Goal: Task Accomplishment & Management: Manage account settings

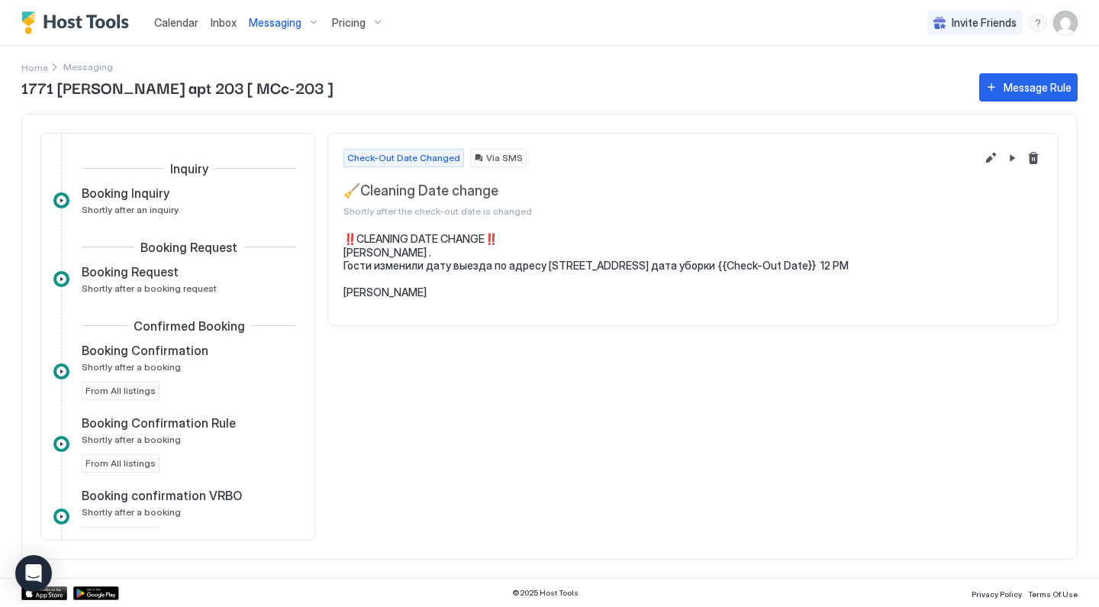
scroll to position [241, 0]
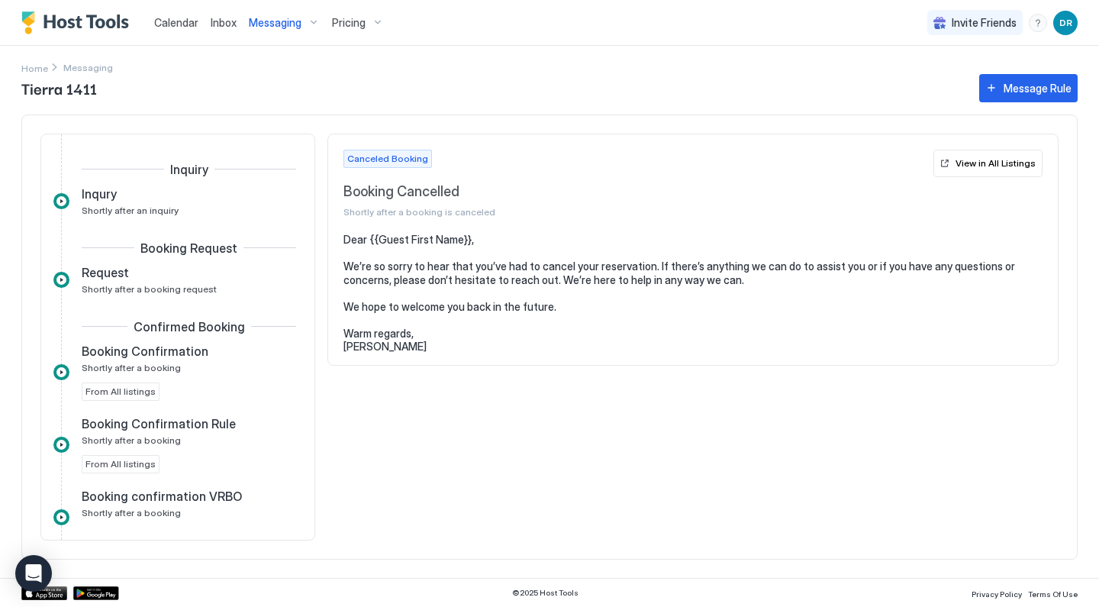
scroll to position [658, 0]
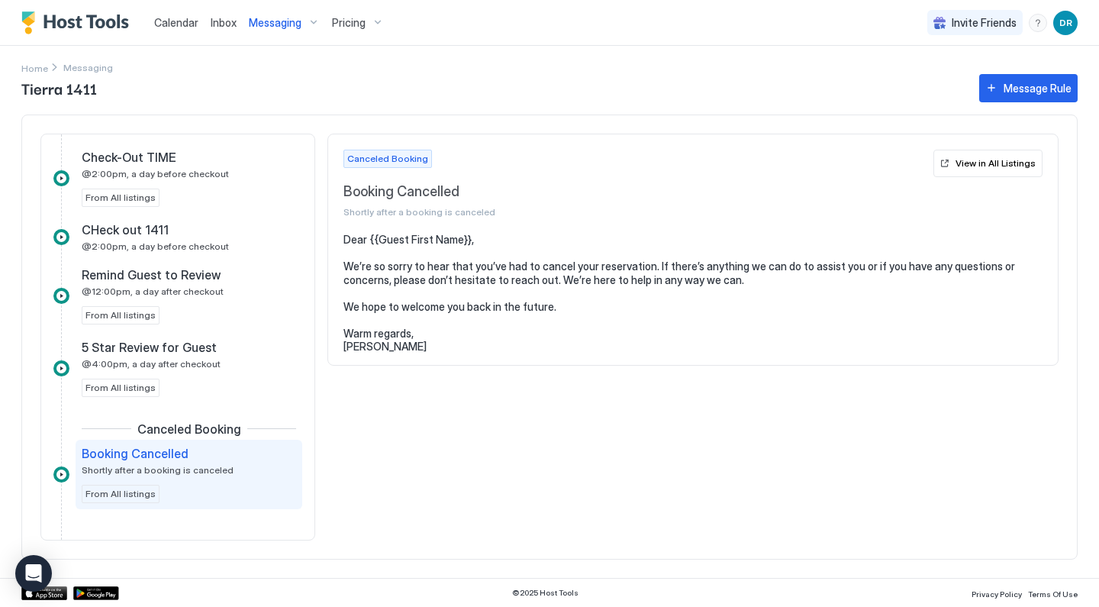
click at [186, 24] on span "Calendar" at bounding box center [176, 22] width 44 height 13
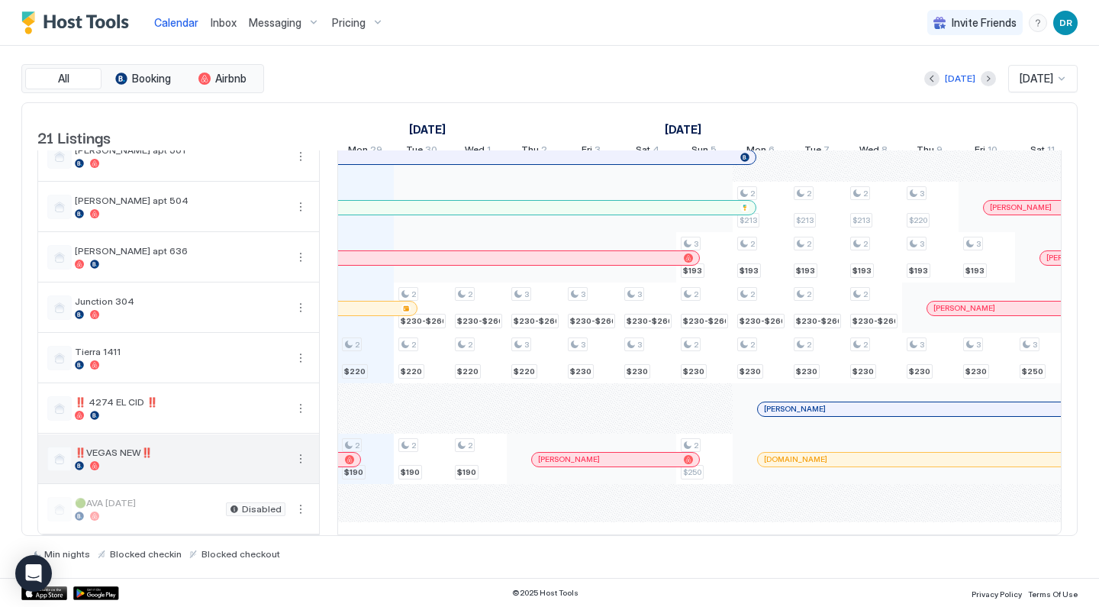
scroll to position [686, 0]
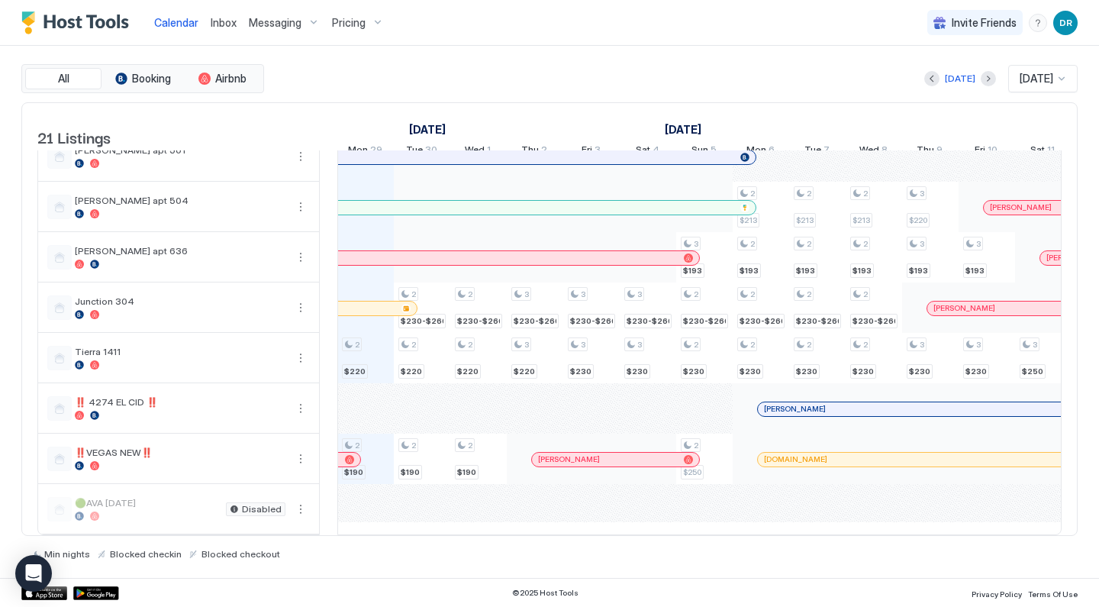
click at [352, 22] on span "Pricing" at bounding box center [349, 23] width 34 height 14
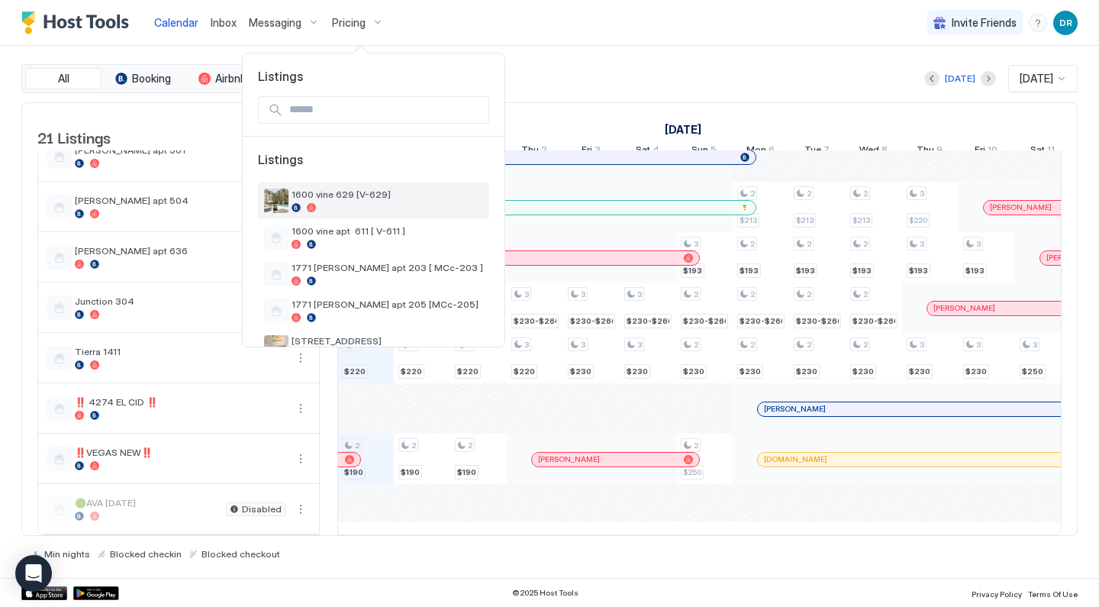
click at [317, 191] on span "1600 vine 629 [V-629]" at bounding box center [386, 193] width 191 height 11
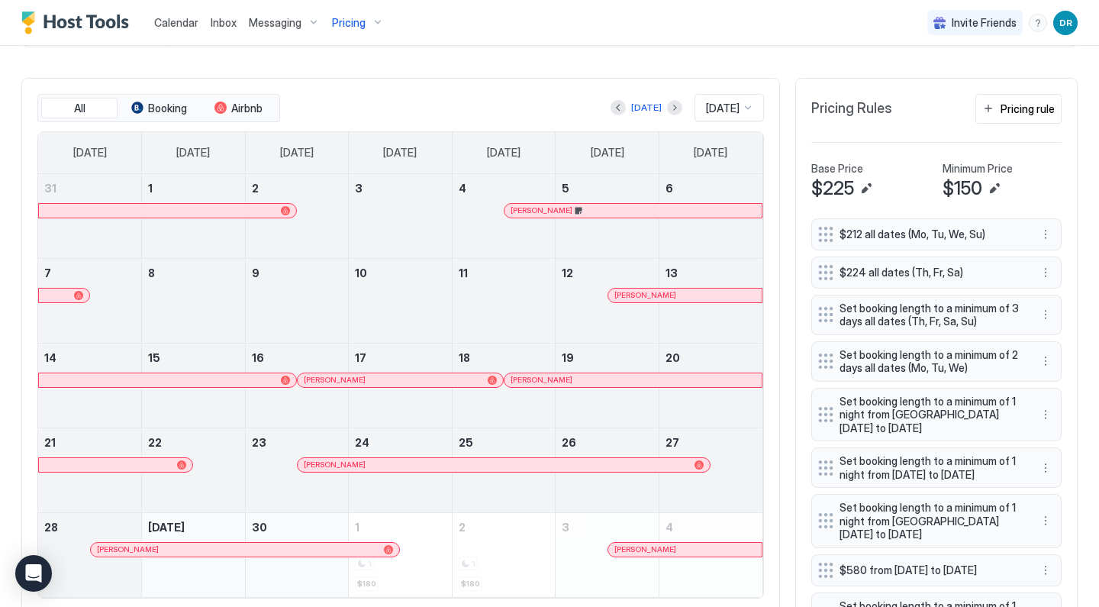
scroll to position [336, 0]
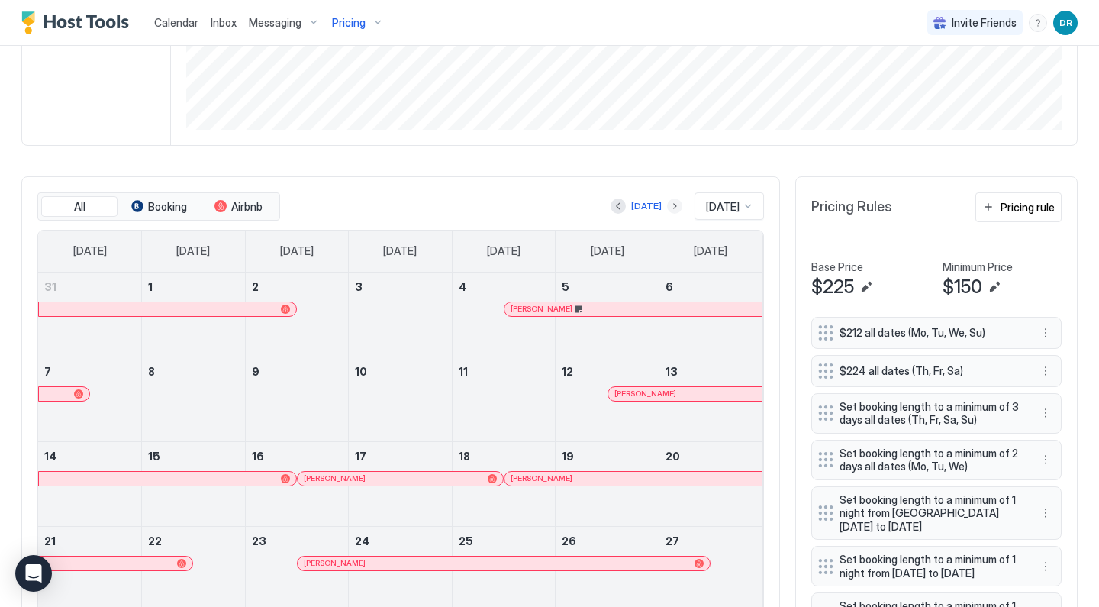
click at [667, 202] on button "Next month" at bounding box center [674, 205] width 15 height 15
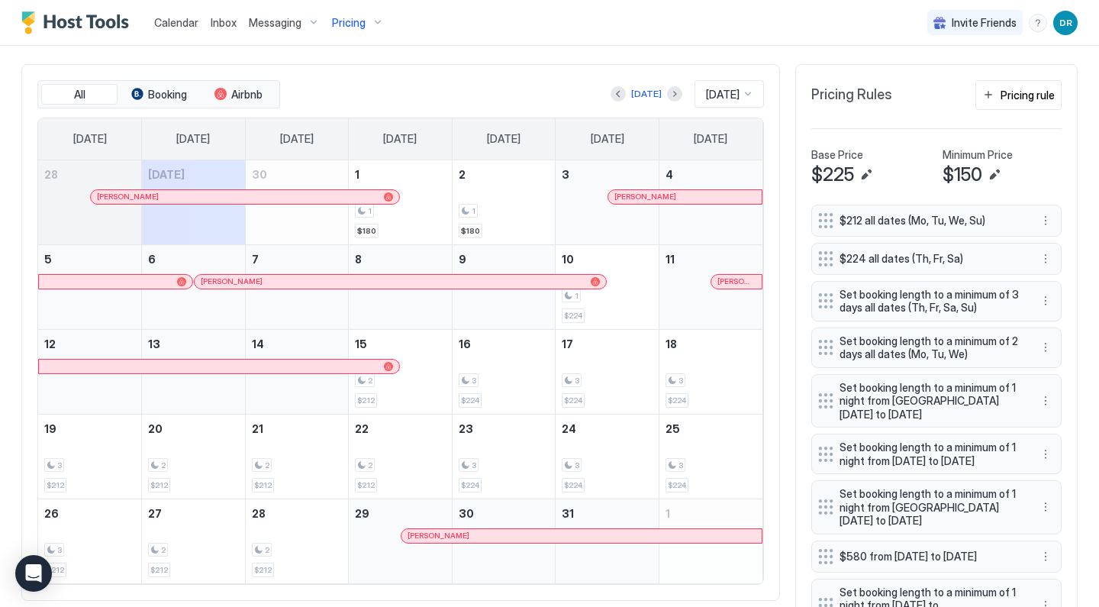
scroll to position [449, 0]
click at [624, 290] on div "1" at bounding box center [607, 294] width 91 height 14
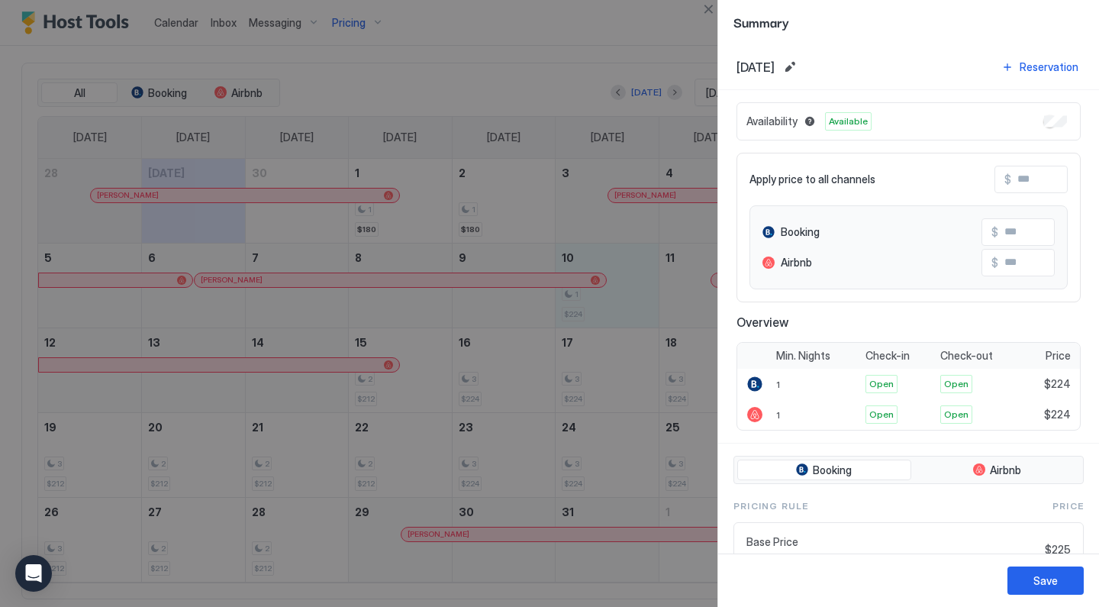
click at [1040, 179] on input "Input Field" at bounding box center [1072, 179] width 122 height 26
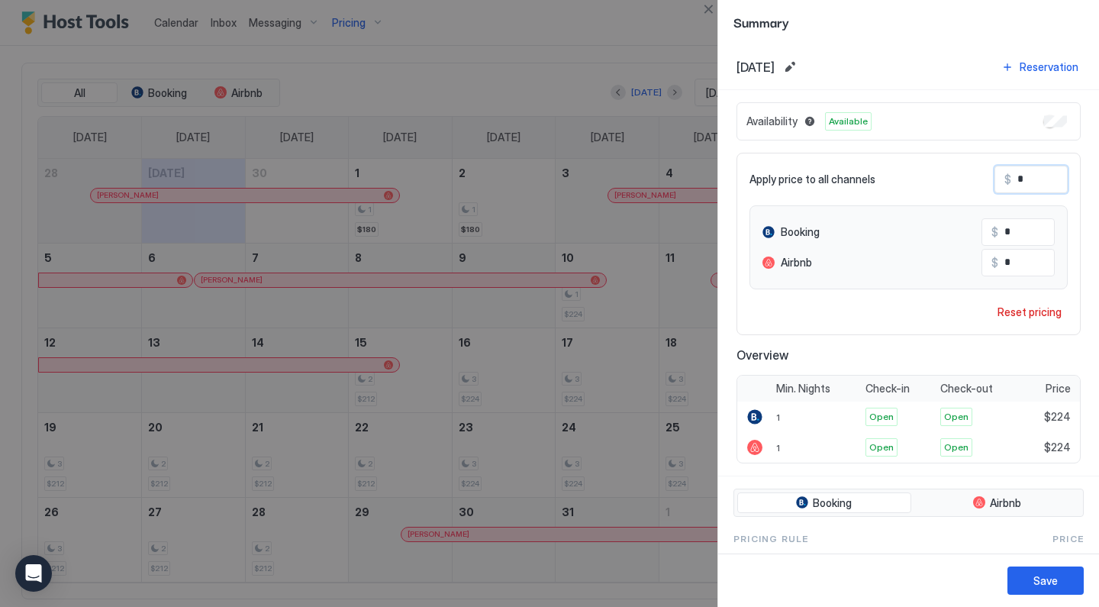
type input "*"
type input "**"
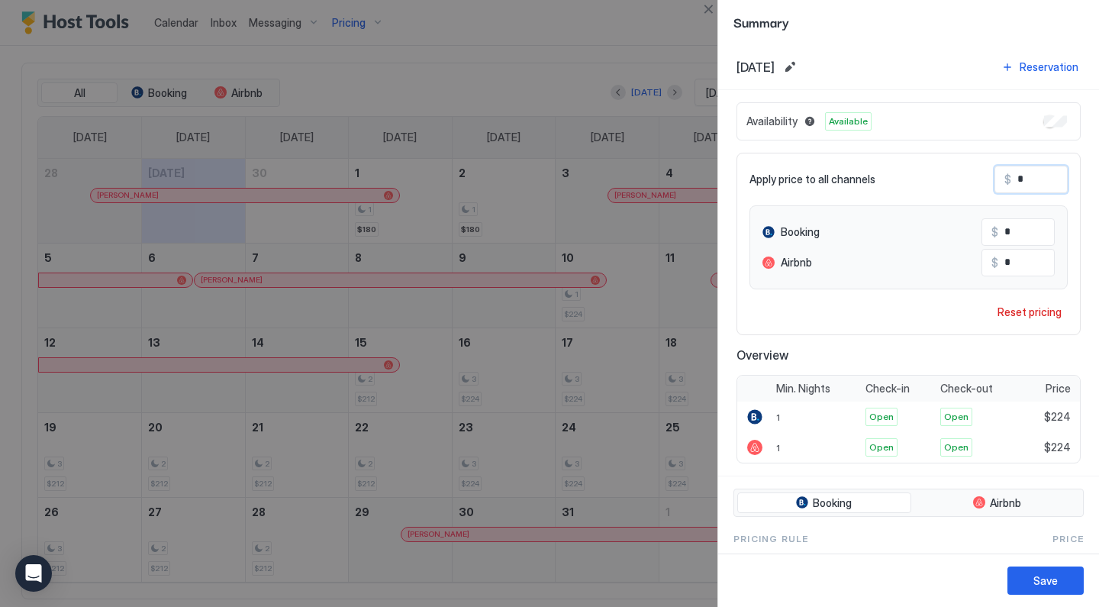
type input "**"
type input "***"
type input "**"
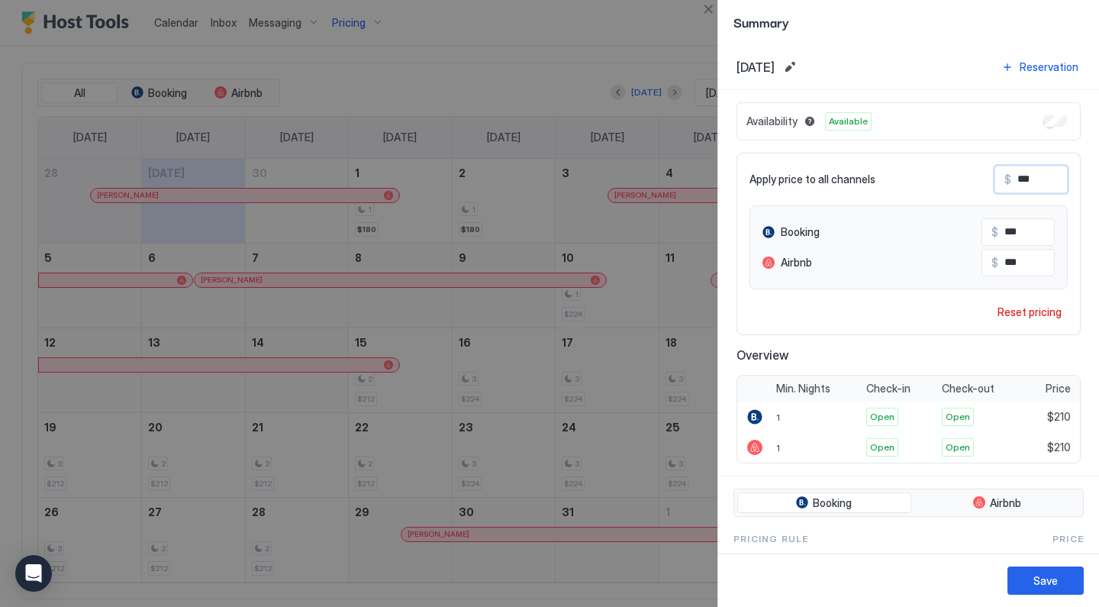
type input "**"
type input "*"
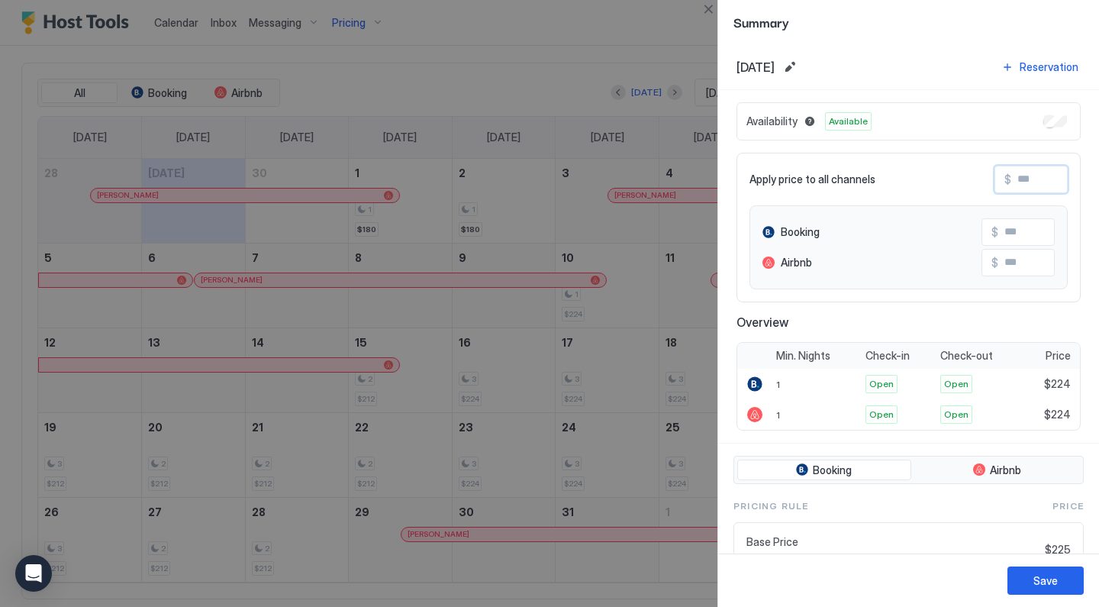
type input "*"
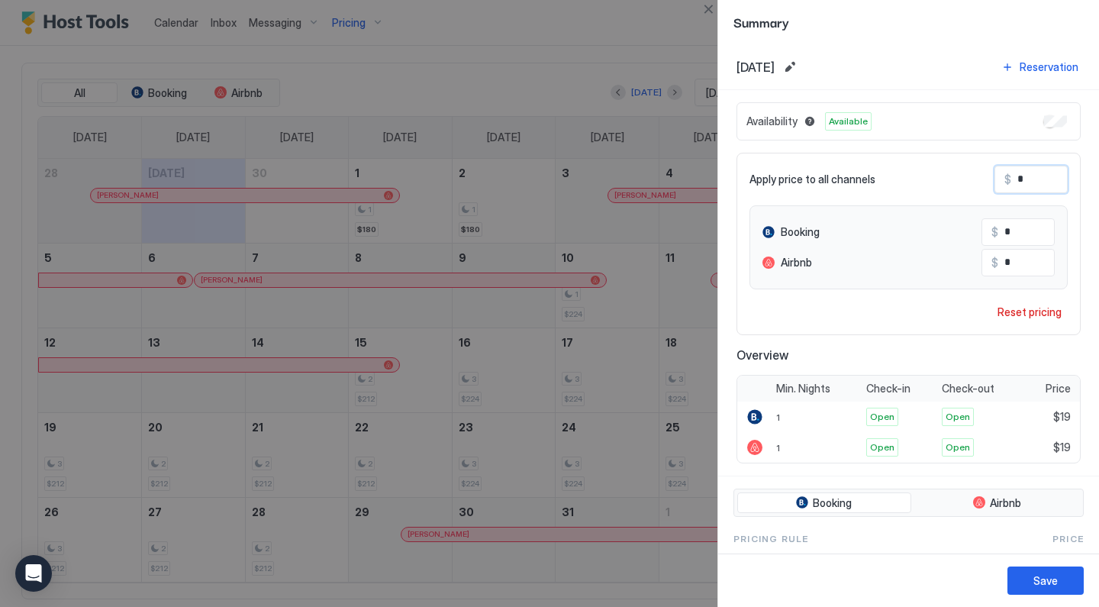
type input "**"
type input "***"
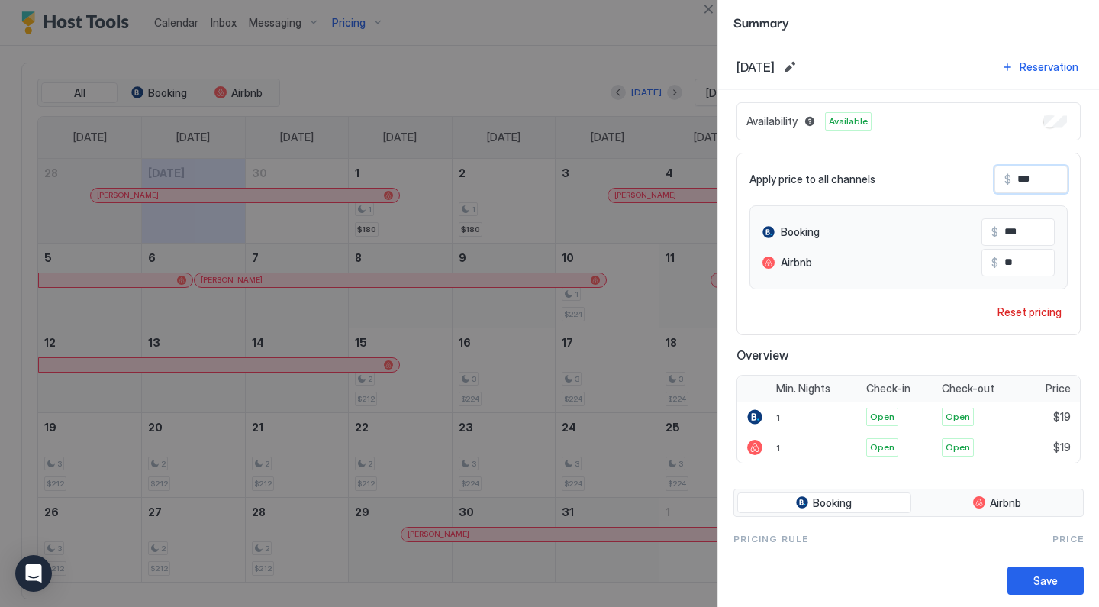
type input "***"
click at [1024, 574] on button "Save" at bounding box center [1045, 580] width 76 height 28
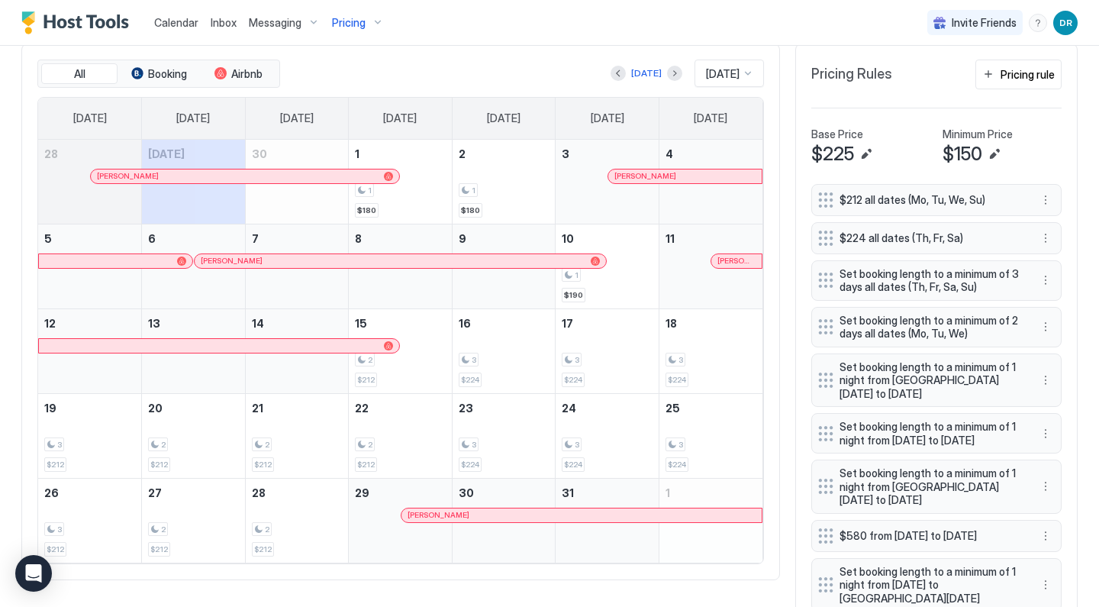
scroll to position [395, 0]
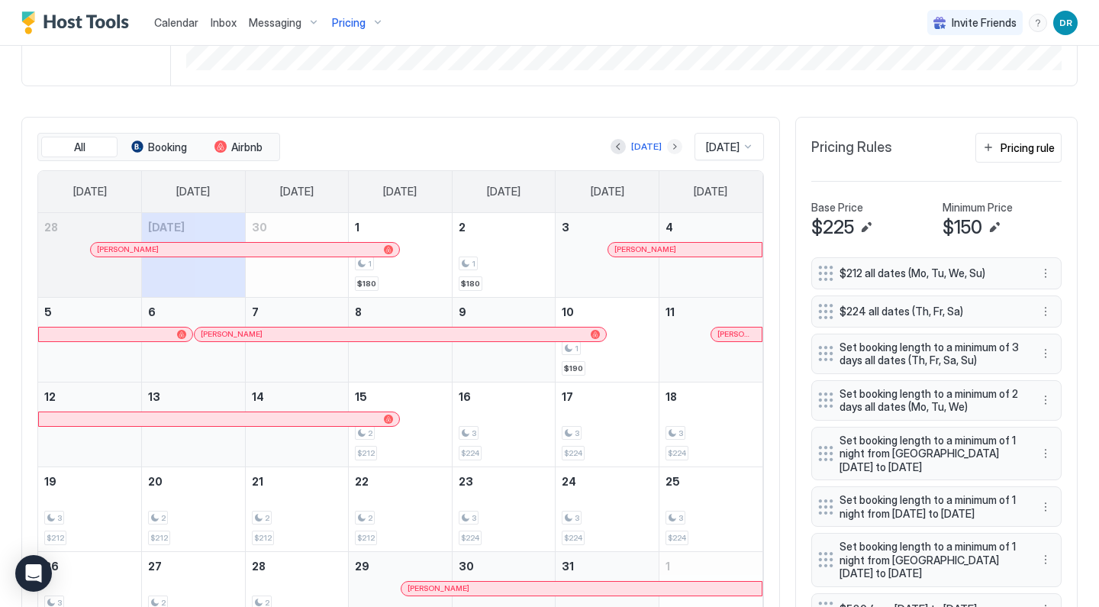
click at [667, 143] on button "Next month" at bounding box center [674, 146] width 15 height 15
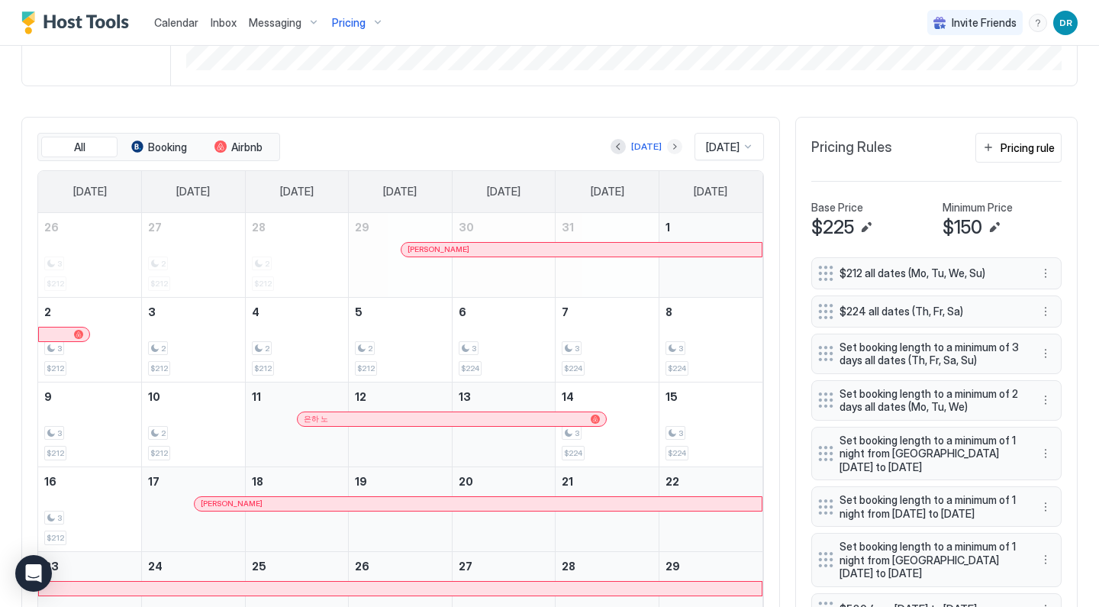
click at [667, 143] on button "Next month" at bounding box center [674, 146] width 15 height 15
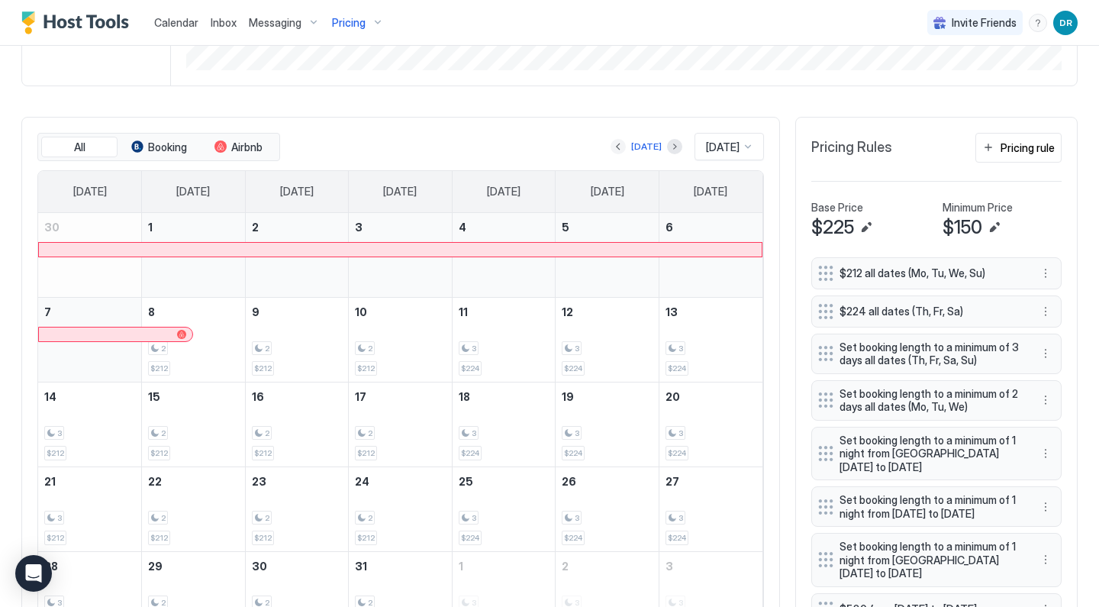
click at [616, 145] on button "Previous month" at bounding box center [617, 146] width 15 height 15
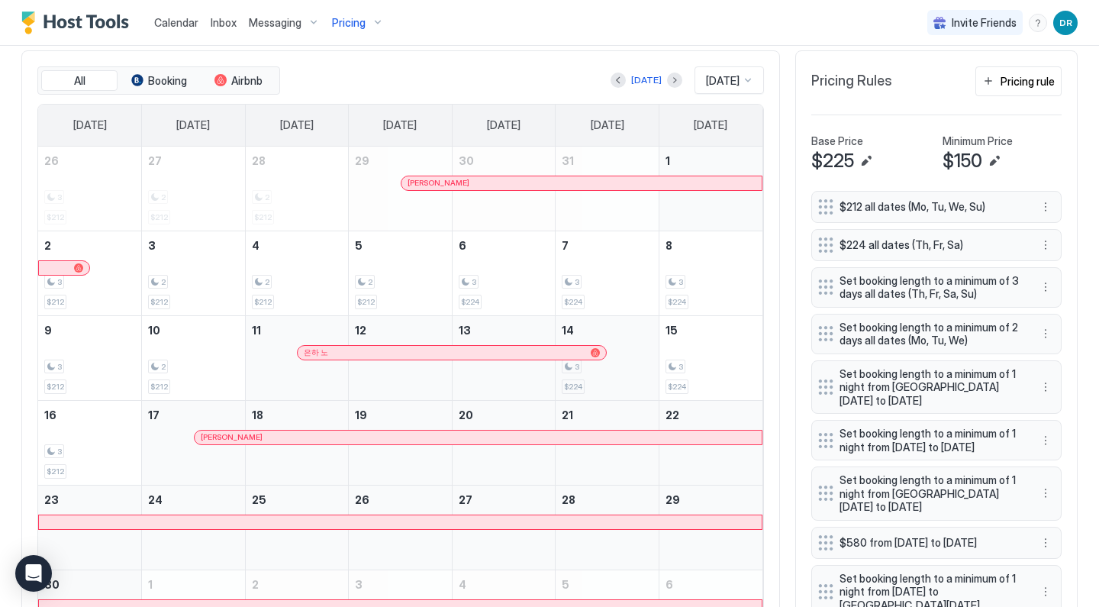
scroll to position [262, 0]
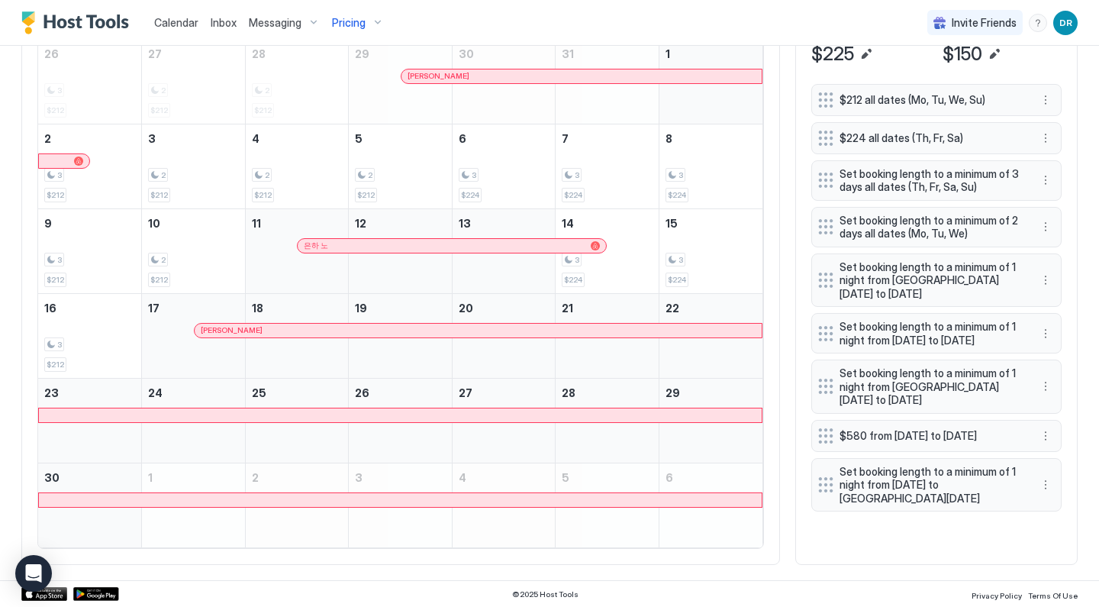
click at [648, 318] on div "November 21, 2025" at bounding box center [606, 336] width 103 height 84
click at [648, 327] on div at bounding box center [648, 331] width 12 height 12
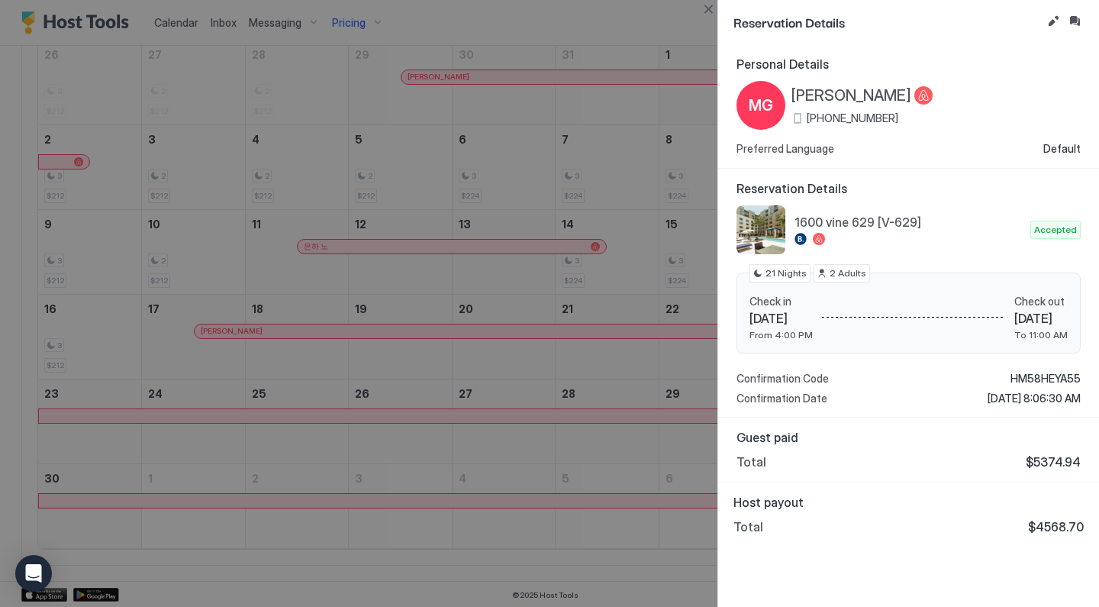
click at [667, 253] on div at bounding box center [549, 303] width 1099 height 607
click at [708, 11] on button "Close" at bounding box center [708, 9] width 18 height 18
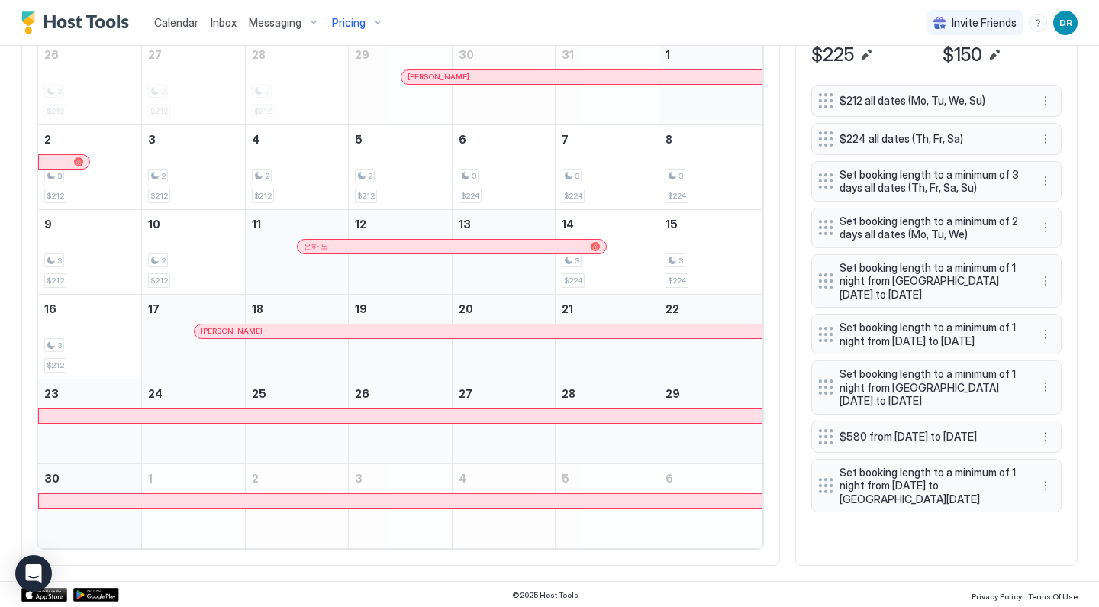
scroll to position [560, 0]
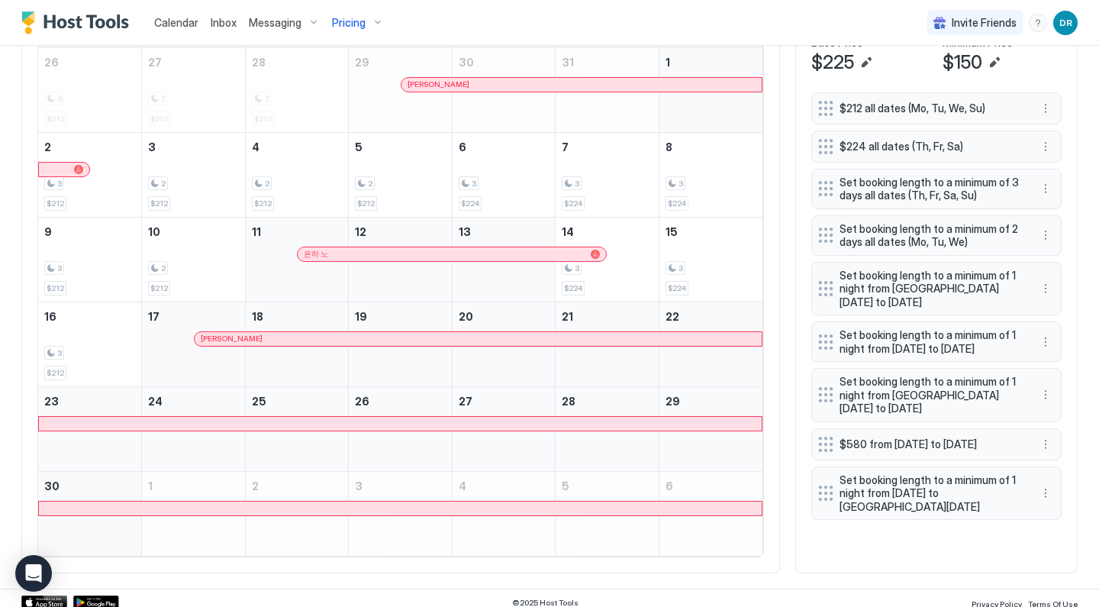
click at [610, 339] on div at bounding box center [610, 339] width 12 height 12
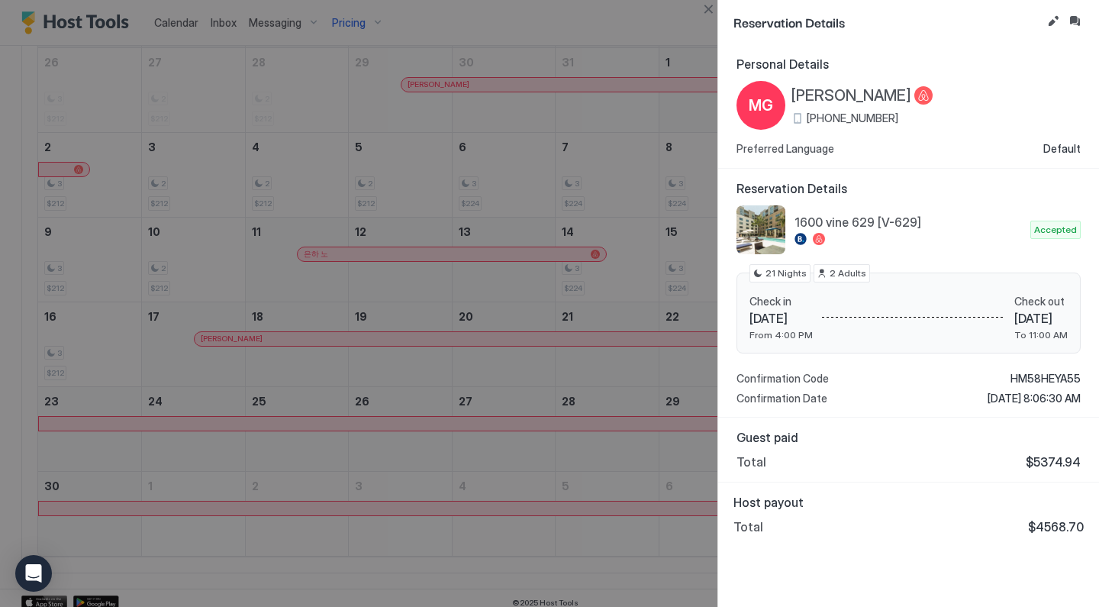
click at [645, 237] on div at bounding box center [549, 303] width 1099 height 607
click at [710, 14] on button "Close" at bounding box center [708, 9] width 18 height 18
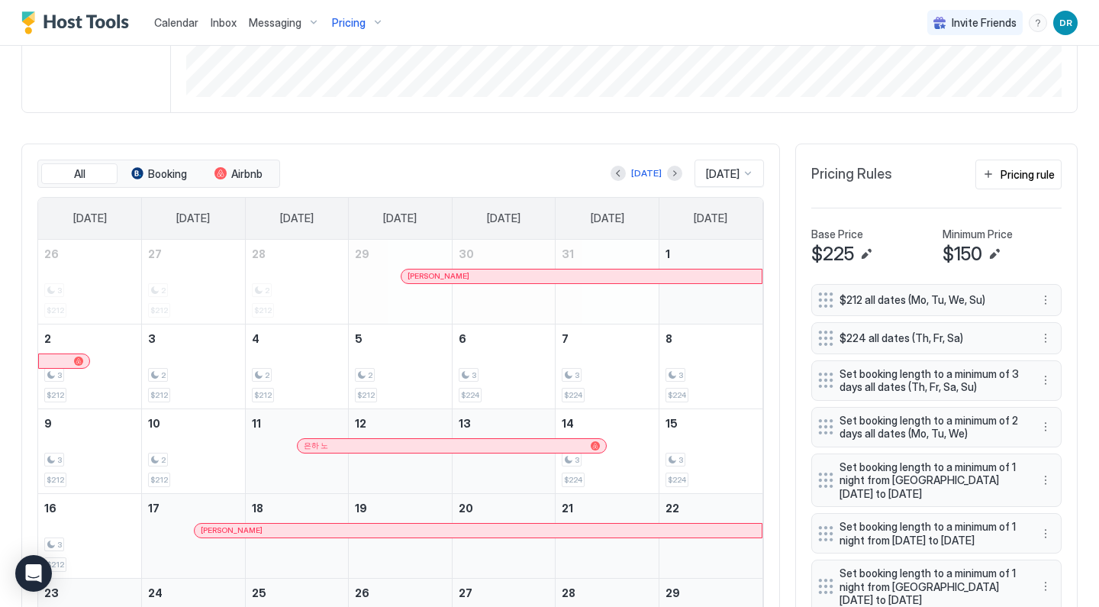
scroll to position [340, 0]
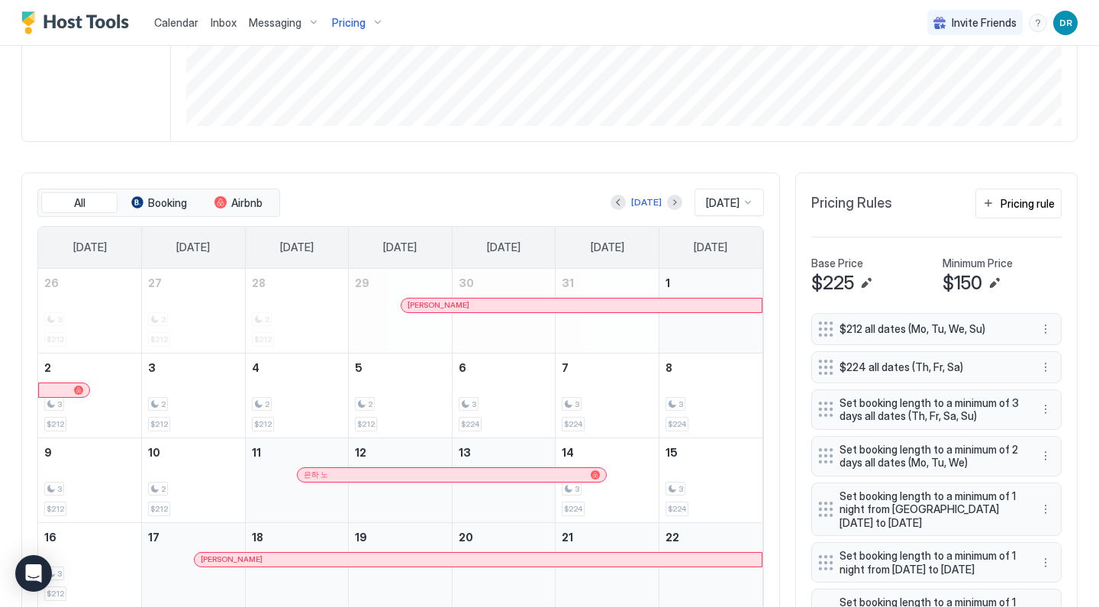
click at [667, 205] on button "Next month" at bounding box center [674, 202] width 15 height 15
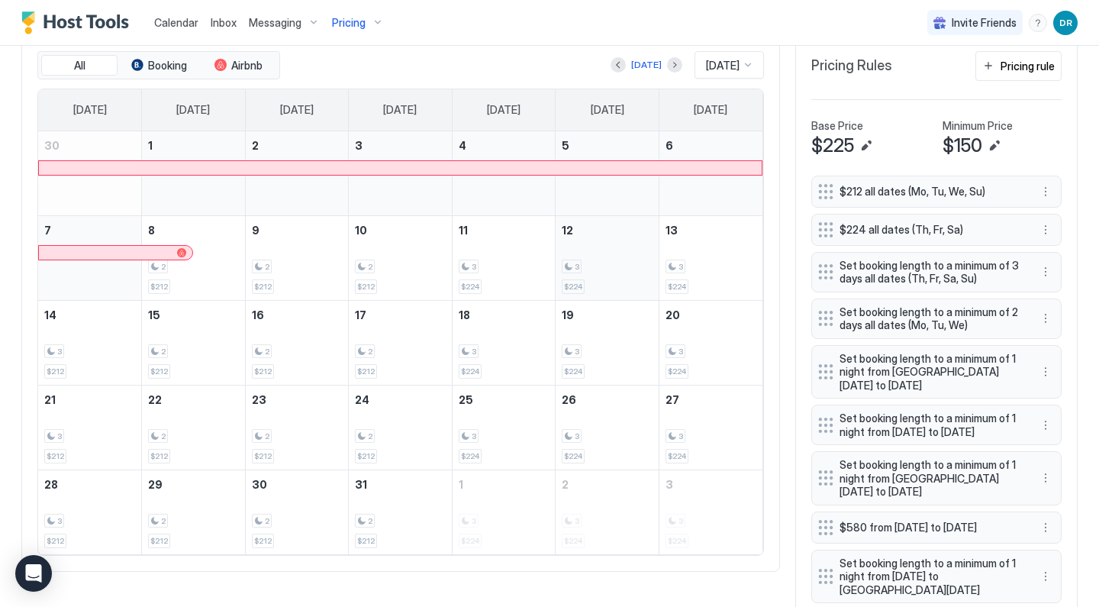
scroll to position [479, 0]
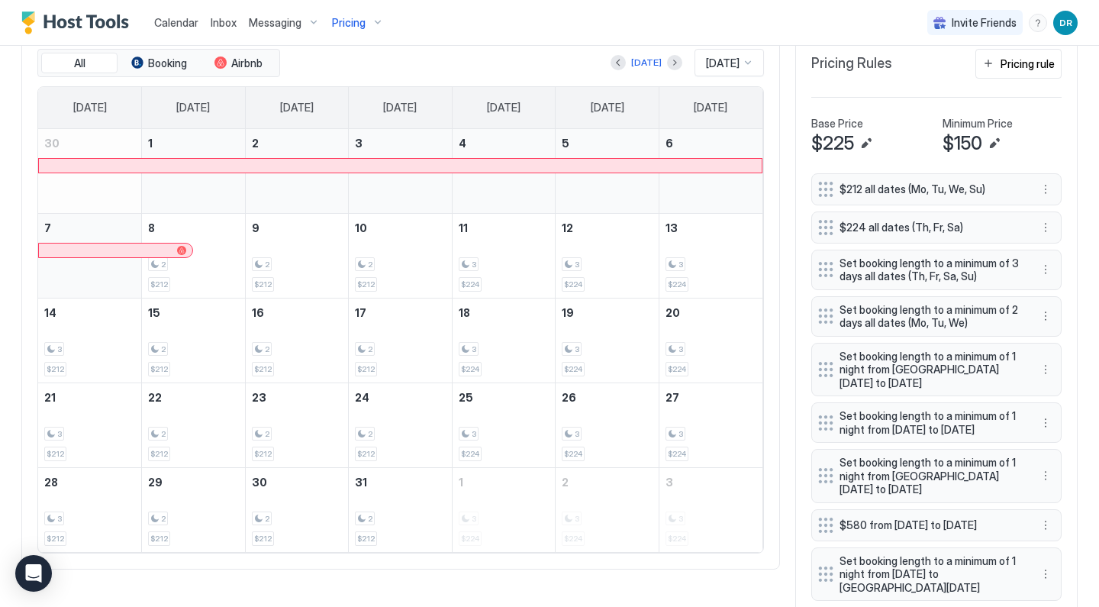
click at [667, 62] on button "Next month" at bounding box center [674, 62] width 15 height 15
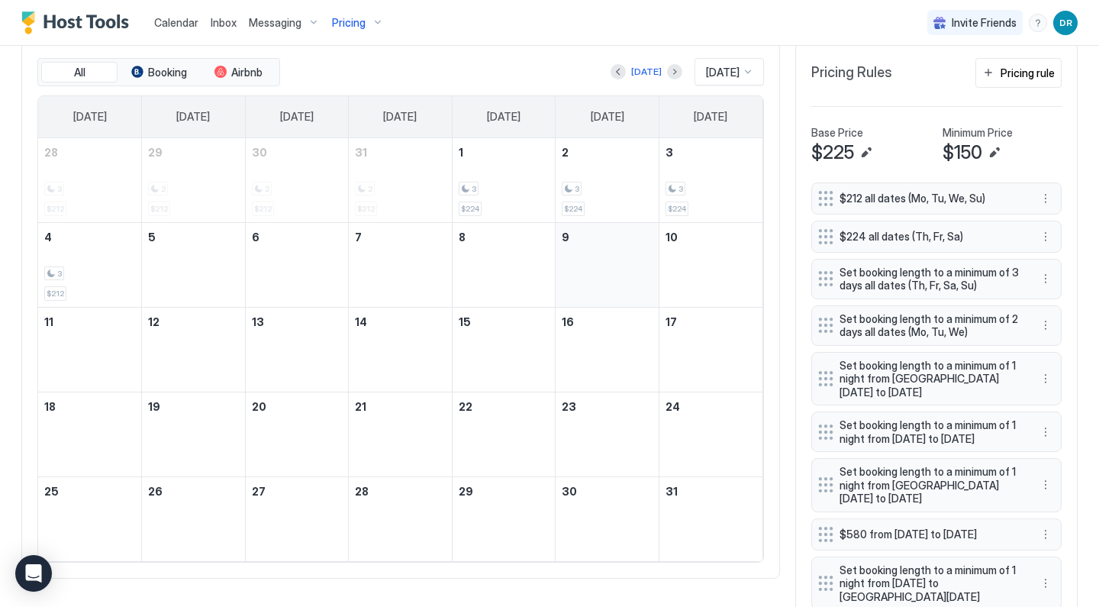
scroll to position [471, 0]
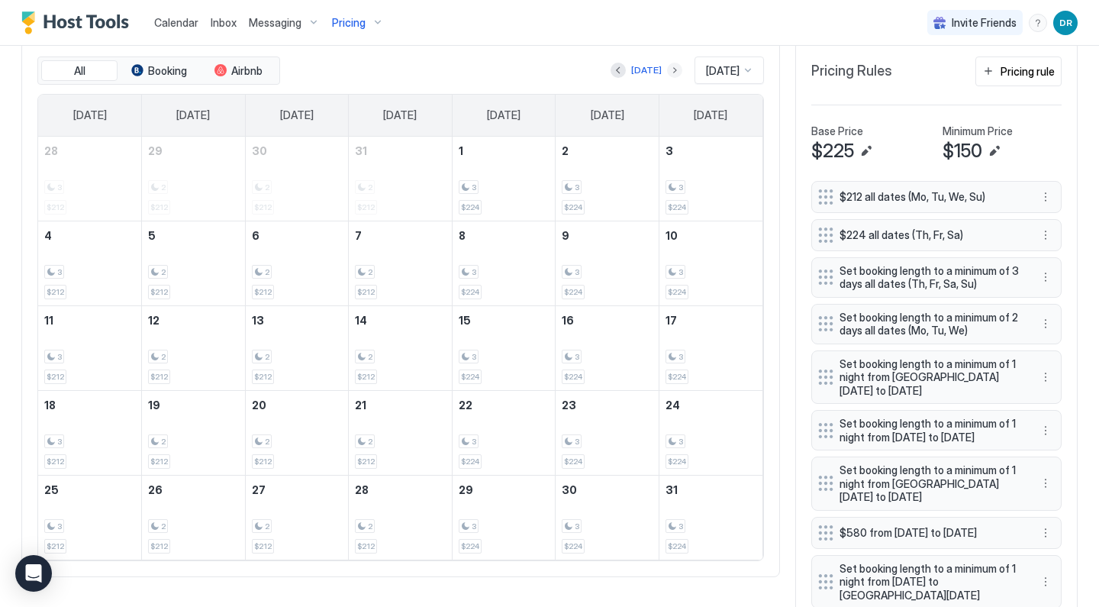
click at [667, 66] on button "Next month" at bounding box center [674, 70] width 15 height 15
click at [667, 72] on button "Next month" at bounding box center [674, 70] width 15 height 15
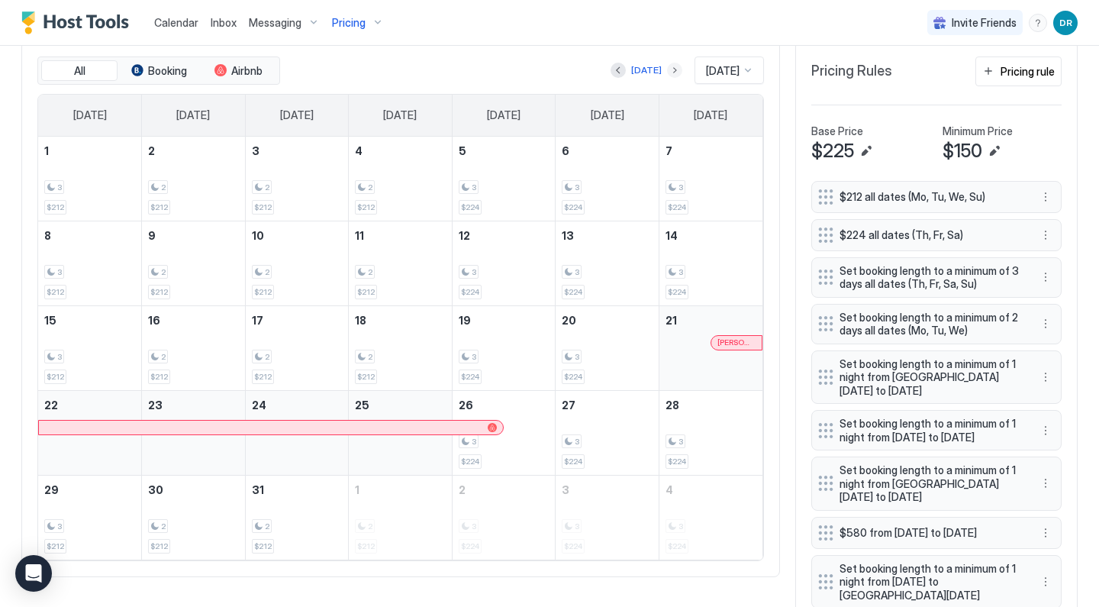
click at [667, 69] on button "Next month" at bounding box center [674, 70] width 15 height 15
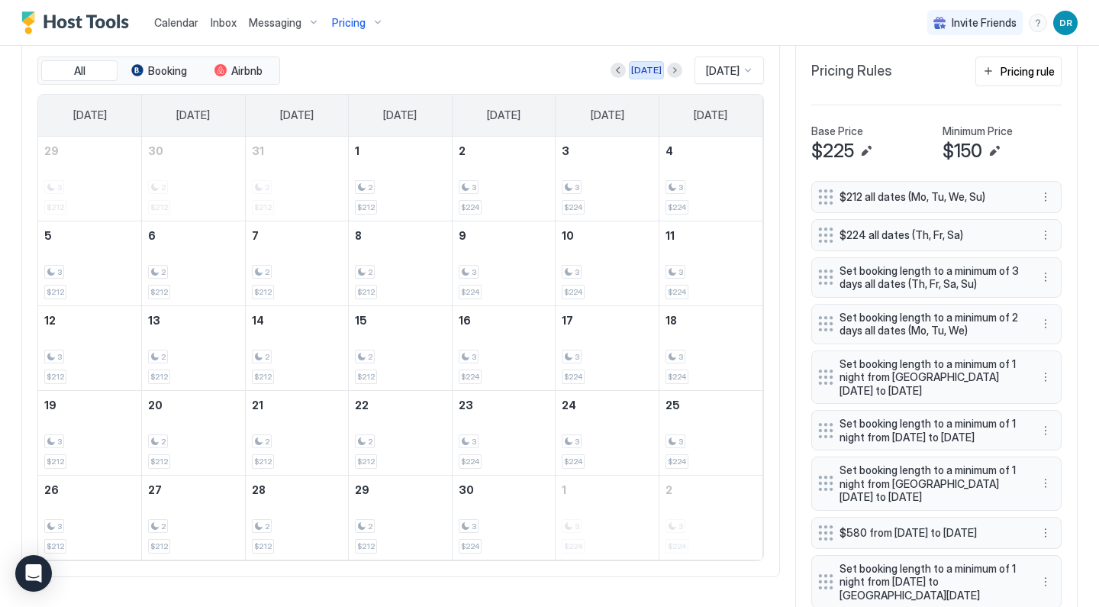
click at [635, 65] on div "[DATE]" at bounding box center [646, 70] width 31 height 14
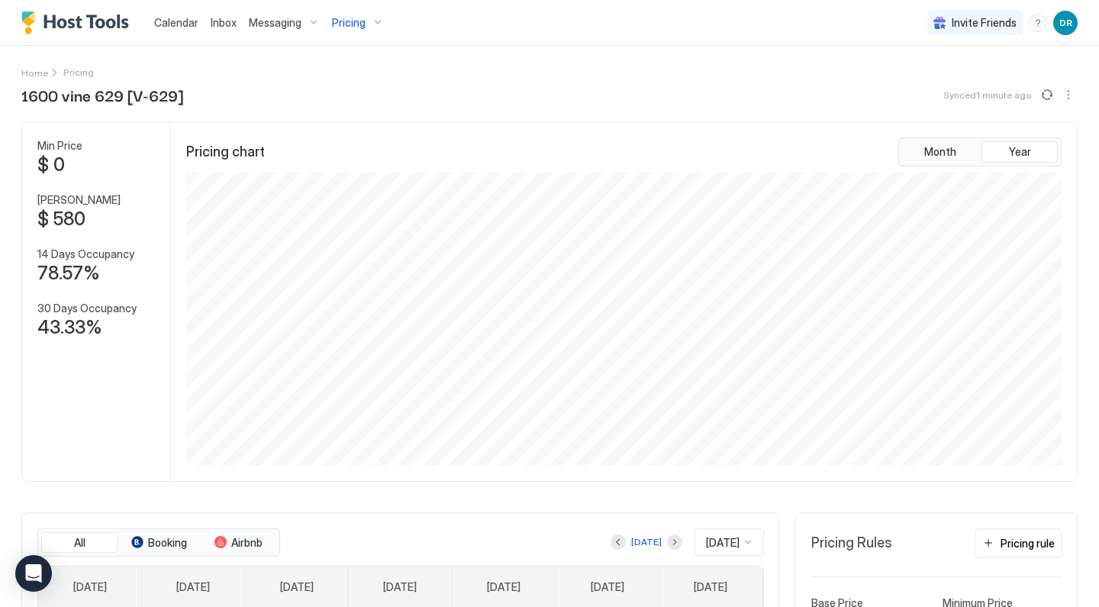
scroll to position [4, 0]
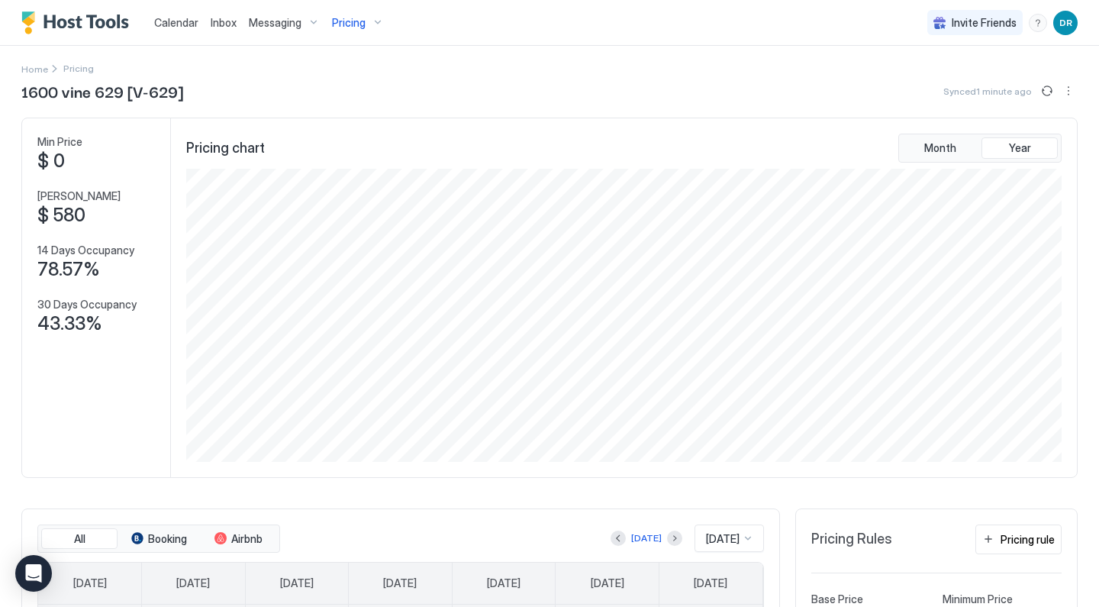
click at [366, 32] on div "Pricing" at bounding box center [358, 23] width 64 height 26
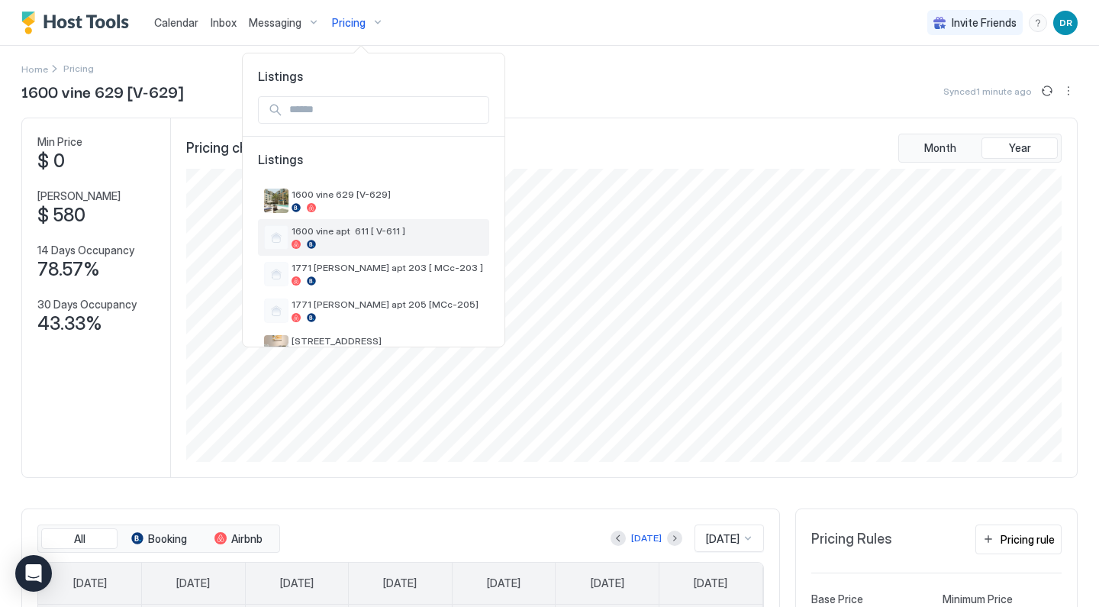
click at [317, 233] on span "1600 vine apt 611 [ V-611 ]" at bounding box center [386, 230] width 191 height 11
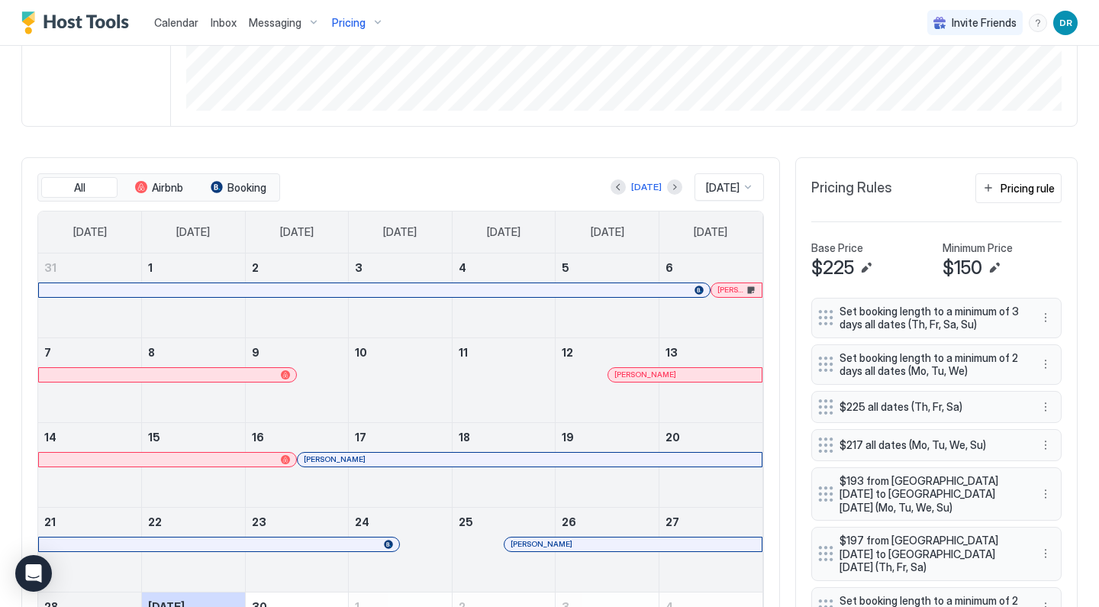
scroll to position [389, 0]
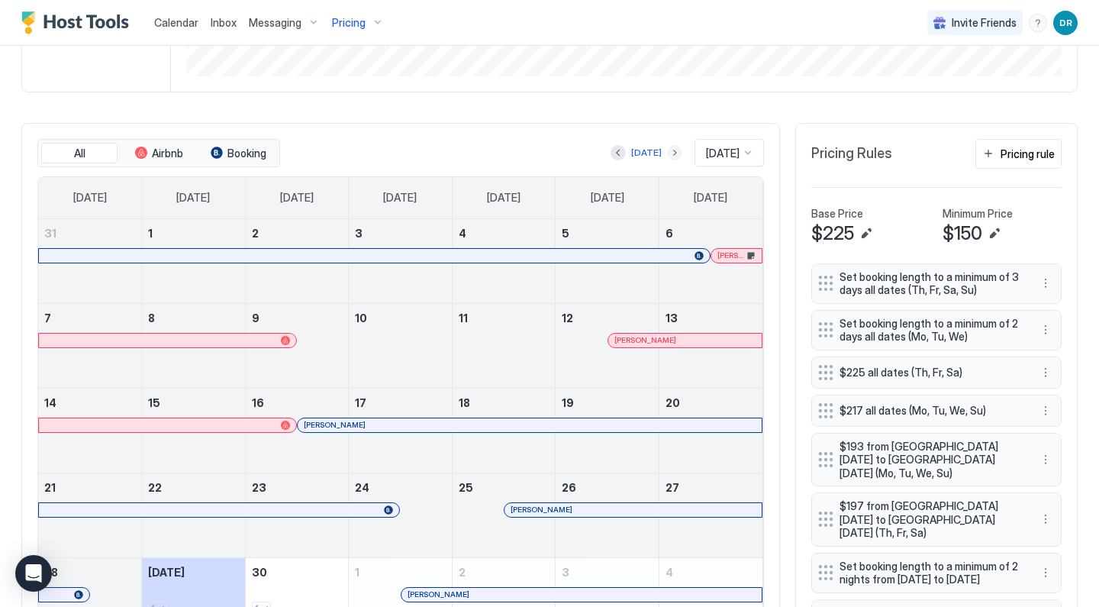
click at [667, 152] on button "Next month" at bounding box center [674, 152] width 15 height 15
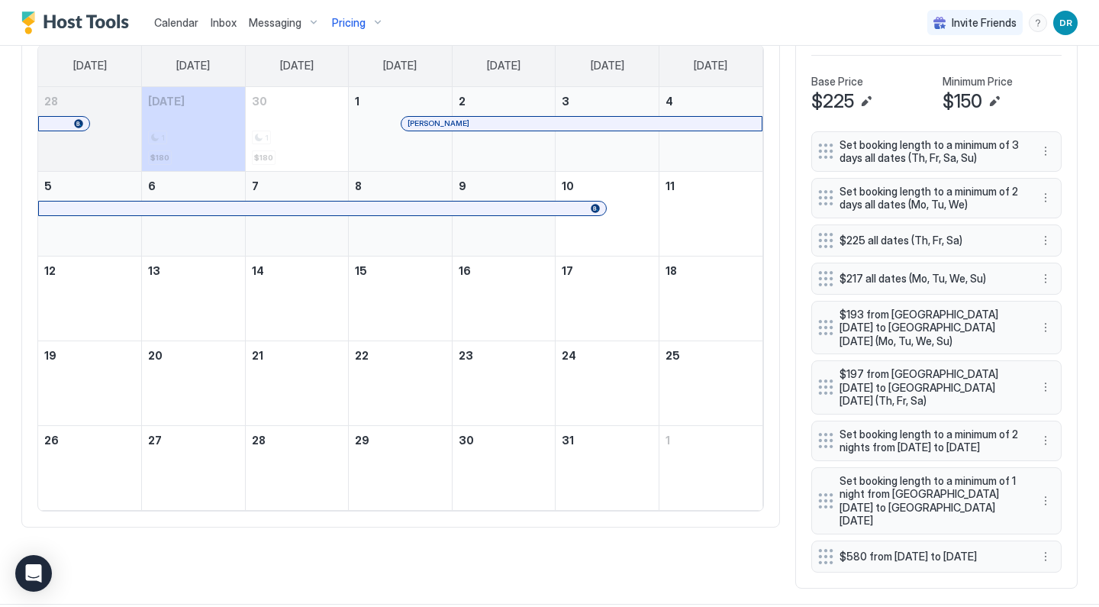
scroll to position [520, 0]
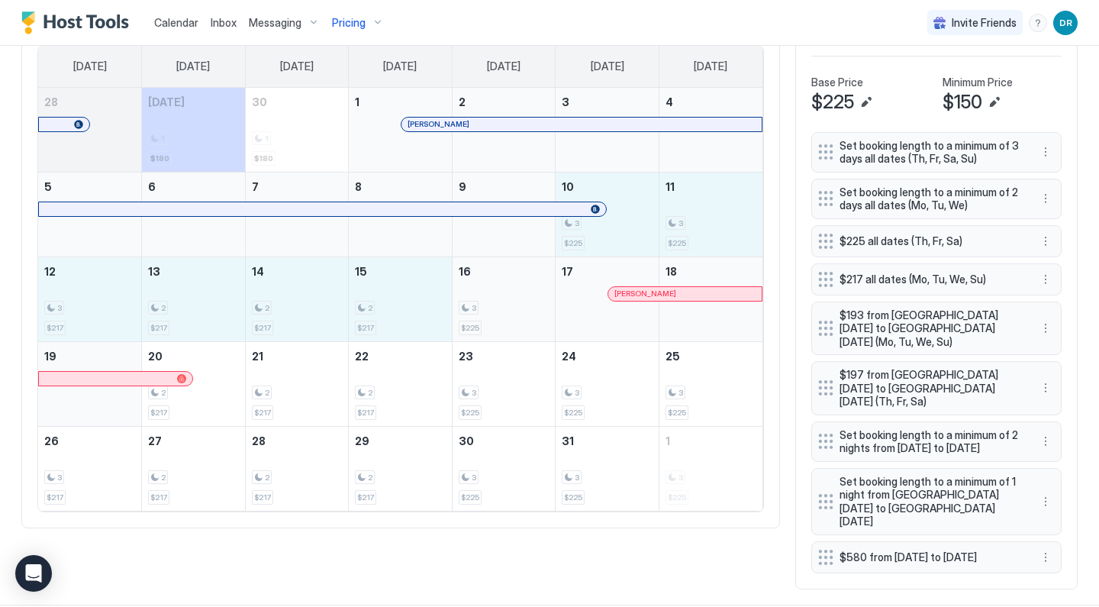
drag, startPoint x: 616, startPoint y: 230, endPoint x: 501, endPoint y: 304, distance: 136.5
click at [501, 304] on tbody "28 [DATE] 1 $180 30 1 $180 1 [PERSON_NAME] 2 3 4 5 6 7 8 9 10 3 $225 11 3 $225 …" at bounding box center [400, 299] width 724 height 423
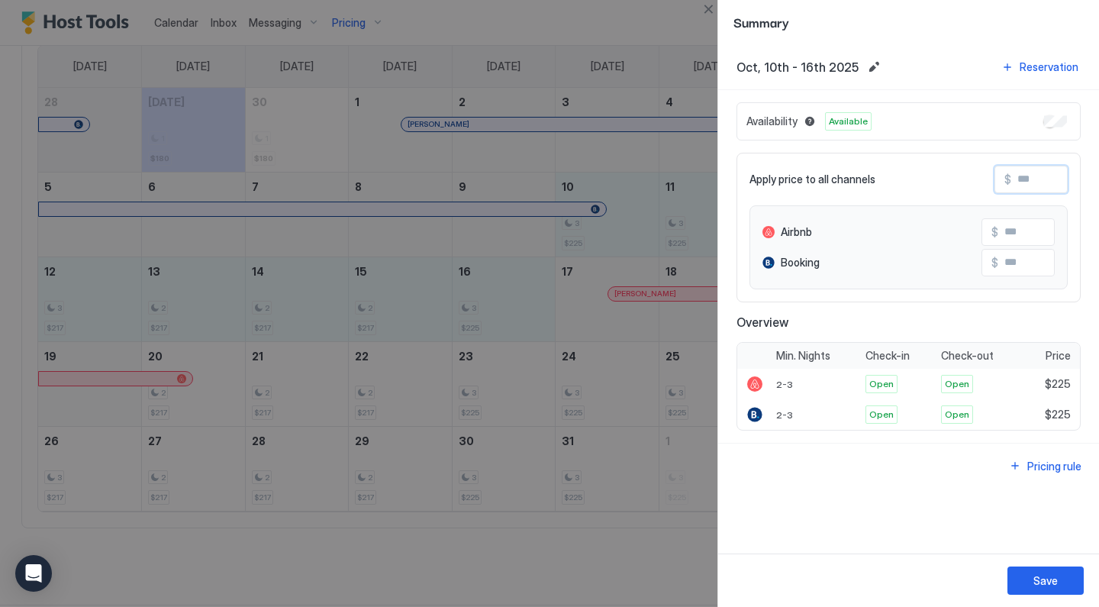
click at [1031, 180] on input "Input Field" at bounding box center [1072, 179] width 122 height 26
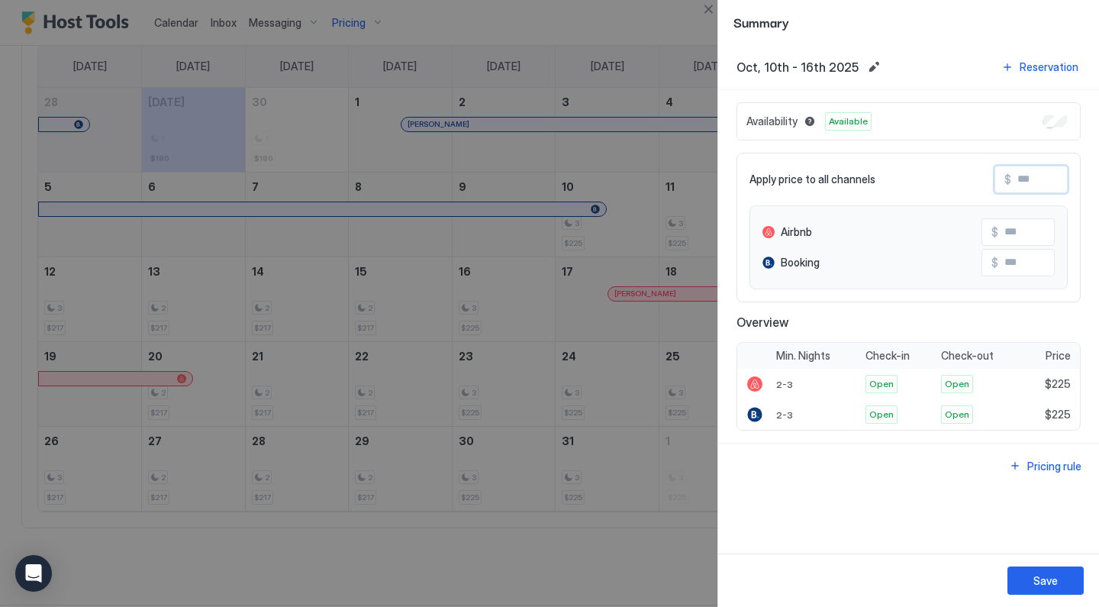
type input "*"
type input "**"
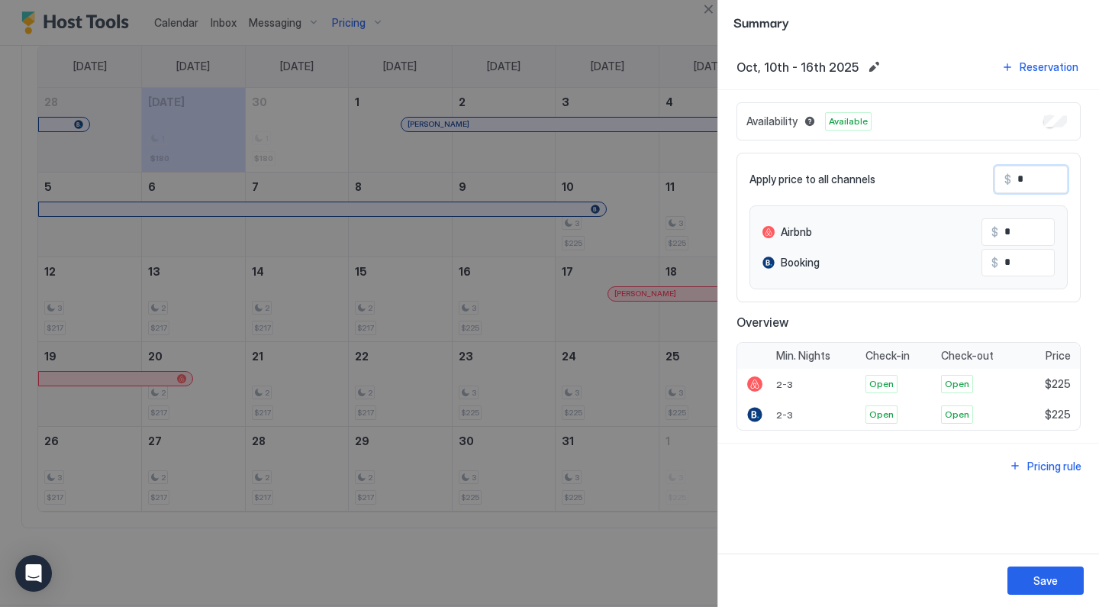
type input "**"
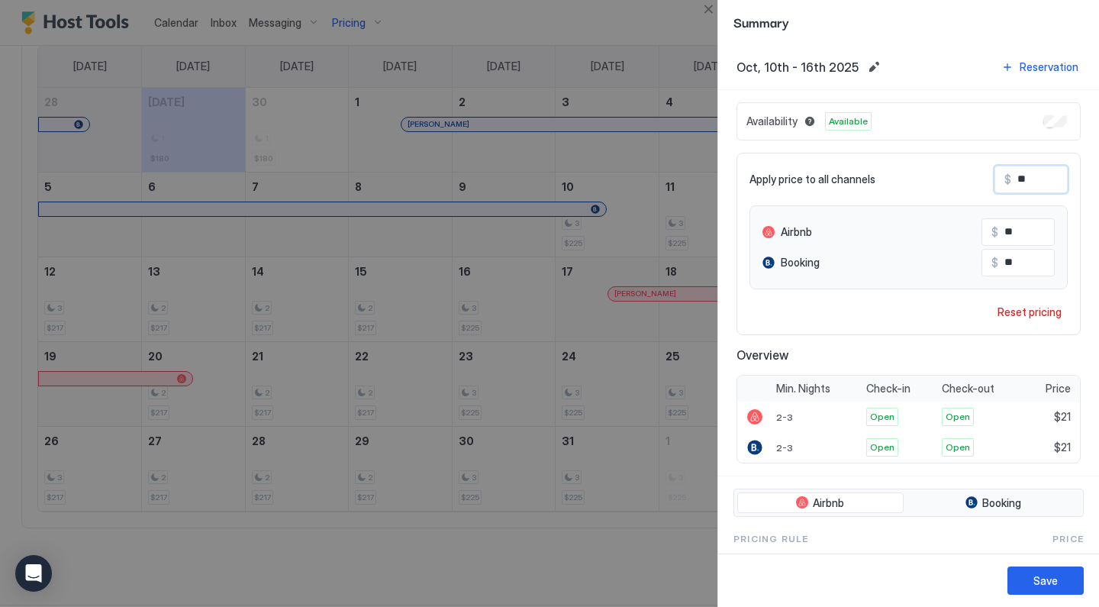
type input "***"
click at [1044, 586] on div "Save" at bounding box center [1045, 580] width 24 height 16
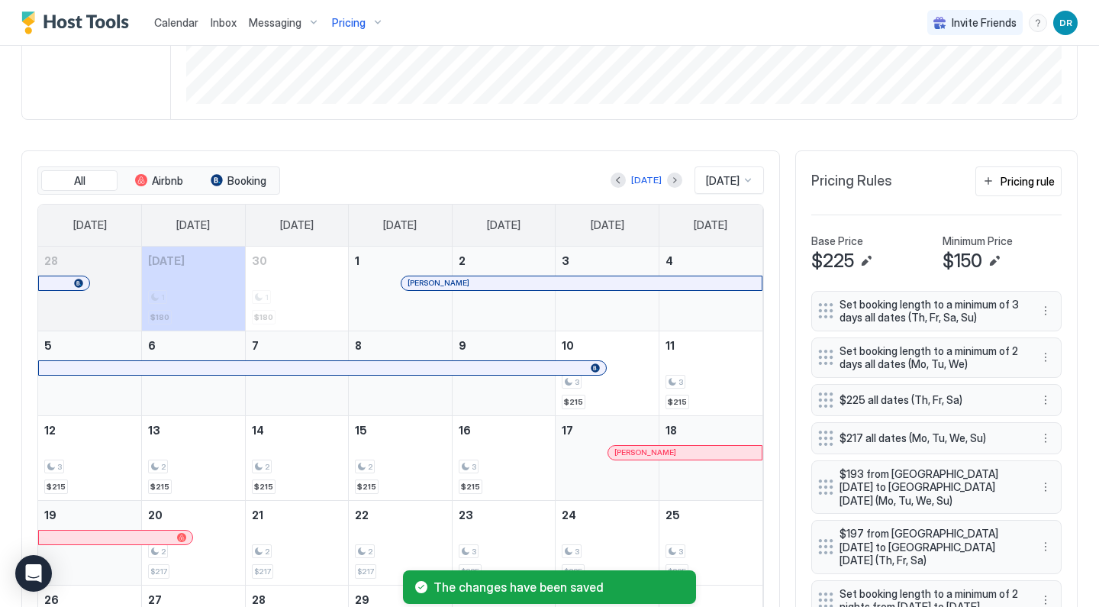
scroll to position [362, 0]
click at [667, 185] on button "Next month" at bounding box center [674, 179] width 15 height 15
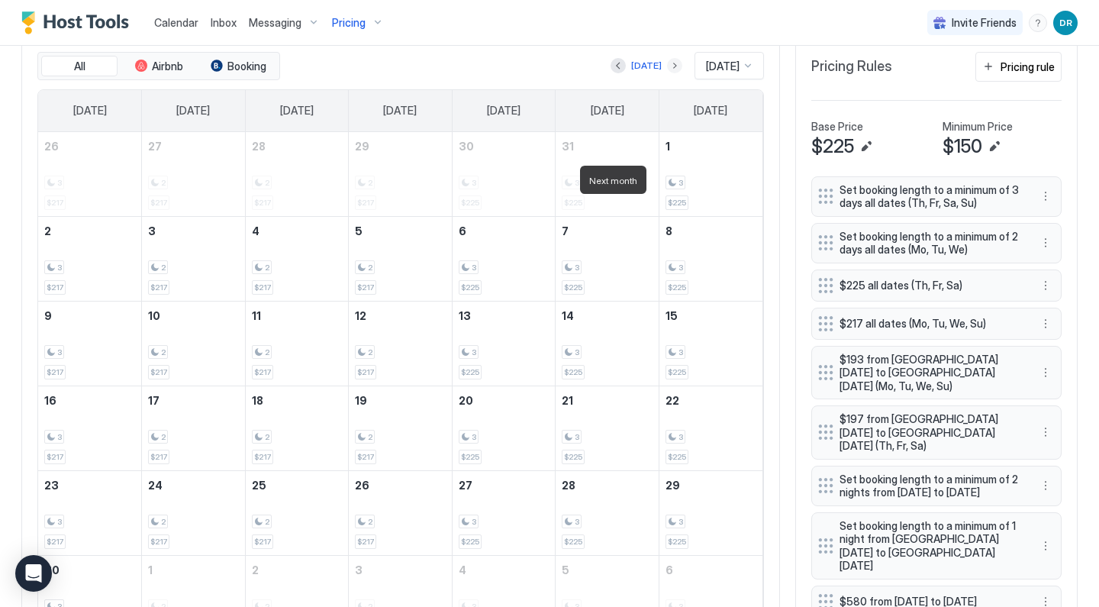
scroll to position [488, 0]
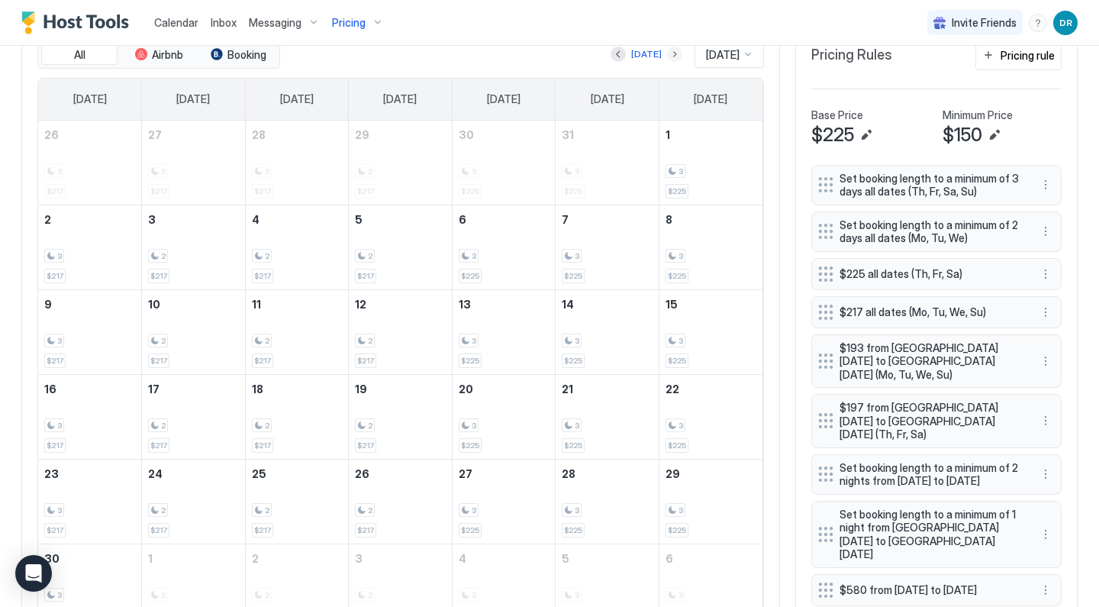
click at [667, 56] on button "Next month" at bounding box center [674, 54] width 15 height 15
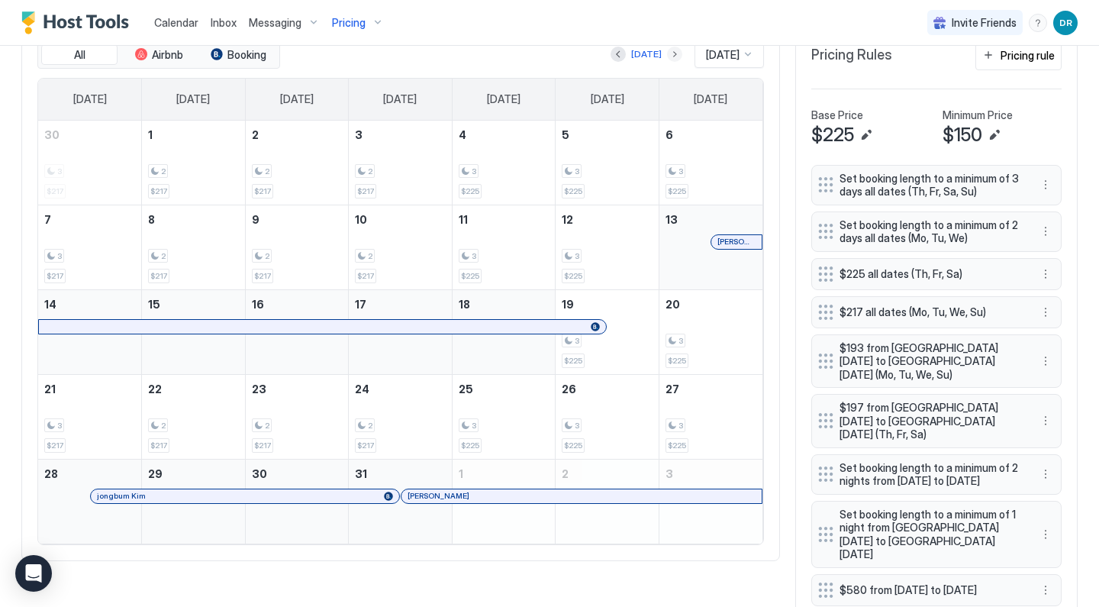
click at [668, 51] on button "Next month" at bounding box center [674, 54] width 15 height 15
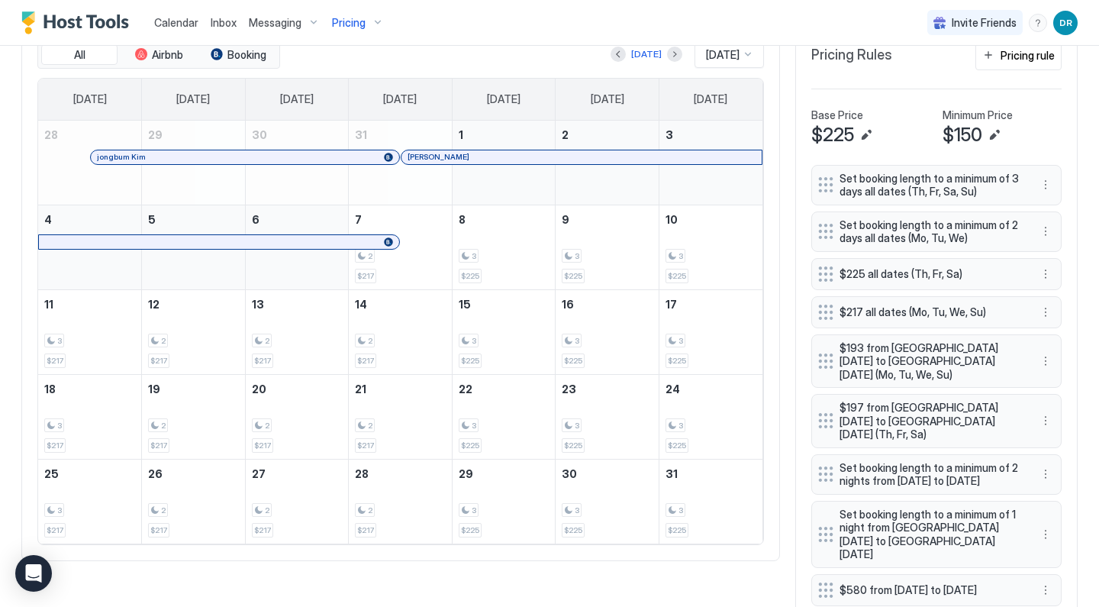
click at [359, 22] on span "Pricing" at bounding box center [349, 23] width 34 height 14
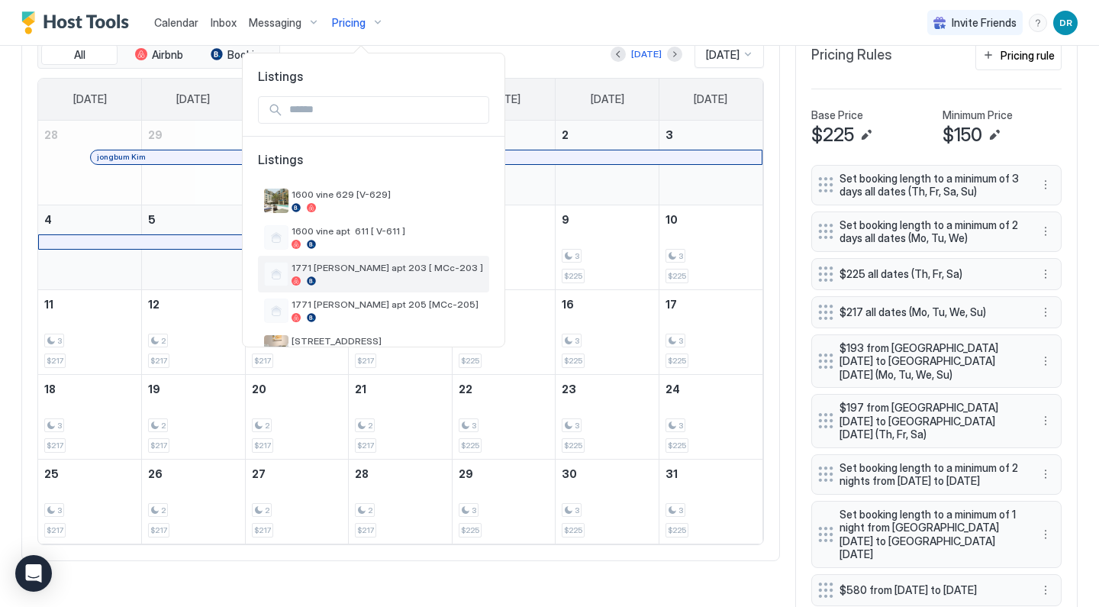
scroll to position [0, 0]
click at [336, 269] on span "1771 [PERSON_NAME] apt 203 [ MCc-203 ]" at bounding box center [386, 267] width 191 height 11
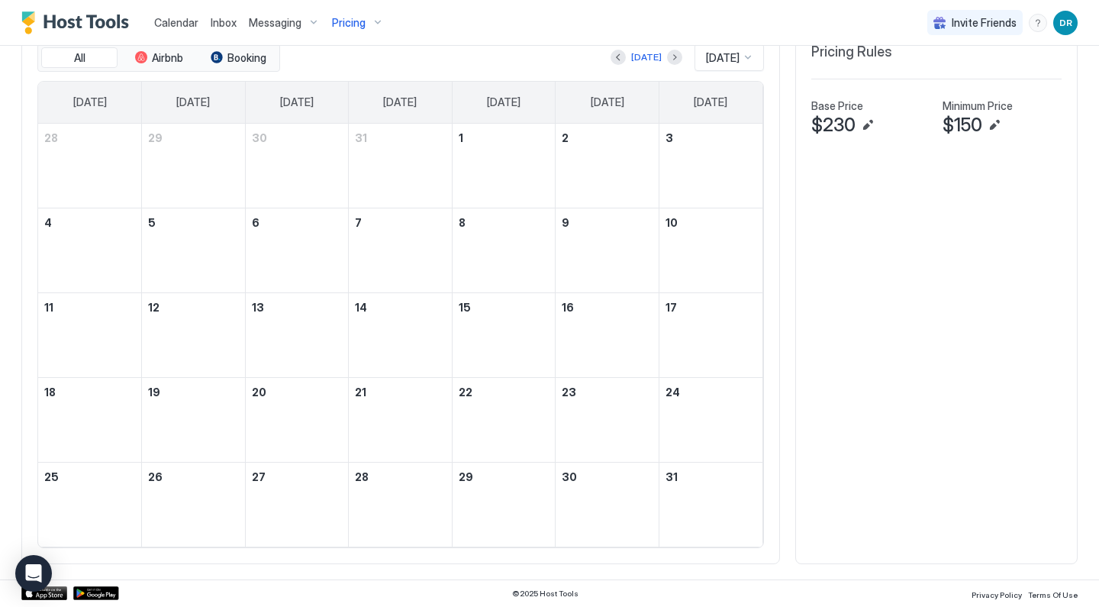
scroll to position [483, 0]
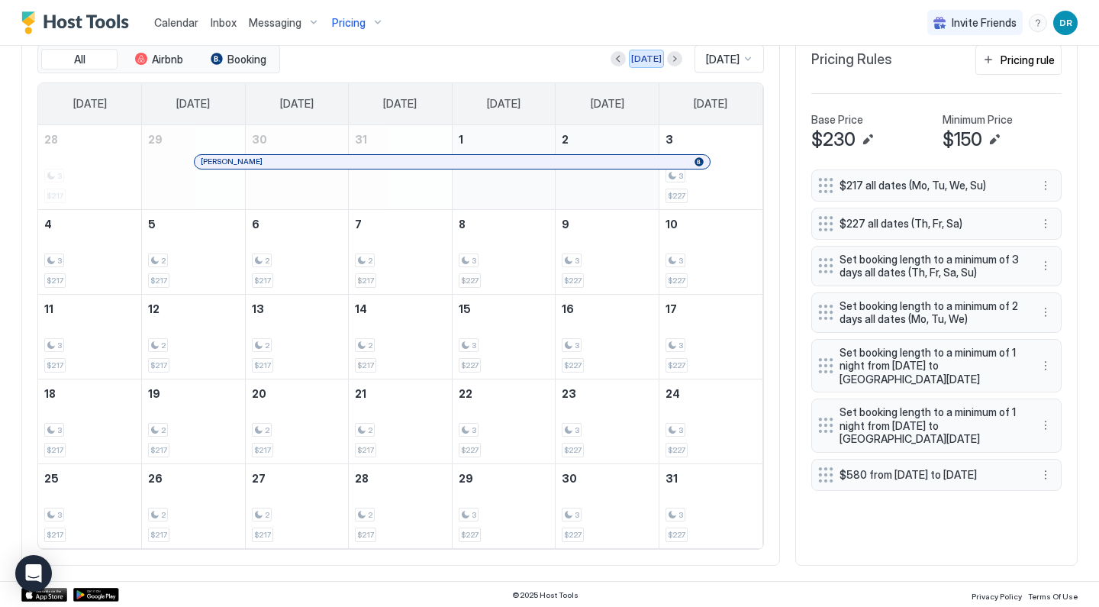
click at [642, 58] on div "[DATE]" at bounding box center [646, 59] width 31 height 14
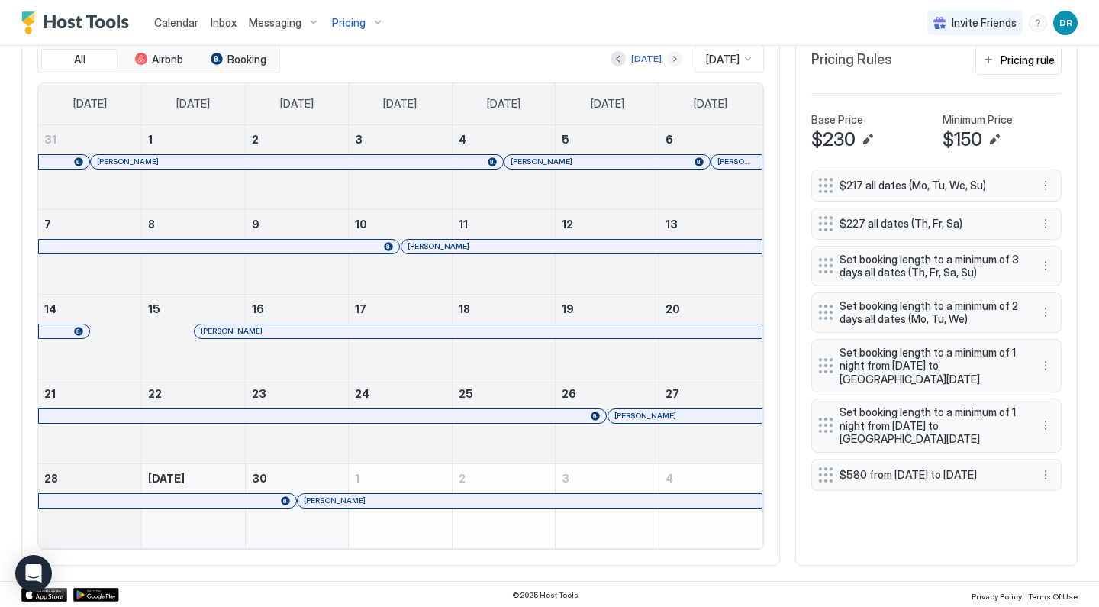
click at [667, 57] on button "Next month" at bounding box center [674, 58] width 15 height 15
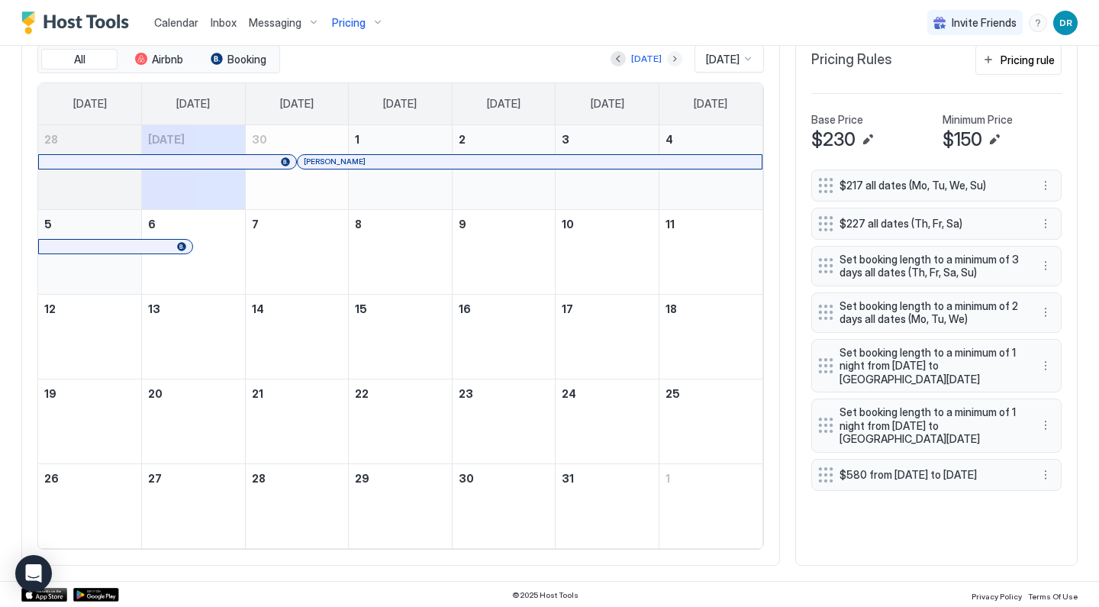
scroll to position [429, 0]
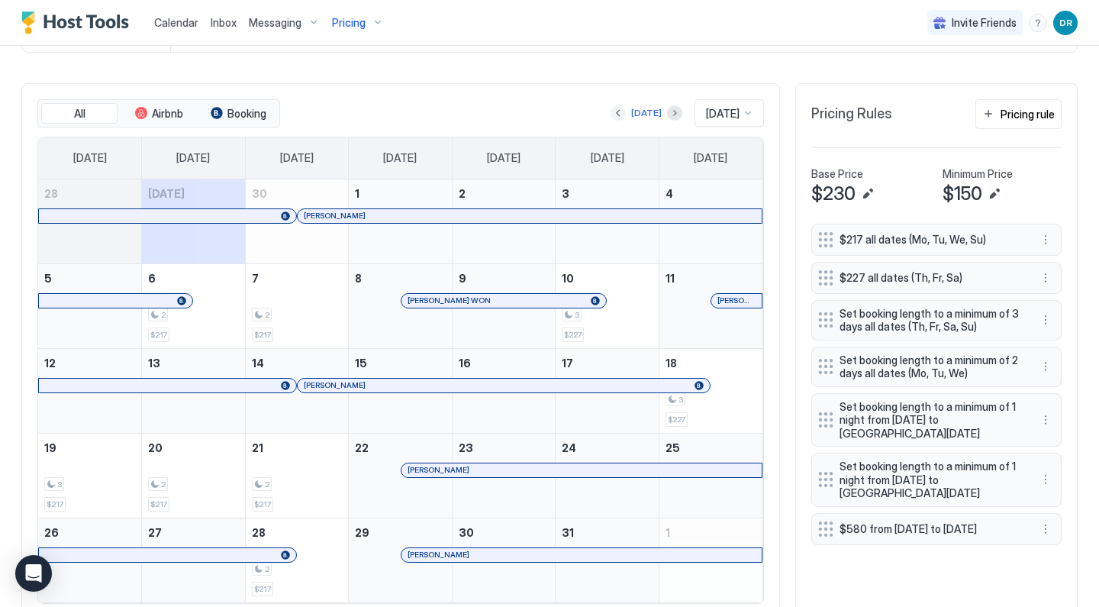
click at [616, 117] on button "Previous month" at bounding box center [617, 112] width 15 height 15
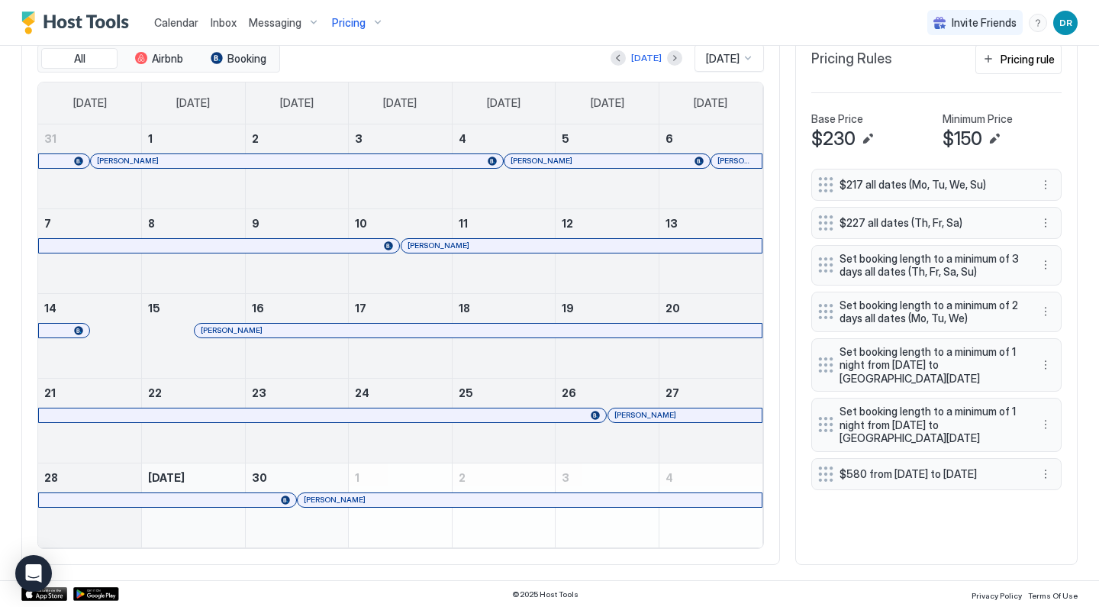
scroll to position [483, 0]
click at [653, 68] on div "[DATE] [DATE]" at bounding box center [523, 58] width 481 height 27
click at [667, 62] on button "Next month" at bounding box center [674, 58] width 15 height 15
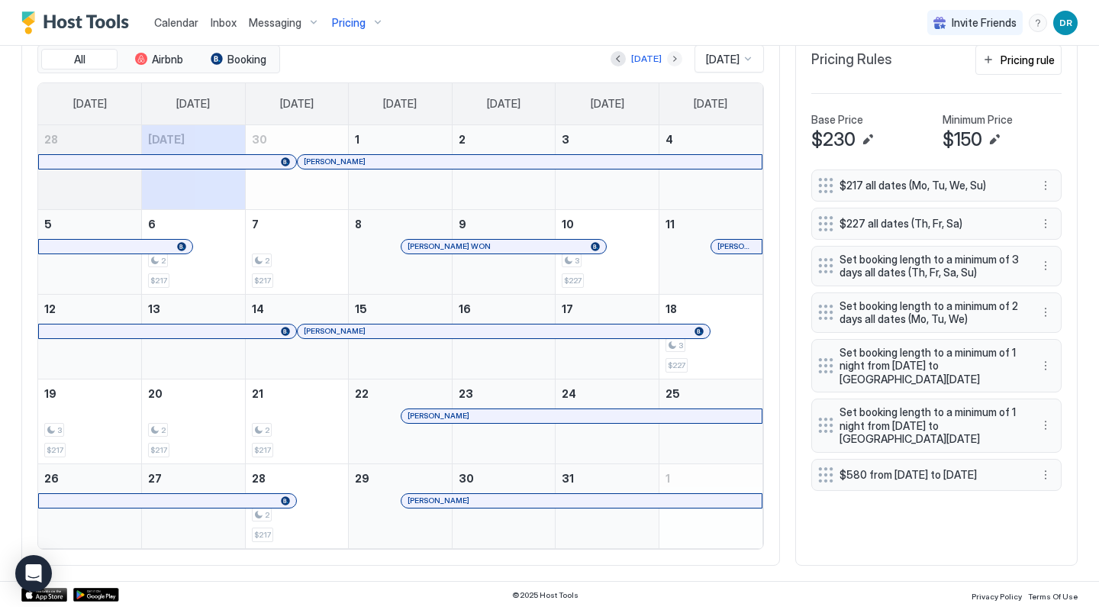
scroll to position [429, 0]
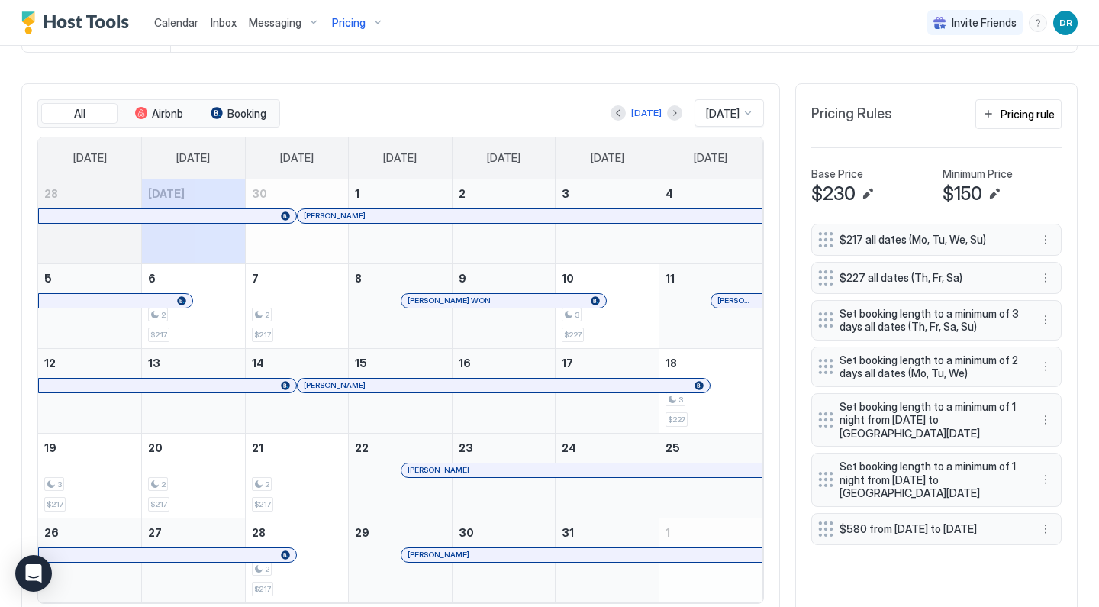
click at [610, 111] on button "Previous month" at bounding box center [617, 112] width 15 height 15
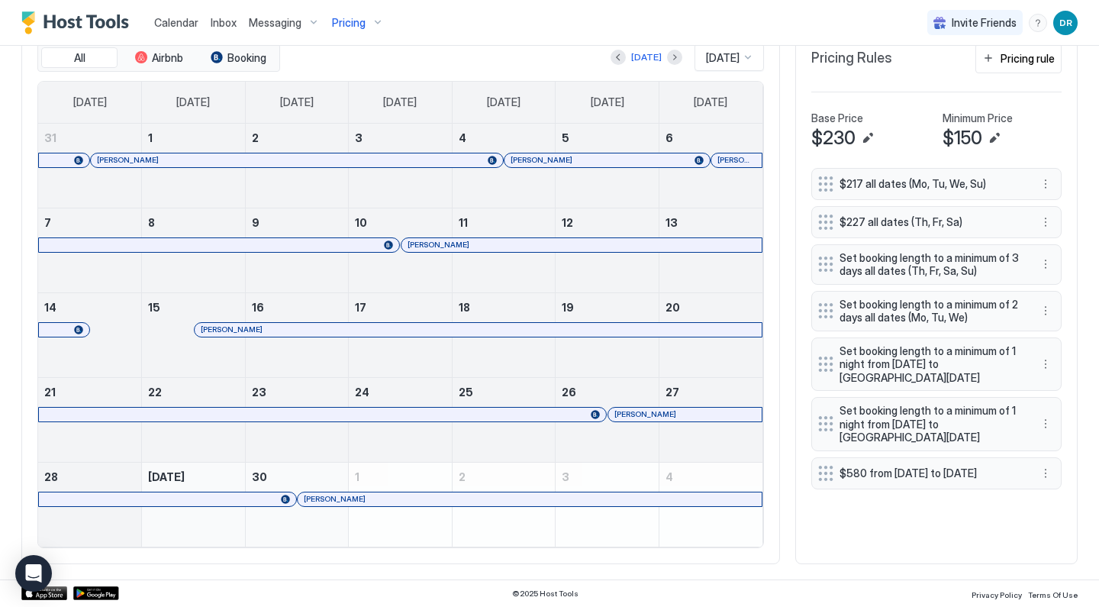
scroll to position [483, 0]
click at [372, 24] on div "Pricing" at bounding box center [358, 23] width 64 height 26
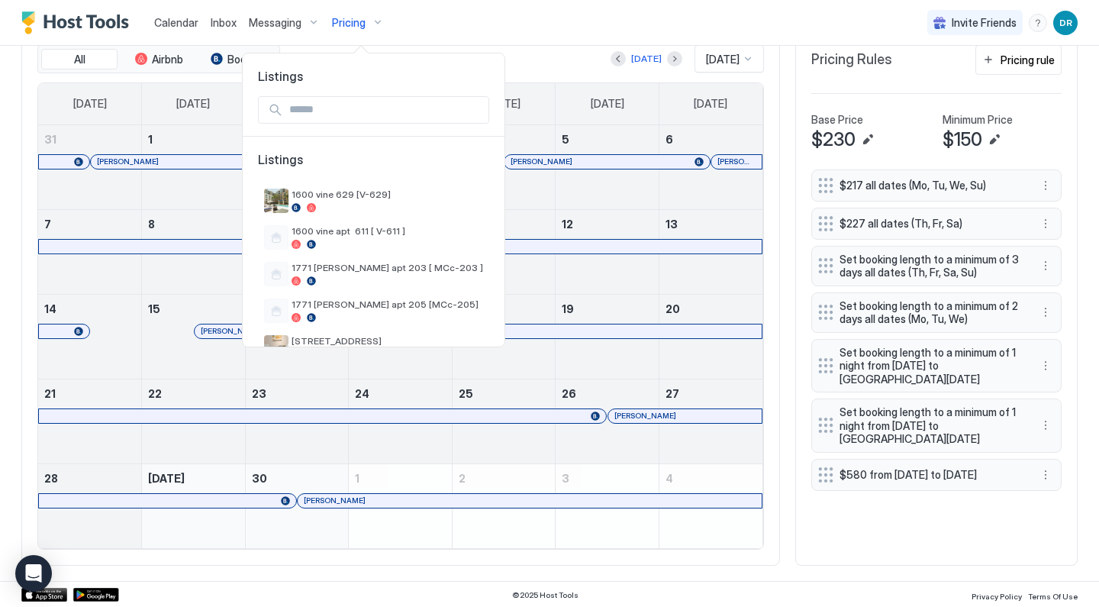
click at [658, 54] on div at bounding box center [549, 303] width 1099 height 607
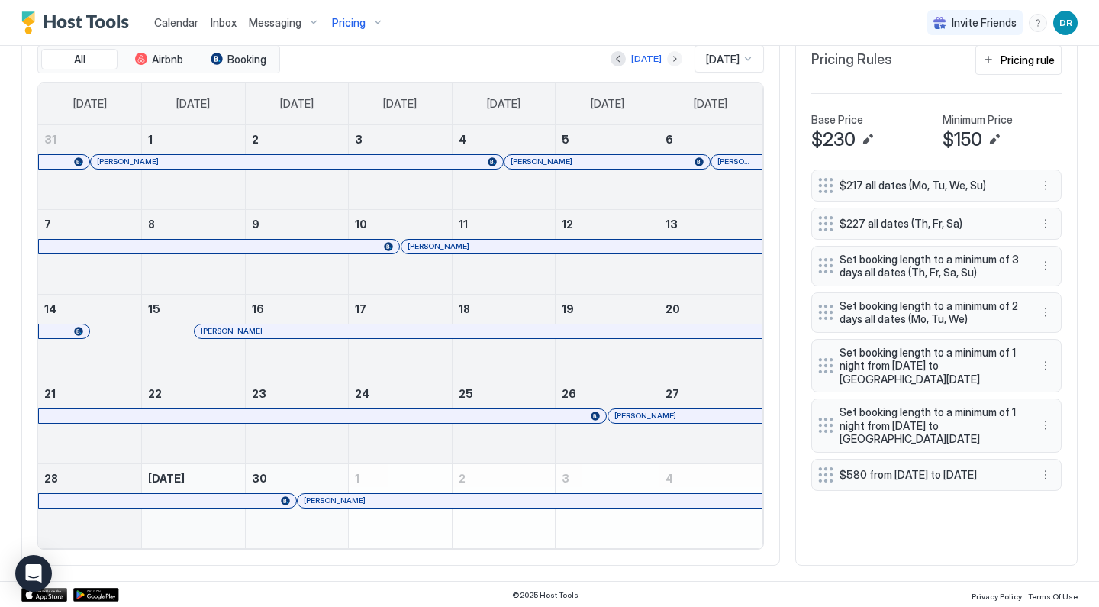
click at [667, 60] on button "Next month" at bounding box center [674, 58] width 15 height 15
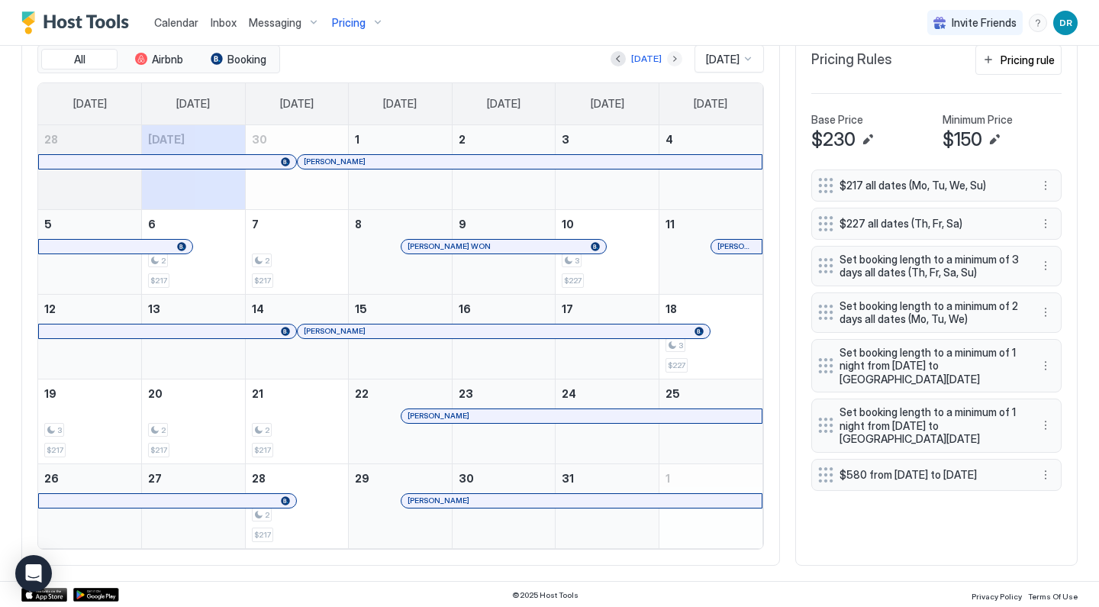
scroll to position [429, 0]
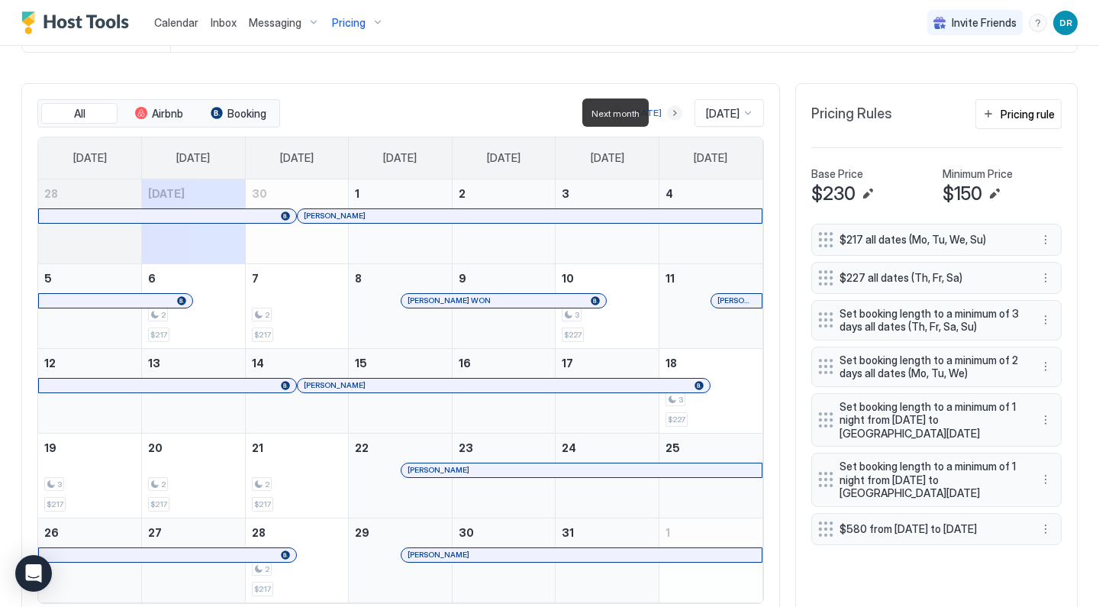
click at [667, 114] on button "Next month" at bounding box center [674, 112] width 15 height 15
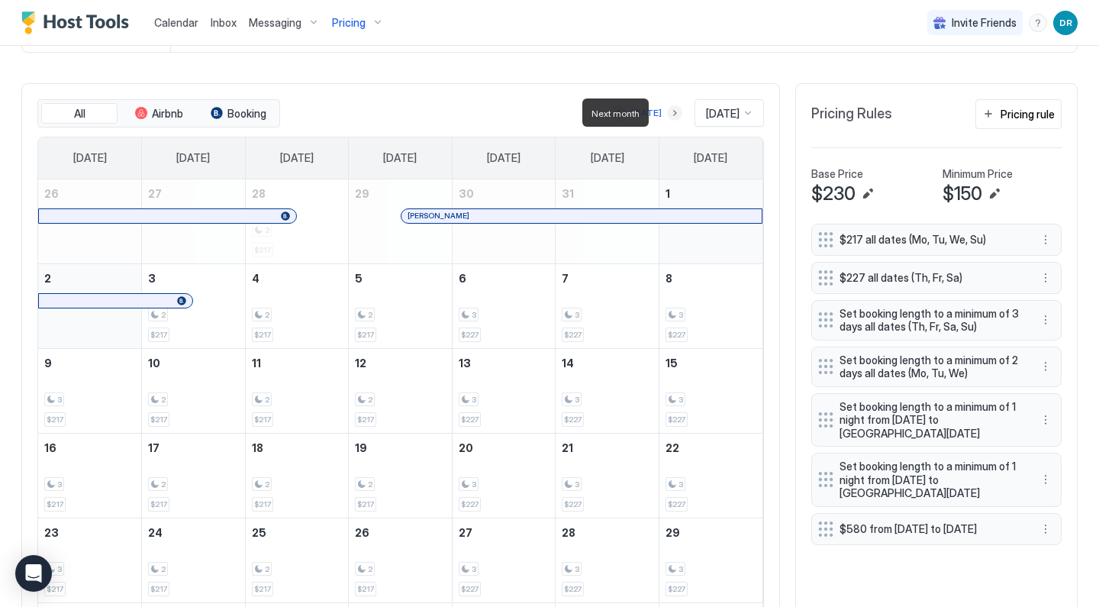
click at [667, 114] on button "Next month" at bounding box center [674, 112] width 15 height 15
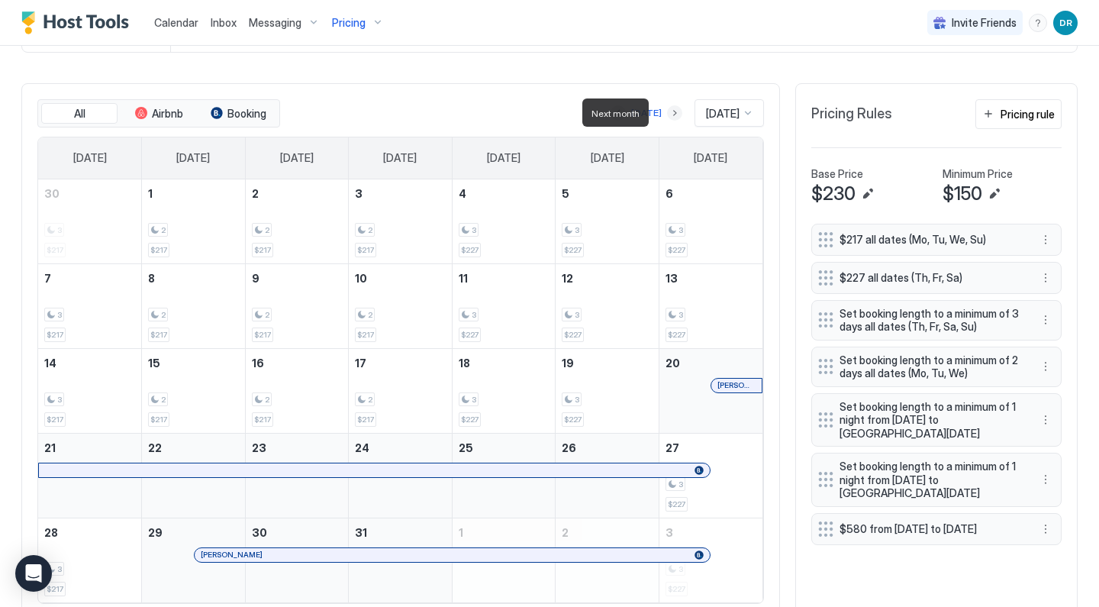
click at [667, 114] on button "Next month" at bounding box center [674, 112] width 15 height 15
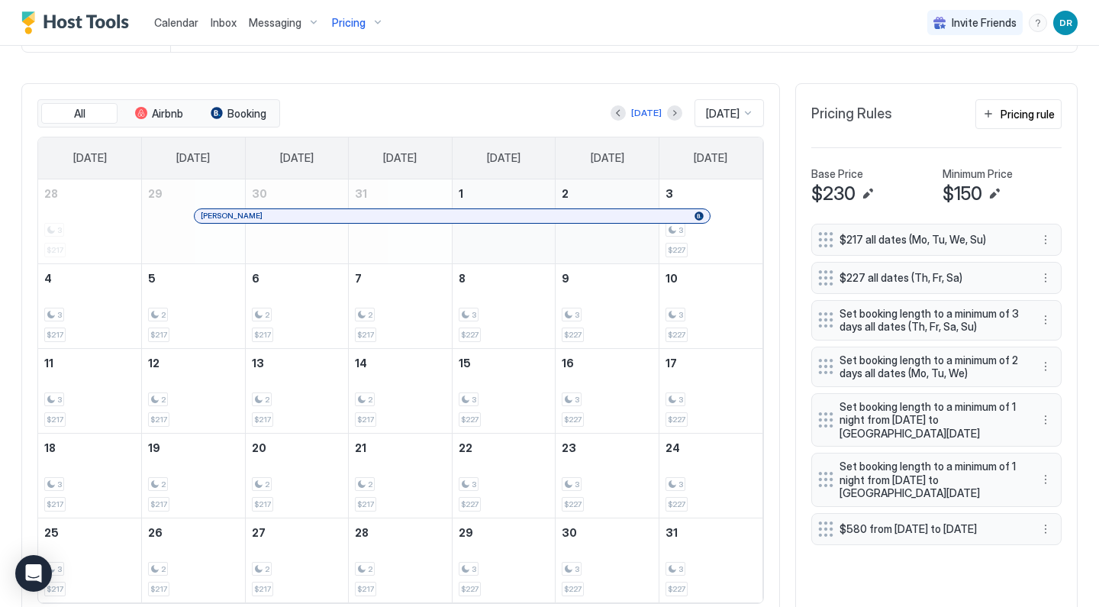
click at [365, 29] on div "Pricing" at bounding box center [358, 23] width 64 height 26
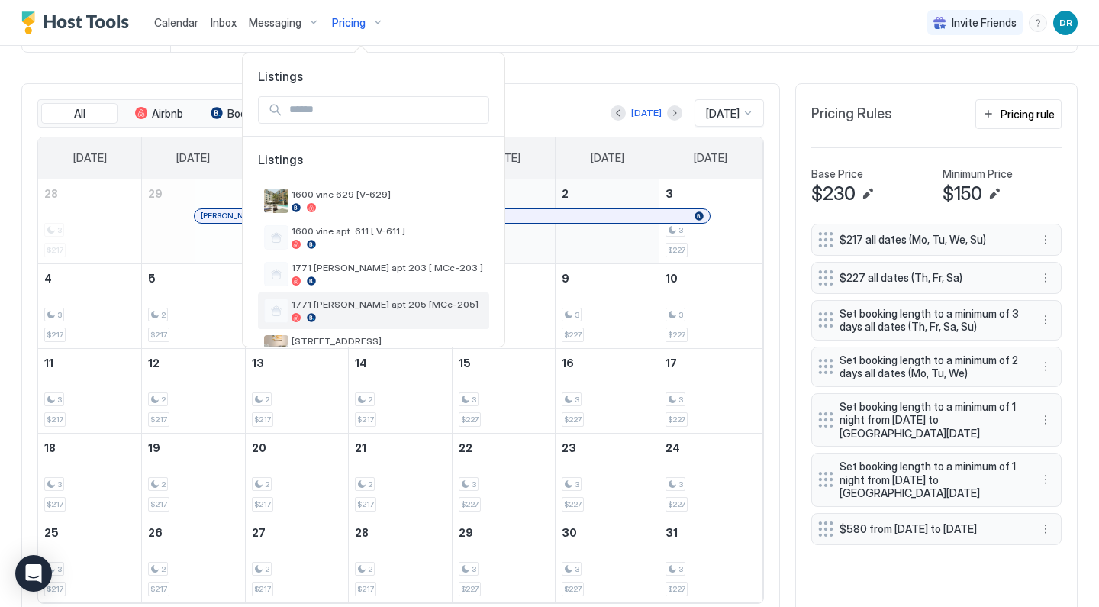
click at [346, 310] on span "1771 [PERSON_NAME] apt 205 [MCc-205]" at bounding box center [386, 303] width 191 height 11
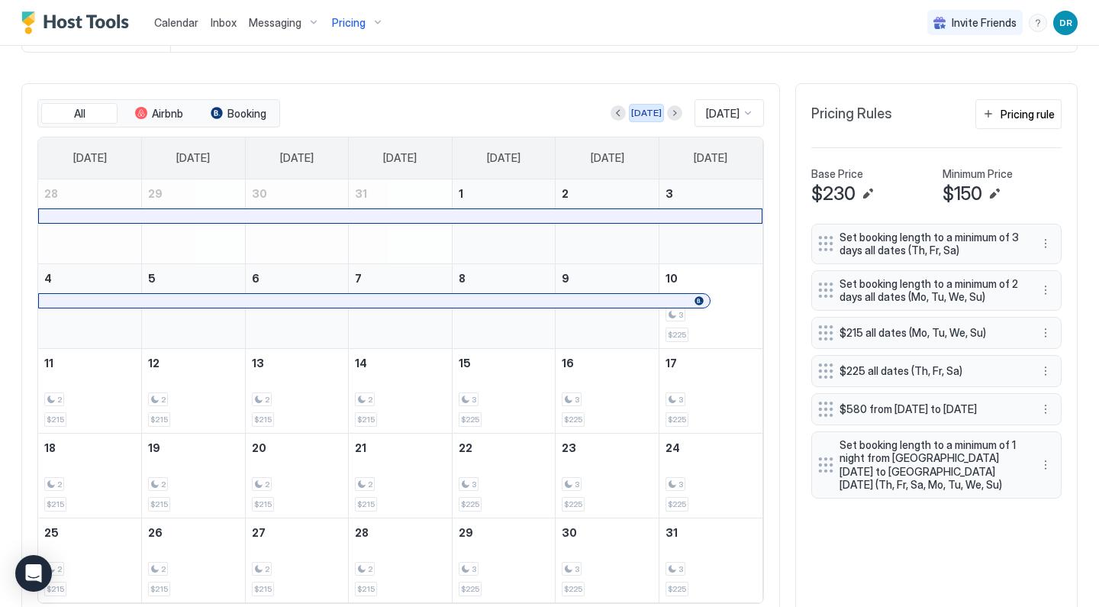
click at [639, 111] on div "[DATE]" at bounding box center [646, 113] width 31 height 14
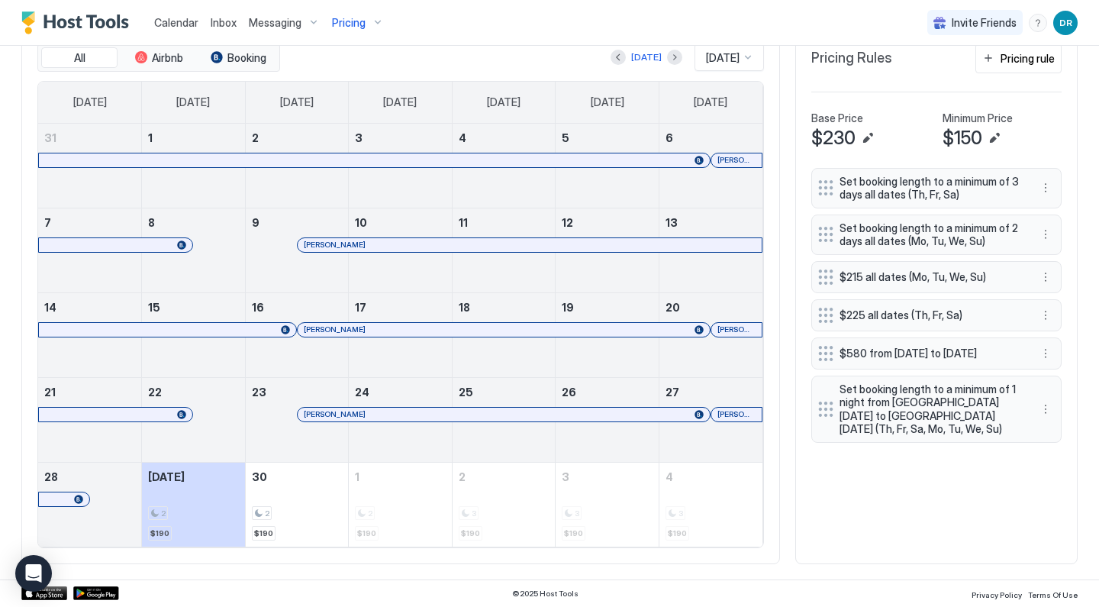
scroll to position [483, 0]
click at [668, 60] on button "Next month" at bounding box center [674, 58] width 15 height 15
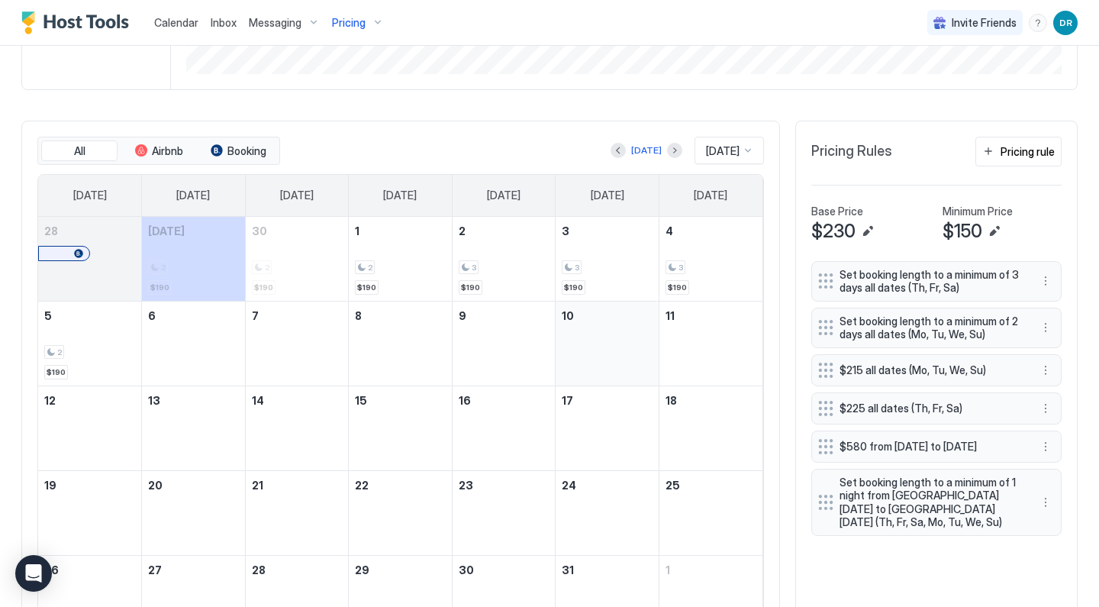
scroll to position [388, 0]
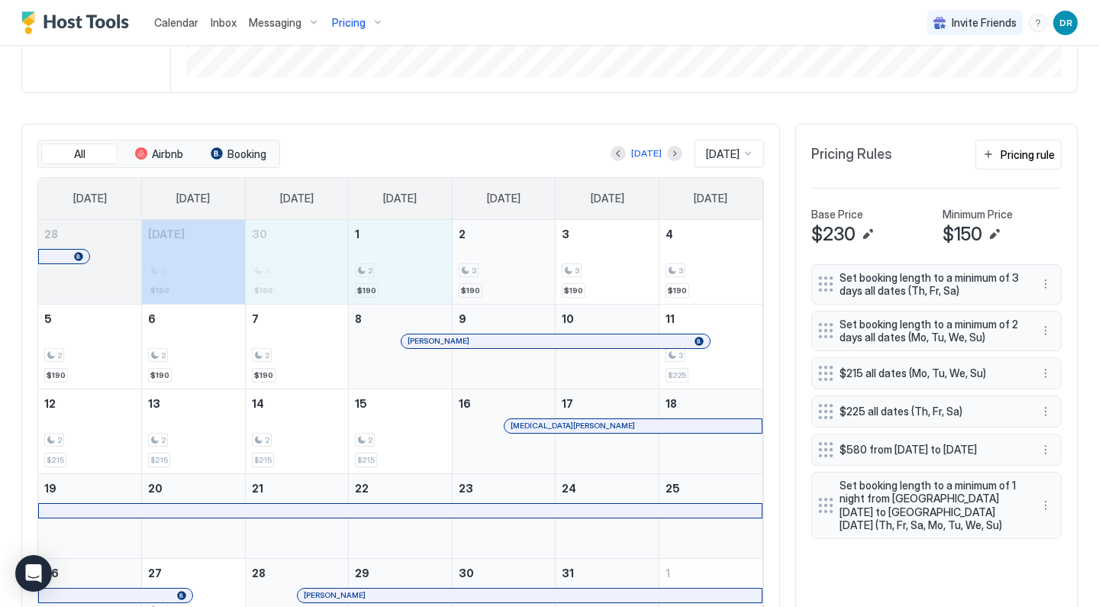
drag, startPoint x: 216, startPoint y: 251, endPoint x: 471, endPoint y: 266, distance: 256.0
click at [471, 266] on tr "28 [DATE] 2 $190 30 2 $190 1 2 $190 2 3 $190 3 3 $190 4 3 $190" at bounding box center [400, 262] width 724 height 85
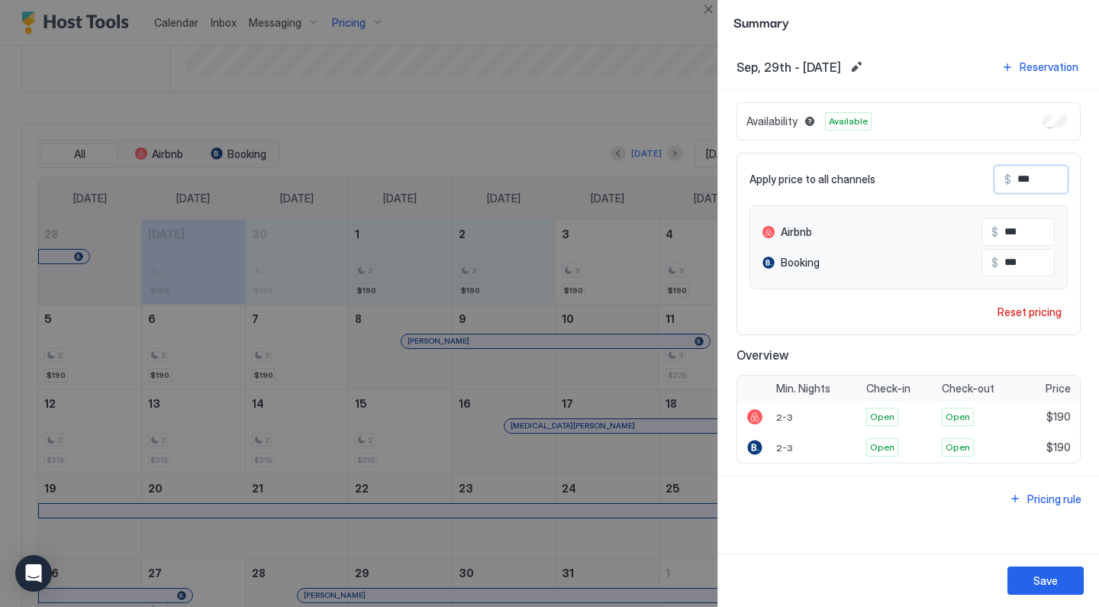
click at [1053, 173] on input "***" at bounding box center [1072, 179] width 122 height 26
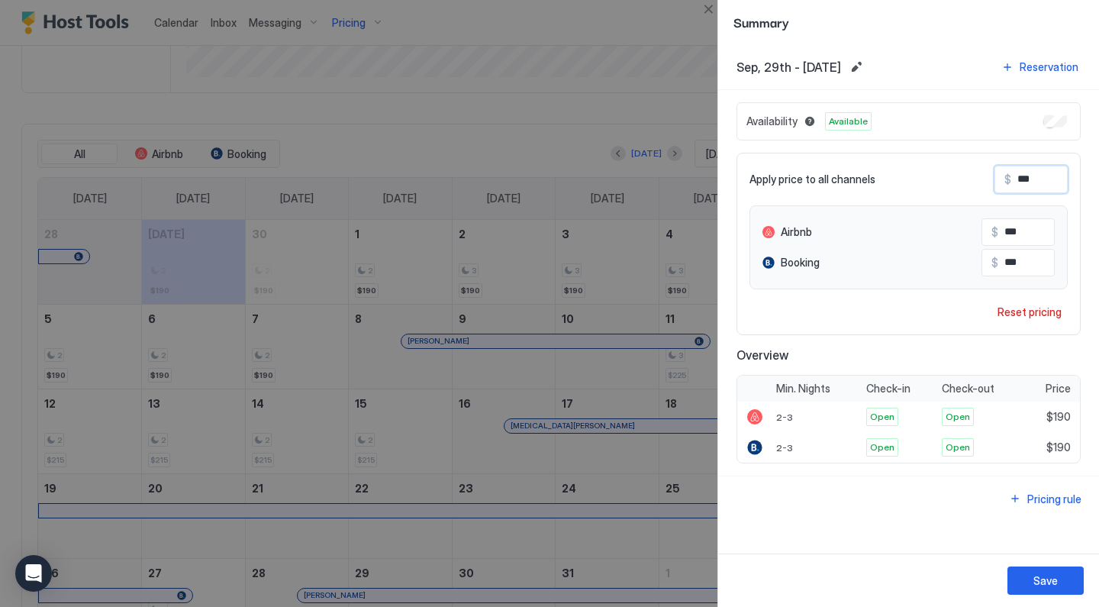
type input "**"
type input "*"
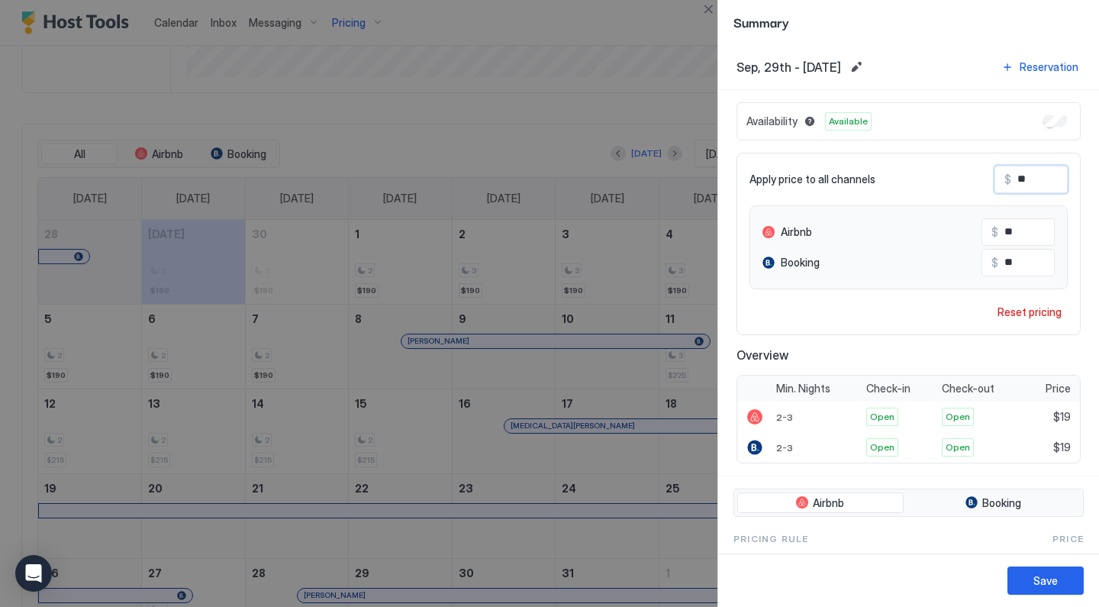
type input "*"
type input "**"
type input "***"
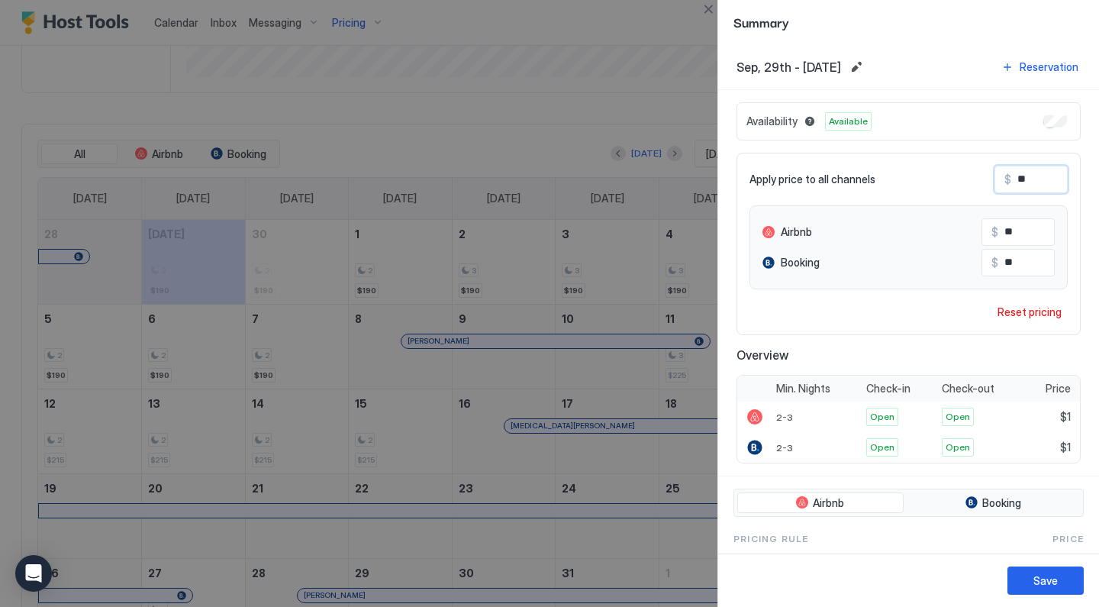
type input "***"
click at [1038, 576] on div "Save" at bounding box center [1045, 580] width 24 height 16
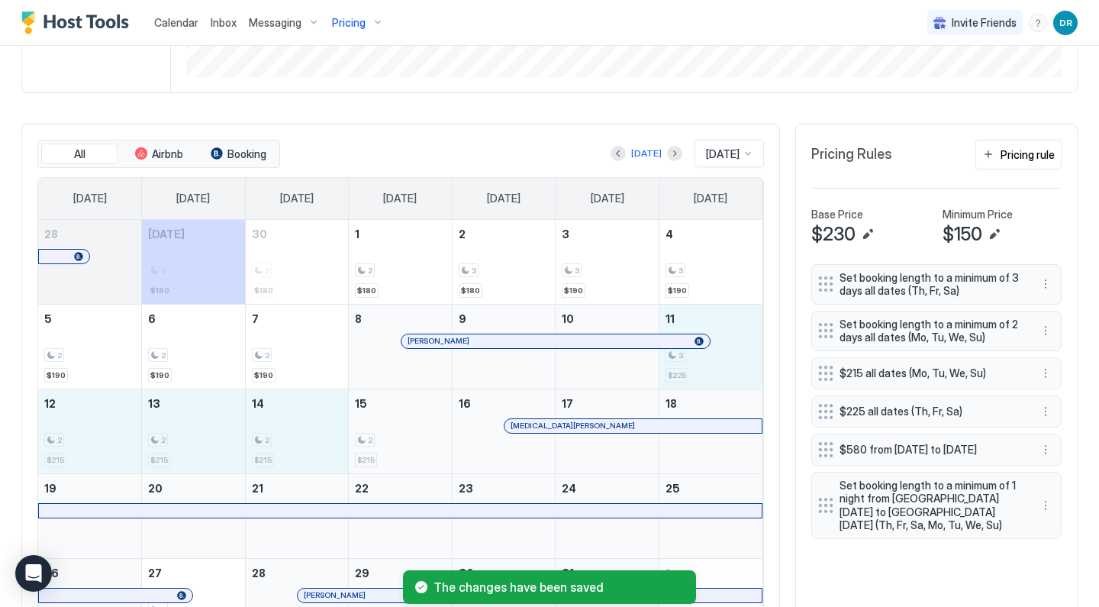
drag, startPoint x: 705, startPoint y: 370, endPoint x: 419, endPoint y: 411, distance: 289.1
click at [419, 411] on tbody "28 [DATE] 2 $180 30 2 $180 1 2 $180 2 3 $180 3 3 $190 4 3 $190 5 2 $190 6 2 $19…" at bounding box center [400, 431] width 724 height 423
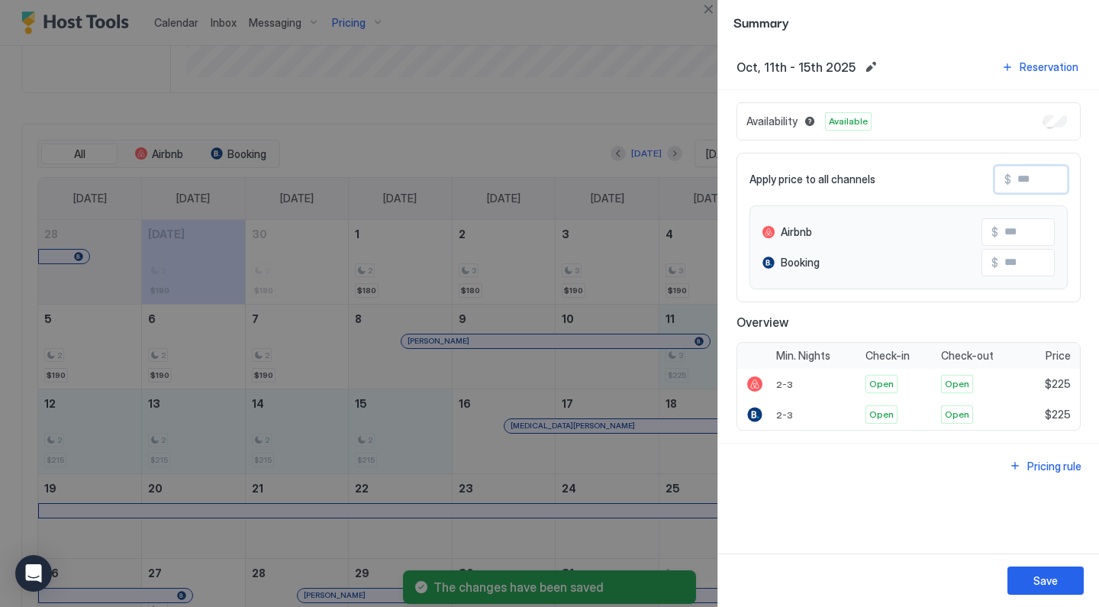
click at [1028, 180] on input "Input Field" at bounding box center [1072, 179] width 122 height 26
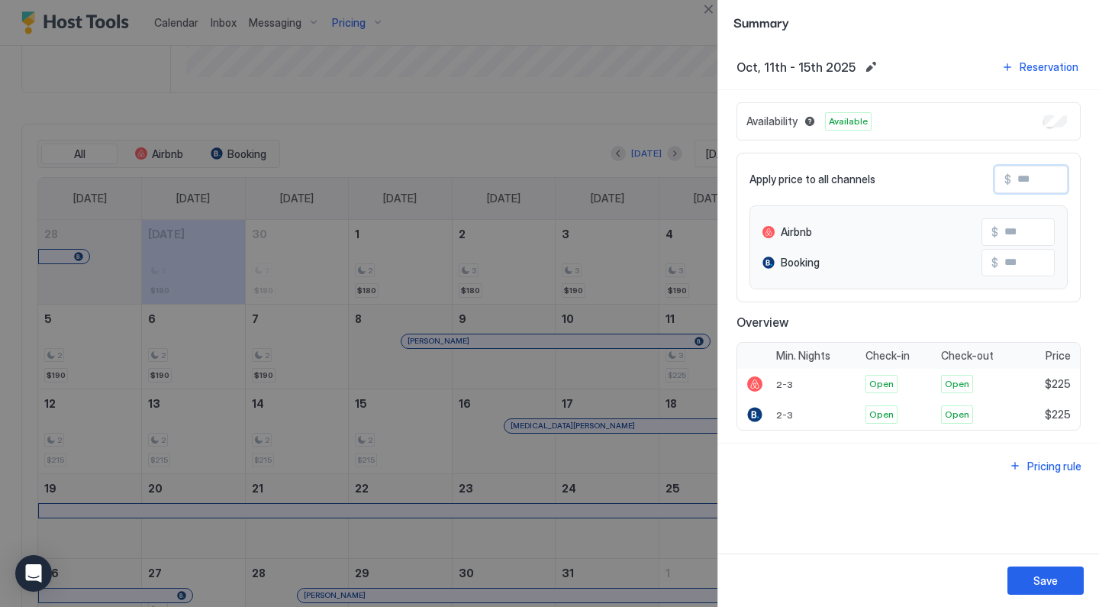
type input "*"
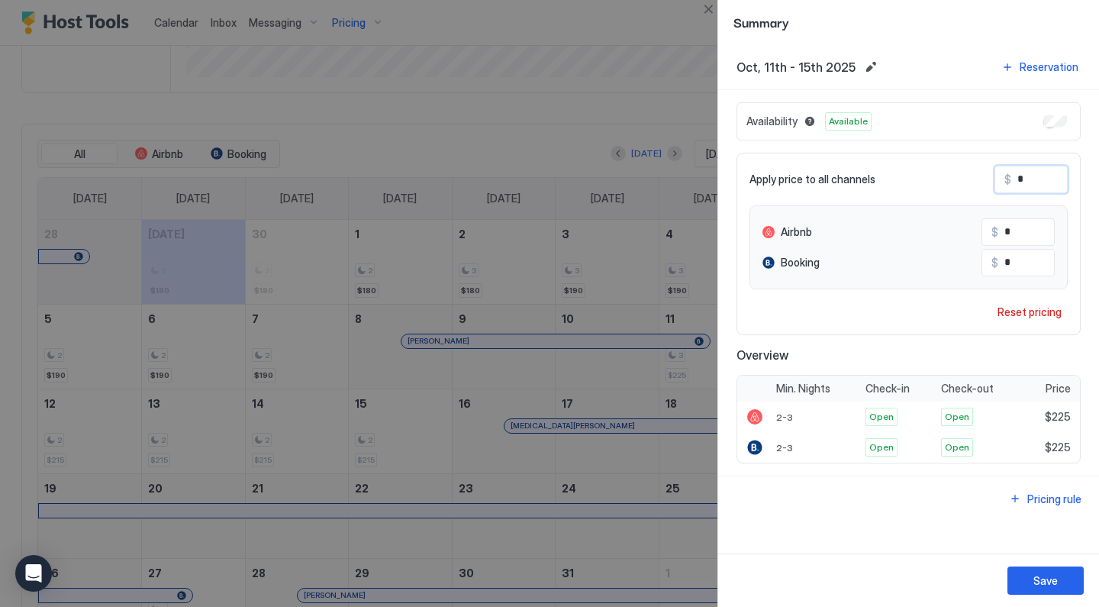
type input "**"
type input "***"
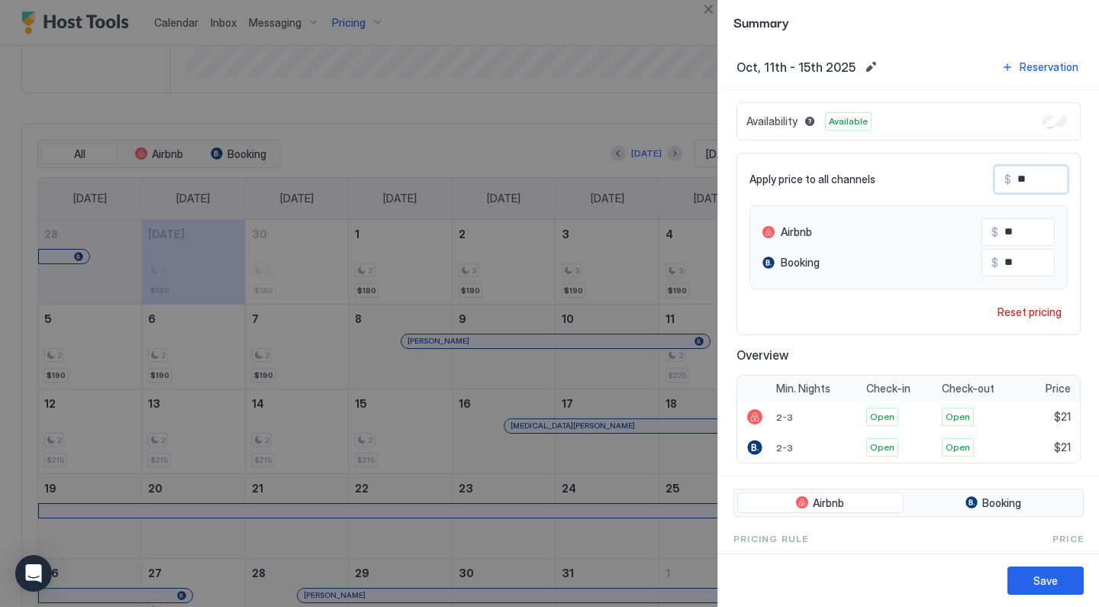
type input "***"
click at [1030, 581] on button "Save" at bounding box center [1045, 580] width 76 height 28
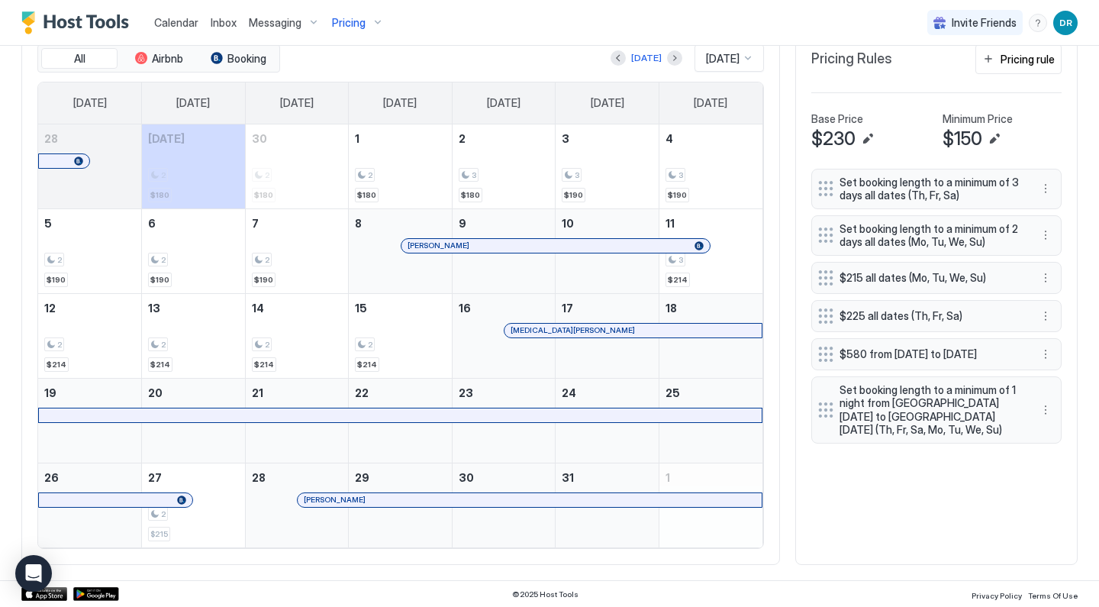
scroll to position [483, 0]
click at [706, 65] on div "[DATE]" at bounding box center [722, 59] width 37 height 14
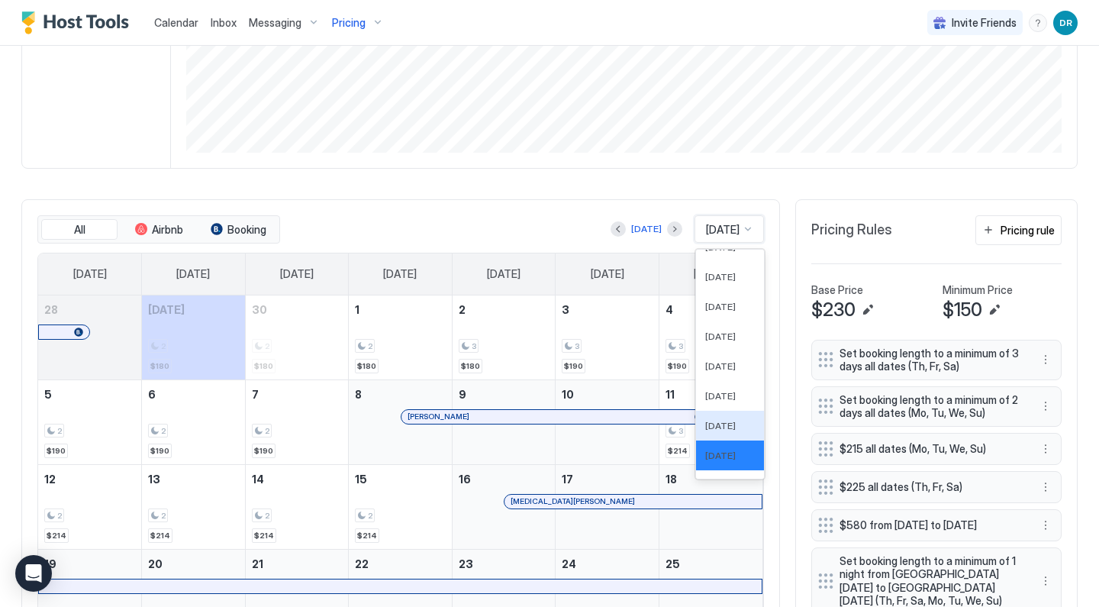
scroll to position [299, 0]
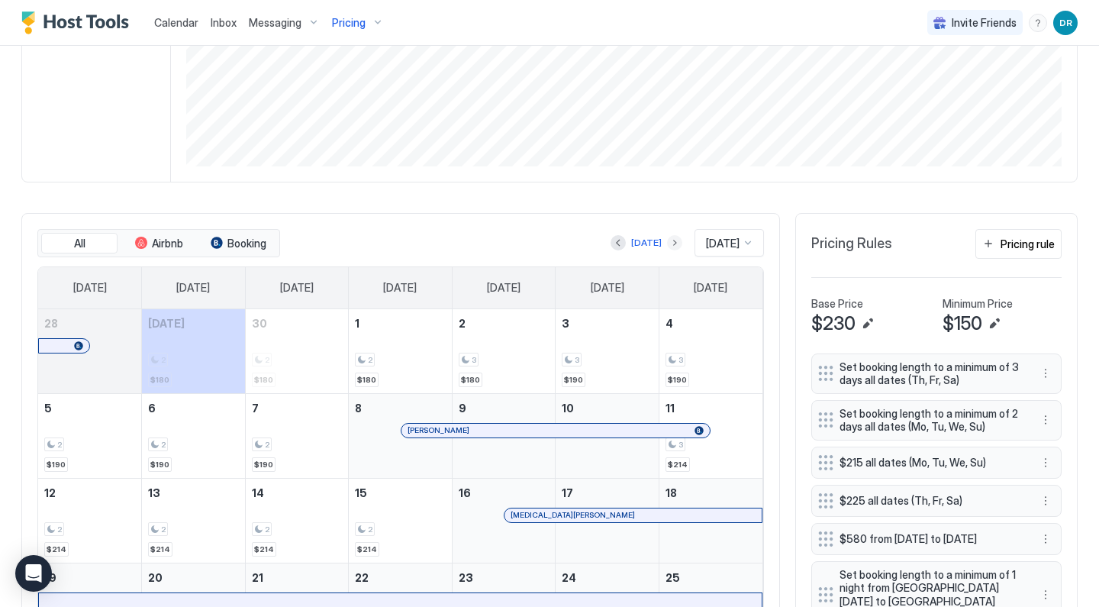
click at [667, 243] on button "Next month" at bounding box center [674, 242] width 15 height 15
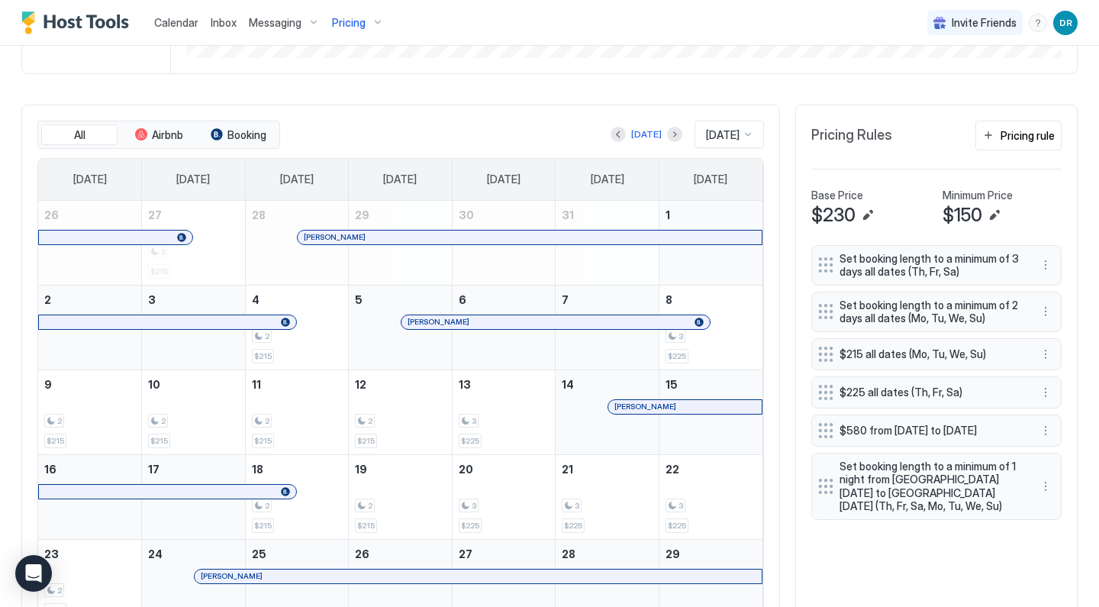
scroll to position [421, 0]
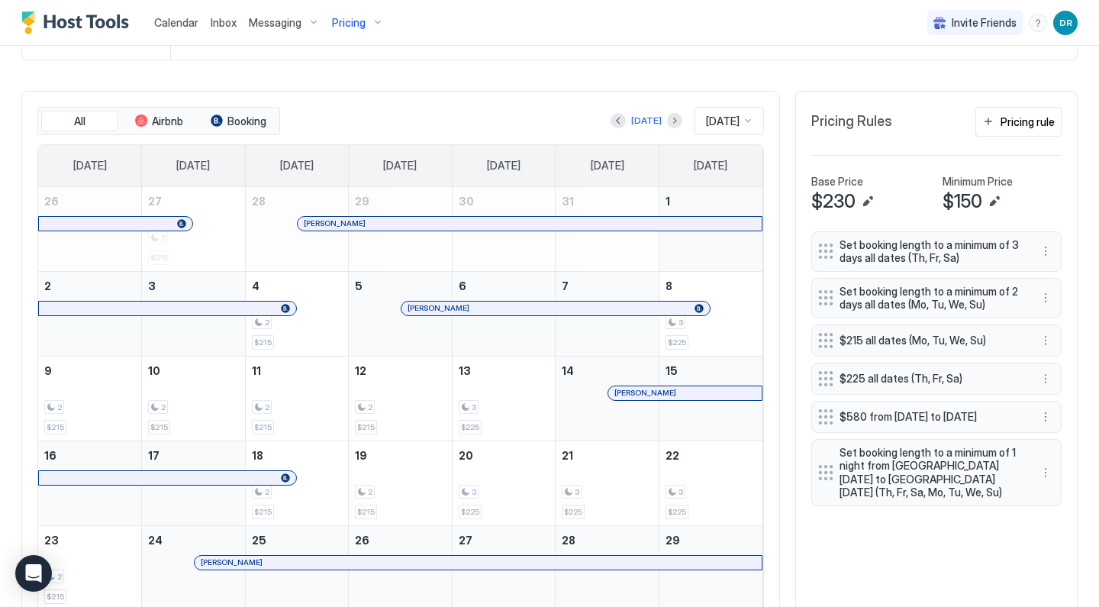
click at [667, 124] on button "Next month" at bounding box center [674, 120] width 15 height 15
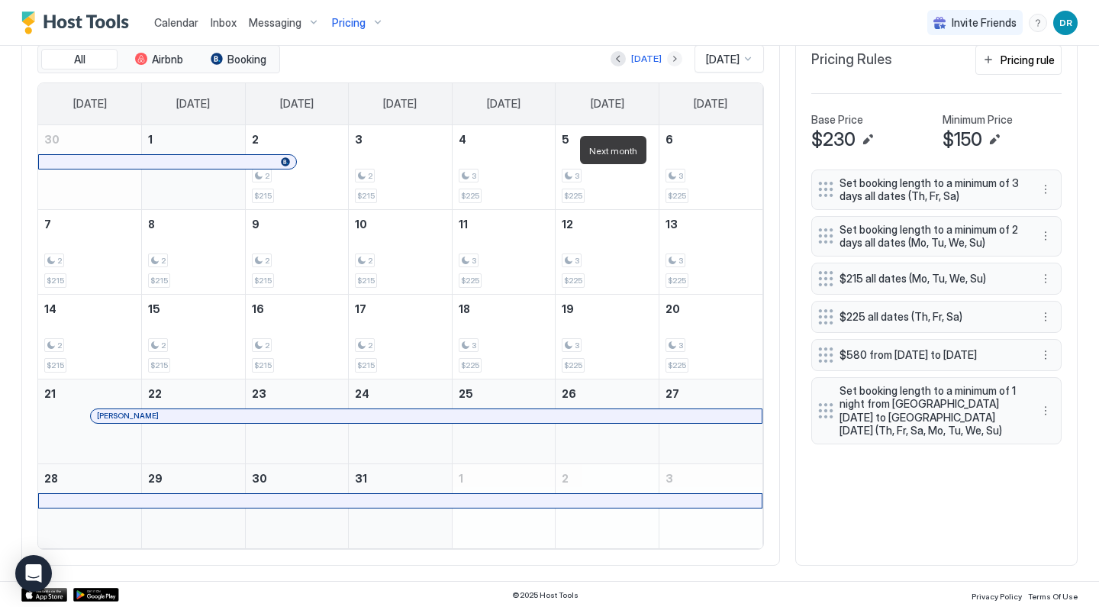
scroll to position [482, 0]
click at [667, 56] on button "Next month" at bounding box center [674, 59] width 15 height 15
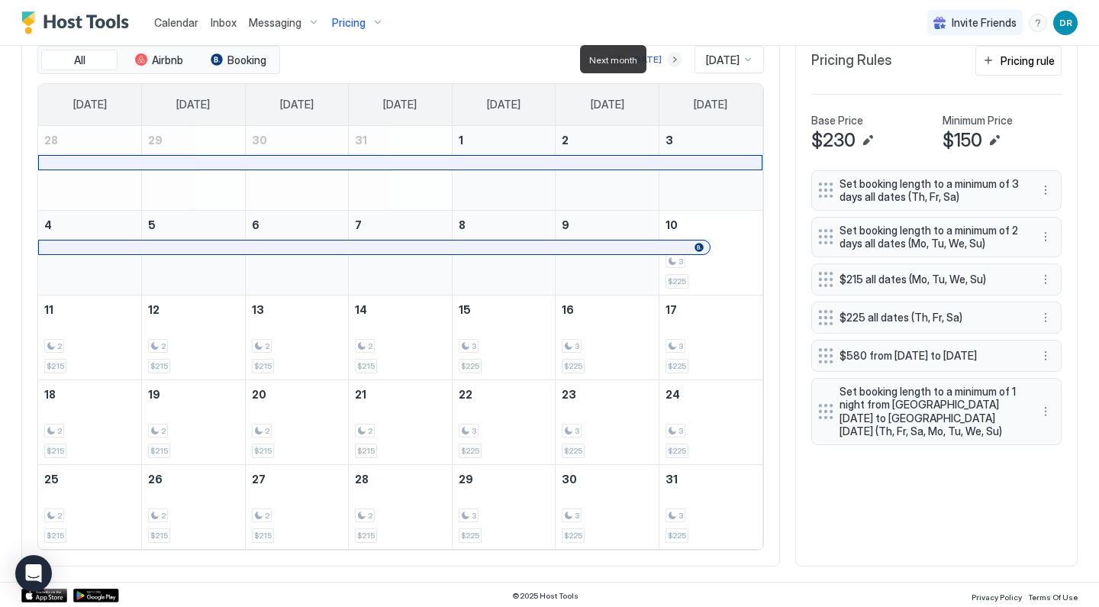
scroll to position [391, 0]
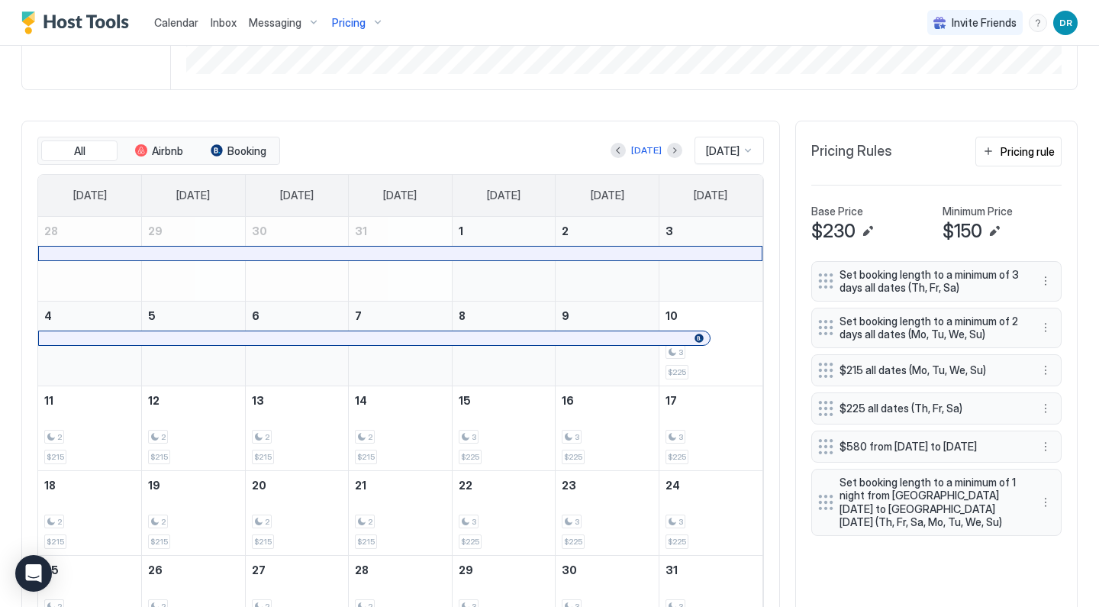
click at [568, 251] on div at bounding box center [400, 253] width 722 height 14
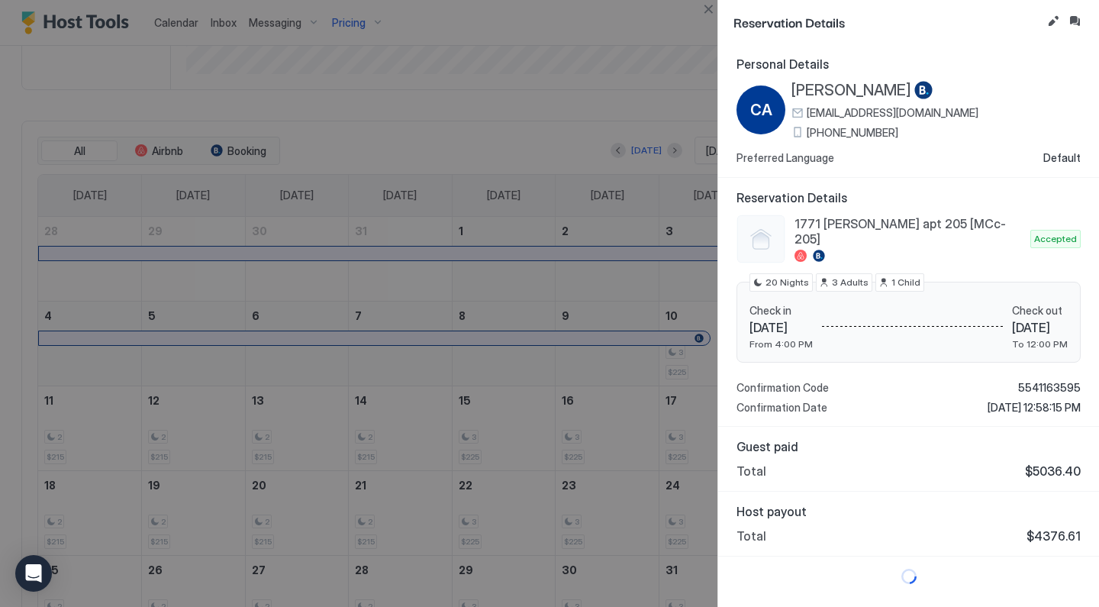
click at [568, 251] on div at bounding box center [549, 303] width 1099 height 607
click at [706, 11] on button "Close" at bounding box center [708, 9] width 18 height 18
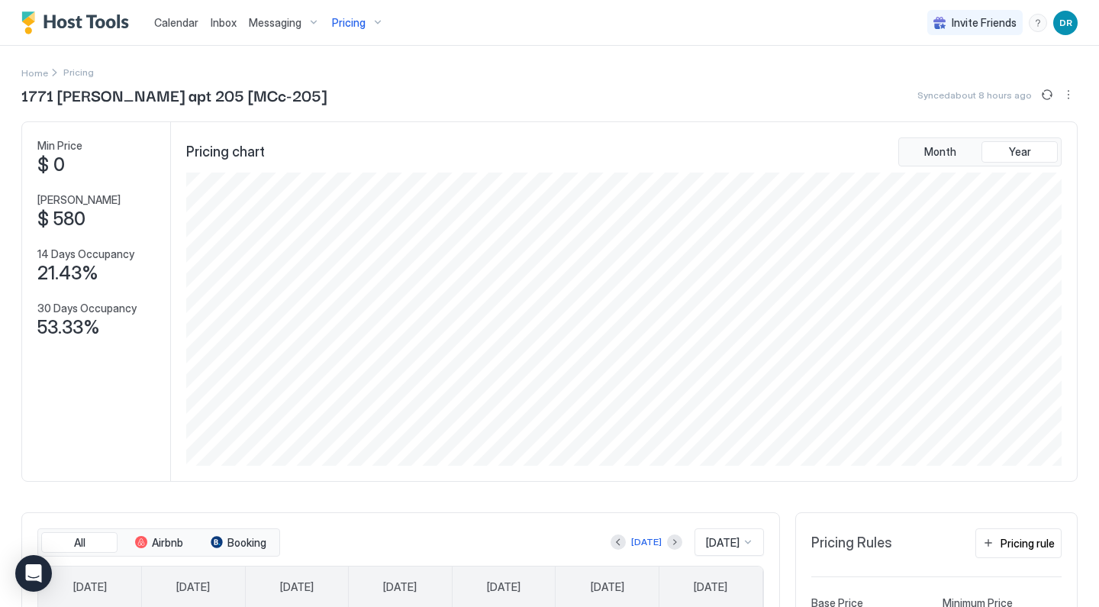
scroll to position [0, 0]
click at [365, 18] on div "Pricing" at bounding box center [358, 23] width 64 height 26
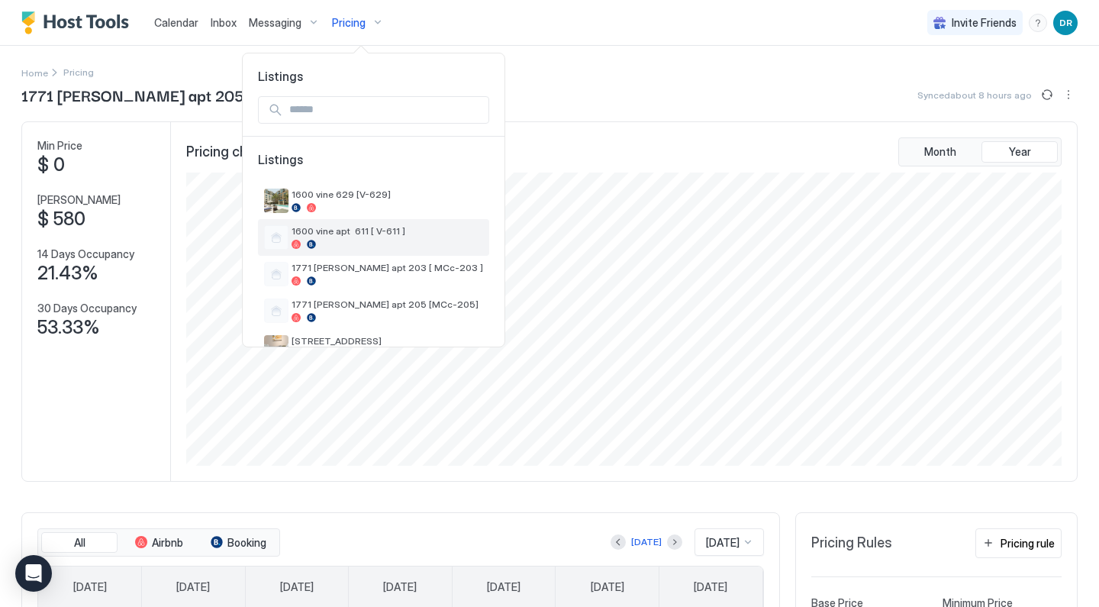
scroll to position [166, 0]
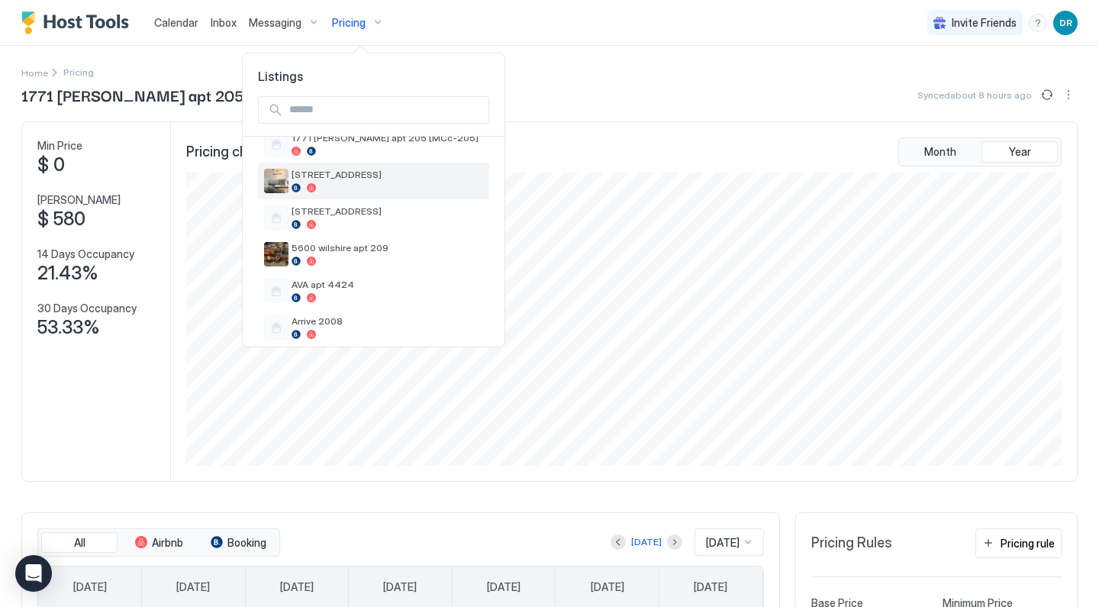
click at [345, 179] on span "[STREET_ADDRESS]" at bounding box center [386, 174] width 191 height 11
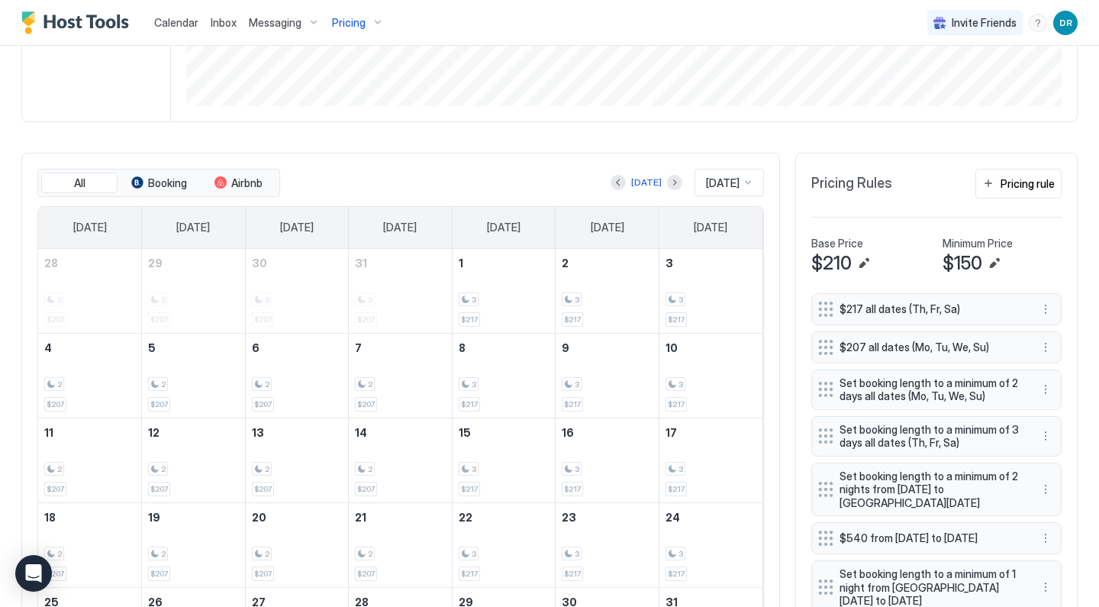
scroll to position [359, 0]
click at [636, 183] on div "[DATE]" at bounding box center [646, 182] width 31 height 14
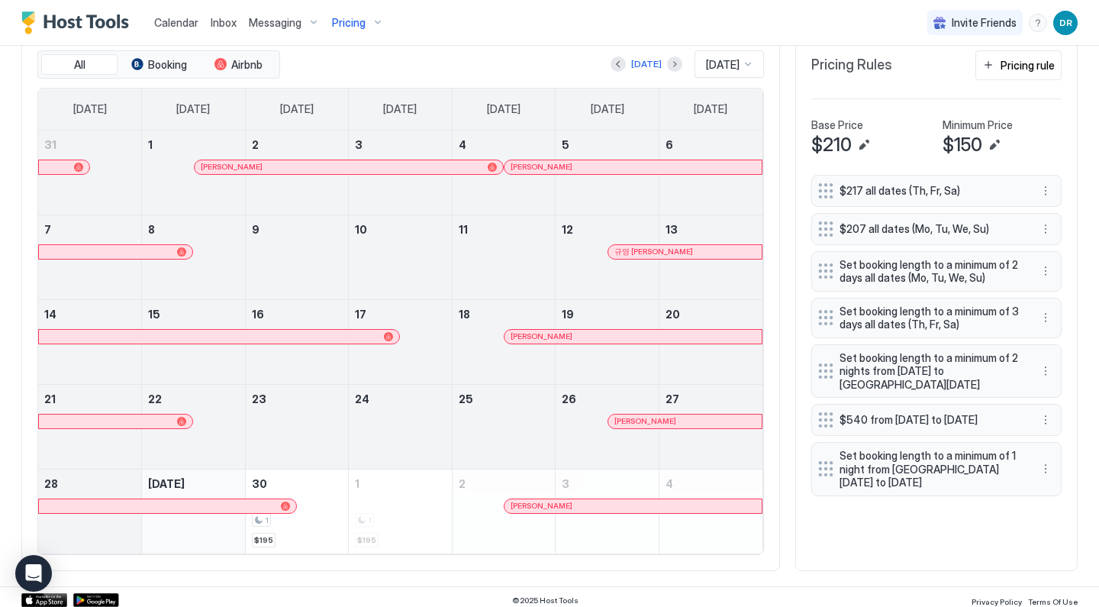
scroll to position [479, 0]
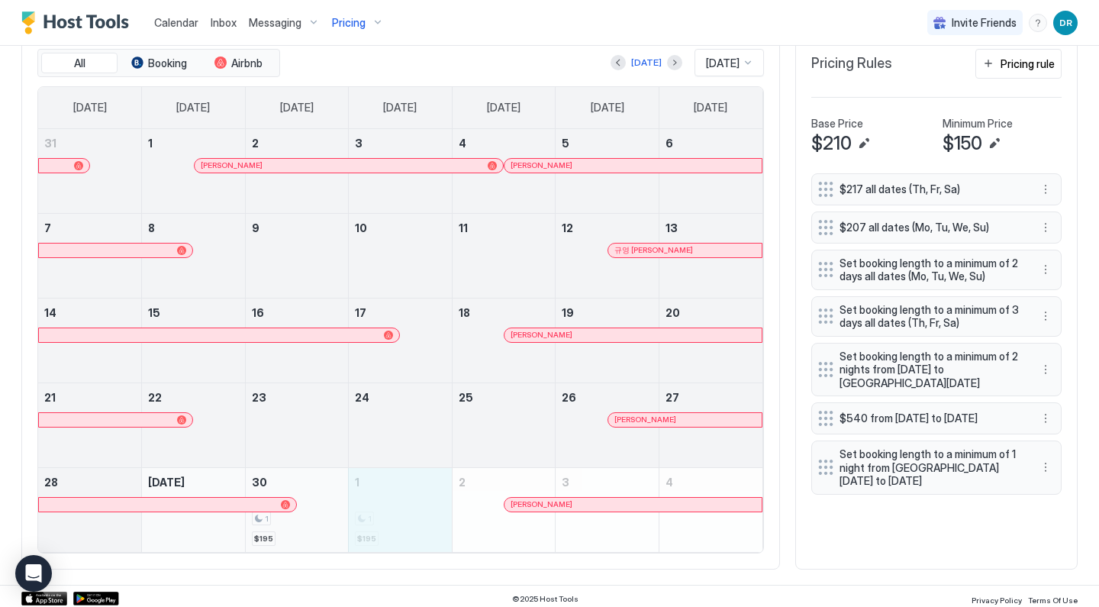
drag, startPoint x: 378, startPoint y: 534, endPoint x: 301, endPoint y: 522, distance: 78.0
click at [301, 522] on tr "28 [DATE] 30 1 $195 1 1 $195 2 [PERSON_NAME] 3 4" at bounding box center [400, 509] width 724 height 85
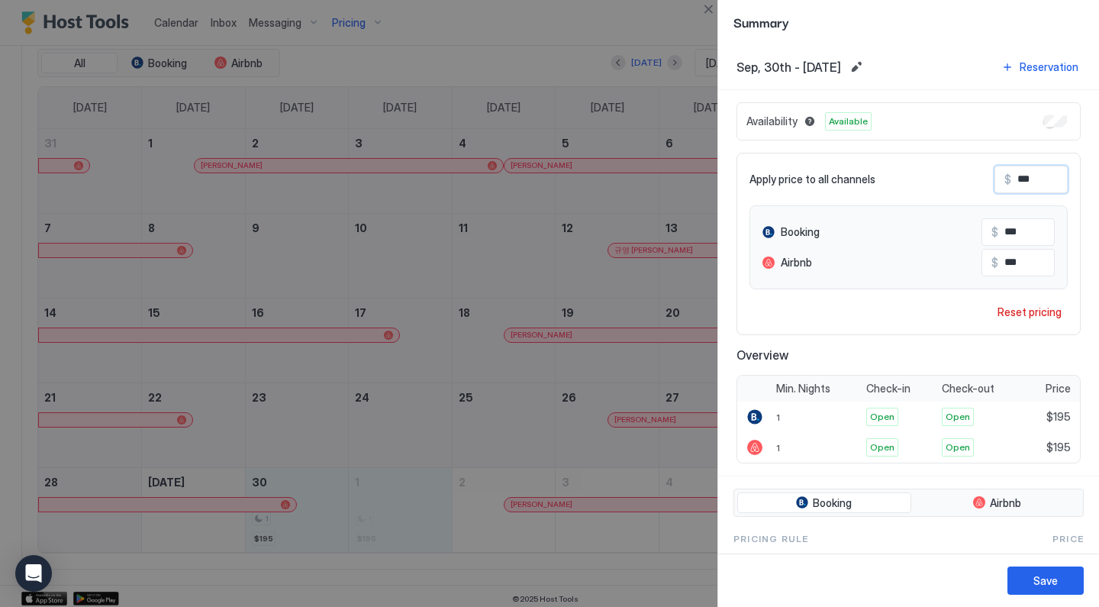
drag, startPoint x: 1054, startPoint y: 179, endPoint x: 981, endPoint y: 175, distance: 72.6
click at [982, 176] on div "Apply price to all channels $ ***" at bounding box center [908, 179] width 318 height 27
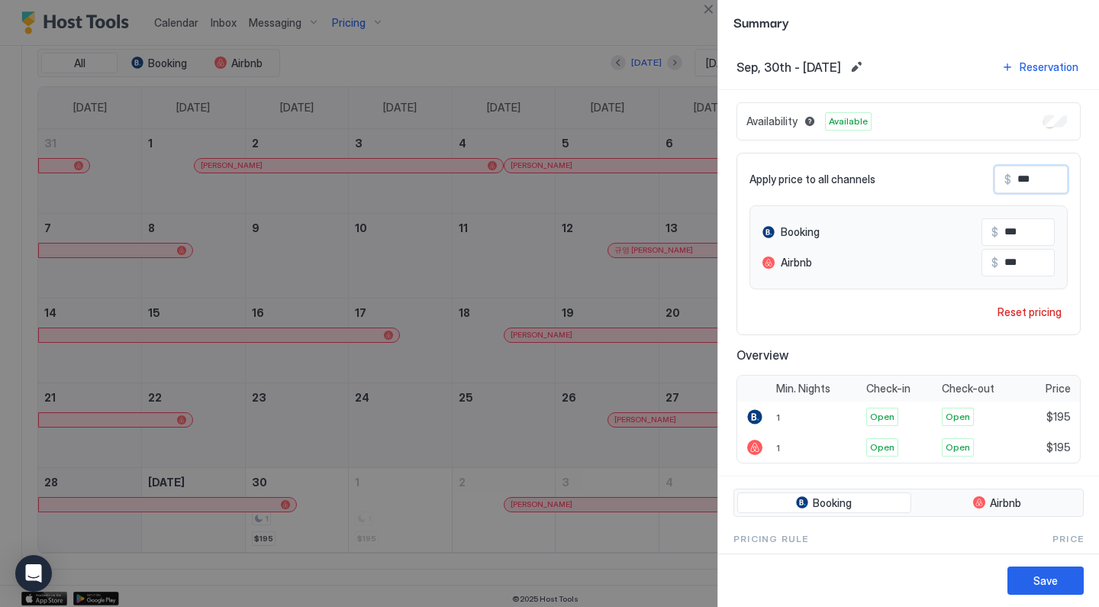
type input "*"
type input "**"
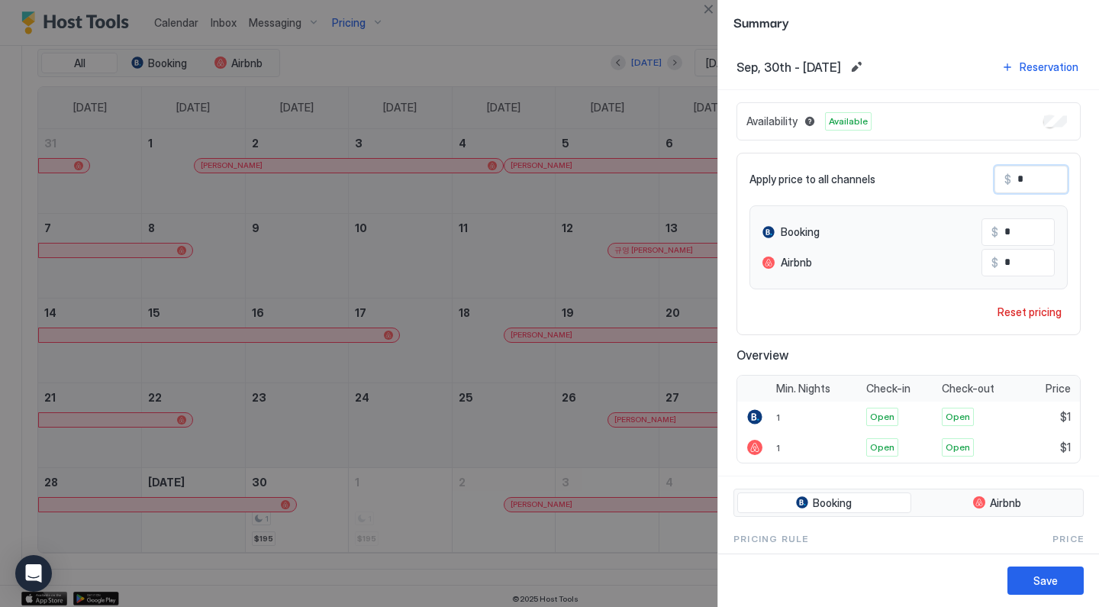
type input "**"
type input "***"
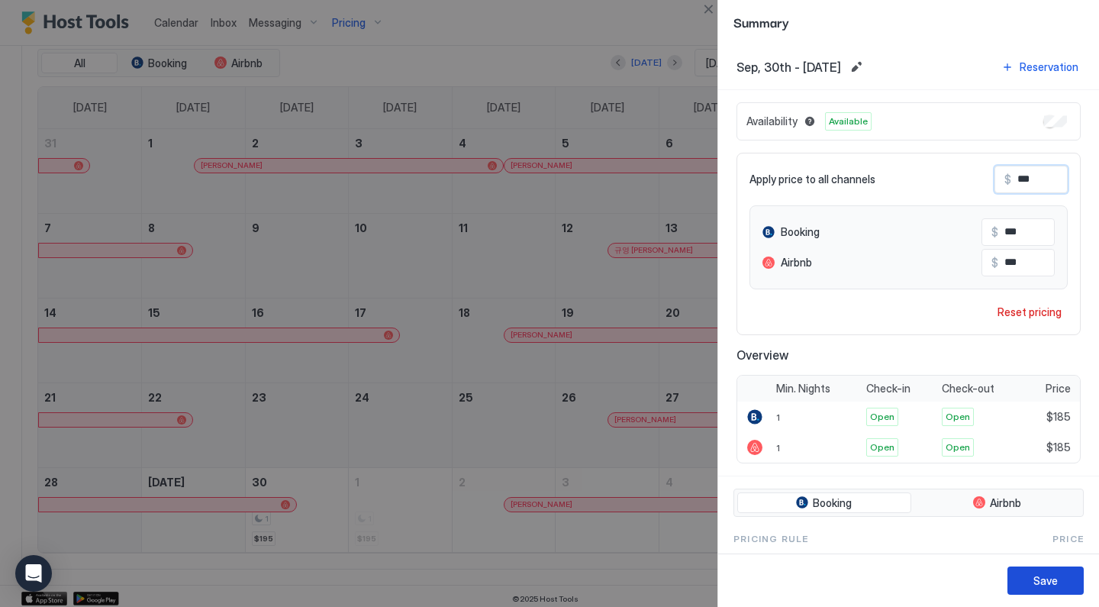
click at [1047, 578] on div "Save" at bounding box center [1045, 580] width 24 height 16
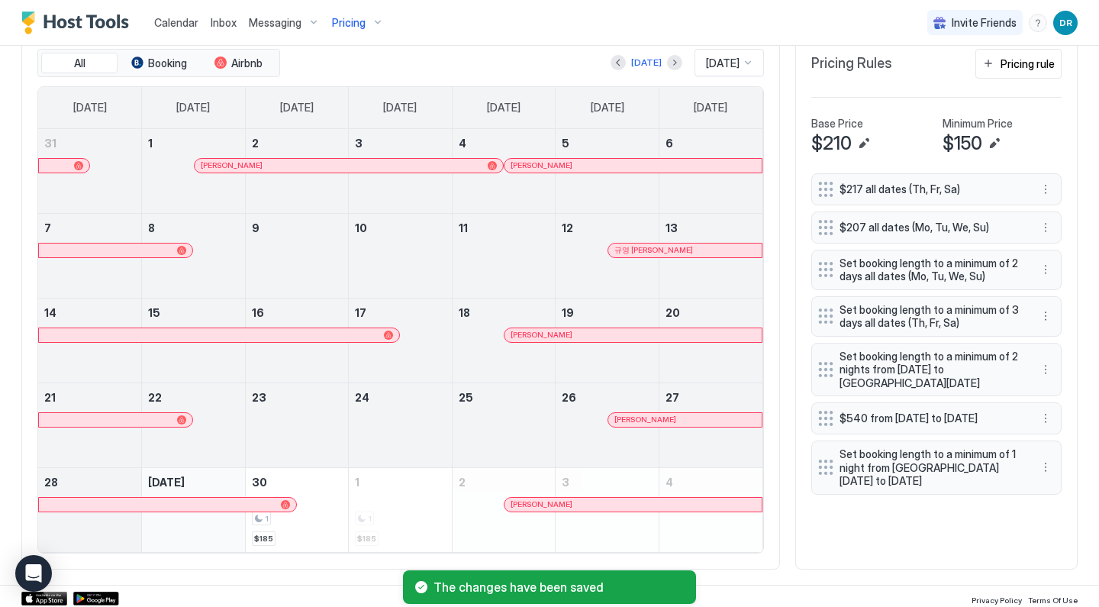
click at [667, 63] on button "Next month" at bounding box center [674, 62] width 15 height 15
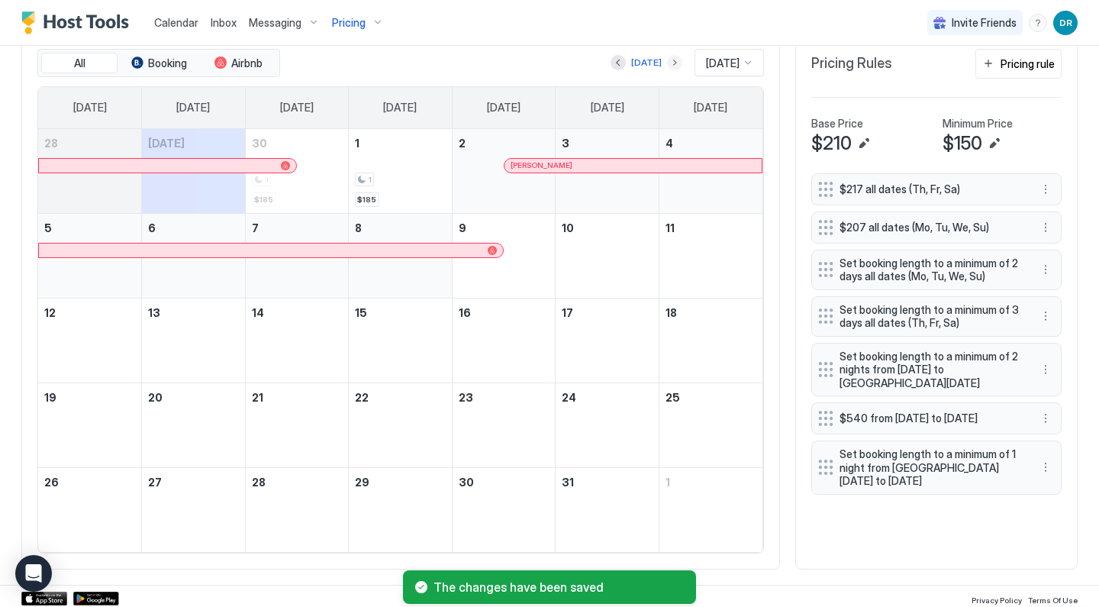
scroll to position [429, 0]
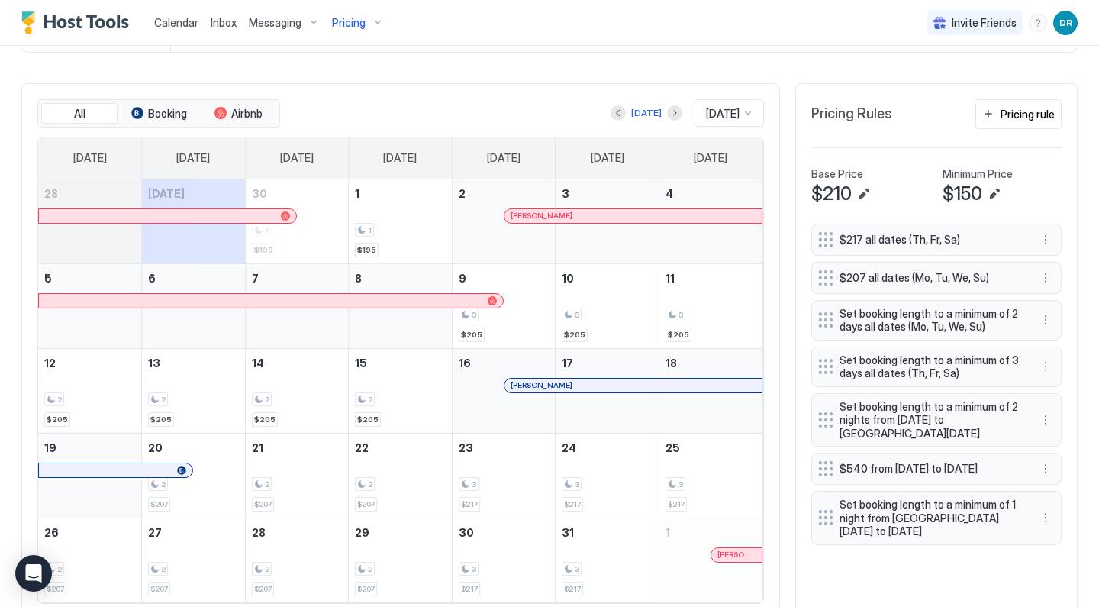
click at [363, 31] on div "Pricing" at bounding box center [358, 23] width 64 height 26
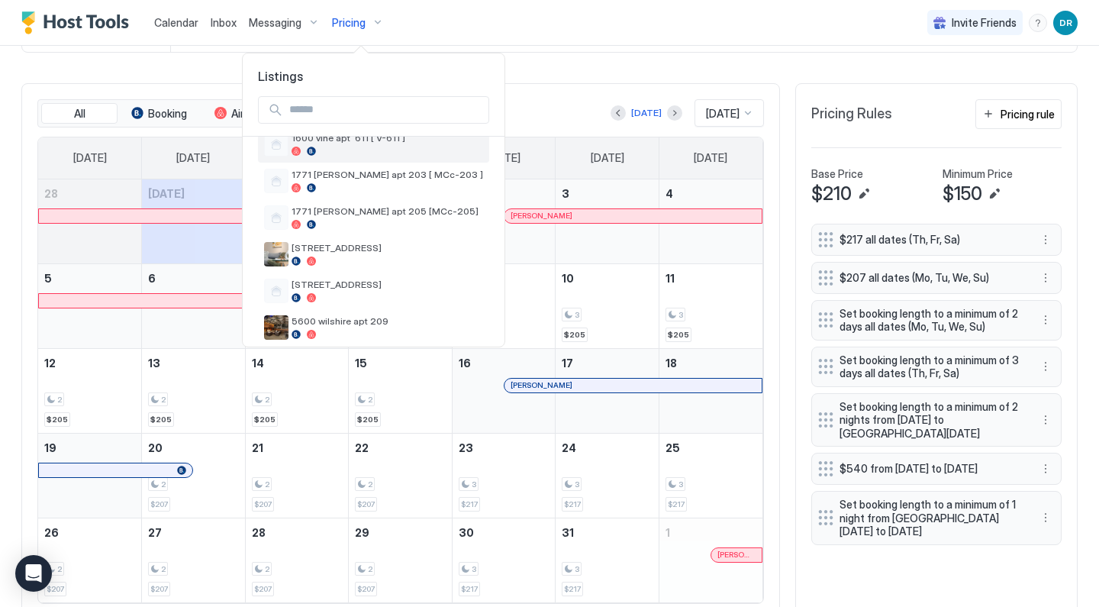
scroll to position [96, 0]
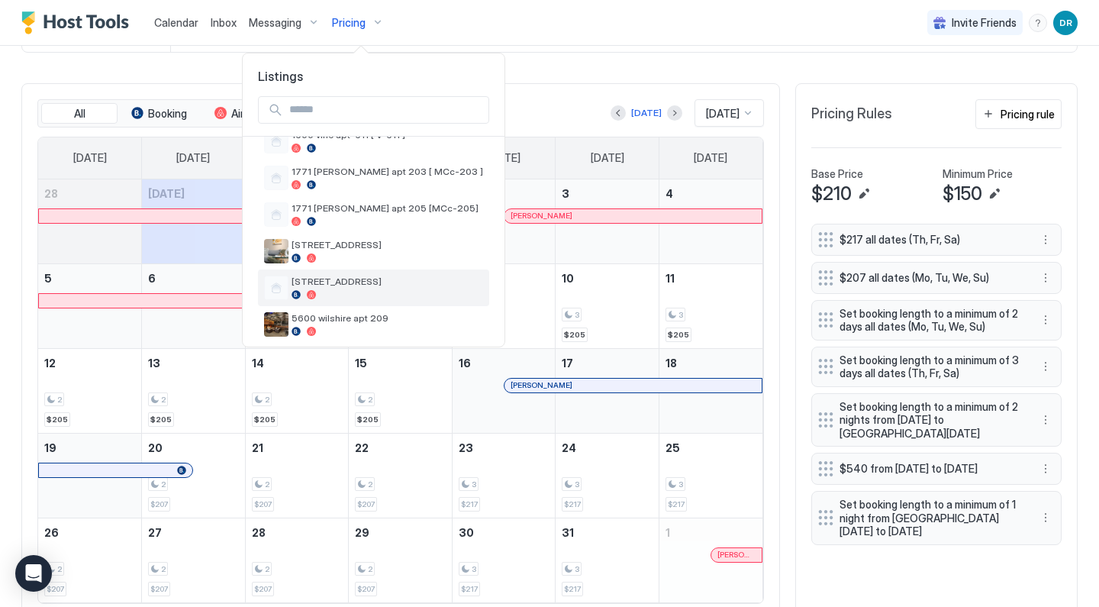
click at [348, 281] on span "[STREET_ADDRESS]" at bounding box center [386, 280] width 191 height 11
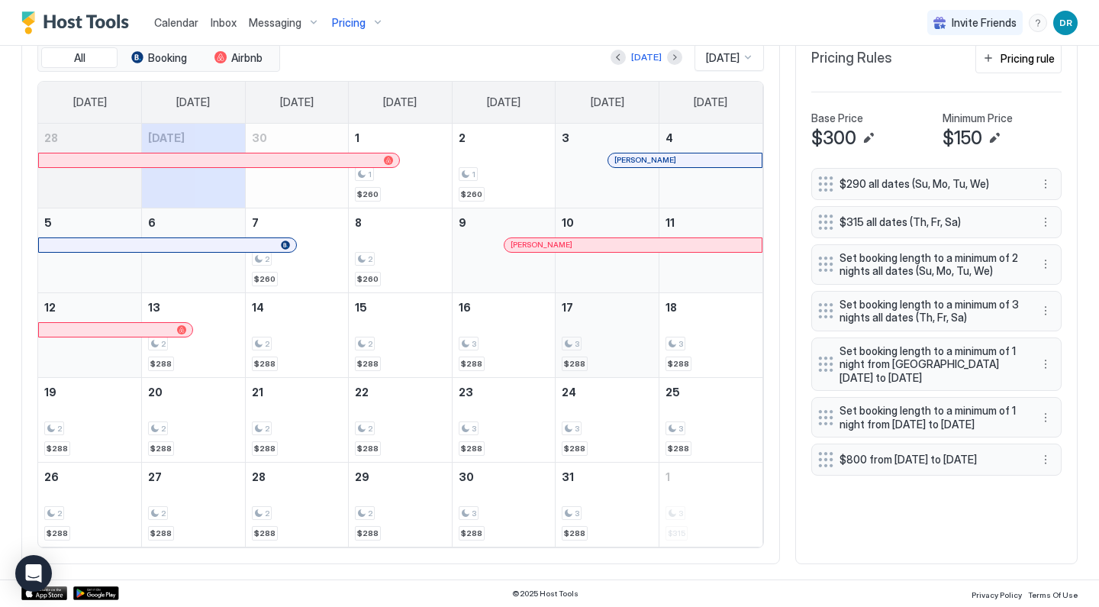
scroll to position [483, 0]
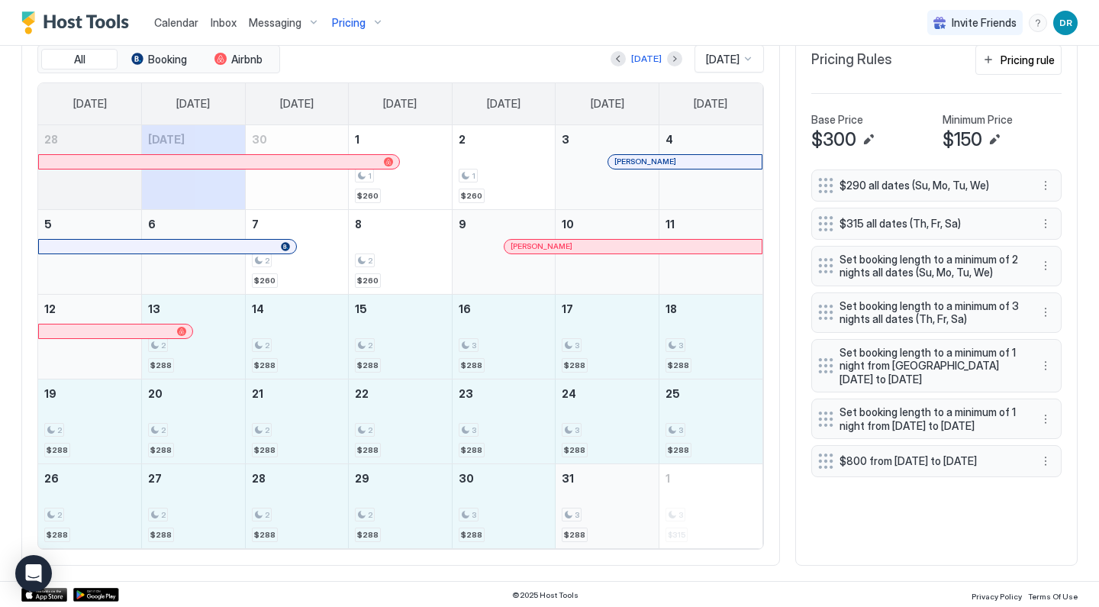
drag, startPoint x: 216, startPoint y: 333, endPoint x: 575, endPoint y: 507, distance: 398.9
click at [575, 507] on tbody "28 [DATE] 30 1 1 $260 2 1 $260 3 [PERSON_NAME] 4 5 6 7 2 $260 8 2 $260 9 [PERSO…" at bounding box center [400, 336] width 724 height 423
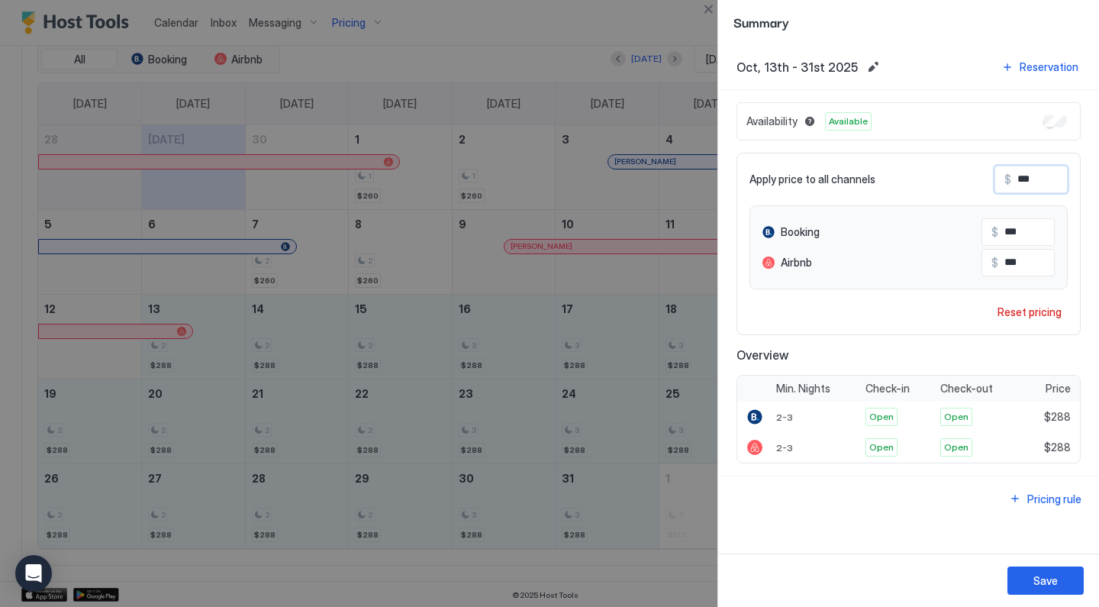
drag, startPoint x: 1036, startPoint y: 180, endPoint x: 949, endPoint y: 172, distance: 87.3
click at [950, 172] on div "Apply price to all channels $ ***" at bounding box center [908, 179] width 318 height 27
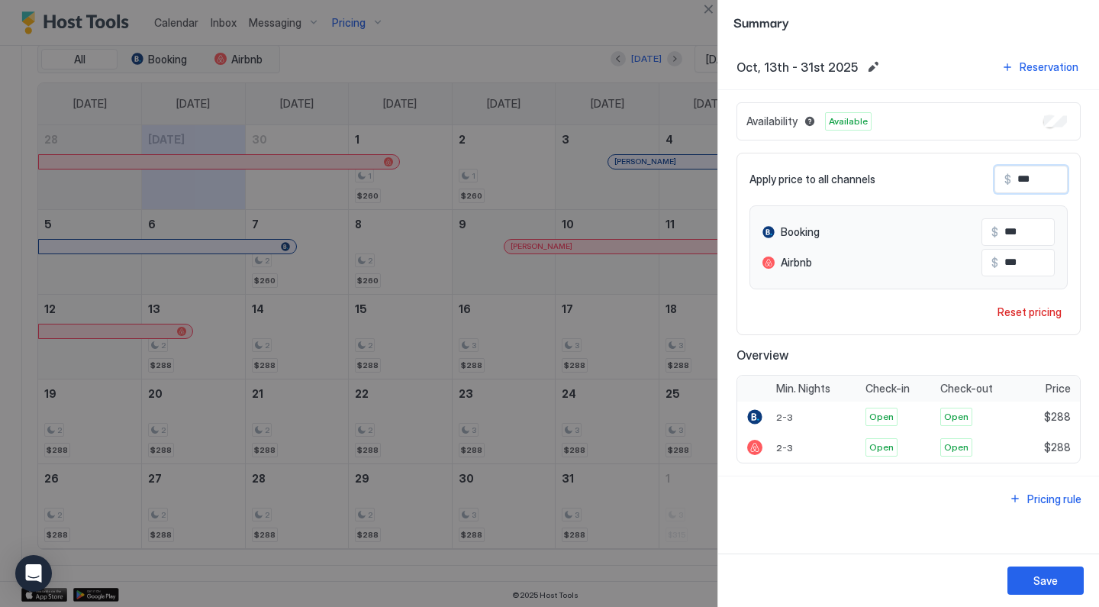
type input "*"
type input "**"
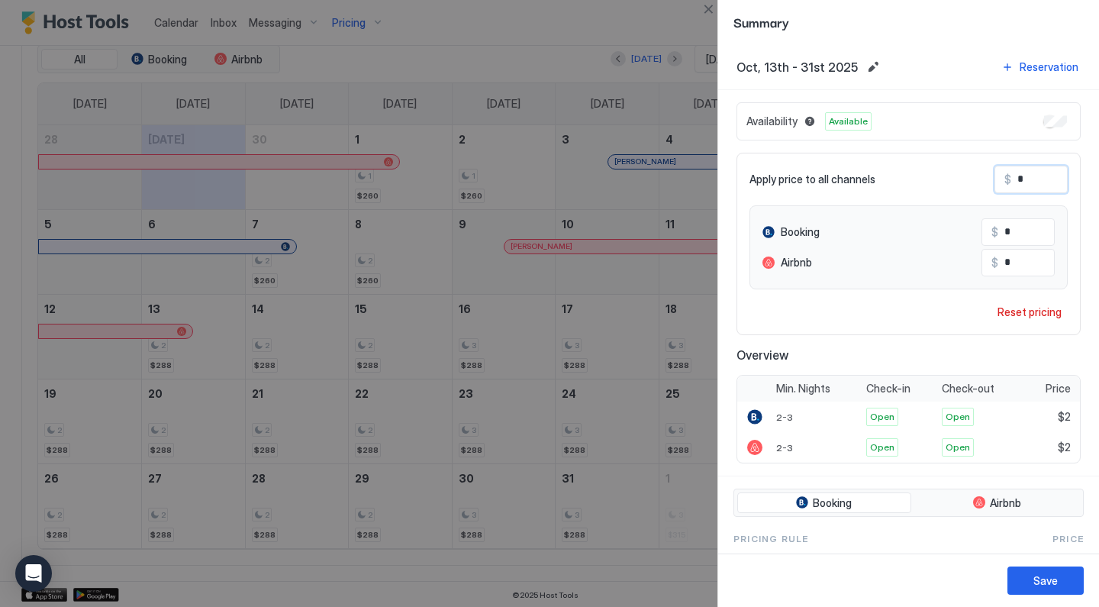
type input "**"
type input "***"
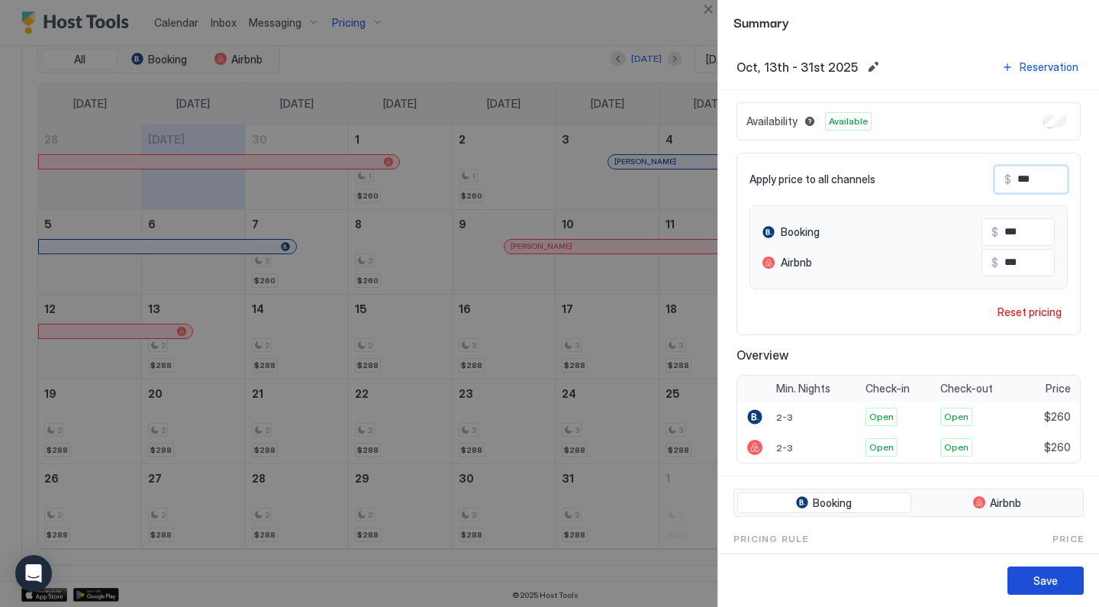
click at [1025, 576] on button "Save" at bounding box center [1045, 580] width 76 height 28
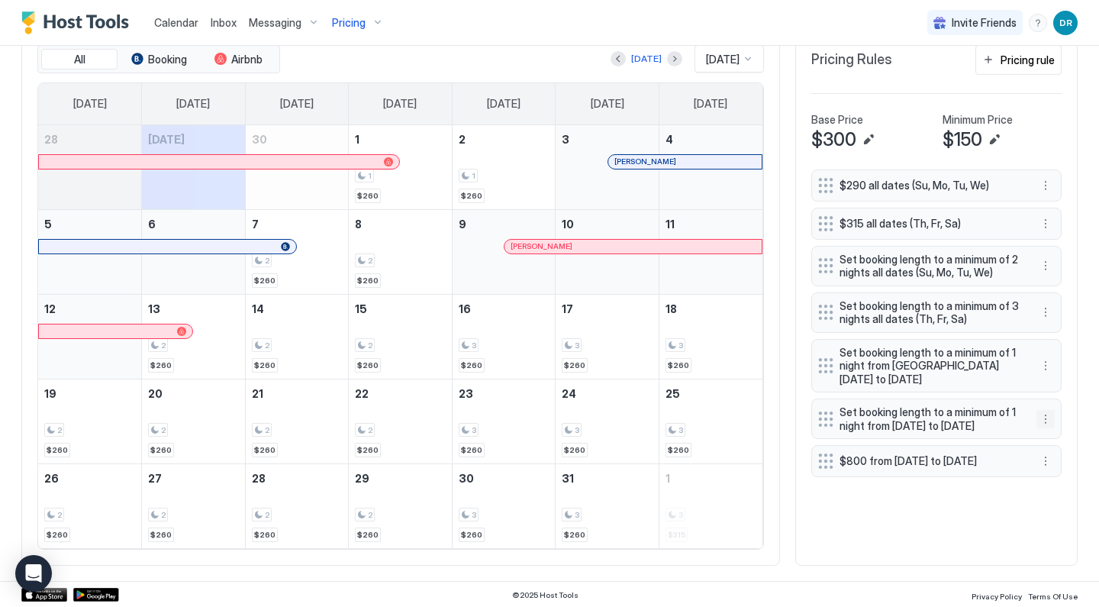
click at [1045, 420] on button "More options" at bounding box center [1045, 419] width 18 height 18
click at [1050, 438] on div "Edit" at bounding box center [1060, 442] width 34 height 11
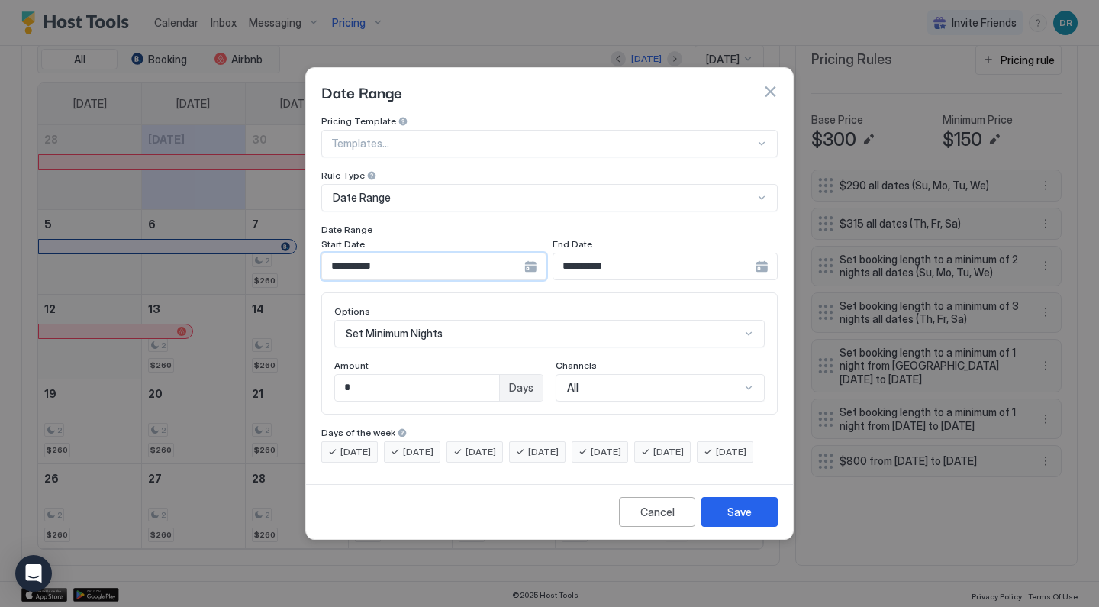
click at [469, 257] on input "**********" at bounding box center [423, 266] width 202 height 26
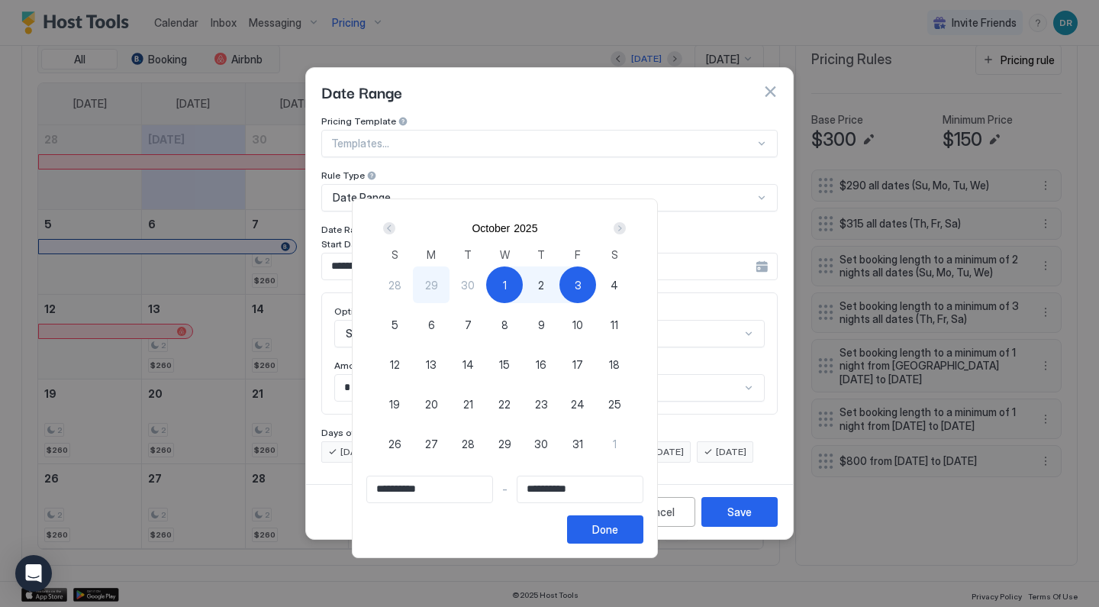
click at [523, 283] on div "1" at bounding box center [504, 284] width 37 height 37
click at [559, 316] on div "9" at bounding box center [541, 324] width 37 height 37
type input "**********"
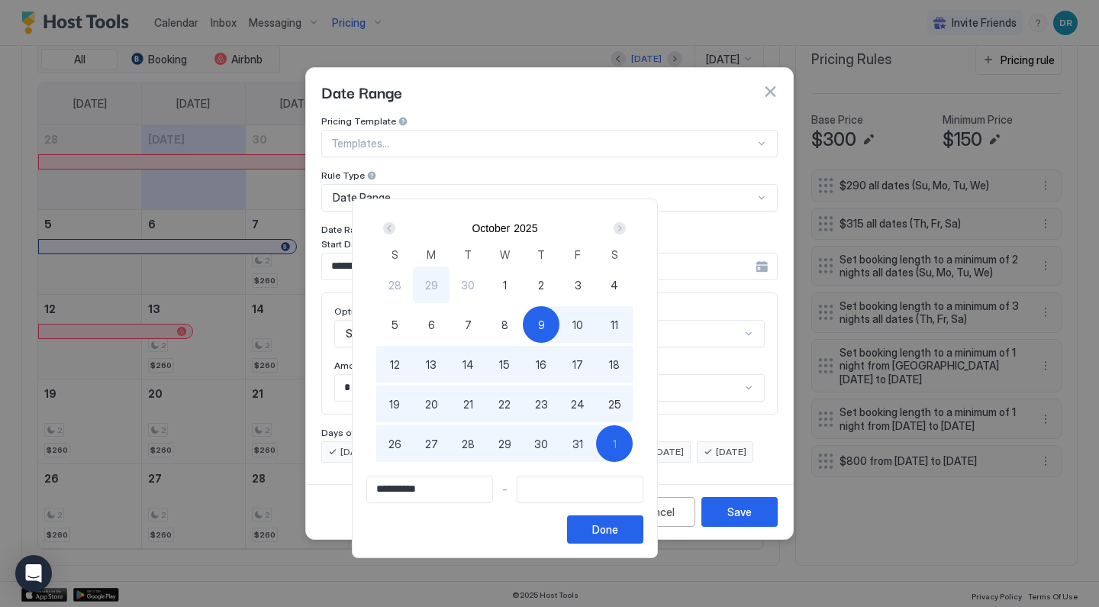
type input "**********"
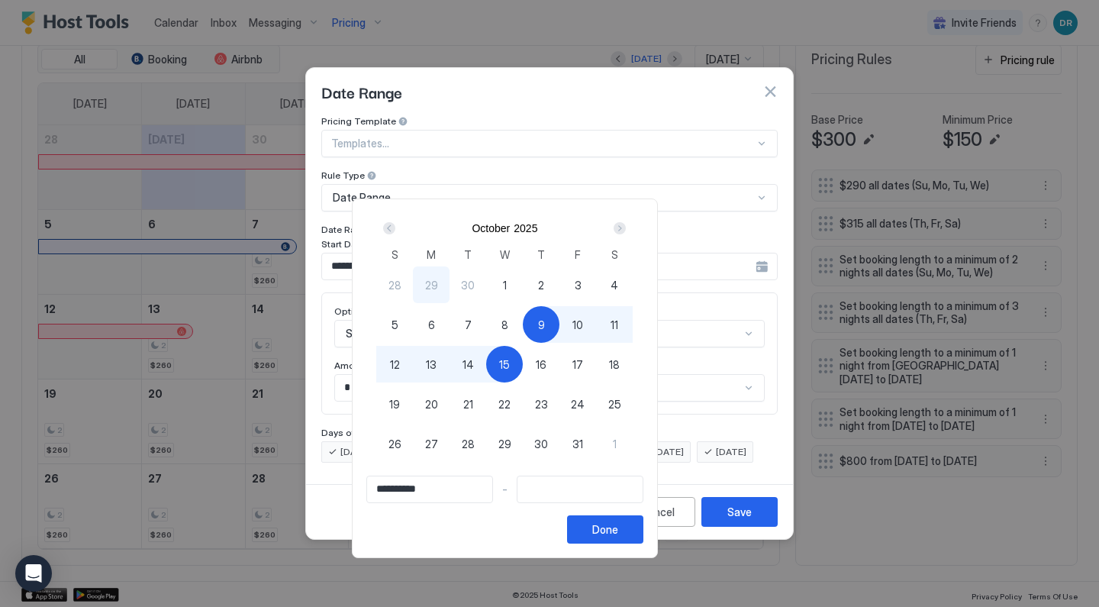
click at [523, 286] on div "1" at bounding box center [504, 284] width 37 height 37
type input "**********"
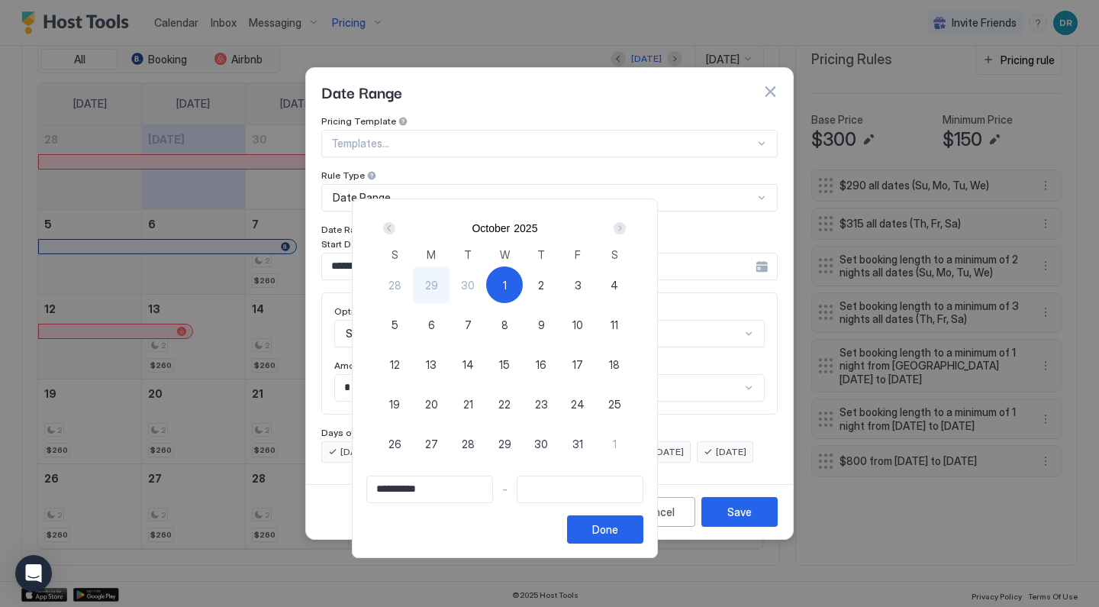
type input "**********"
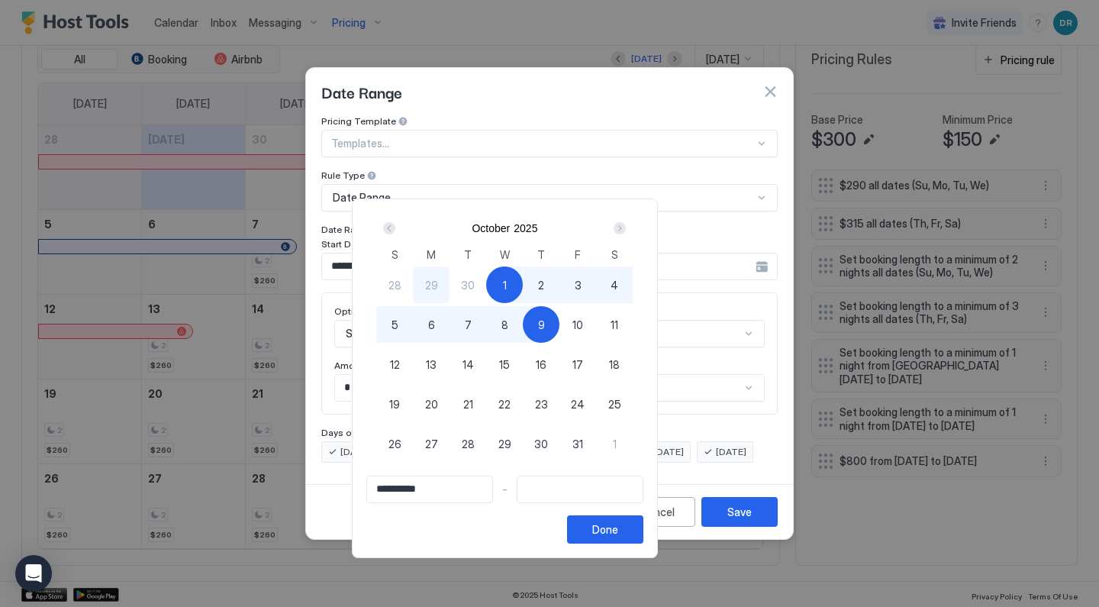
click at [559, 314] on div "9" at bounding box center [541, 324] width 37 height 37
type input "**********"
click at [618, 531] on div "Done" at bounding box center [605, 529] width 26 height 16
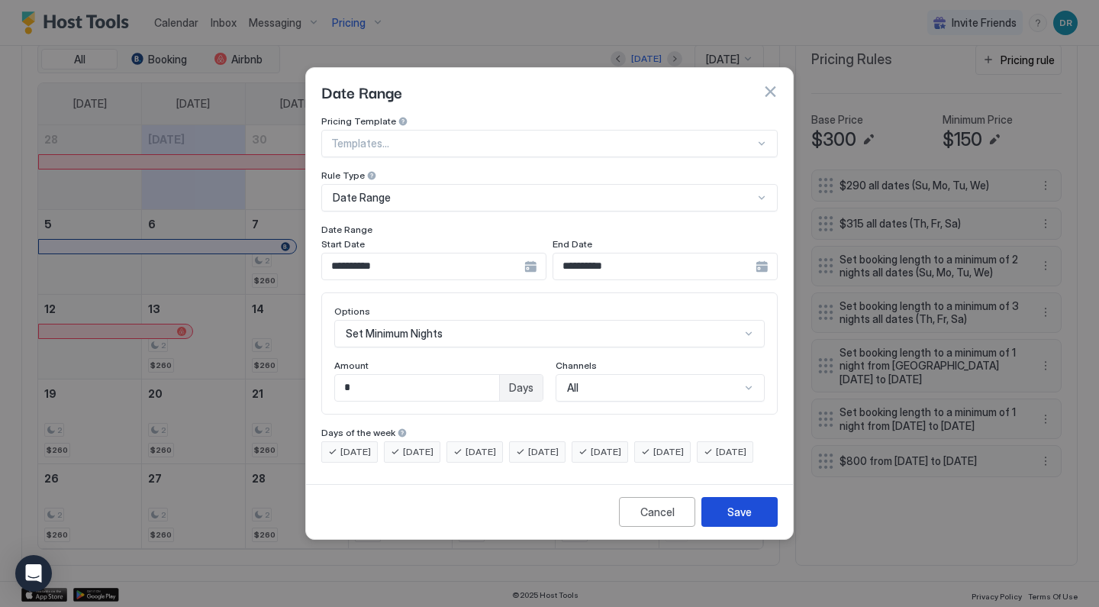
click at [732, 520] on div "Save" at bounding box center [739, 512] width 24 height 16
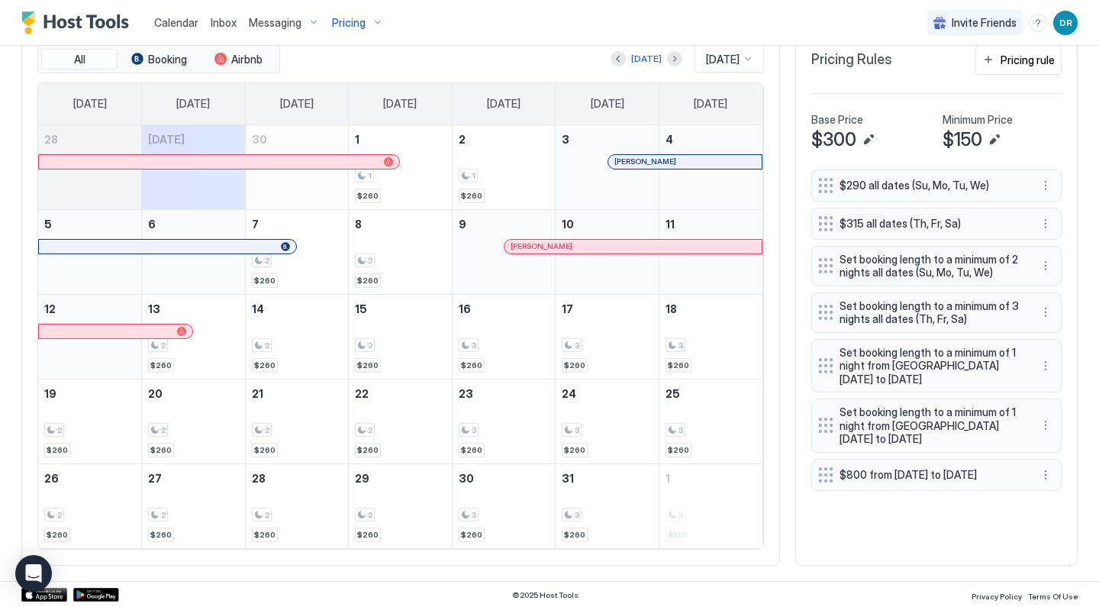
click at [667, 60] on button "Next month" at bounding box center [674, 58] width 15 height 15
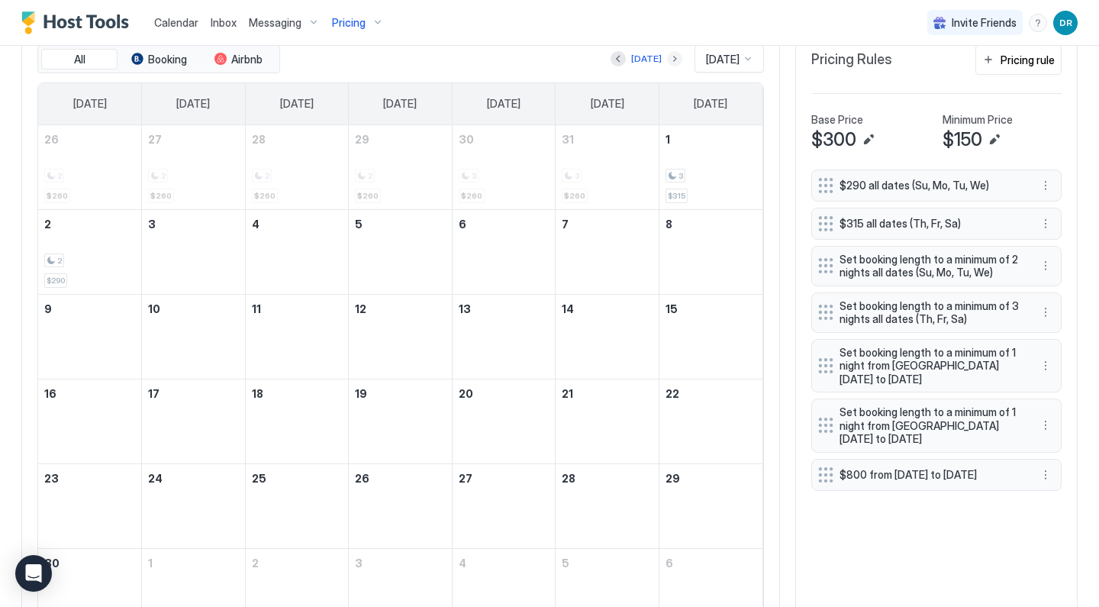
scroll to position [453, 0]
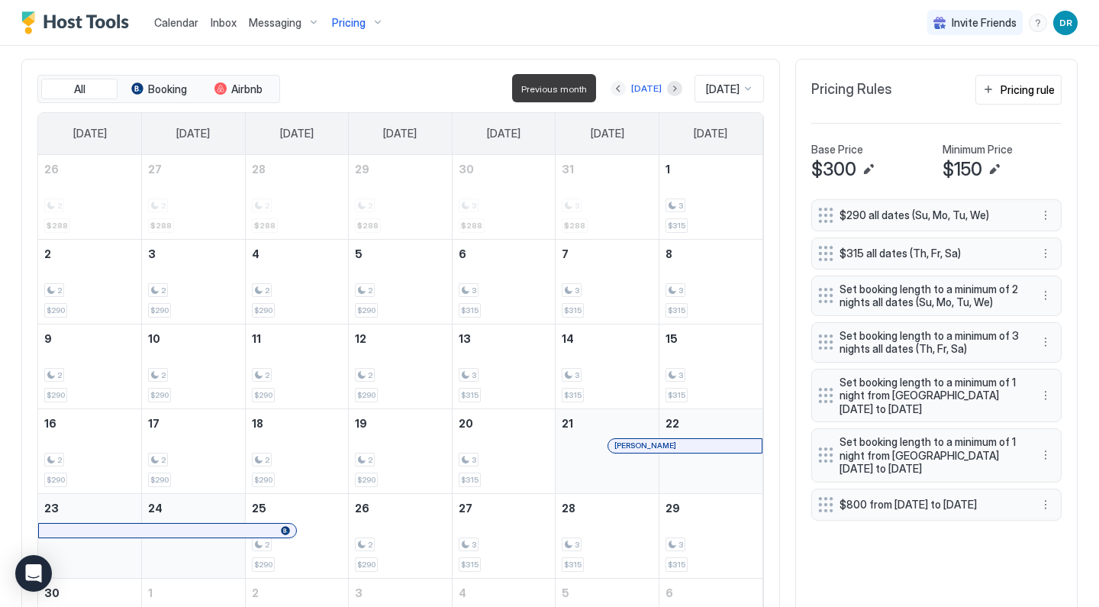
click at [616, 87] on button "Previous month" at bounding box center [617, 88] width 15 height 15
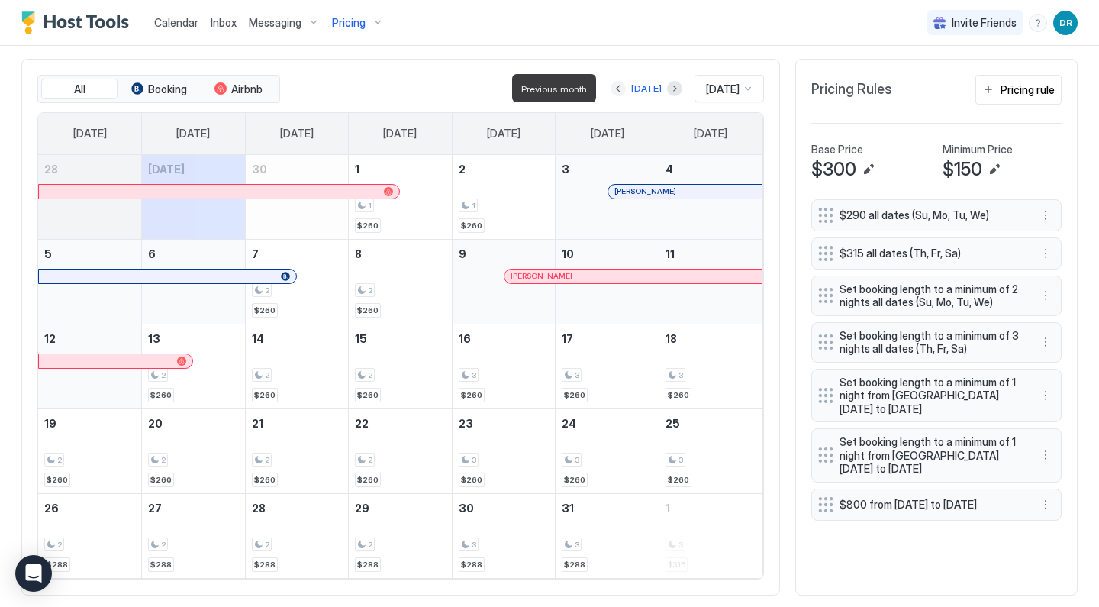
scroll to position [429, 0]
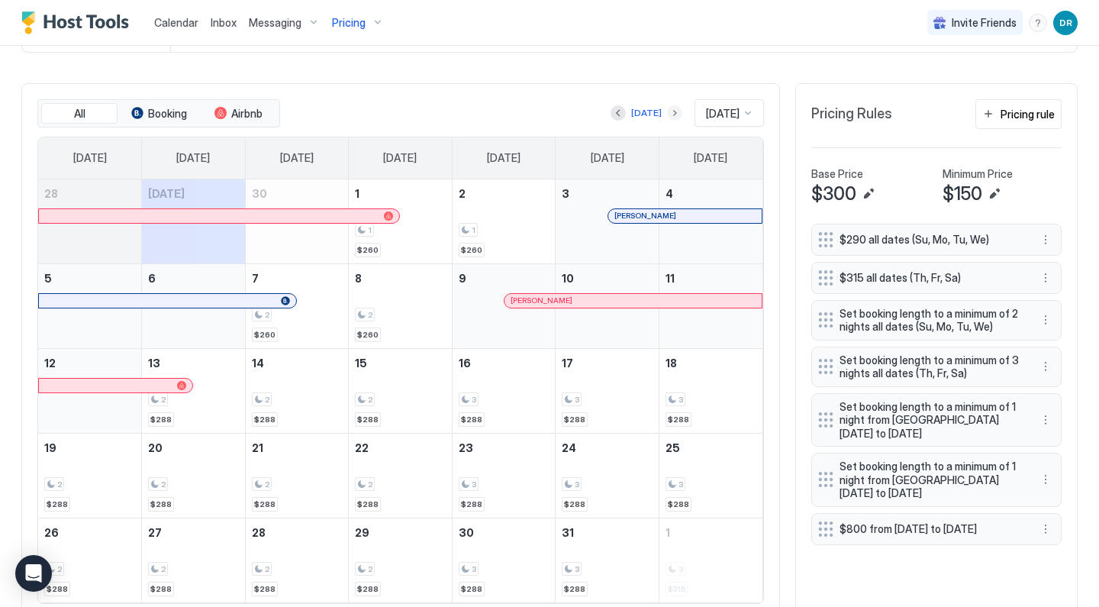
click at [667, 112] on button "Next month" at bounding box center [674, 112] width 15 height 15
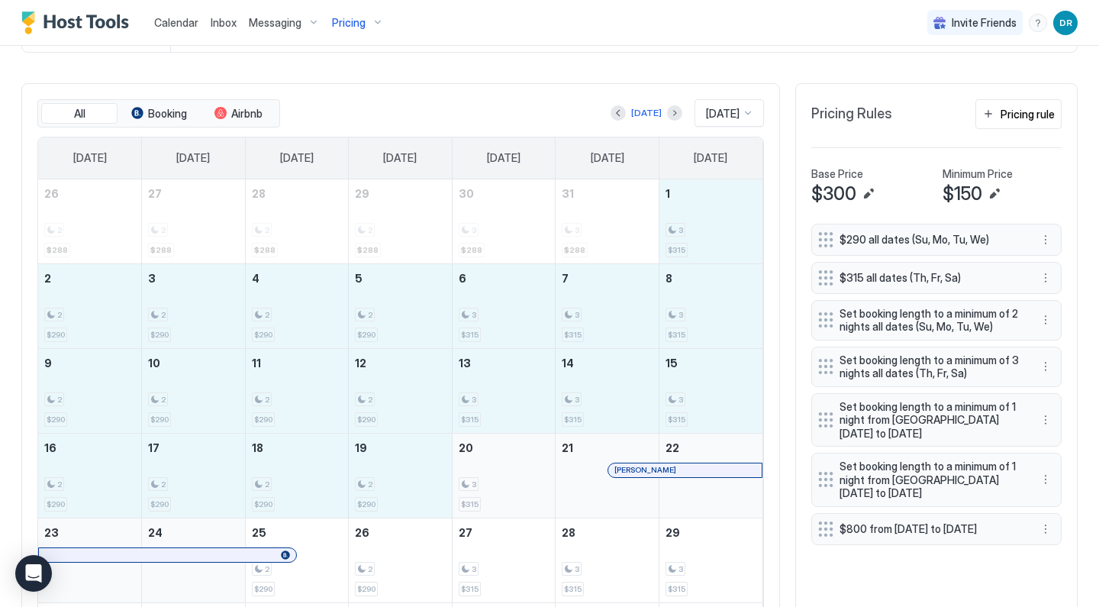
drag, startPoint x: 696, startPoint y: 225, endPoint x: 479, endPoint y: 487, distance: 339.7
click at [479, 487] on tbody "26 2 $288 27 2 $288 28 2 $288 29 2 $288 30 3 $288 31 3 $288 1 3 $315 2 2 $290 3…" at bounding box center [400, 432] width 724 height 507
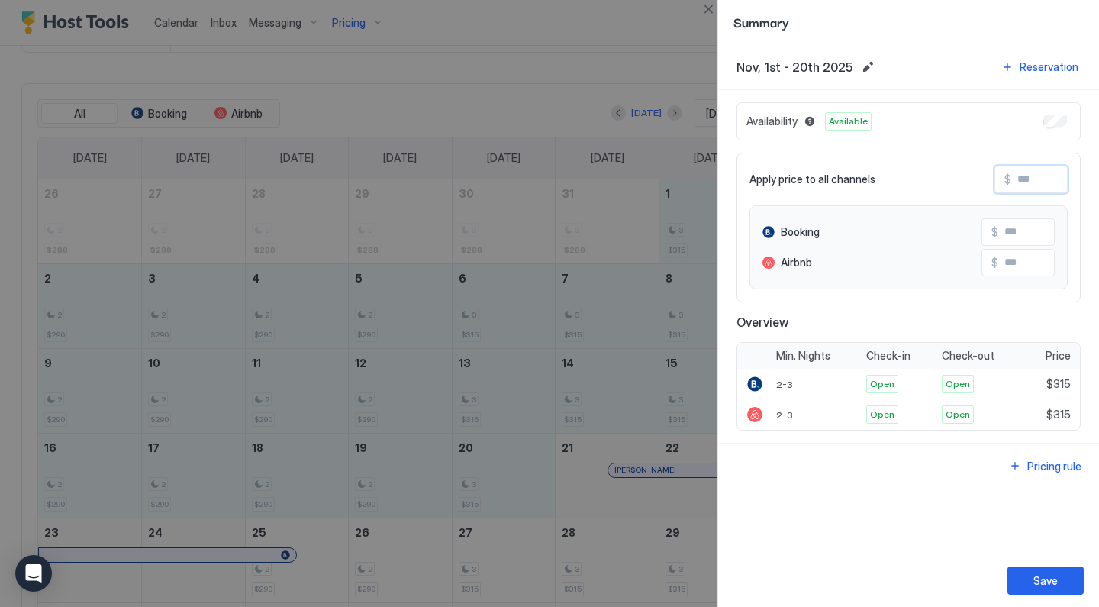
click at [1022, 182] on input "Input Field" at bounding box center [1072, 179] width 122 height 26
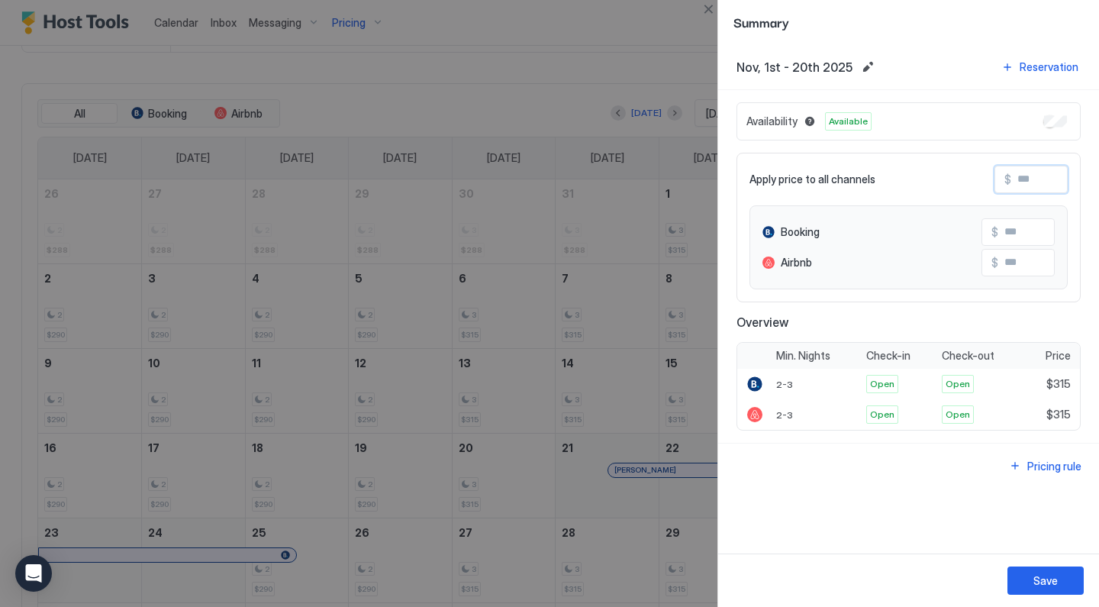
type input "*"
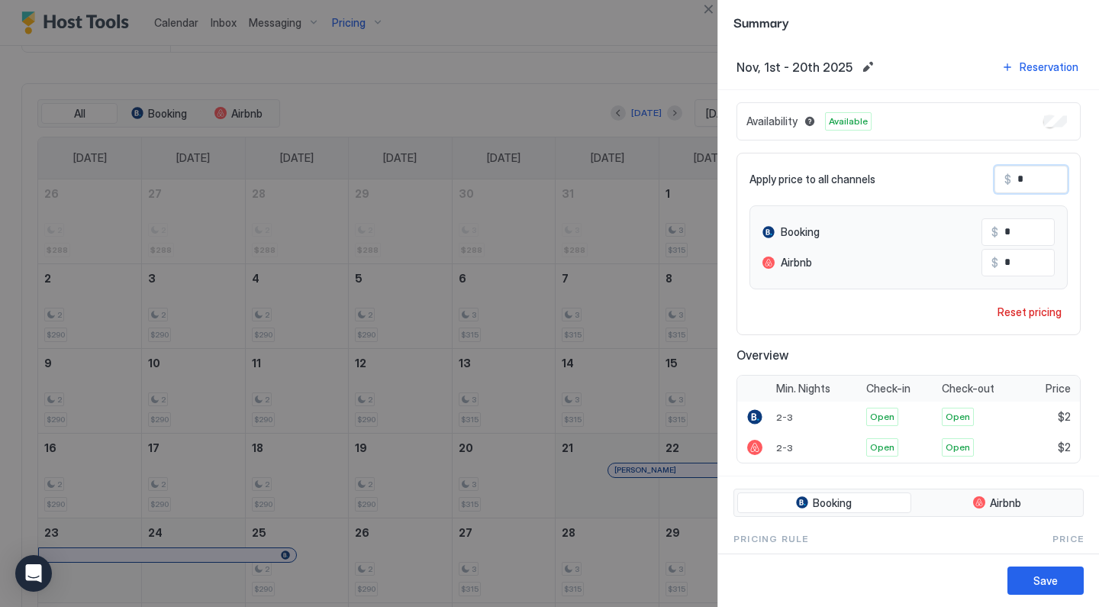
type input "**"
type input "***"
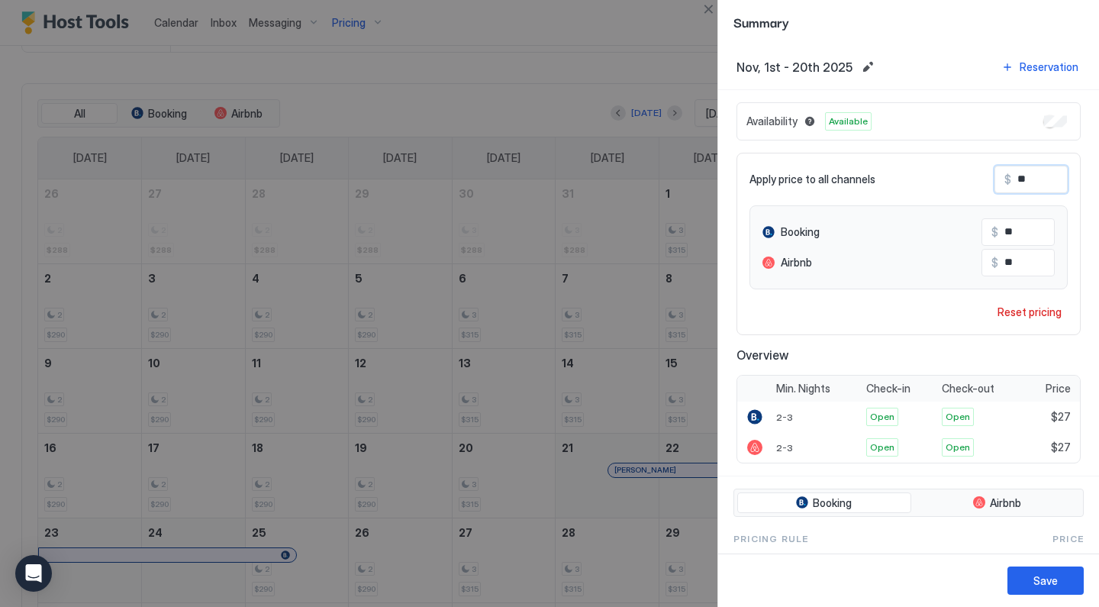
type input "***"
click at [1030, 579] on button "Save" at bounding box center [1045, 580] width 76 height 28
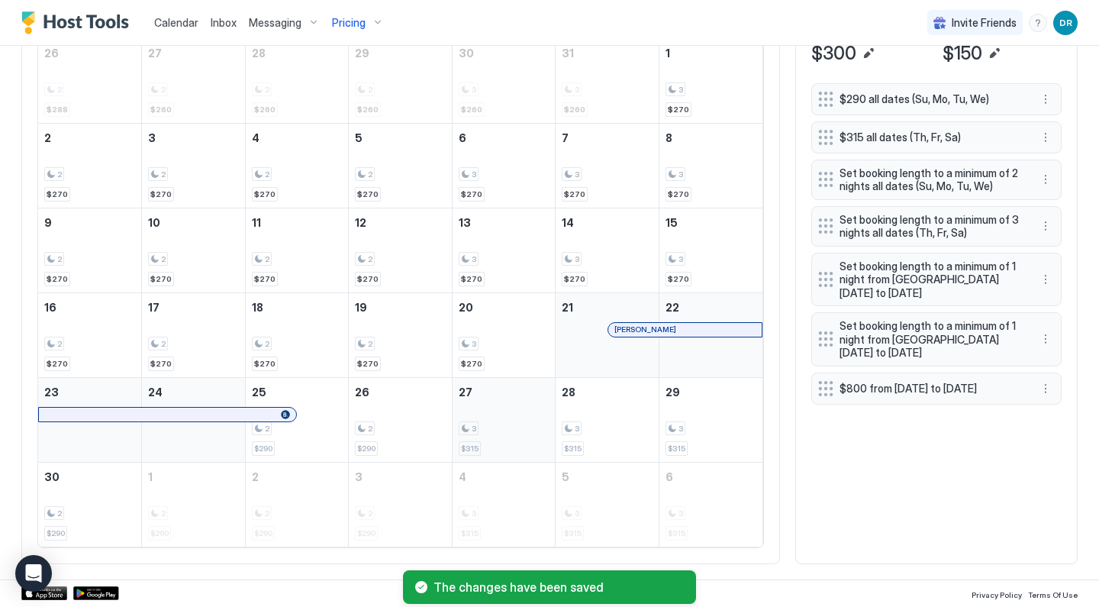
scroll to position [568, 0]
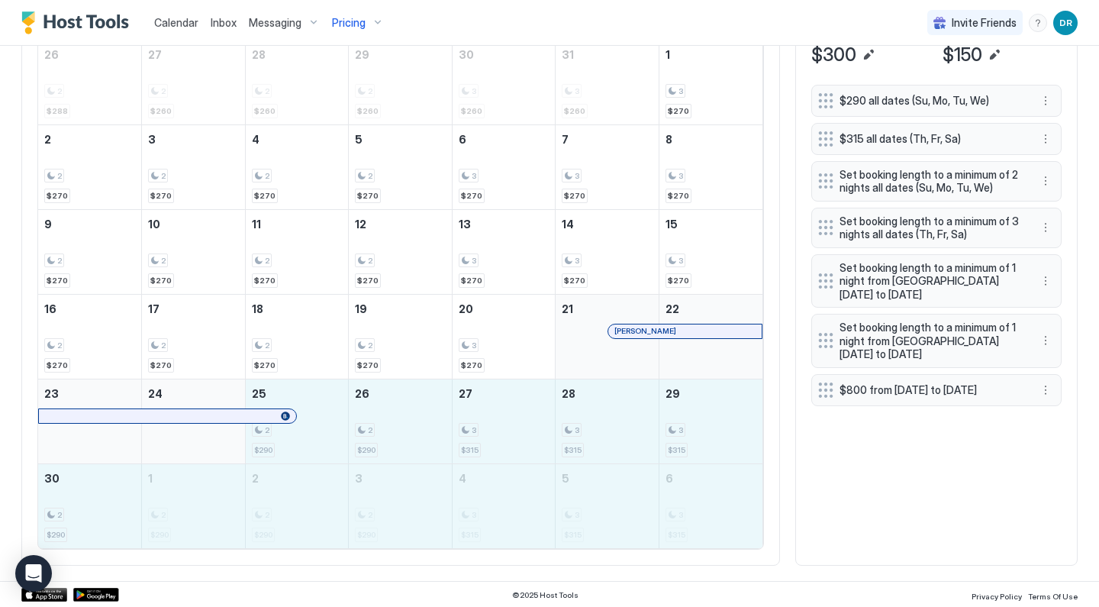
drag, startPoint x: 327, startPoint y: 423, endPoint x: 722, endPoint y: 497, distance: 402.8
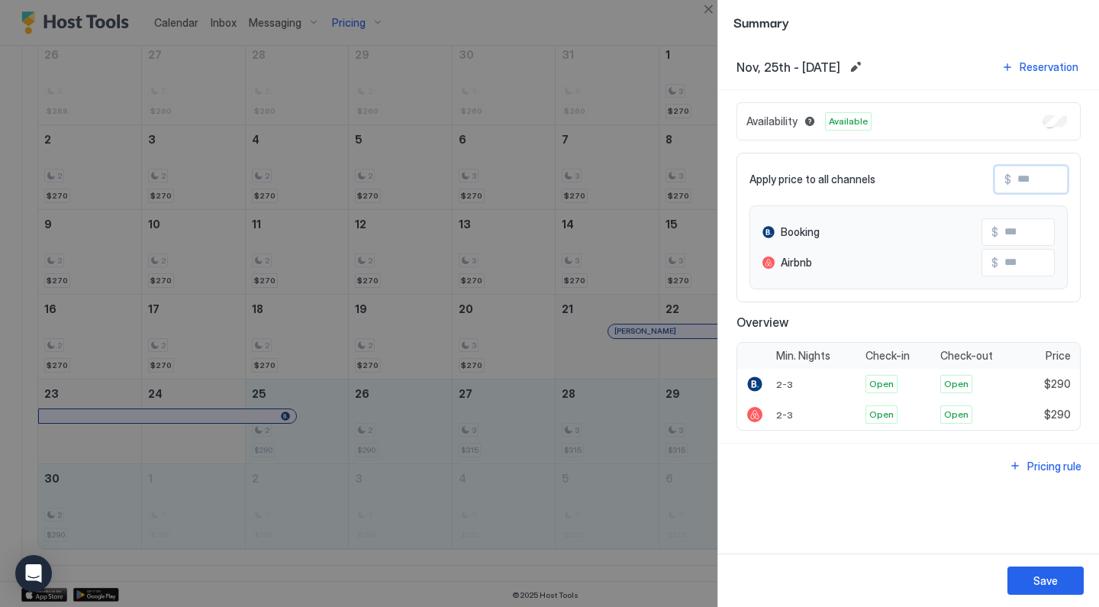
click at [1031, 182] on input "Input Field" at bounding box center [1072, 179] width 122 height 26
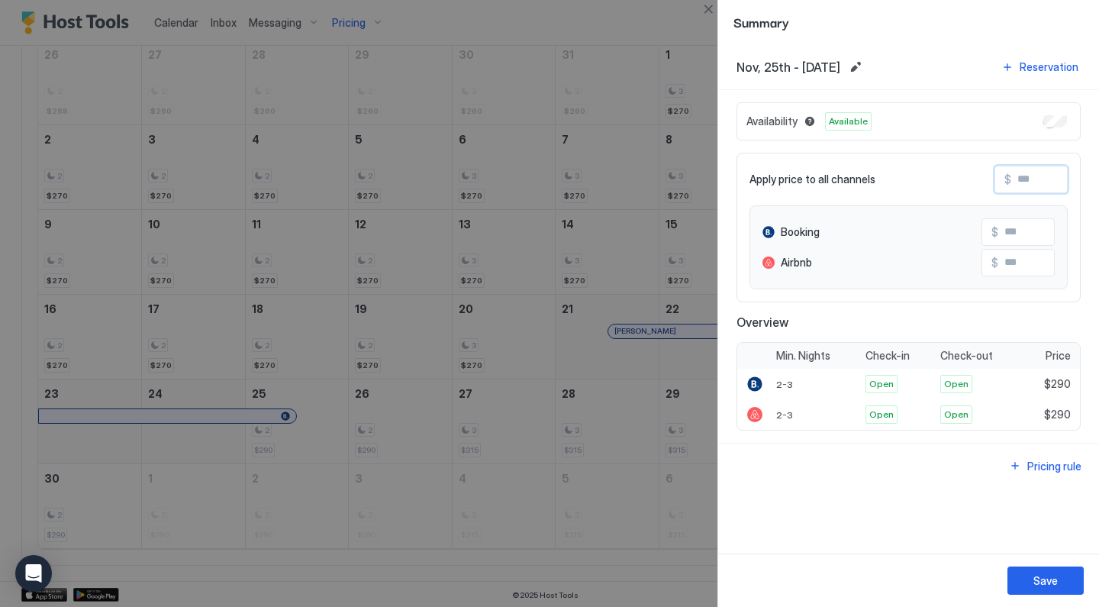
type input "*"
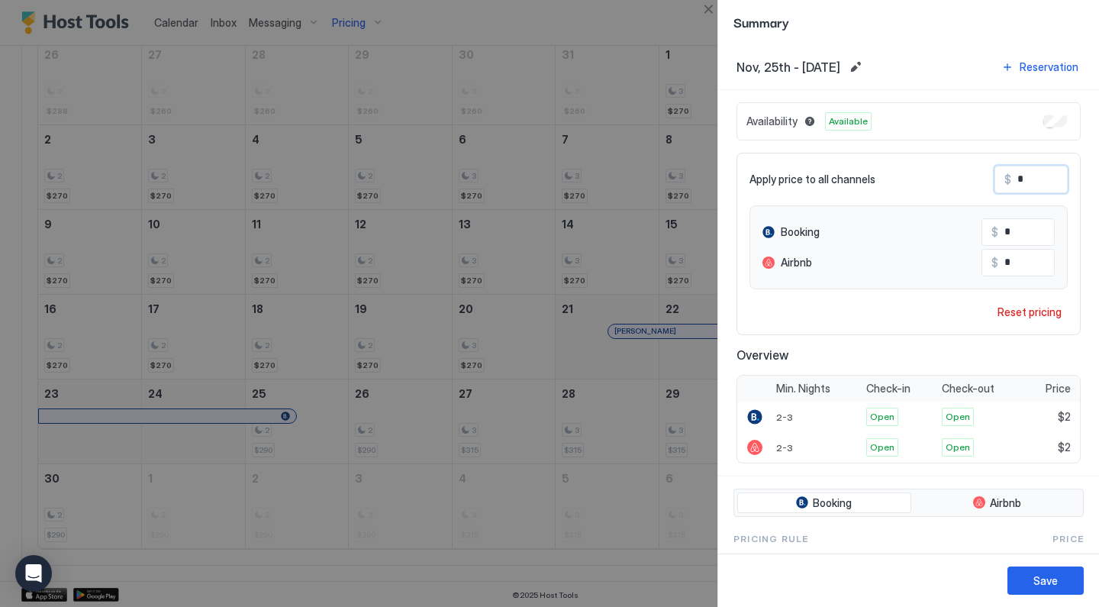
type input "**"
type input "***"
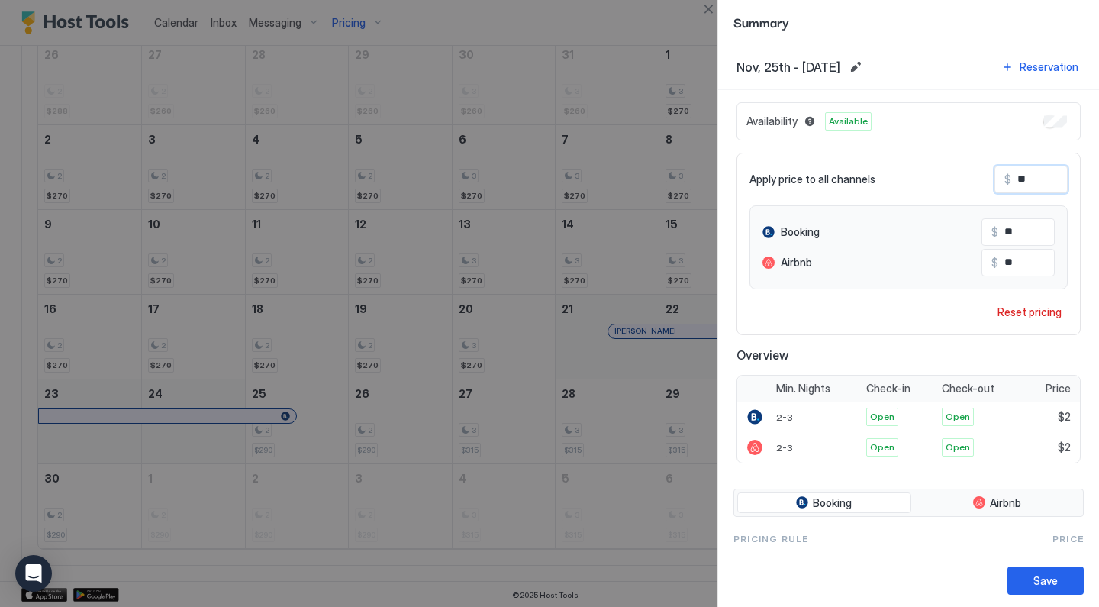
type input "***"
click at [1028, 577] on button "Save" at bounding box center [1045, 580] width 76 height 28
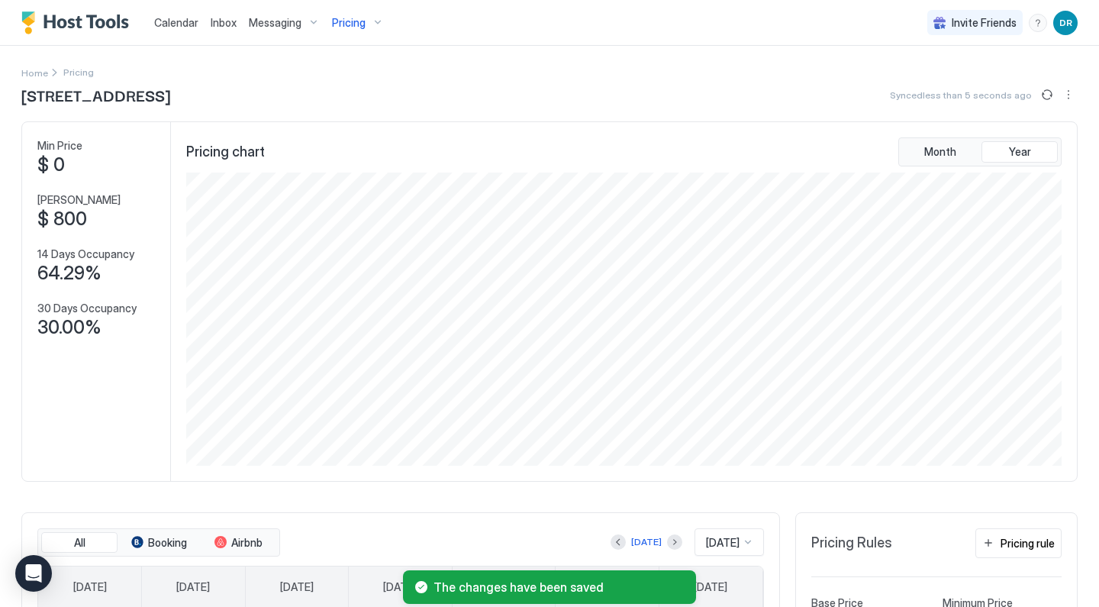
scroll to position [0, 0]
click at [363, 24] on div "Pricing" at bounding box center [358, 23] width 64 height 26
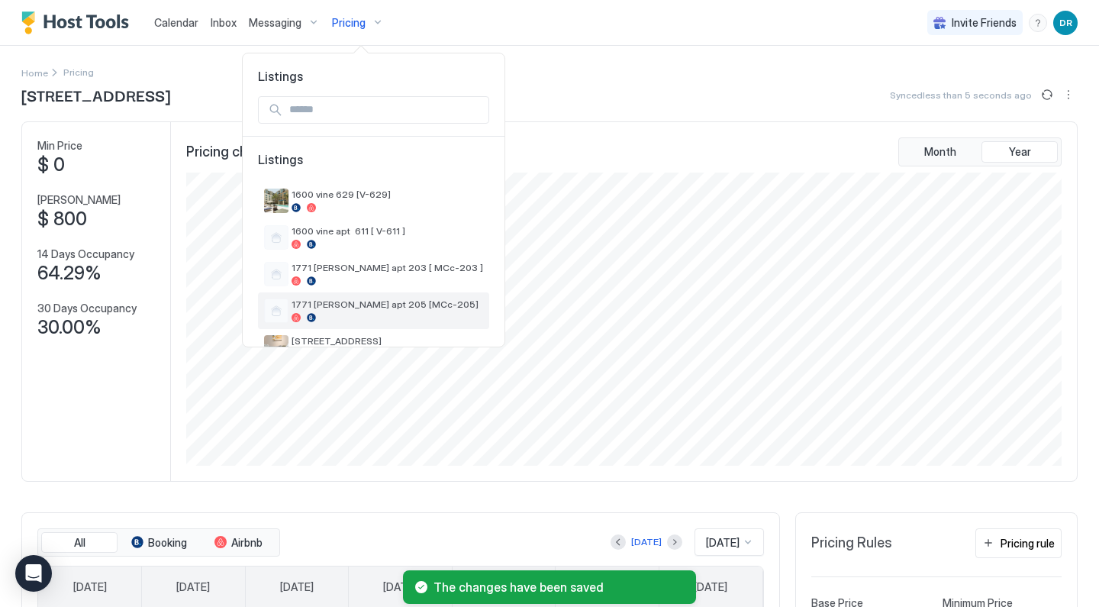
scroll to position [128, 0]
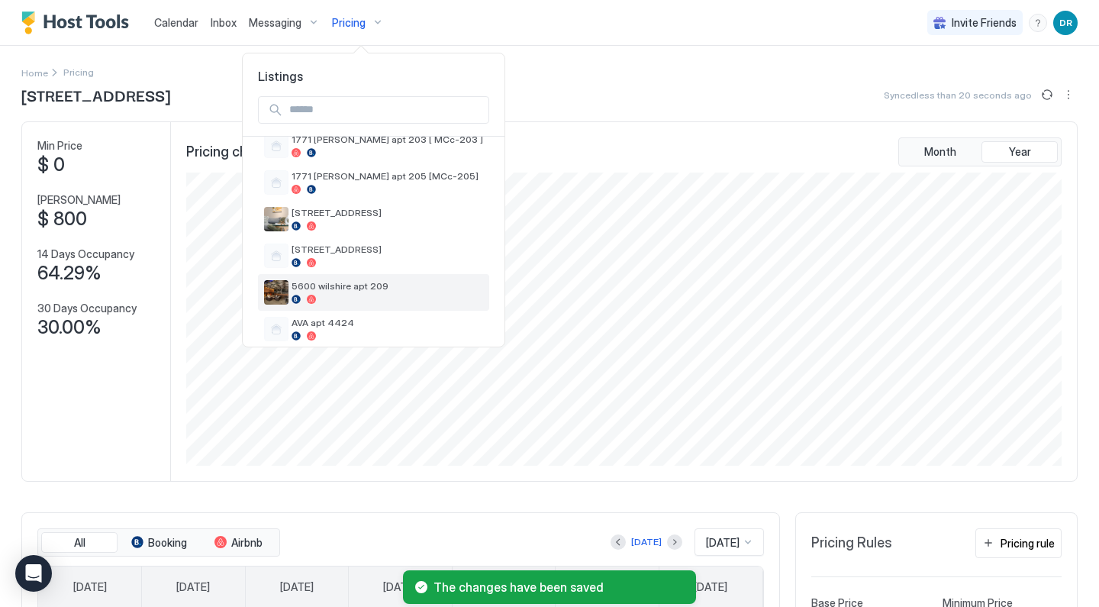
click at [364, 285] on span "5600 wilshire apt 209" at bounding box center [386, 285] width 191 height 11
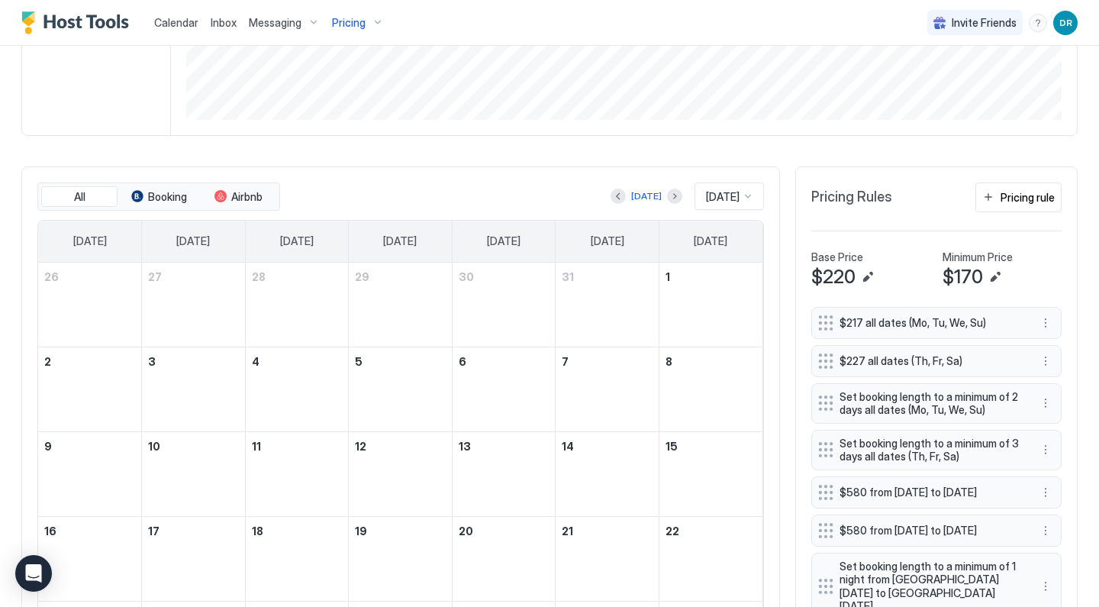
scroll to position [442, 0]
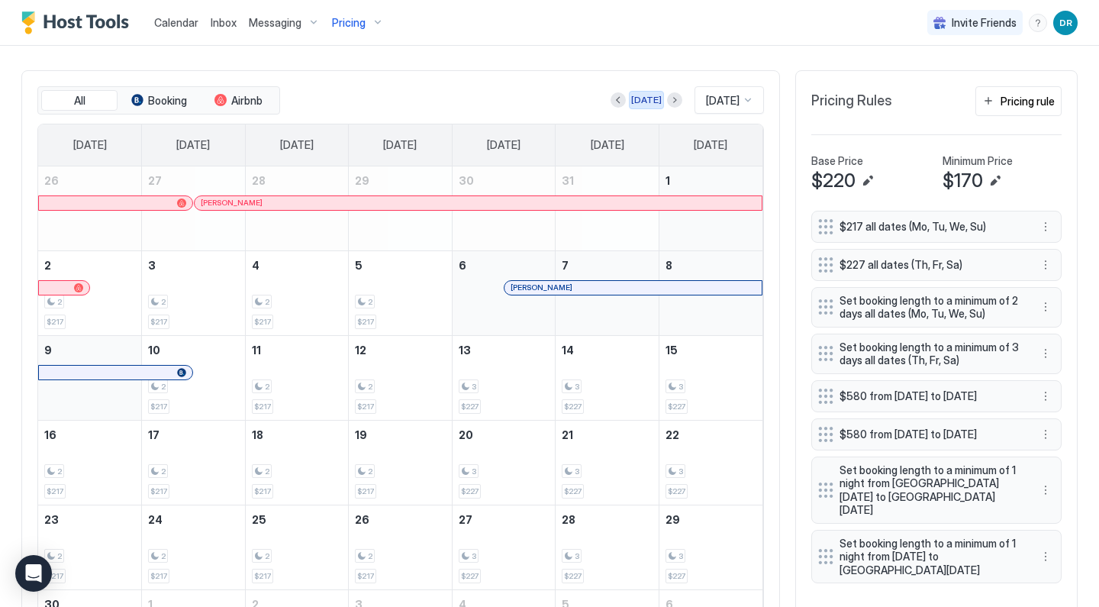
click at [640, 100] on div "[DATE]" at bounding box center [646, 100] width 31 height 14
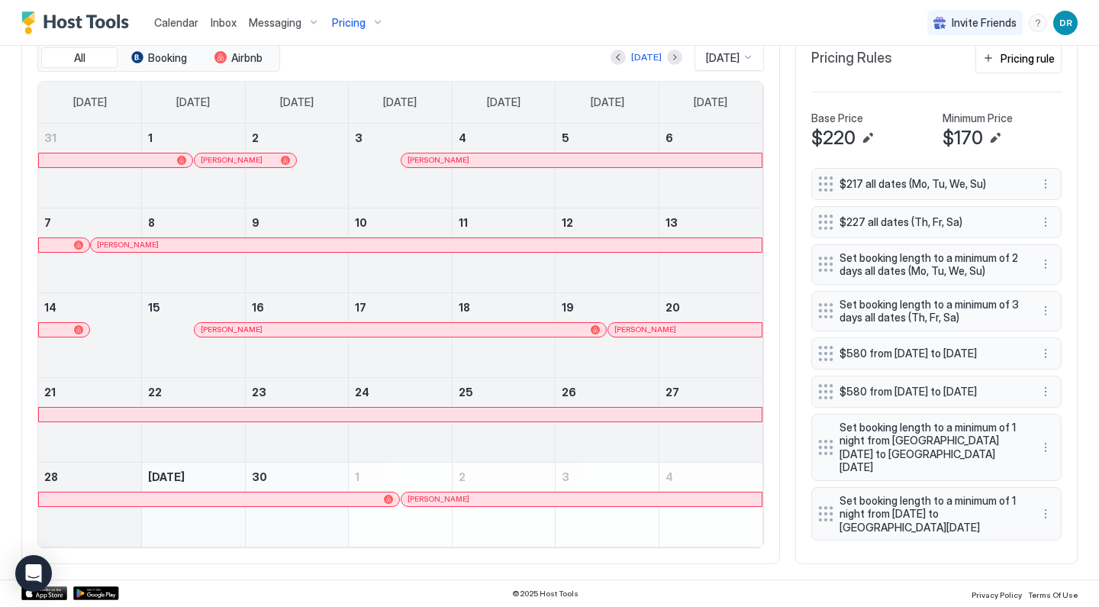
scroll to position [483, 0]
click at [667, 62] on button "Next month" at bounding box center [674, 58] width 15 height 15
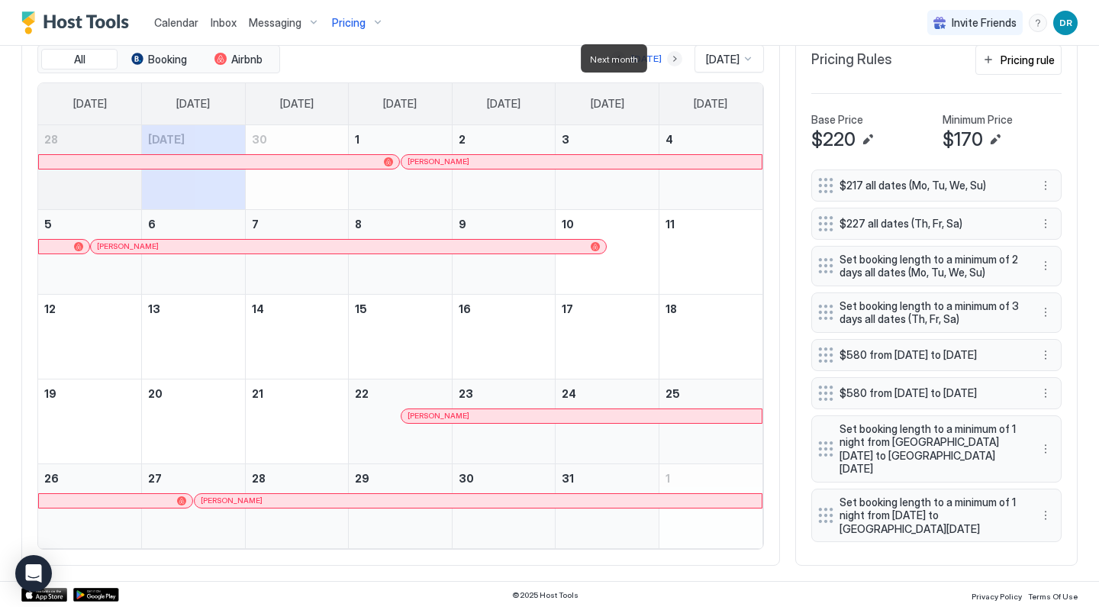
scroll to position [475, 0]
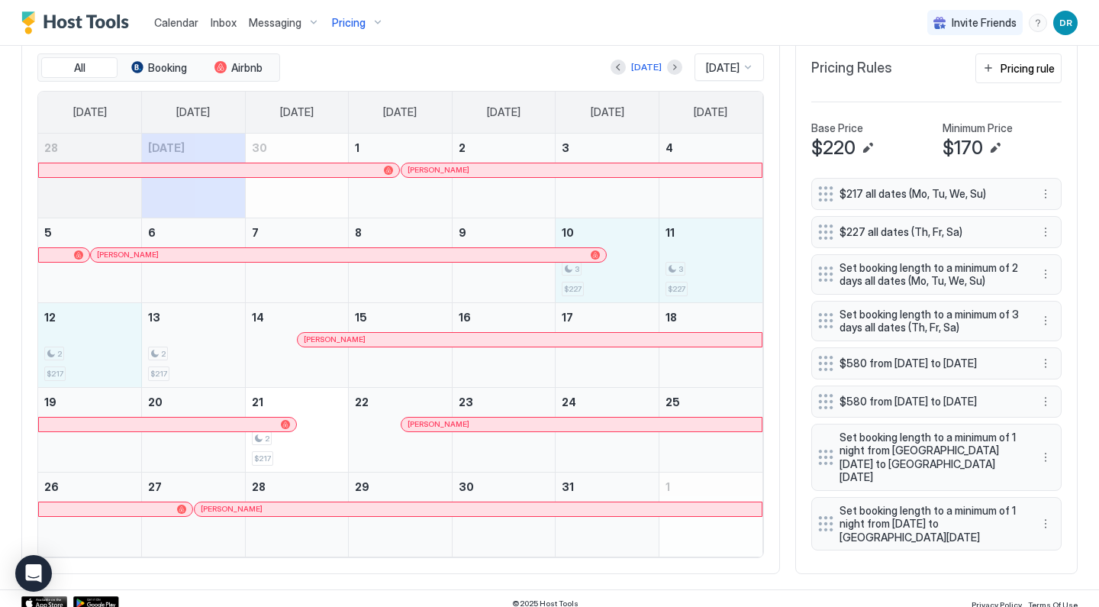
drag, startPoint x: 620, startPoint y: 275, endPoint x: 198, endPoint y: 357, distance: 429.7
click at [198, 357] on tbody "28 [DATE] 30 1 [PERSON_NAME] 2 3 4 5 [PERSON_NAME] 6 7 8 9 10 3 $227 11 3 $227 …" at bounding box center [400, 345] width 724 height 423
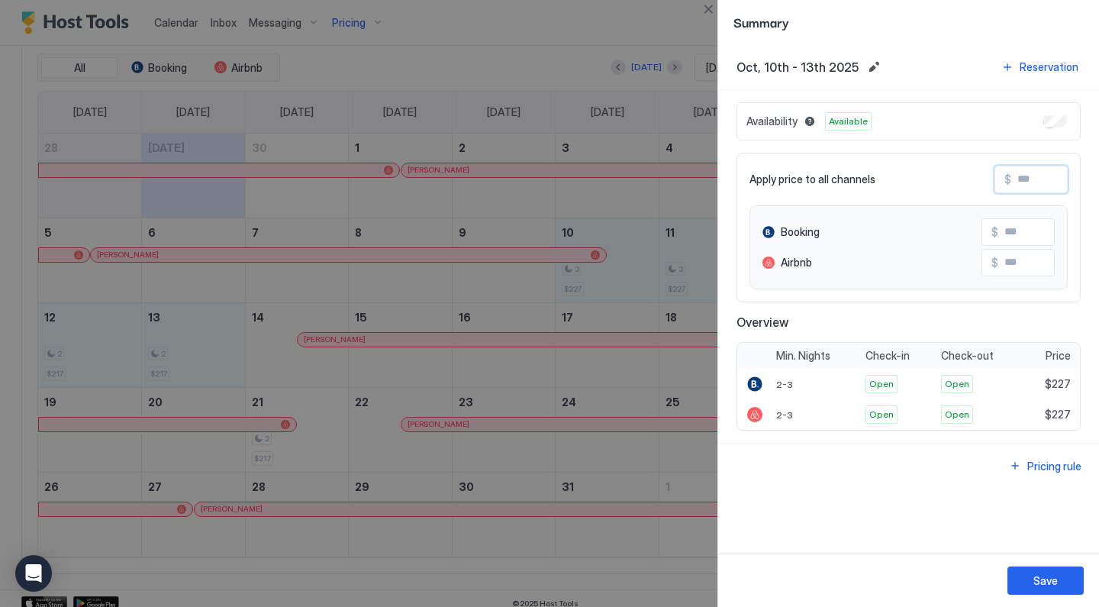
click at [1038, 185] on input "Input Field" at bounding box center [1072, 179] width 122 height 26
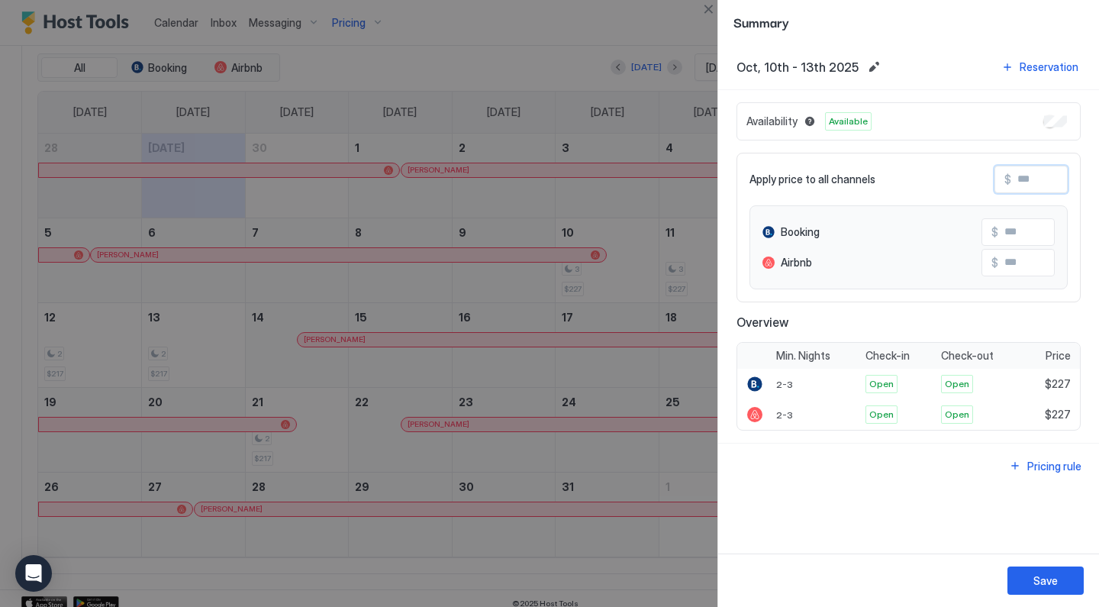
type input "*"
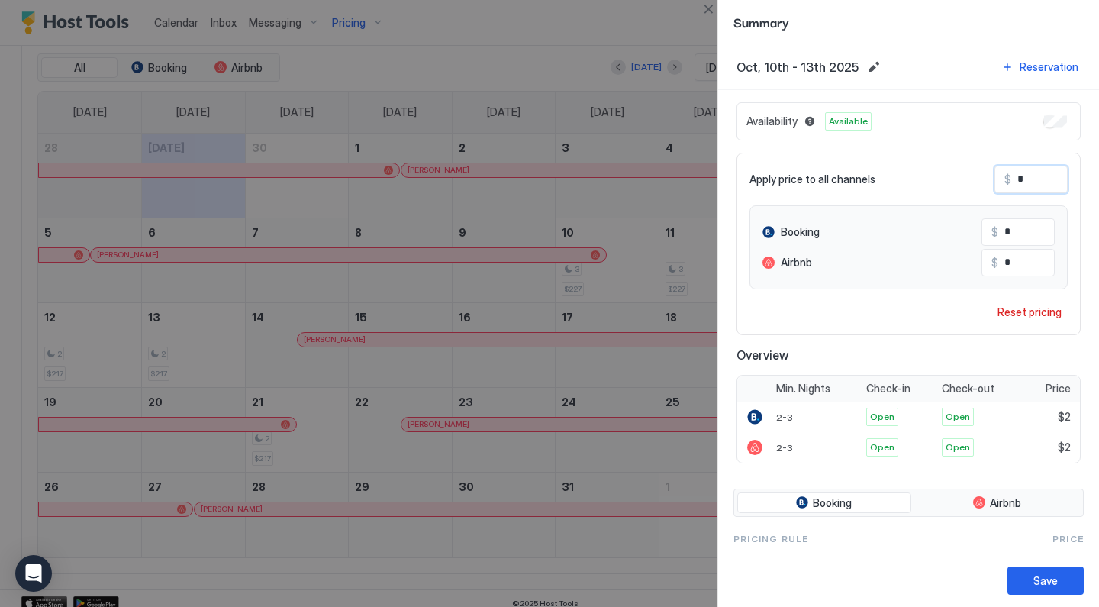
type input "**"
type input "***"
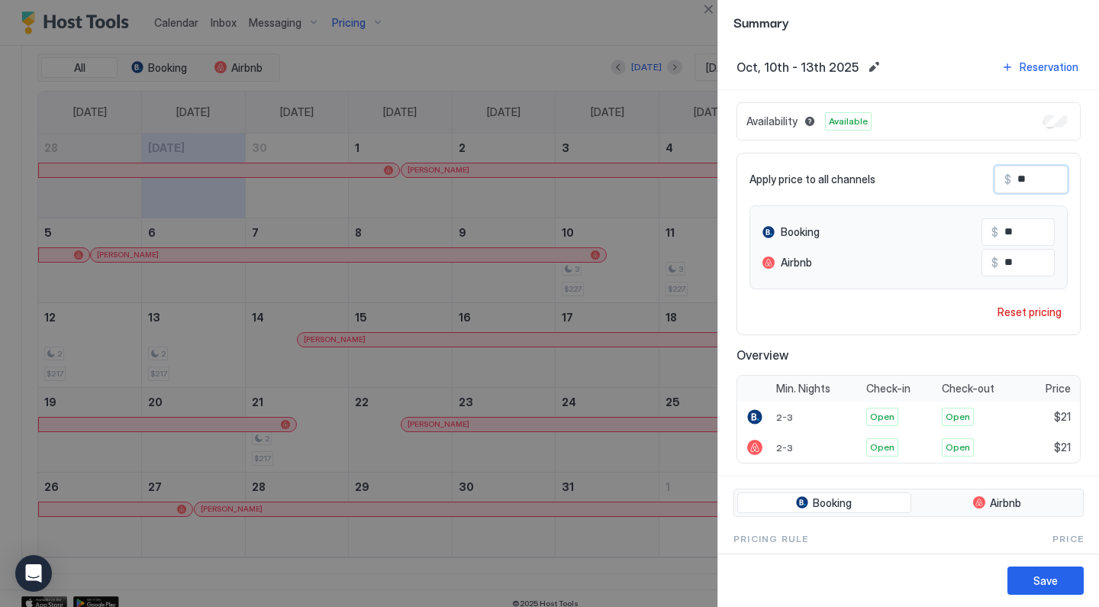
type input "***"
click at [1030, 583] on button "Save" at bounding box center [1045, 580] width 76 height 28
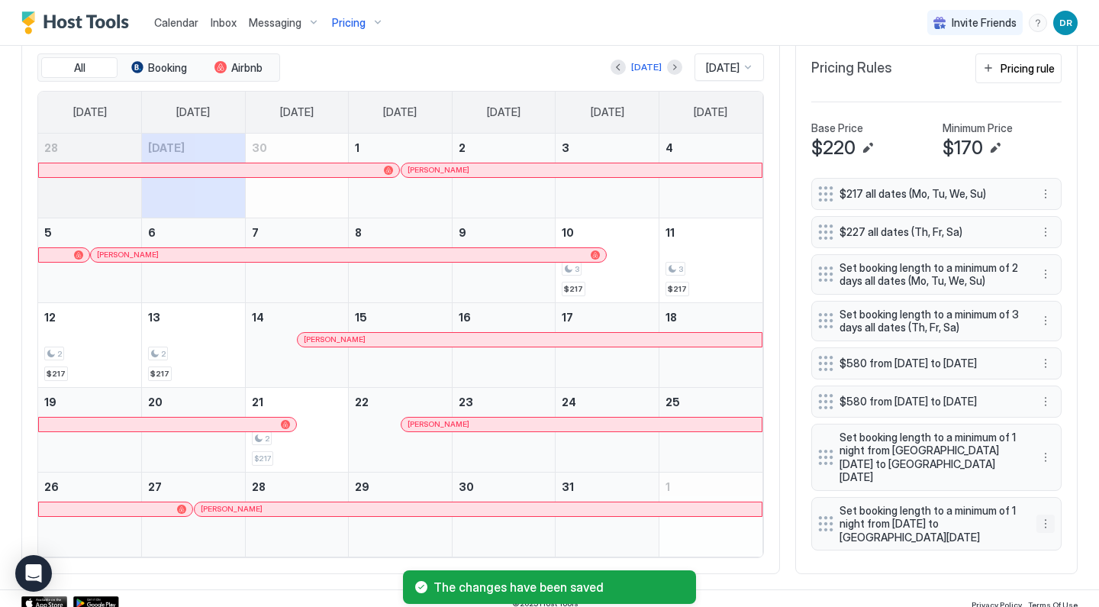
click at [1044, 528] on button "More options" at bounding box center [1045, 523] width 18 height 18
click at [1052, 541] on div "Edit" at bounding box center [1060, 542] width 34 height 11
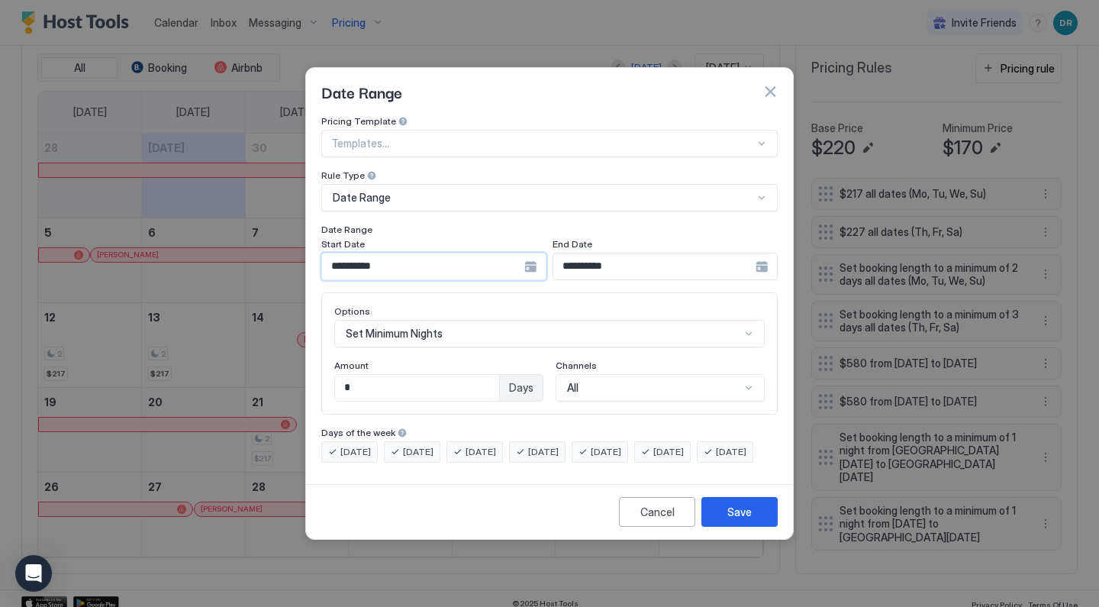
click at [431, 259] on input "**********" at bounding box center [423, 266] width 202 height 26
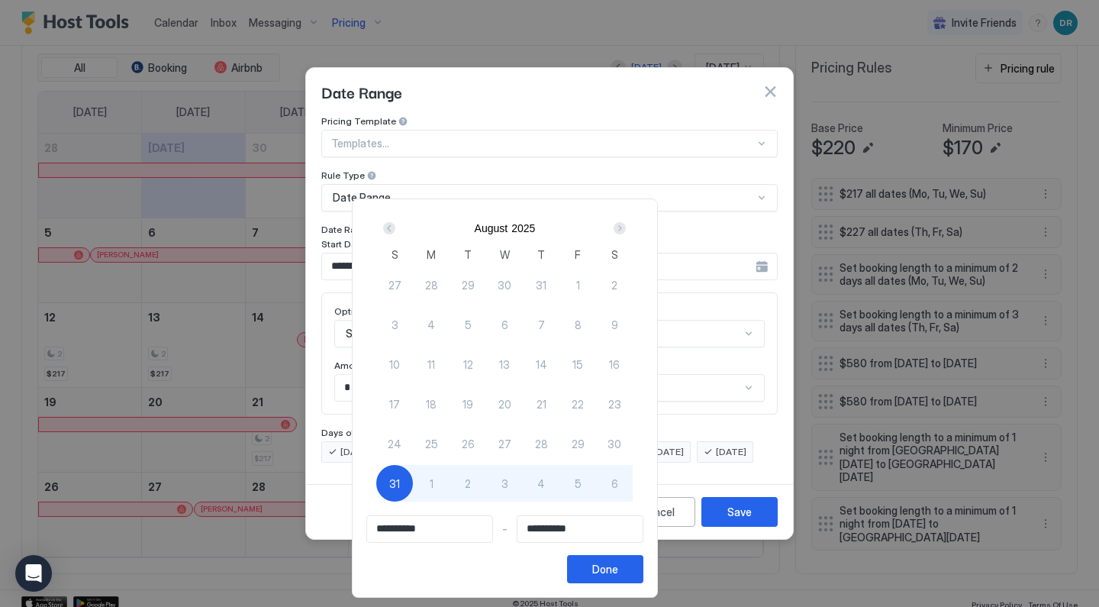
click at [626, 230] on div "Next" at bounding box center [619, 228] width 12 height 12
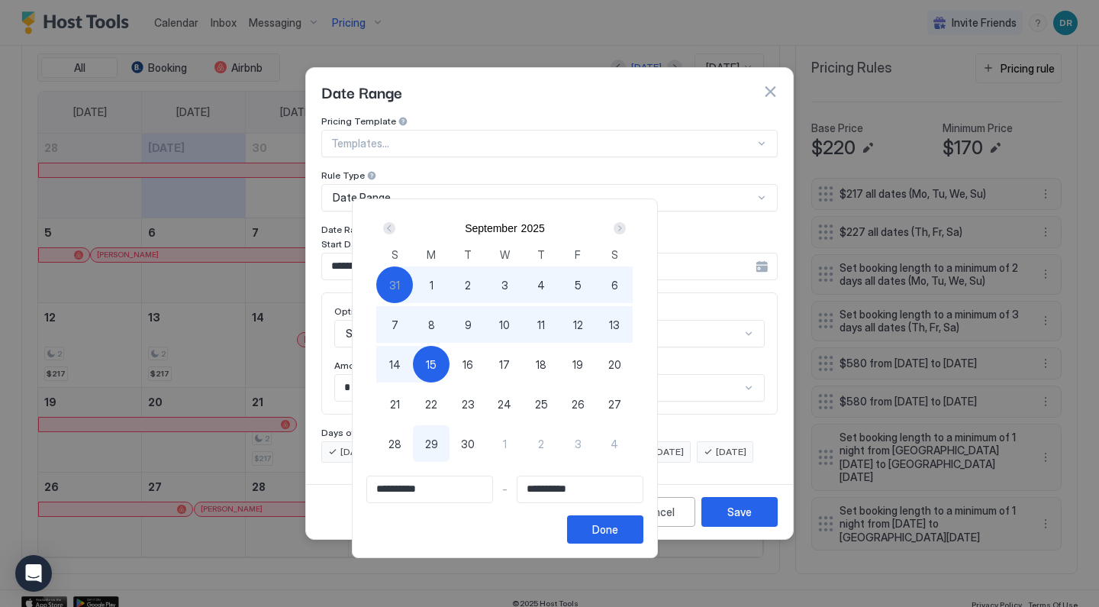
click at [626, 230] on div "Next" at bounding box center [619, 228] width 12 height 12
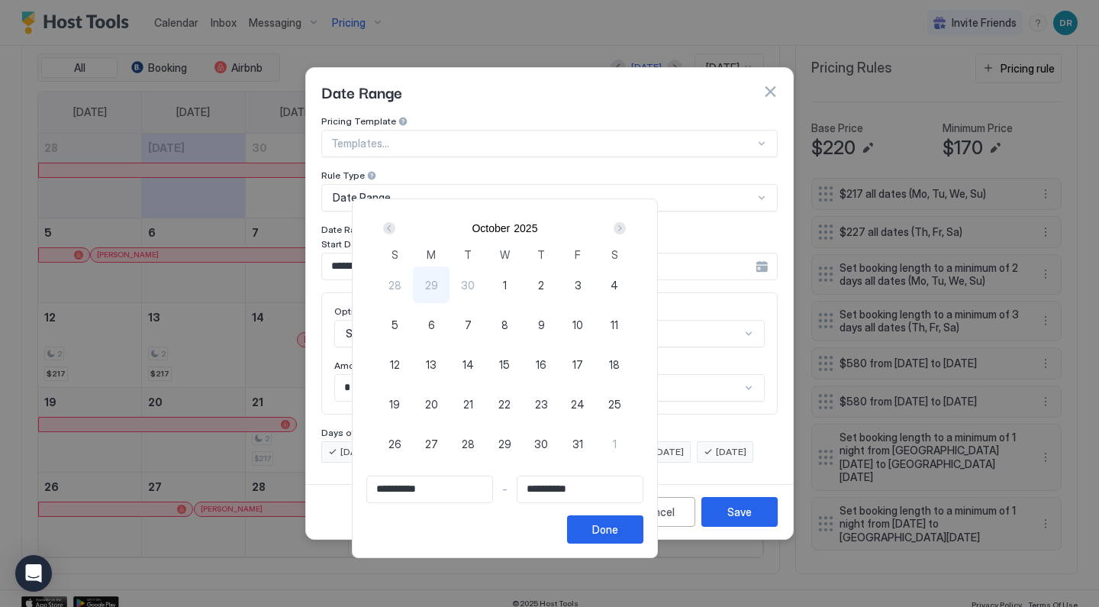
click at [473, 402] on span "21" at bounding box center [468, 404] width 10 height 16
type input "**********"
click at [510, 404] on span "22" at bounding box center [504, 404] width 12 height 16
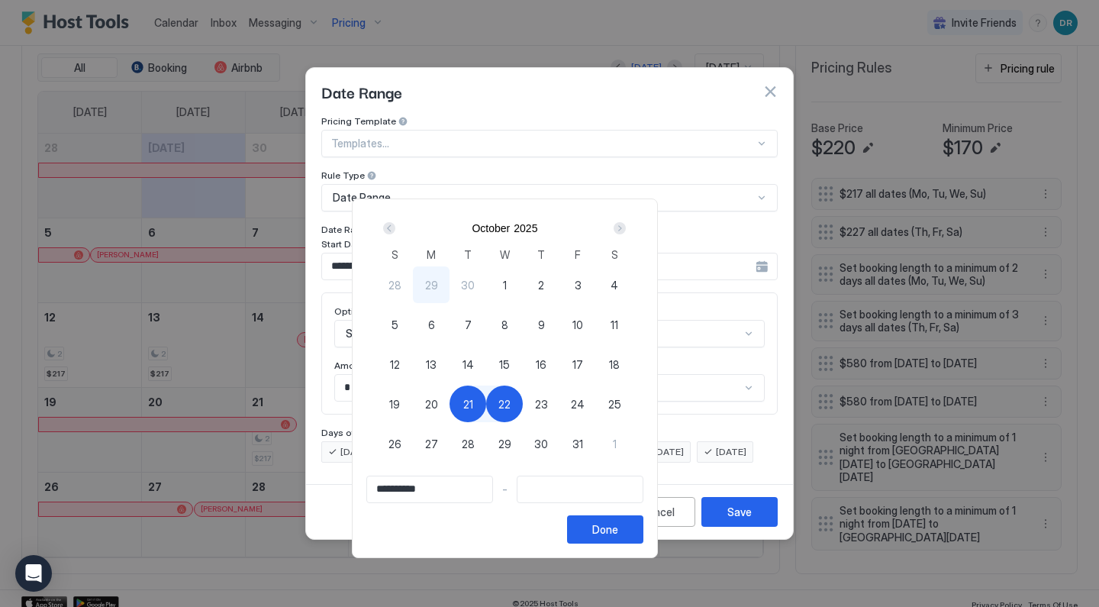
type input "**********"
click at [618, 525] on div "Done" at bounding box center [605, 529] width 26 height 16
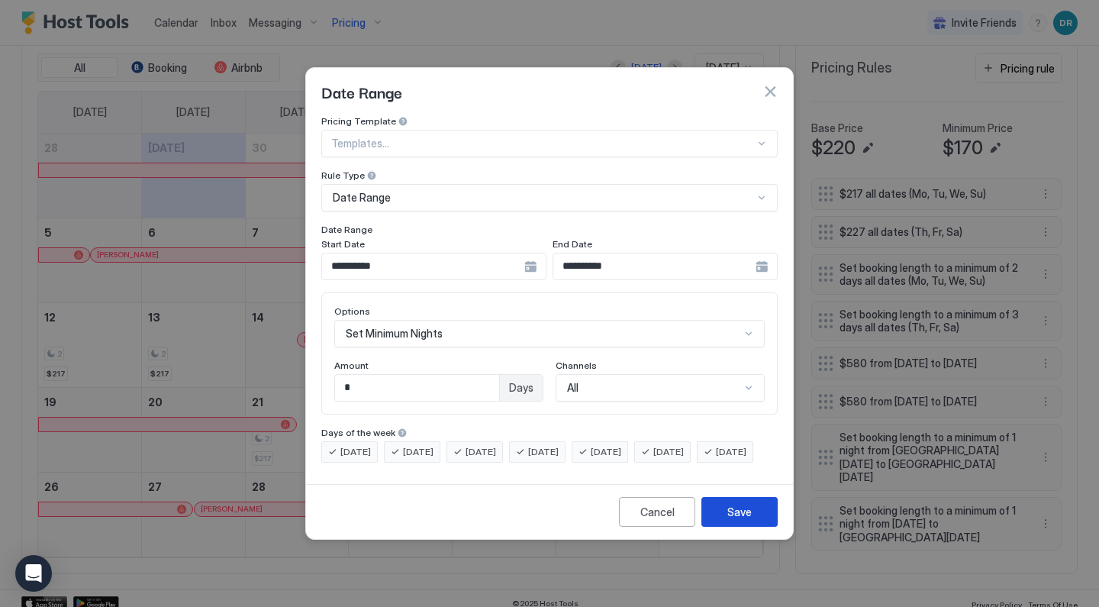
click at [724, 526] on button "Save" at bounding box center [739, 512] width 76 height 30
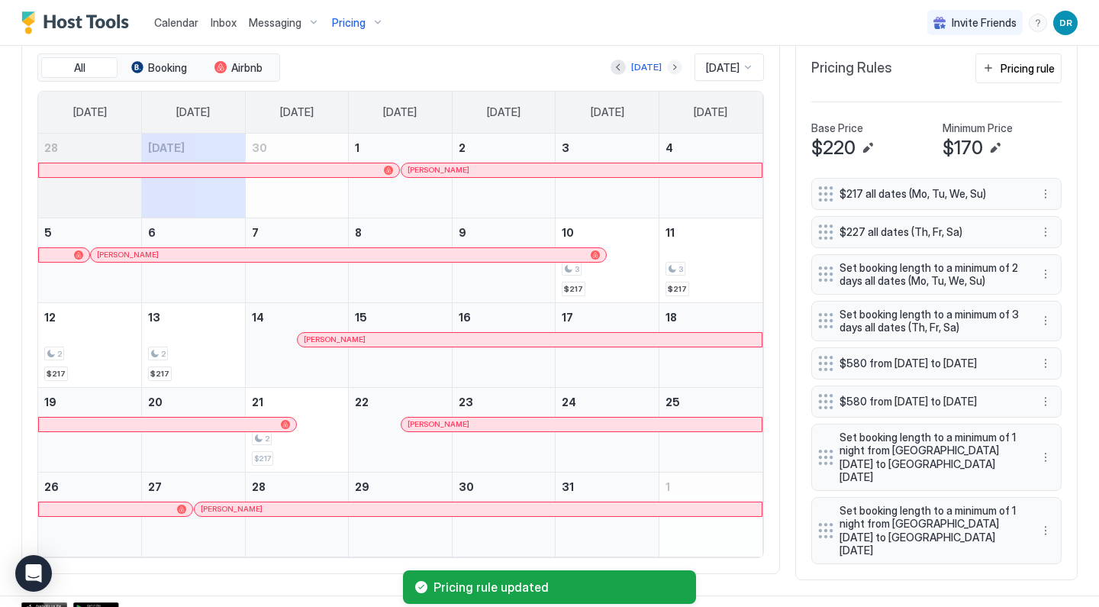
click at [667, 66] on button "Next month" at bounding box center [674, 67] width 15 height 15
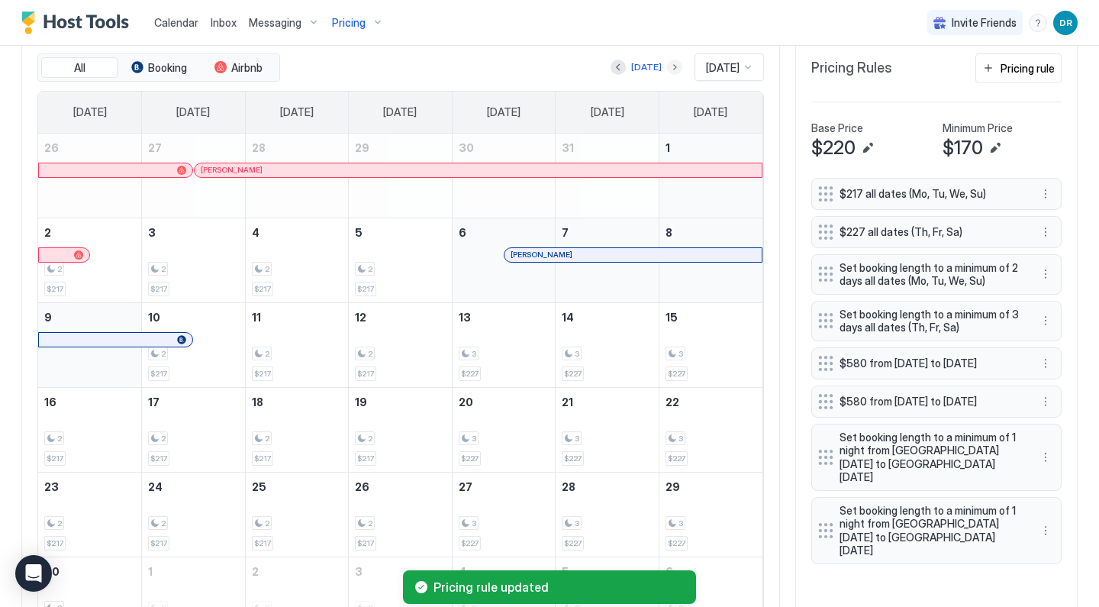
click at [667, 67] on button "Next month" at bounding box center [674, 67] width 15 height 15
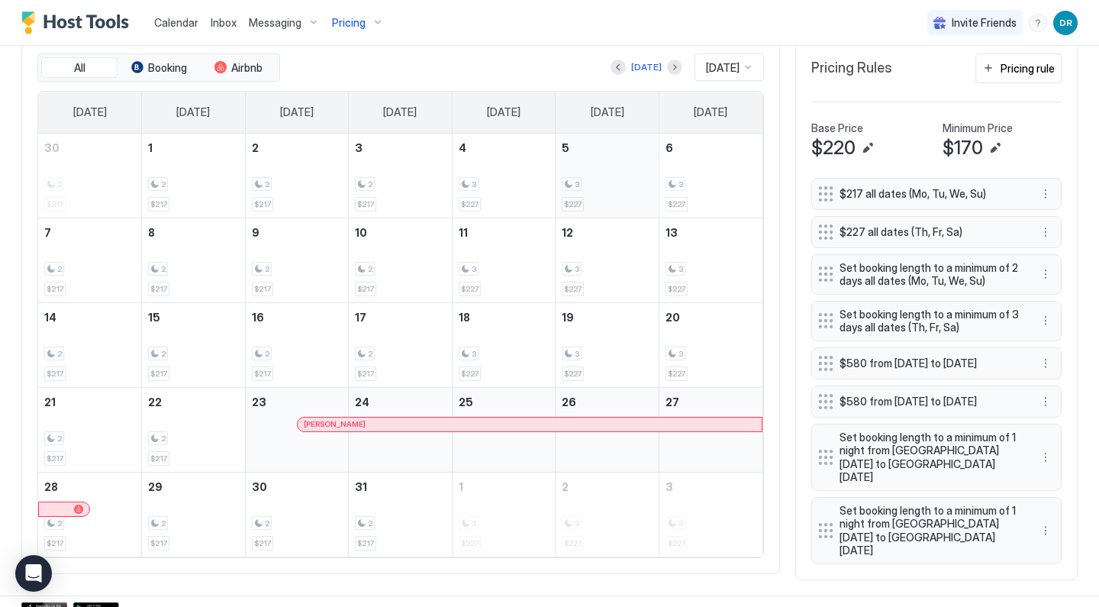
scroll to position [475, 0]
click at [605, 30] on div "Calendar Inbox Messaging Pricing Invite Friends DR" at bounding box center [549, 23] width 1099 height 46
click at [350, 27] on span "Pricing" at bounding box center [349, 23] width 34 height 14
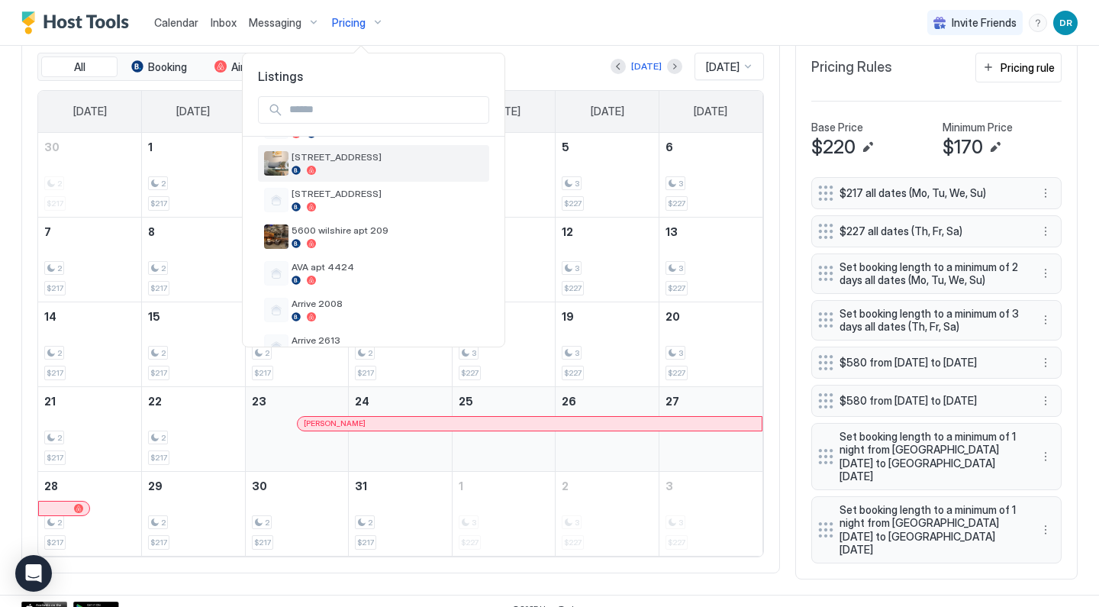
scroll to position [191, 0]
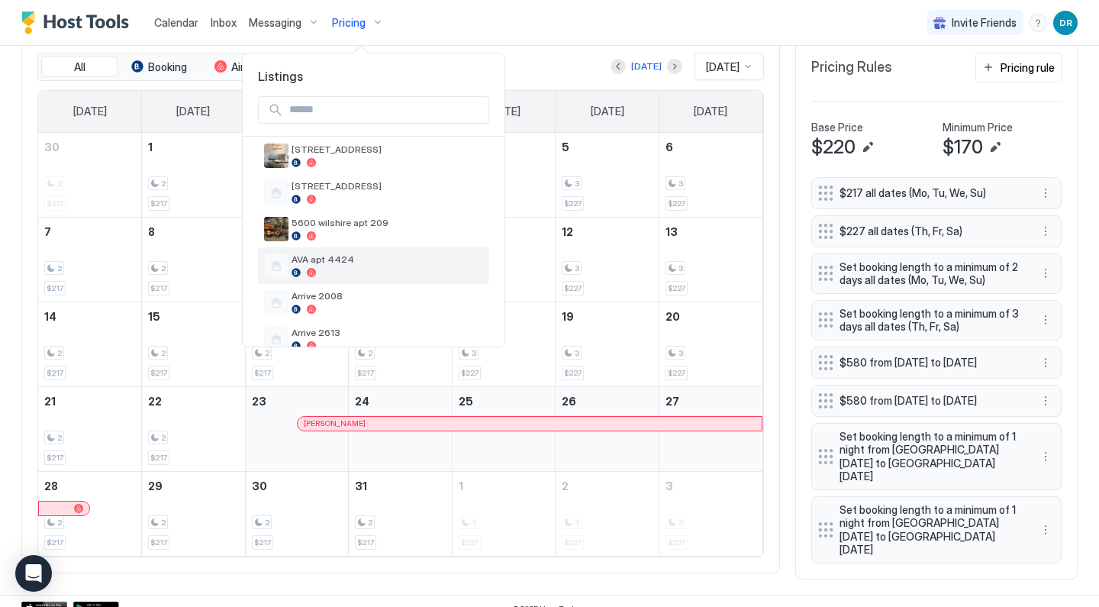
click at [344, 271] on div at bounding box center [386, 272] width 191 height 9
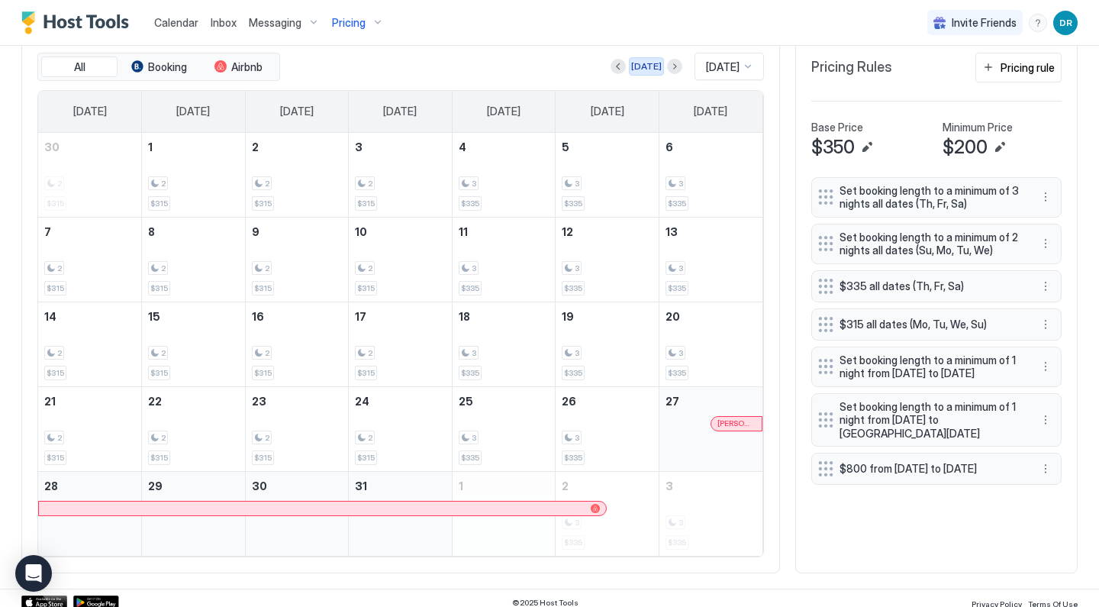
click at [637, 66] on div "[DATE]" at bounding box center [646, 67] width 31 height 14
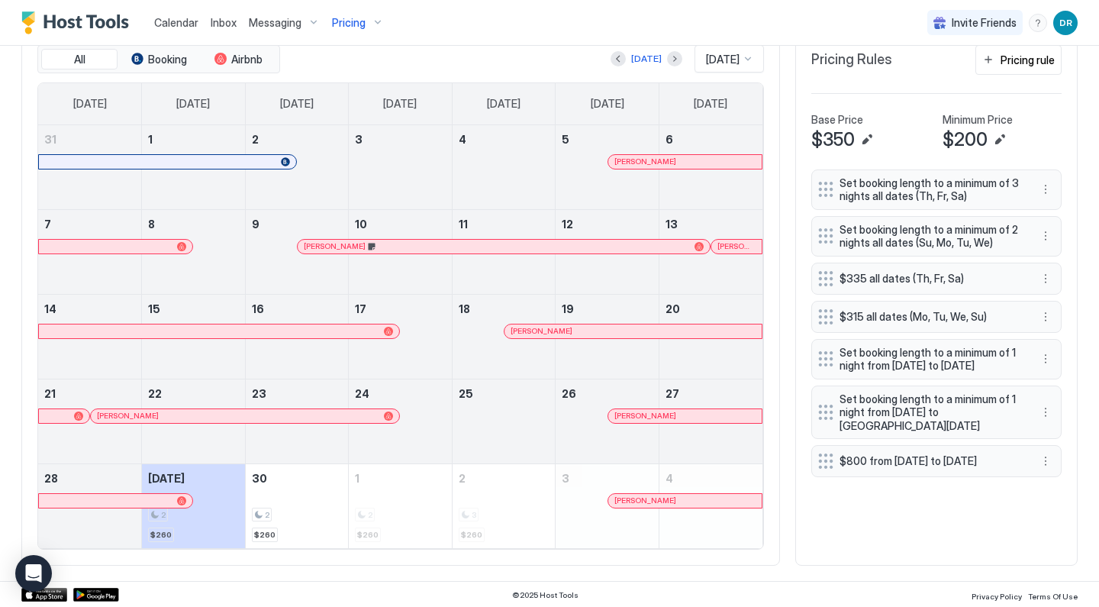
scroll to position [482, 0]
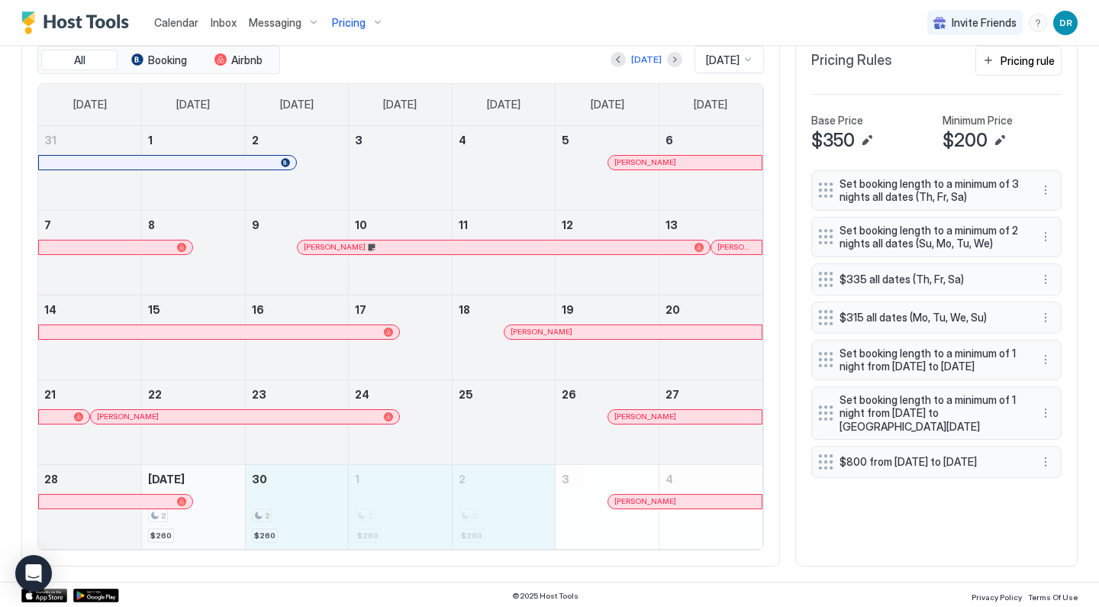
drag, startPoint x: 500, startPoint y: 497, endPoint x: 220, endPoint y: 492, distance: 280.0
click at [220, 492] on tr "28 [DATE] 2 $260 30 2 $260 1 2 $260 2 3 $260 3 [PERSON_NAME] 4" at bounding box center [400, 506] width 724 height 85
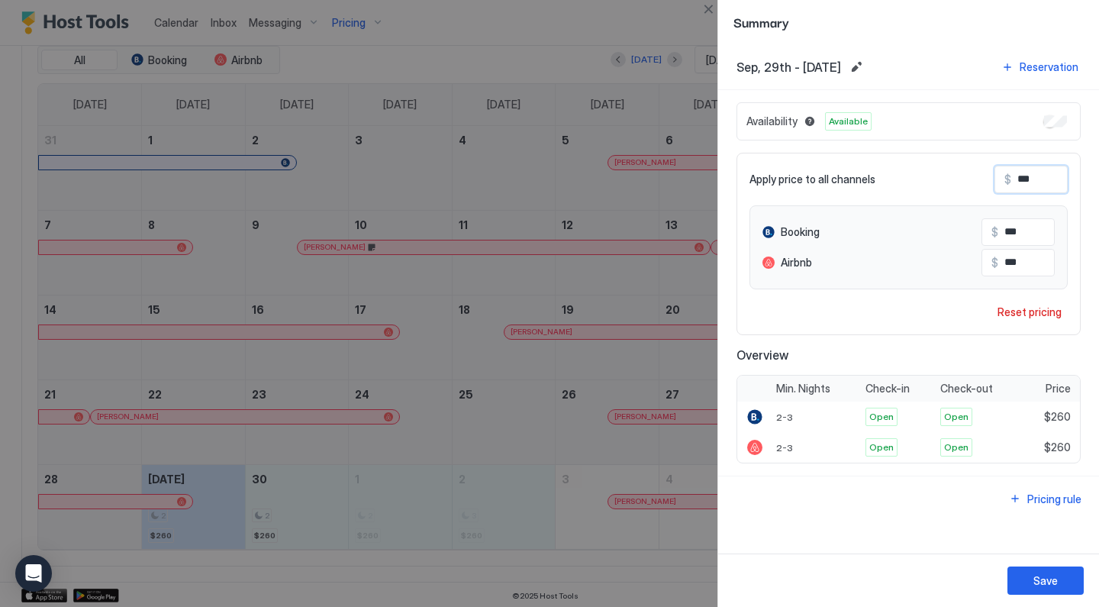
drag, startPoint x: 1047, startPoint y: 169, endPoint x: 986, endPoint y: 167, distance: 60.3
click at [986, 168] on div "Apply price to all channels $ ***" at bounding box center [908, 179] width 318 height 27
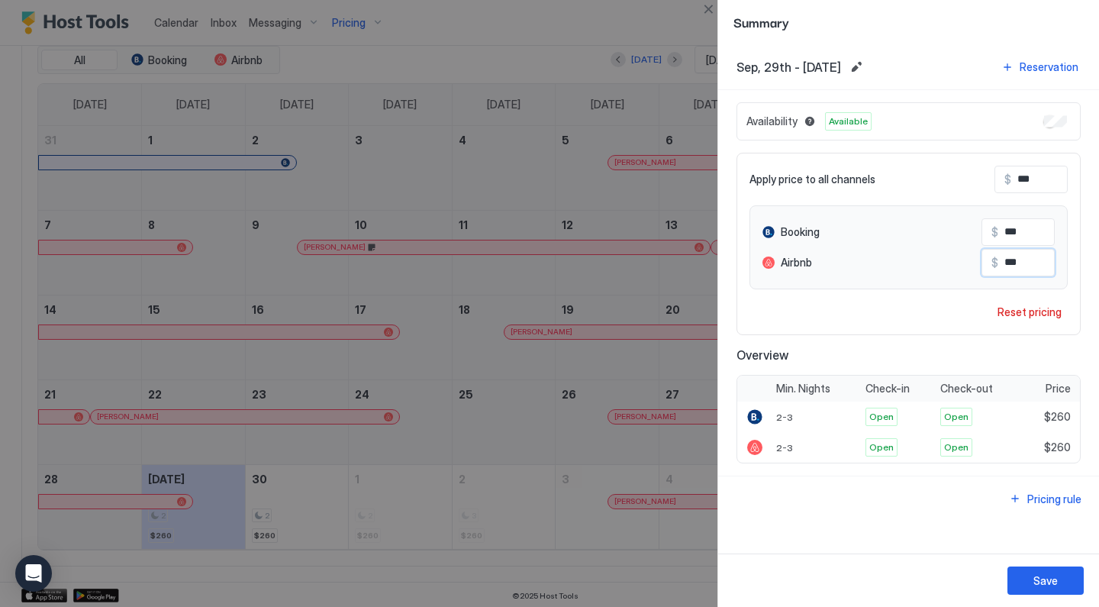
drag, startPoint x: 1043, startPoint y: 261, endPoint x: 893, endPoint y: 261, distance: 149.5
click at [893, 261] on div "Airbnb $ ***" at bounding box center [908, 262] width 292 height 27
type input "***"
click at [1058, 575] on button "Save" at bounding box center [1045, 580] width 76 height 28
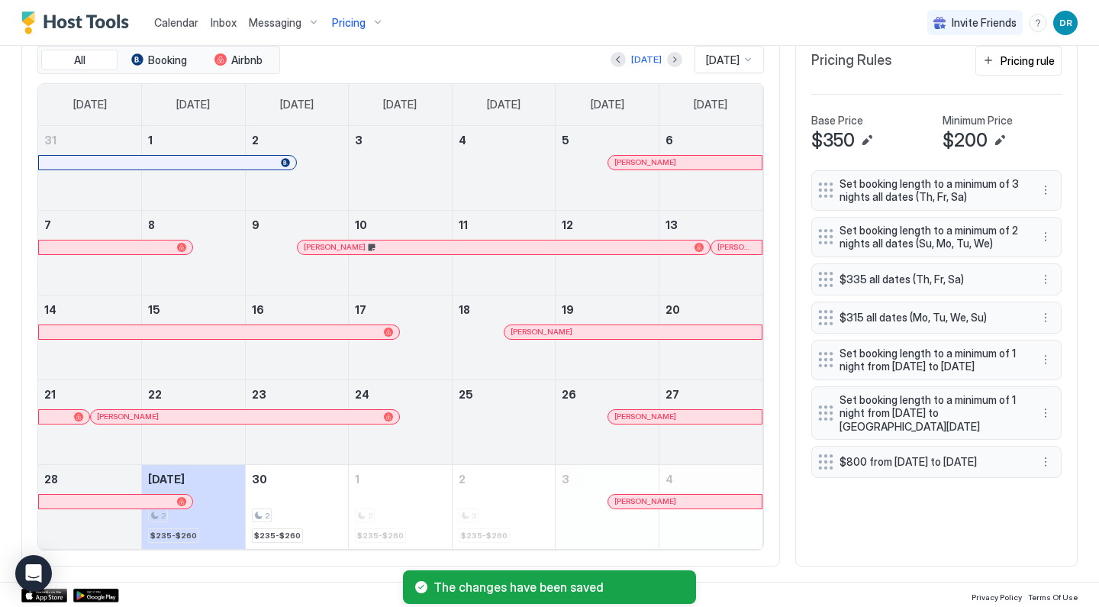
click at [366, 21] on div "Pricing" at bounding box center [358, 23] width 64 height 26
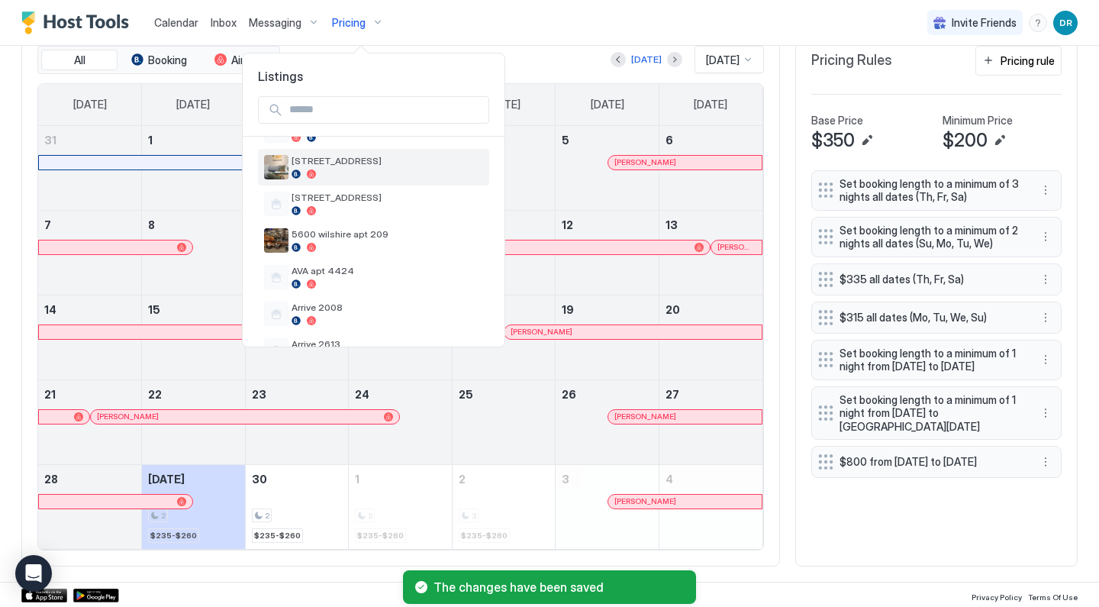
scroll to position [190, 0]
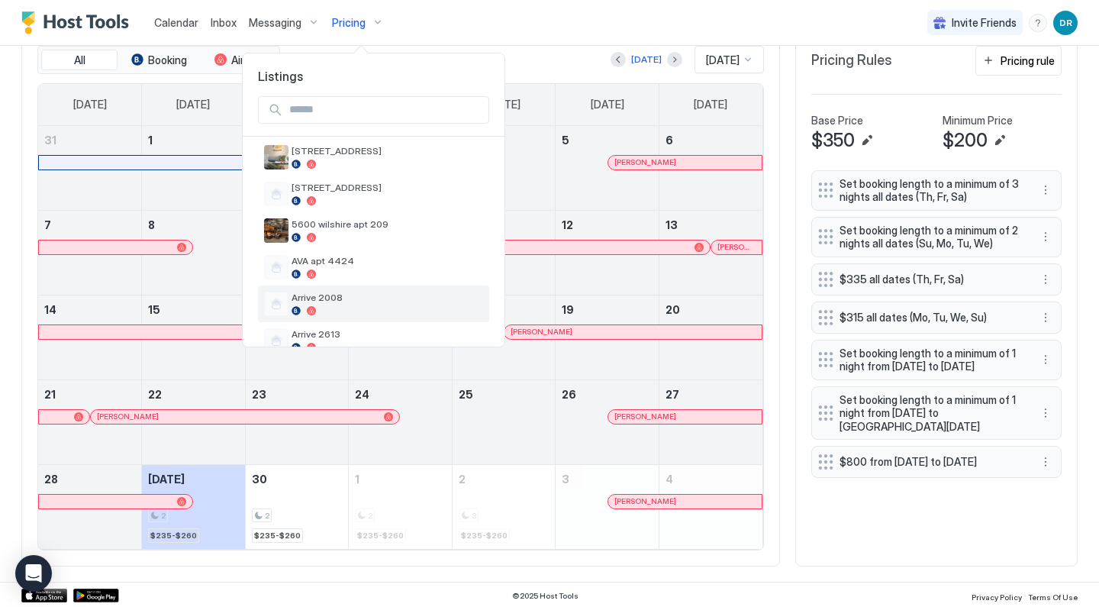
click at [344, 294] on span "Arrive 2008" at bounding box center [386, 296] width 191 height 11
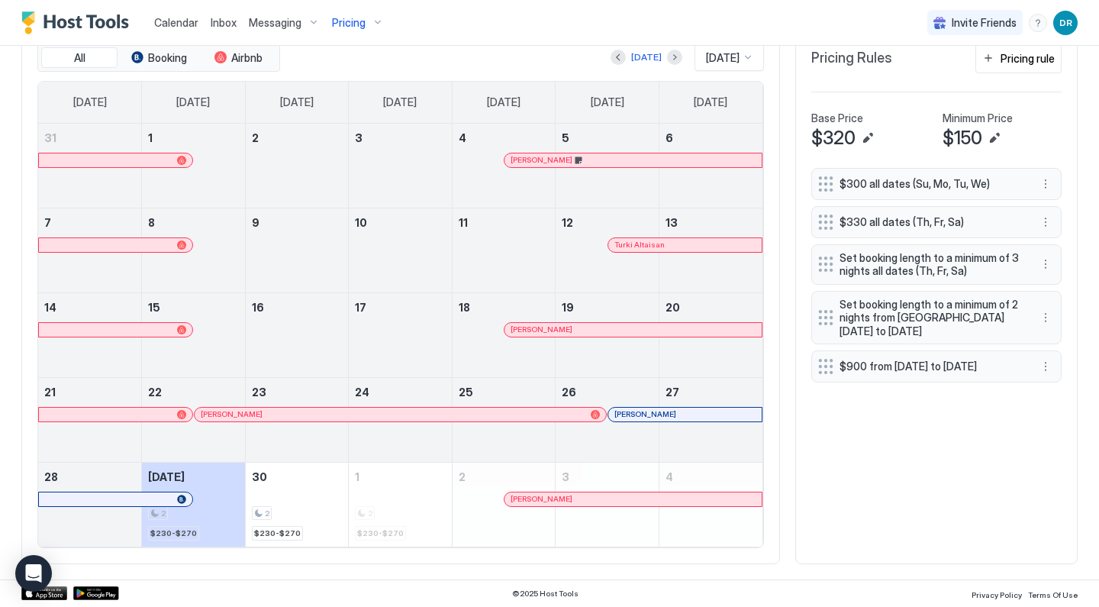
scroll to position [483, 0]
click at [667, 60] on button "Next month" at bounding box center [674, 58] width 15 height 15
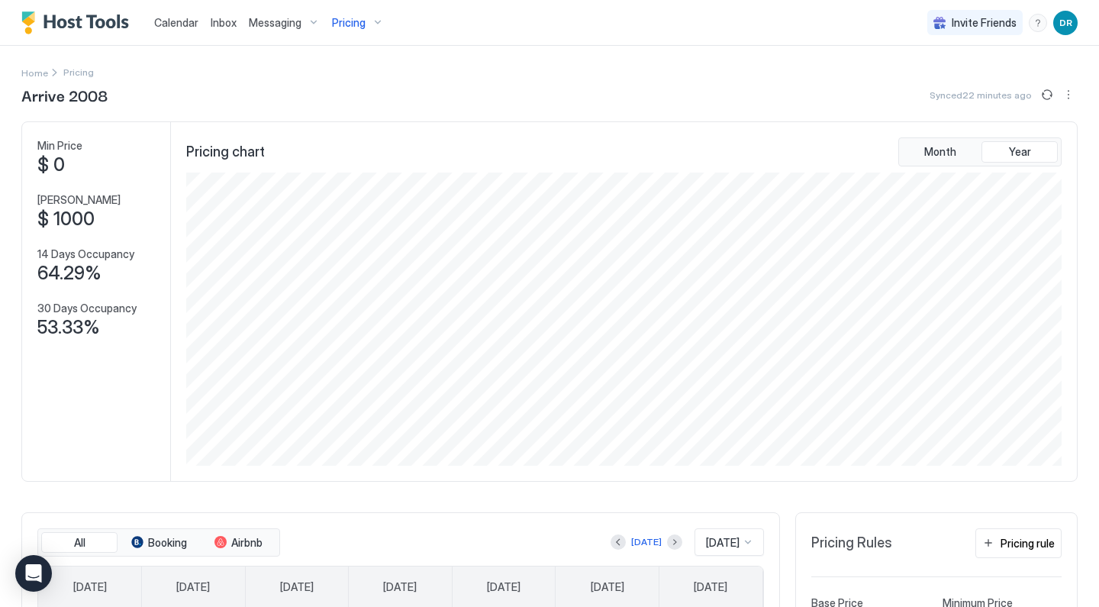
scroll to position [0, 0]
click at [362, 25] on span "Pricing" at bounding box center [349, 23] width 34 height 14
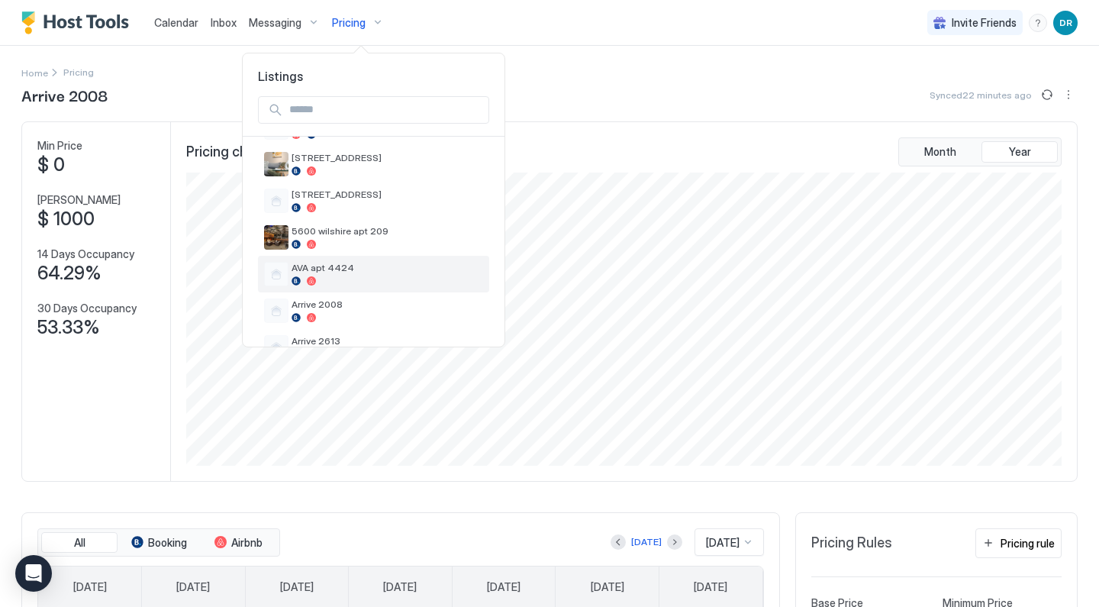
scroll to position [200, 0]
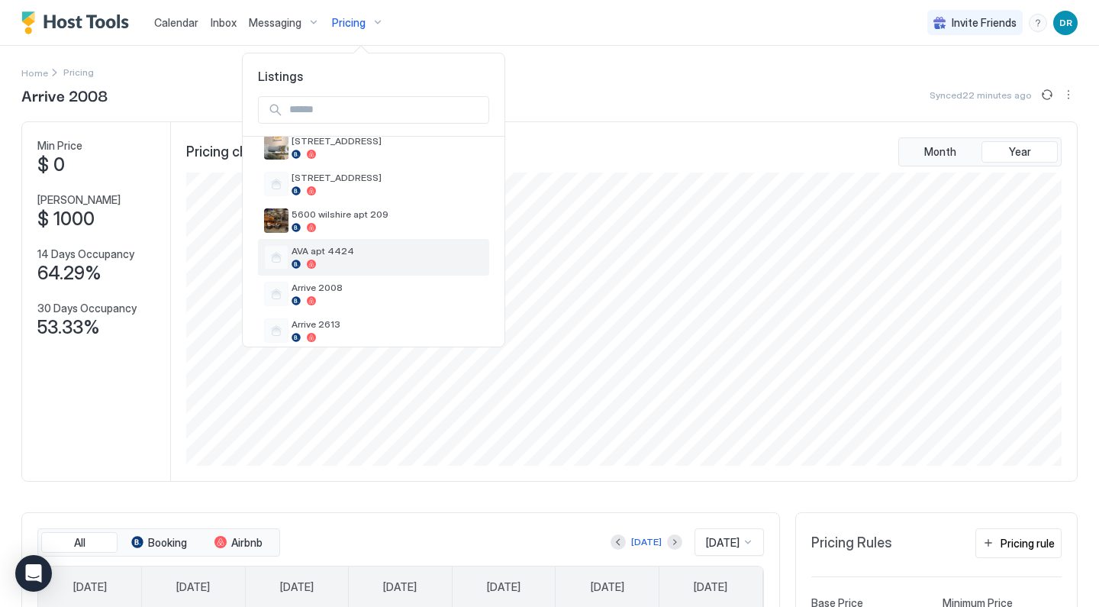
click at [343, 264] on div at bounding box center [386, 263] width 191 height 9
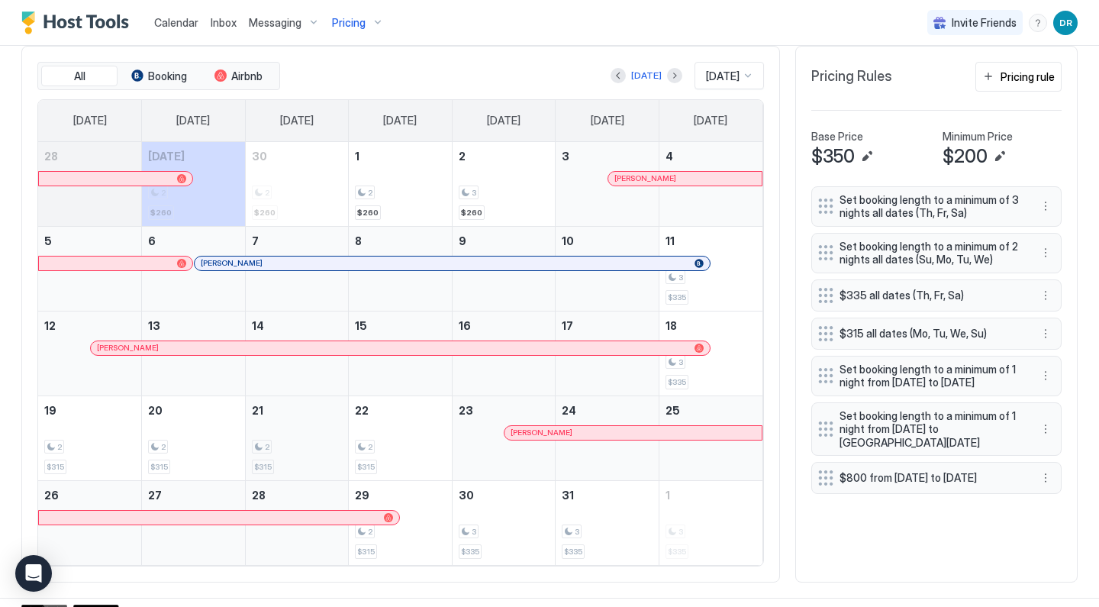
scroll to position [478, 0]
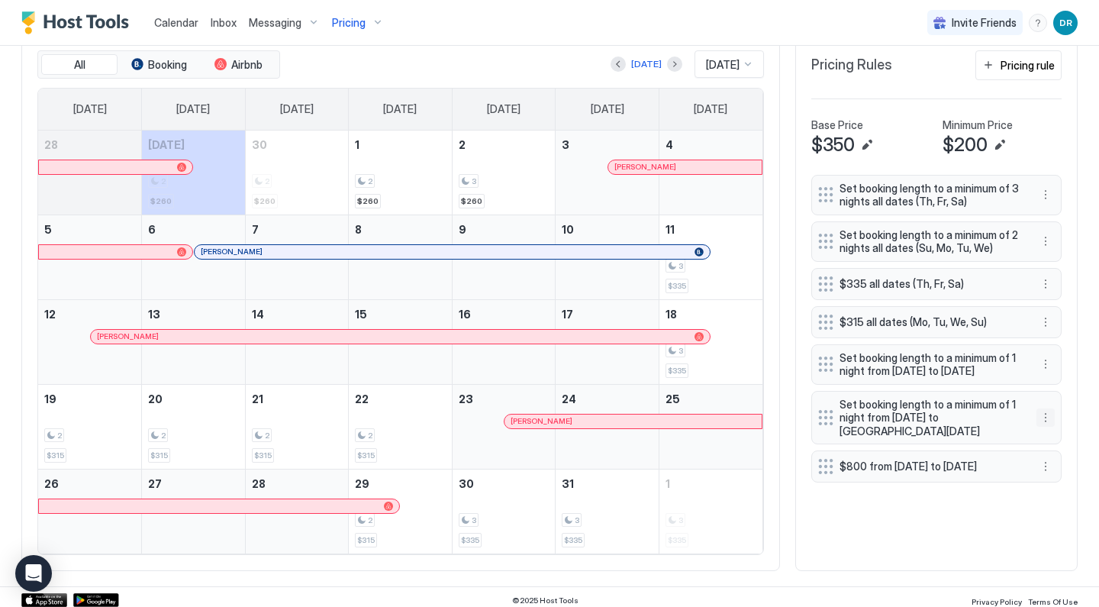
click at [1045, 426] on button "More options" at bounding box center [1045, 417] width 18 height 18
click at [1043, 446] on div "Edit" at bounding box center [1060, 448] width 34 height 11
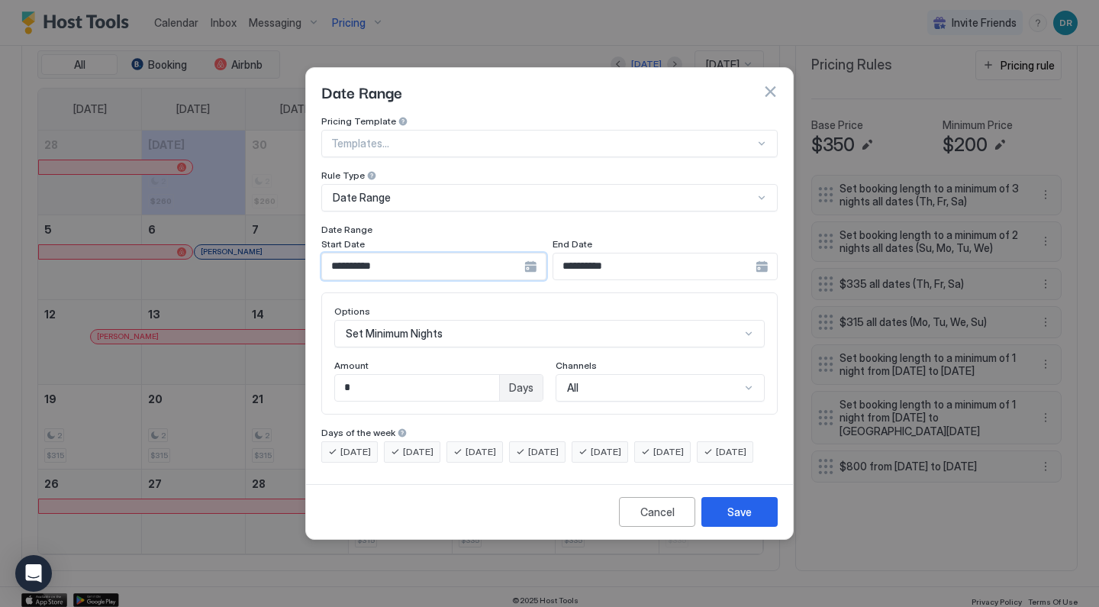
click at [482, 259] on input "**********" at bounding box center [423, 266] width 202 height 26
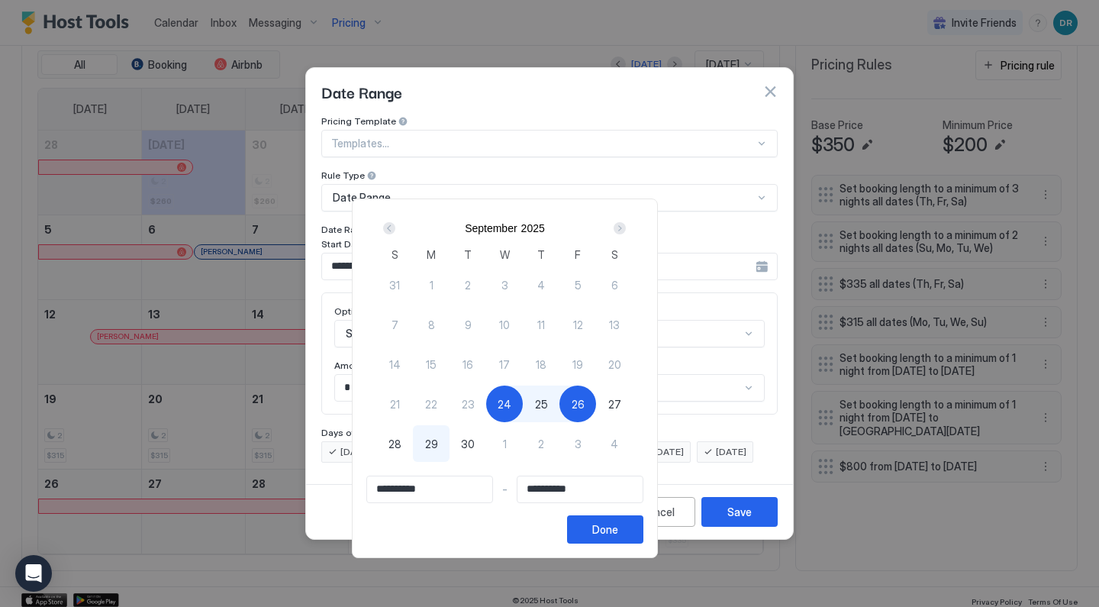
click at [626, 227] on div "Next" at bounding box center [619, 228] width 12 height 12
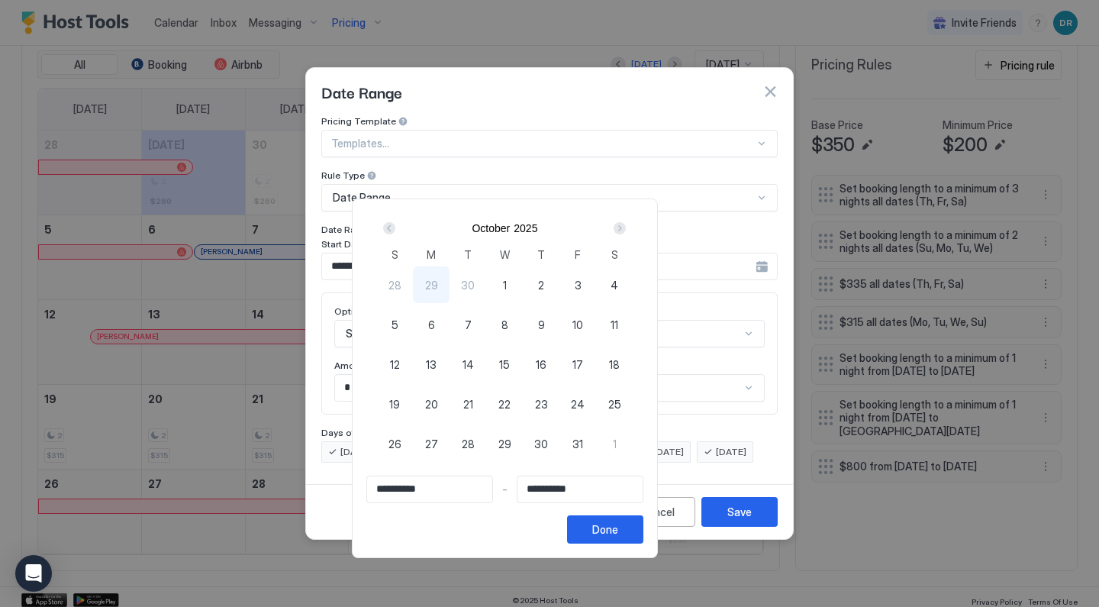
click at [618, 320] on span "11" at bounding box center [614, 325] width 8 height 16
type input "**********"
click at [400, 358] on span "12" at bounding box center [395, 364] width 10 height 16
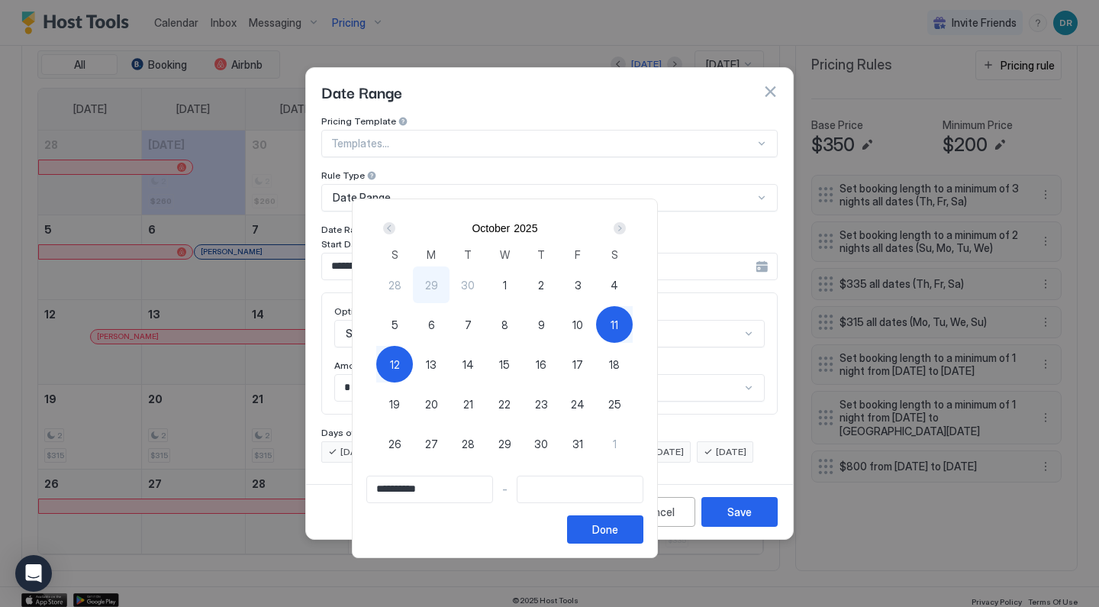
type input "**********"
click at [618, 536] on div "Done" at bounding box center [605, 529] width 26 height 16
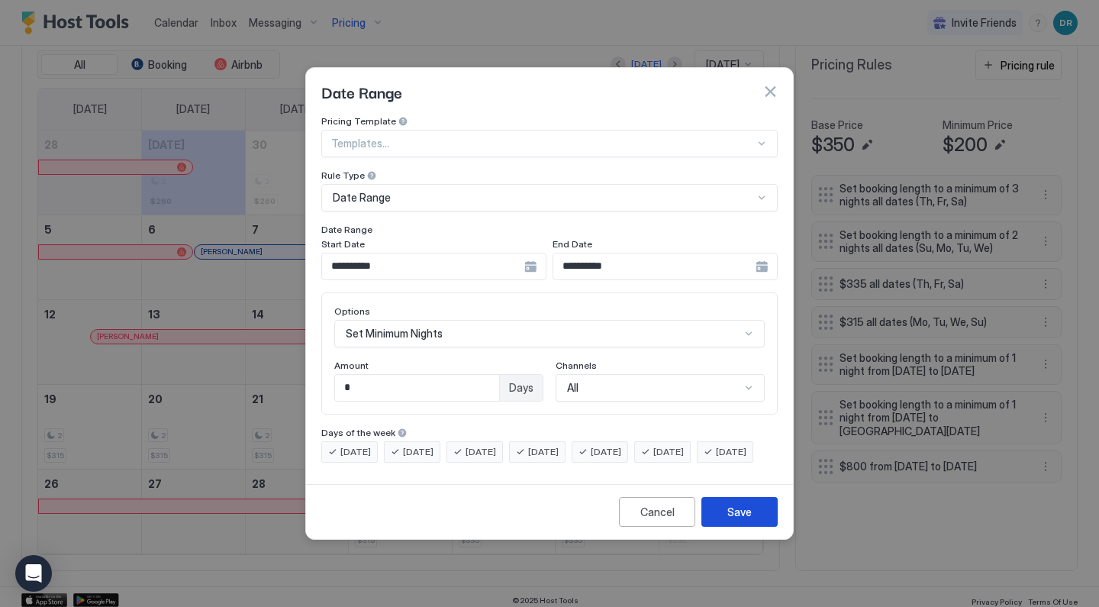
click at [738, 520] on div "Save" at bounding box center [739, 512] width 24 height 16
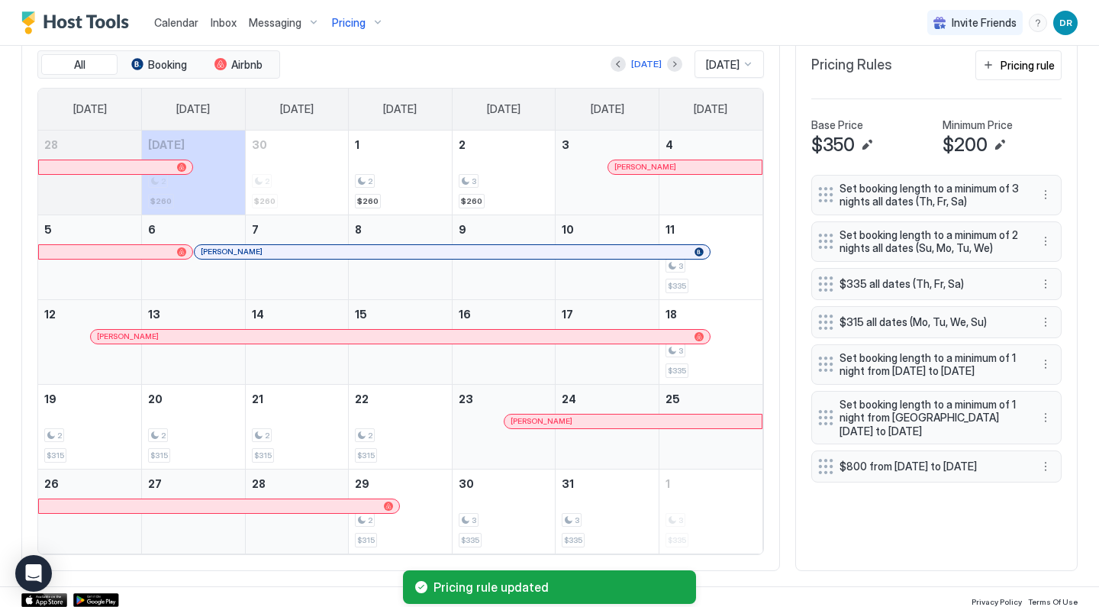
click at [354, 27] on span "Pricing" at bounding box center [349, 23] width 34 height 14
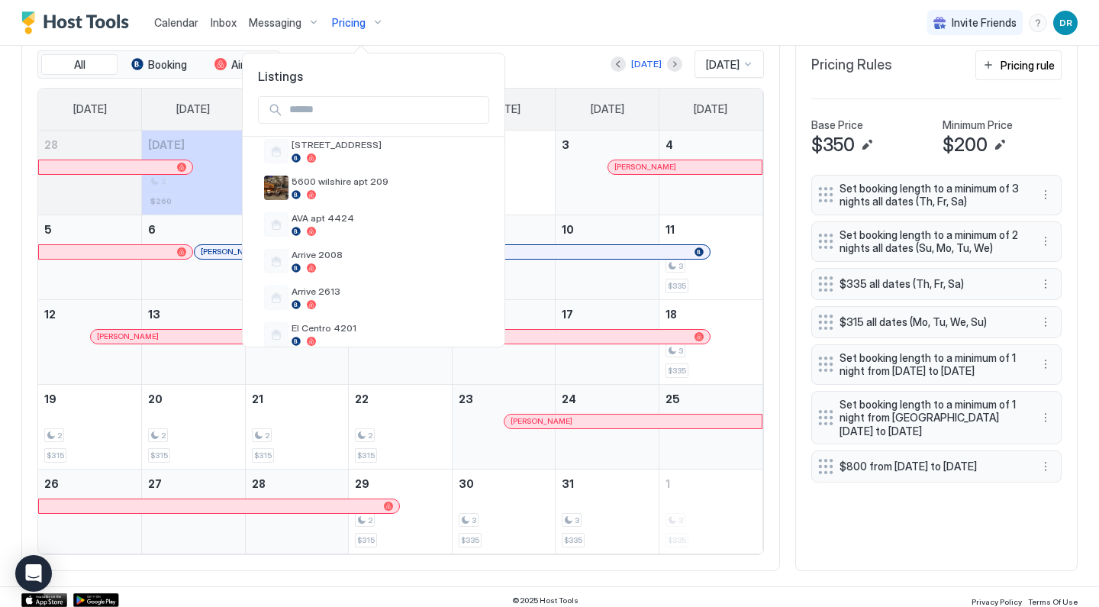
scroll to position [237, 0]
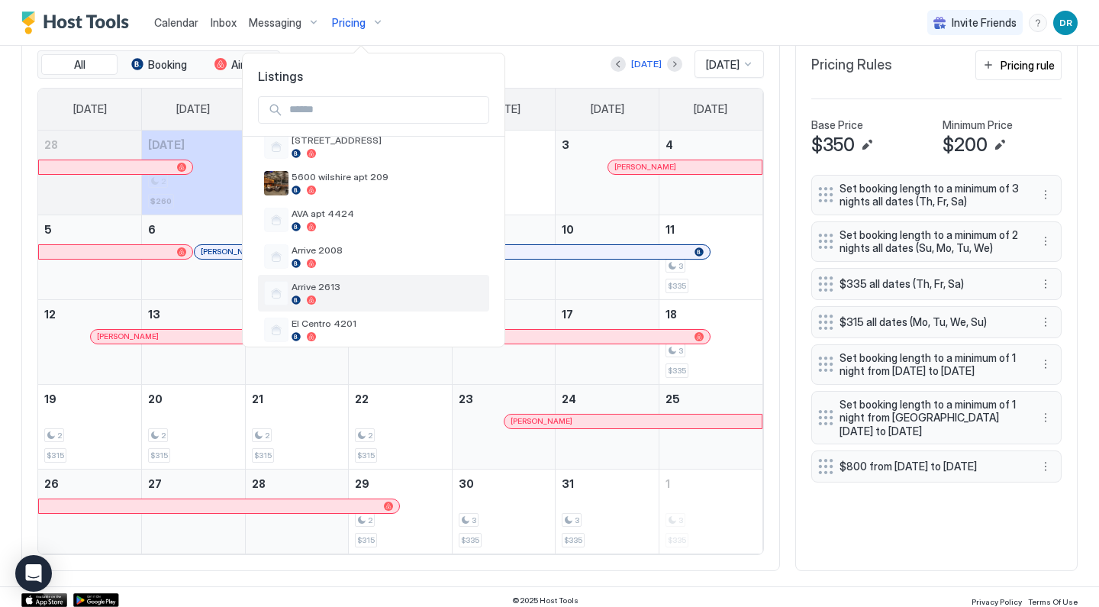
click at [369, 294] on div "Arrive 2613" at bounding box center [386, 293] width 191 height 24
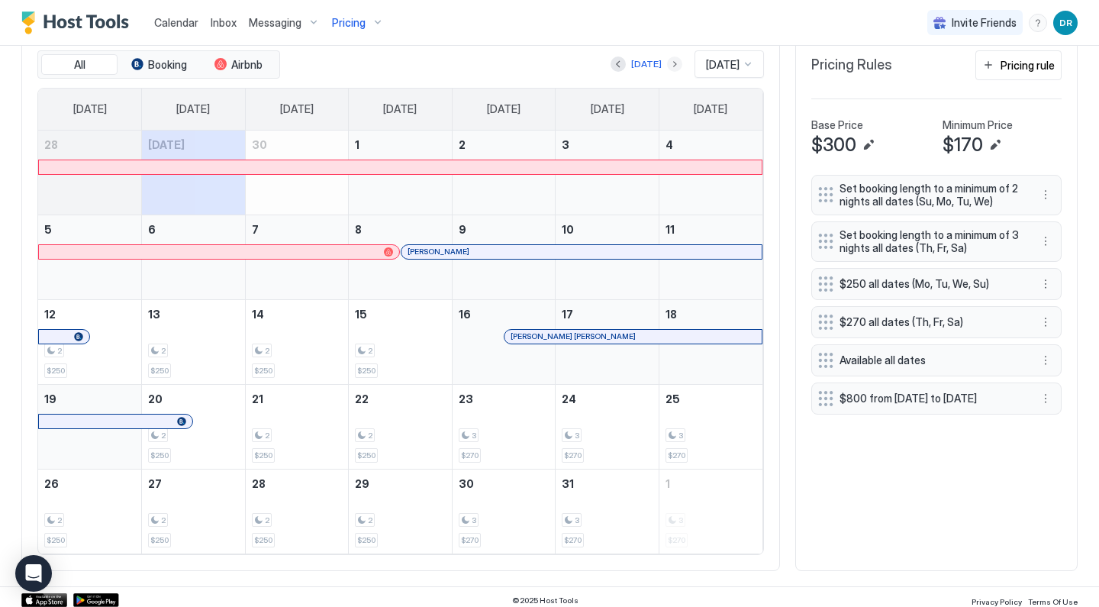
click at [664, 55] on div "[DATE]" at bounding box center [646, 64] width 72 height 18
click at [667, 63] on button "Next month" at bounding box center [674, 63] width 15 height 15
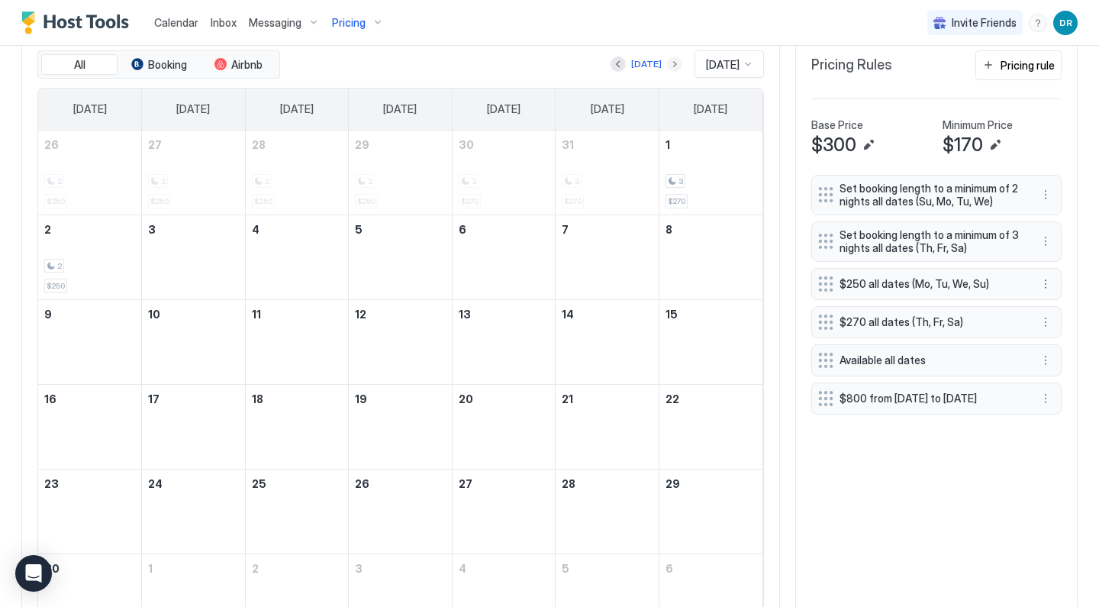
scroll to position [453, 0]
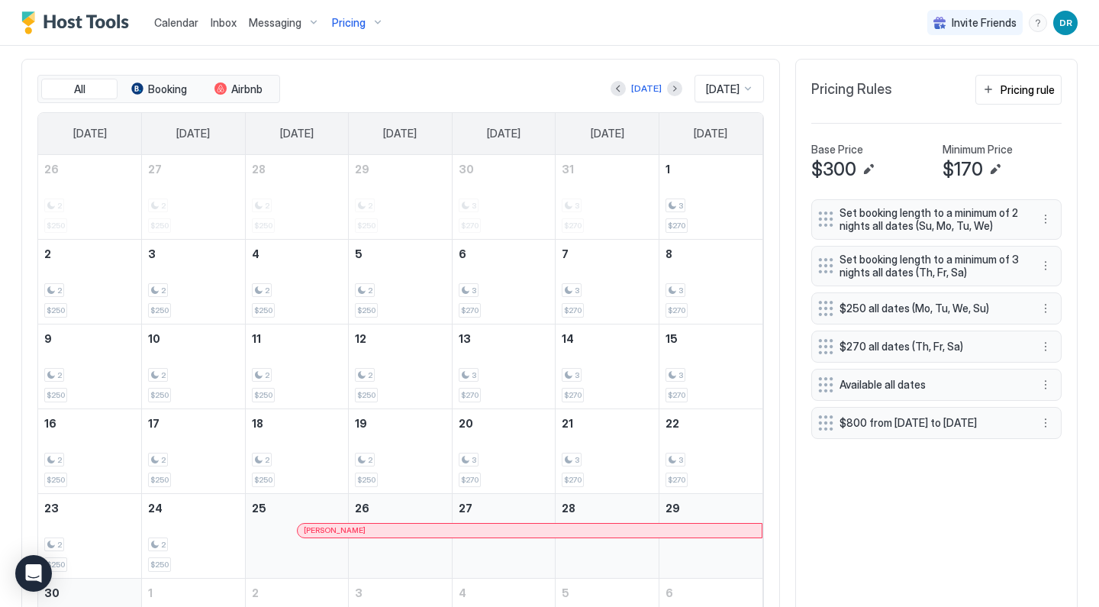
click at [374, 2] on button "Pricing" at bounding box center [358, 22] width 64 height 45
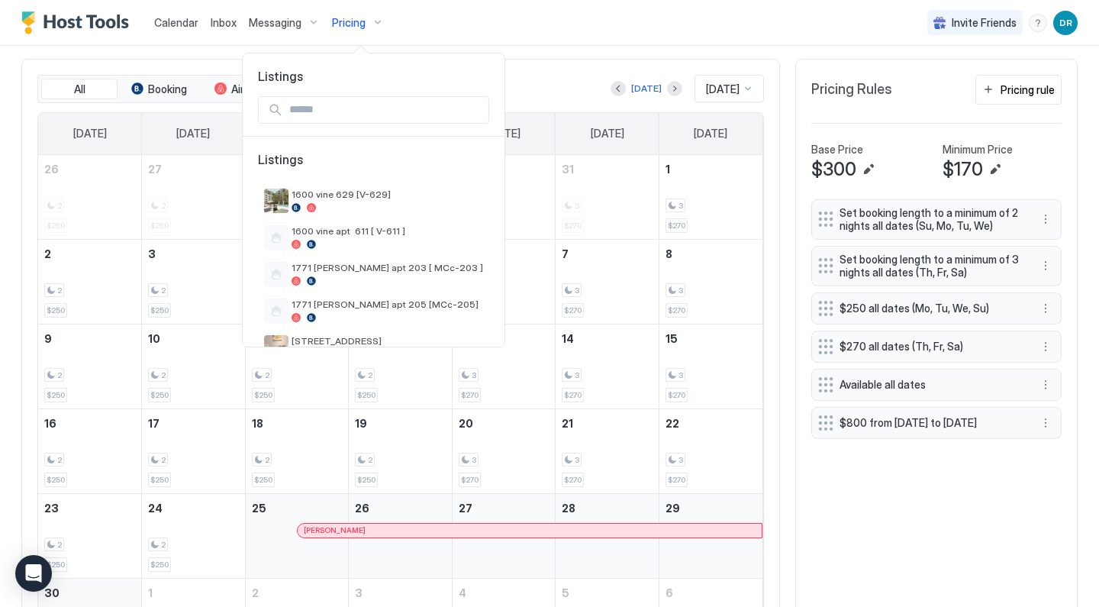
click at [365, 21] on div at bounding box center [549, 303] width 1099 height 607
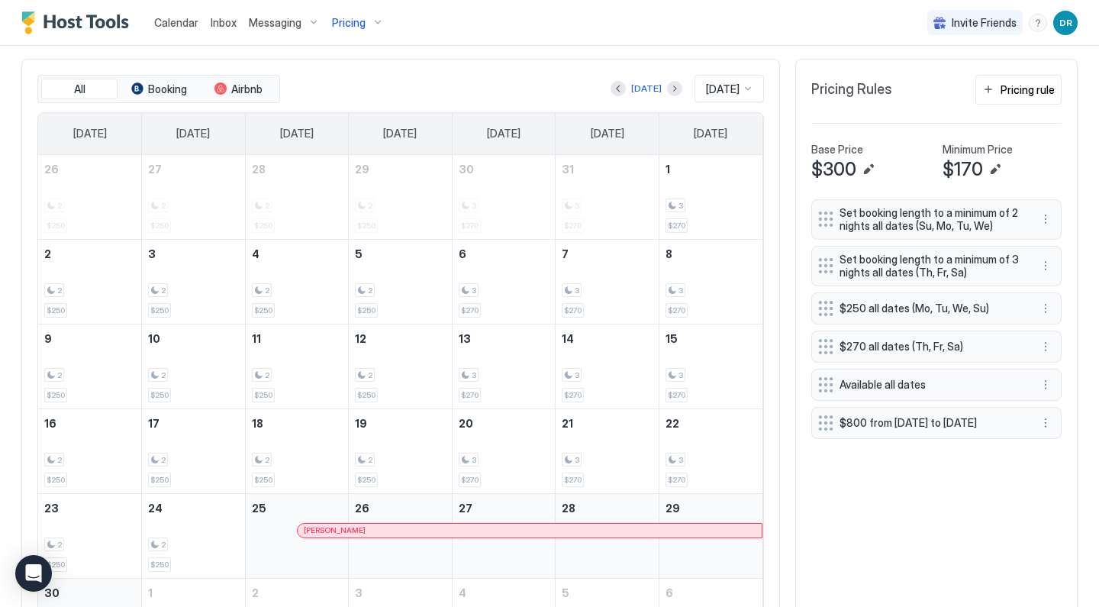
click at [371, 24] on div "Pricing" at bounding box center [358, 23] width 64 height 26
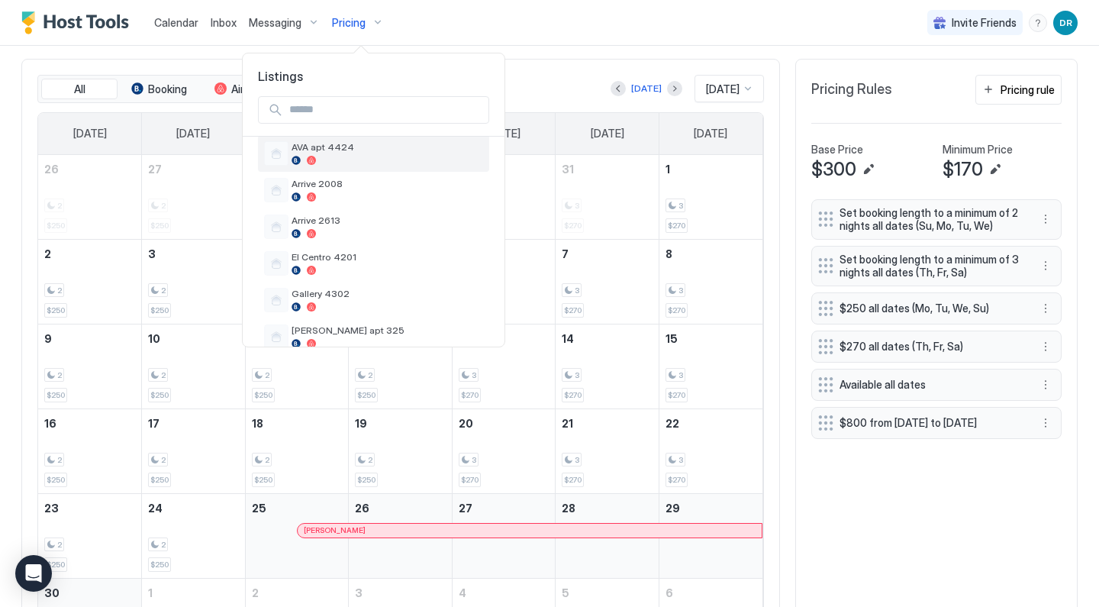
scroll to position [309, 0]
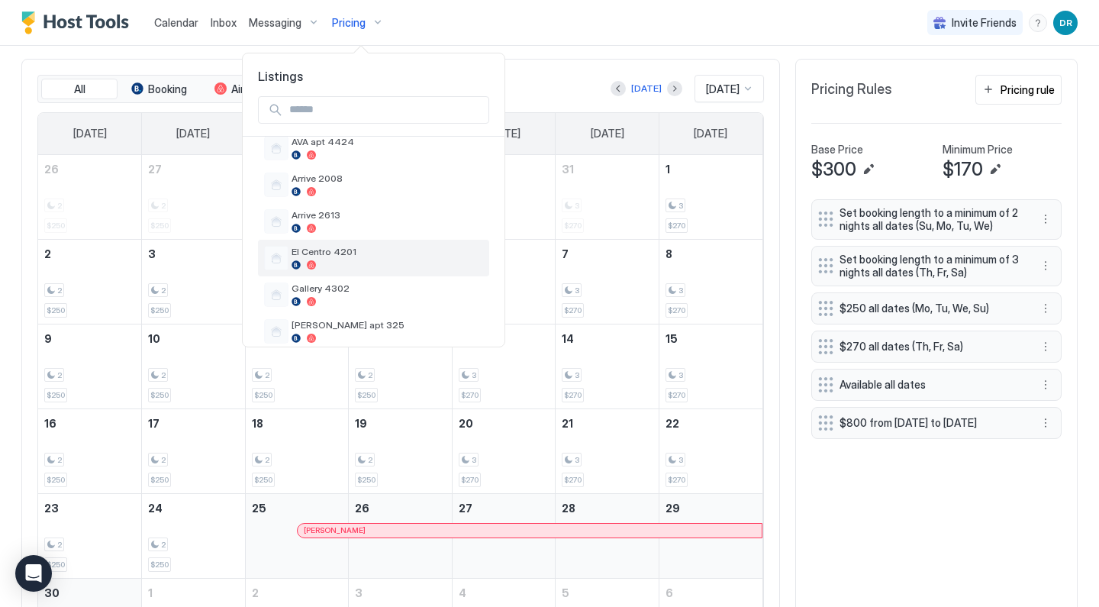
click at [344, 261] on div at bounding box center [386, 264] width 191 height 9
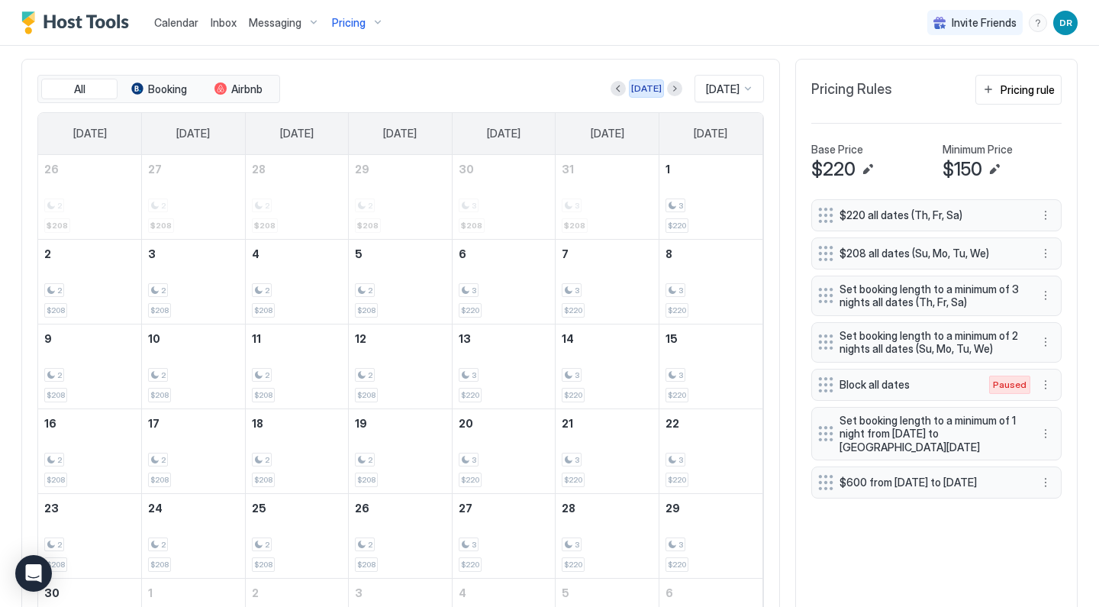
click at [631, 91] on div "[DATE]" at bounding box center [646, 89] width 31 height 14
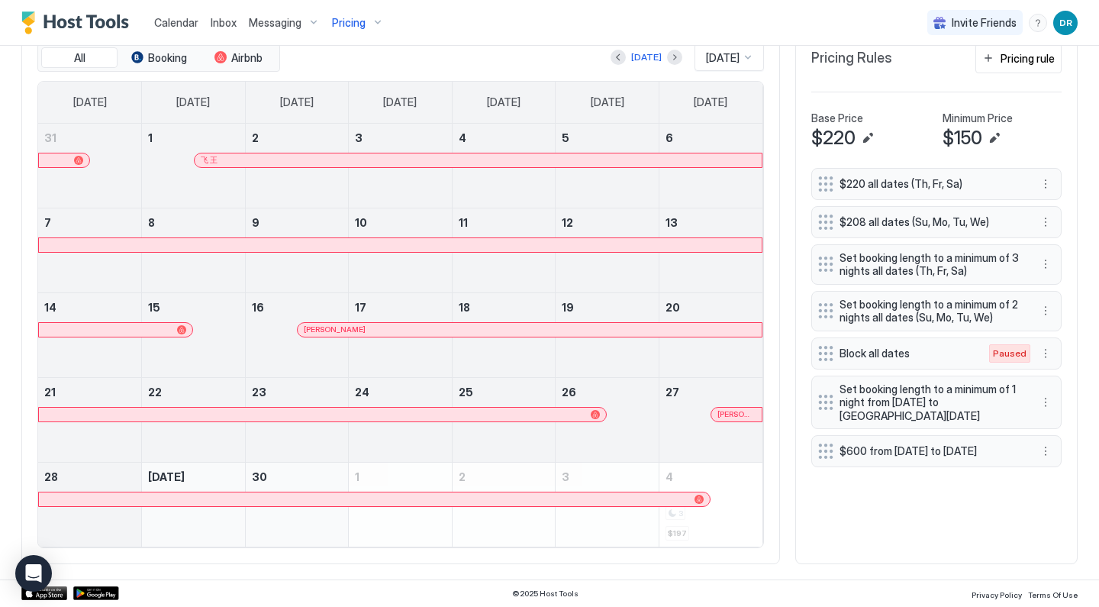
scroll to position [483, 0]
click at [667, 53] on button "Next month" at bounding box center [674, 58] width 15 height 15
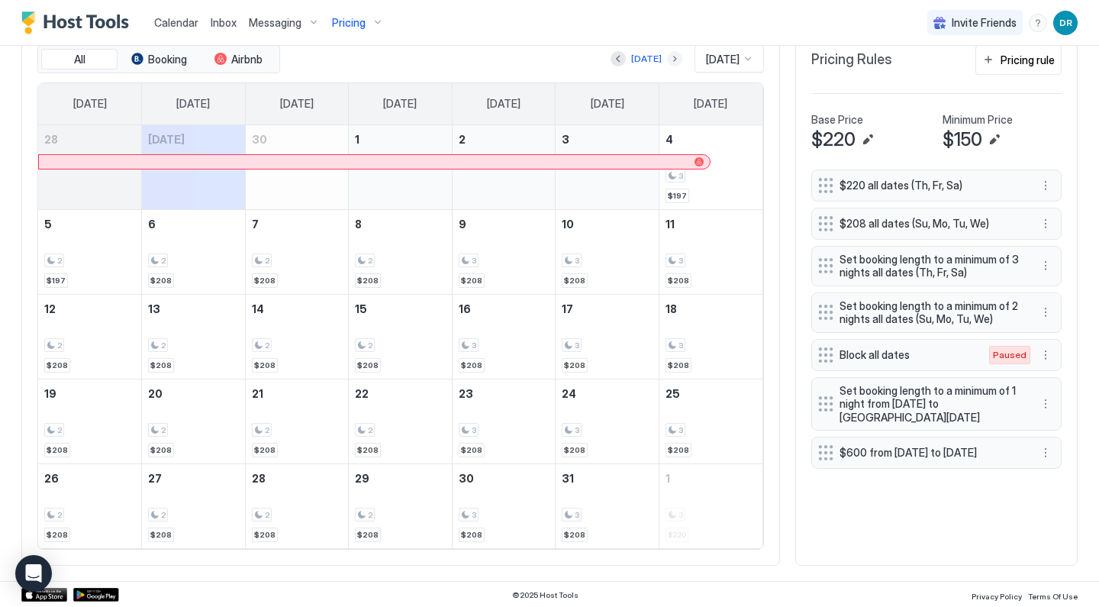
click at [667, 61] on button "Next month" at bounding box center [674, 58] width 15 height 15
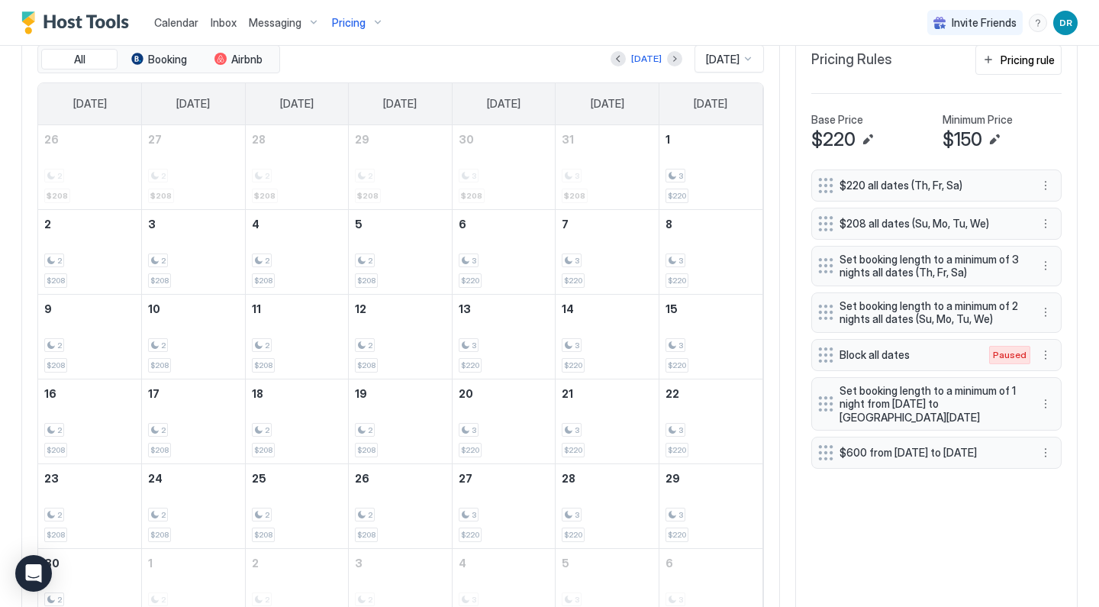
scroll to position [453, 0]
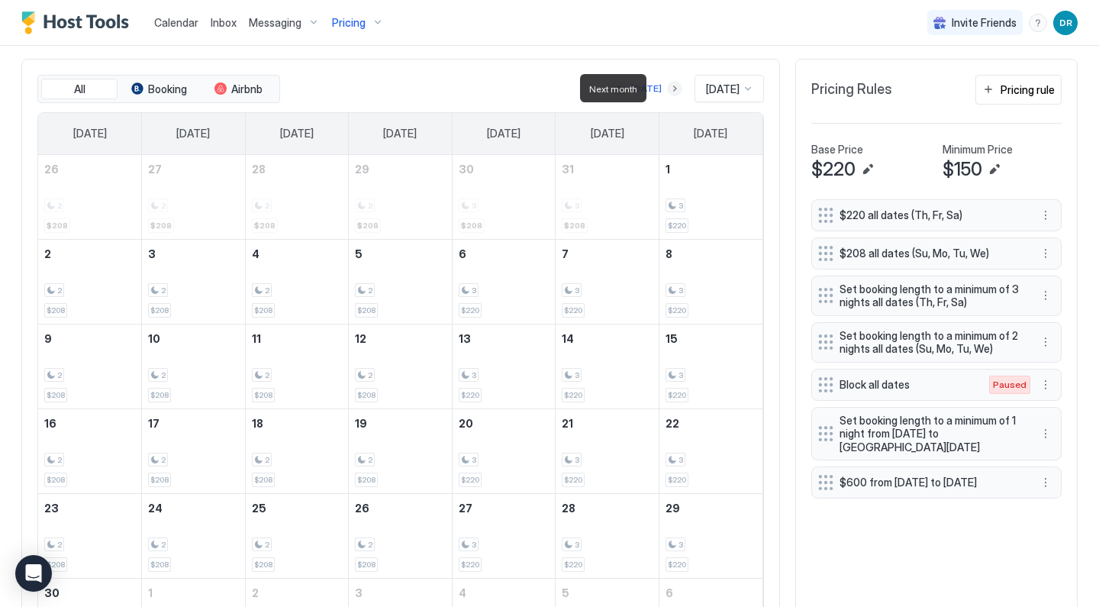
click at [667, 87] on button "Next month" at bounding box center [674, 88] width 15 height 15
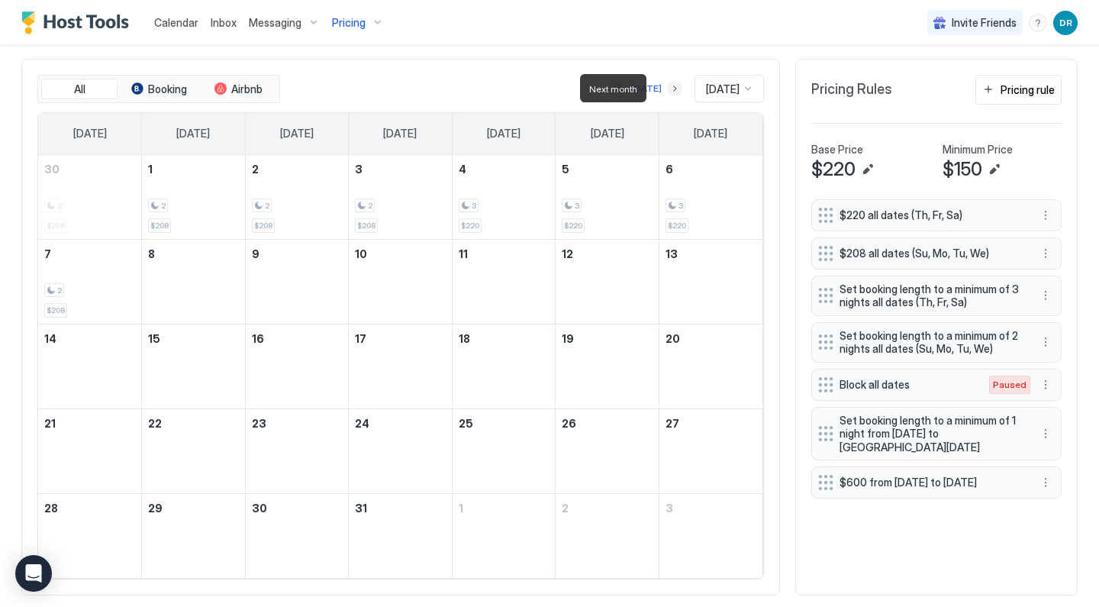
scroll to position [408, 0]
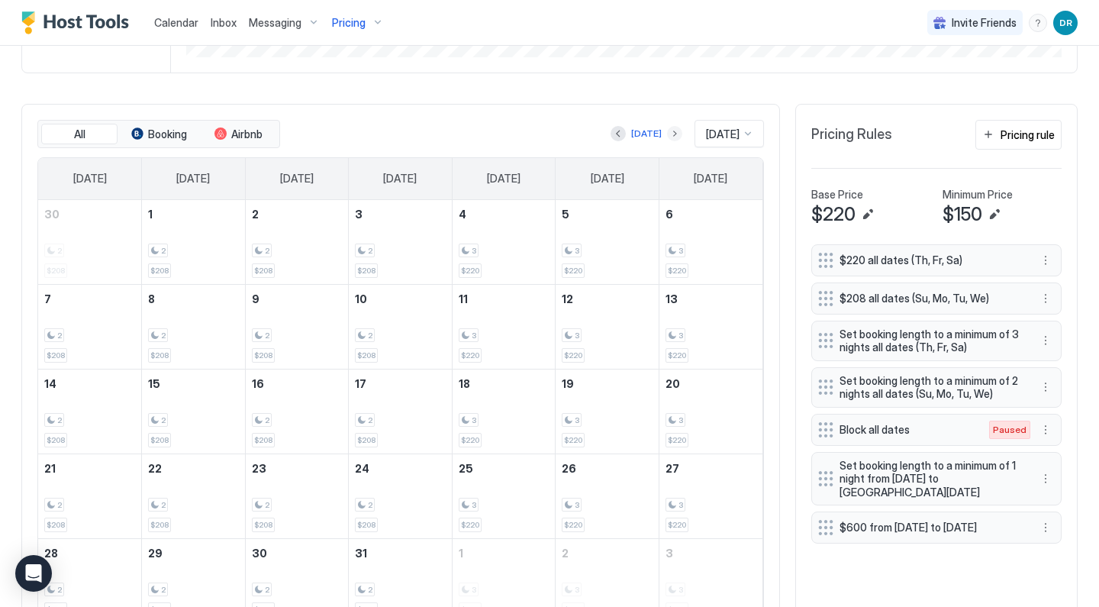
click at [667, 131] on button "Next month" at bounding box center [674, 133] width 15 height 15
click at [616, 138] on button "Previous month" at bounding box center [617, 133] width 15 height 15
click at [644, 129] on div "[DATE]" at bounding box center [646, 134] width 31 height 14
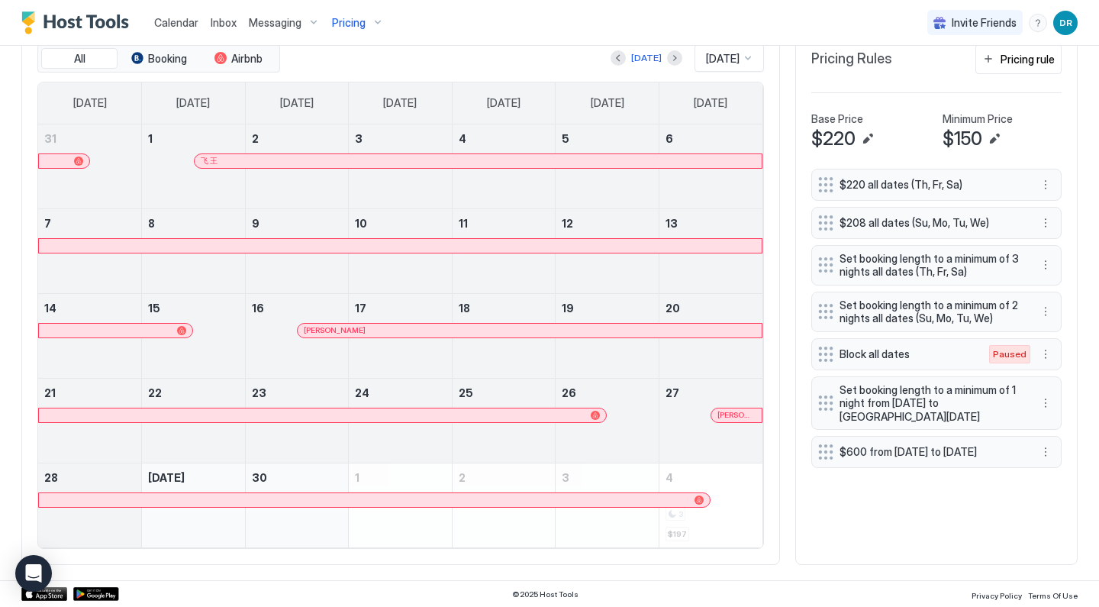
scroll to position [483, 0]
click at [667, 59] on button "Next month" at bounding box center [674, 58] width 15 height 15
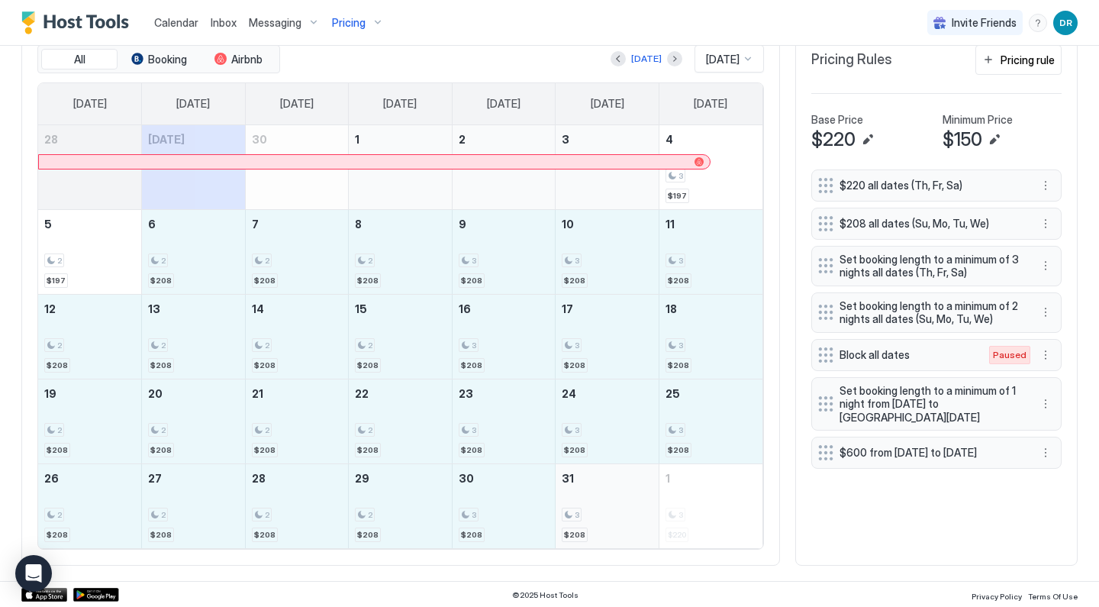
drag, startPoint x: 186, startPoint y: 270, endPoint x: 574, endPoint y: 529, distance: 465.9
click at [574, 529] on tbody "28 [DATE] 30 1 2 3 4 3 $197 5 2 $197 6 2 $208 7 2 $208 8 2 $208 9 3 $208 10 3 $…" at bounding box center [400, 336] width 724 height 423
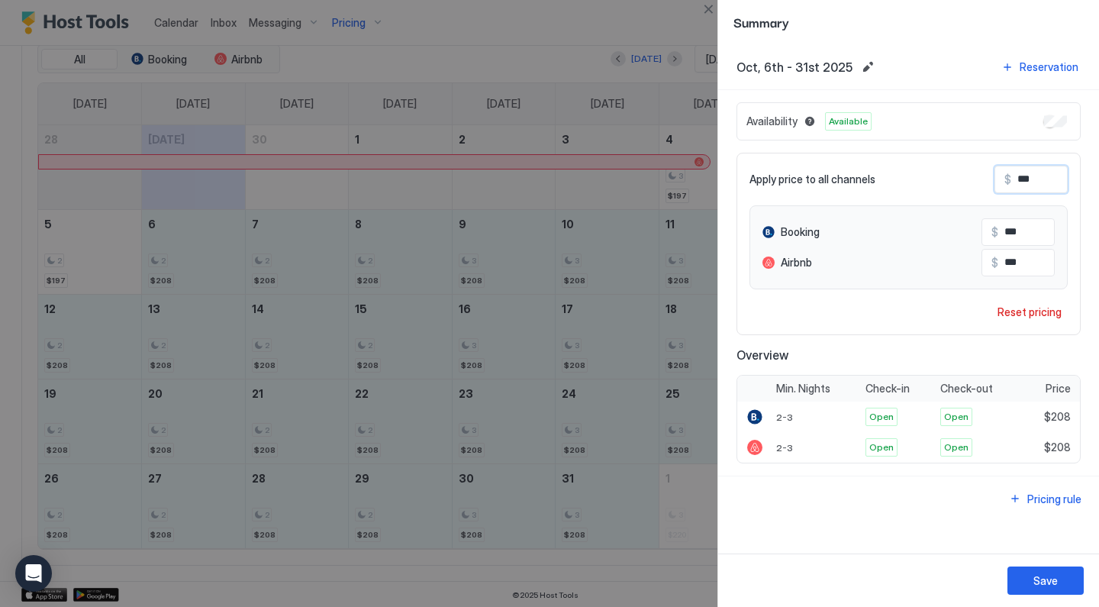
drag, startPoint x: 1045, startPoint y: 177, endPoint x: 946, endPoint y: 147, distance: 103.5
click at [946, 147] on div "Availability Available Apply price to all channels $ *** Booking $ *** Airbnb $…" at bounding box center [908, 282] width 344 height 361
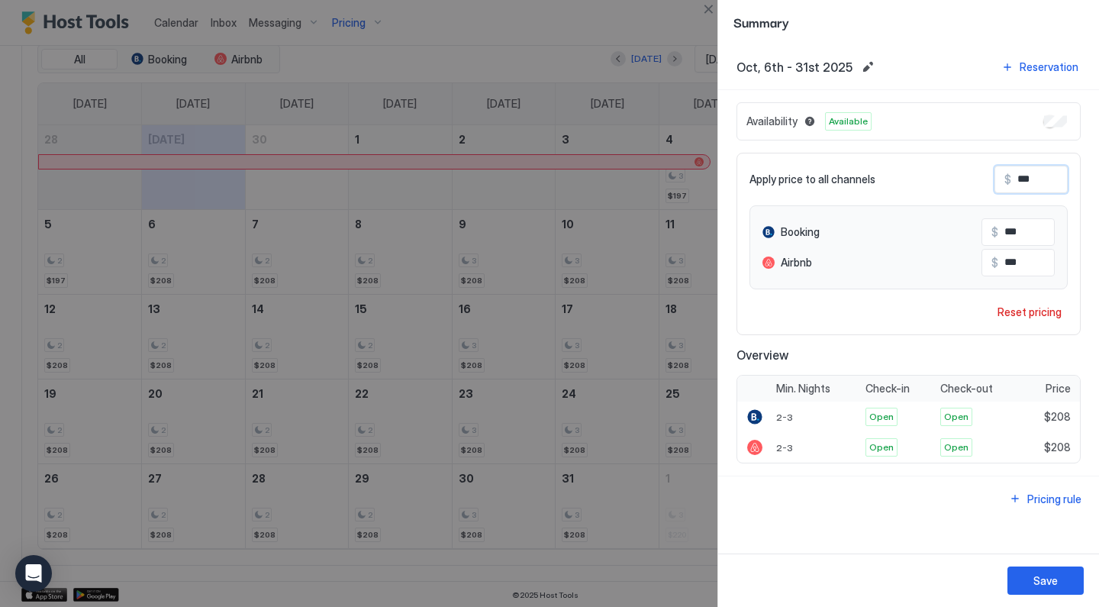
type input "*"
type input "**"
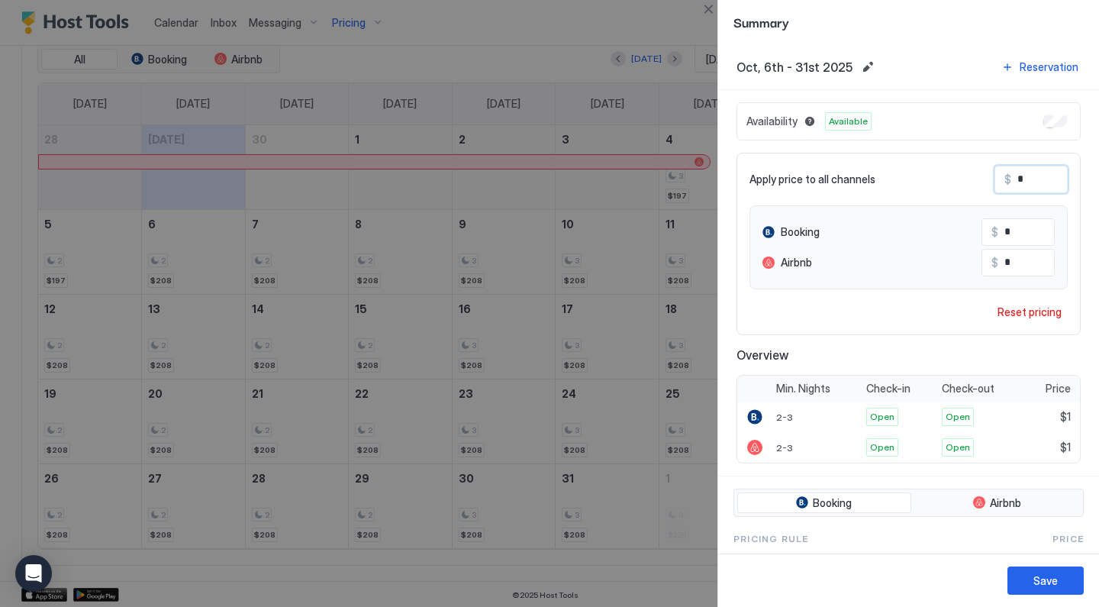
type input "**"
type input "***"
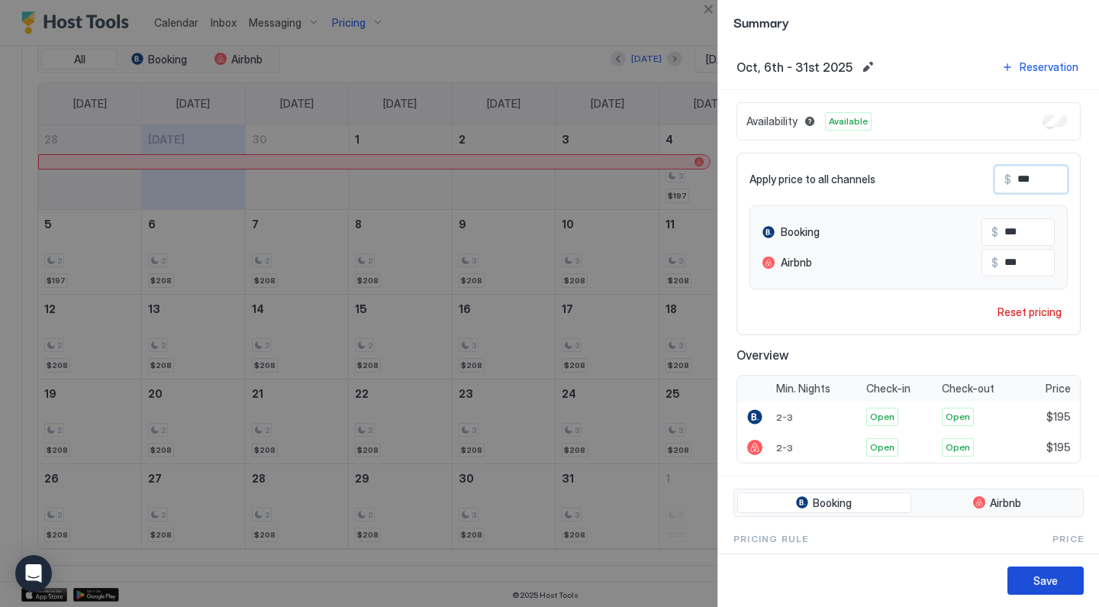
click at [1032, 588] on button "Save" at bounding box center [1045, 580] width 76 height 28
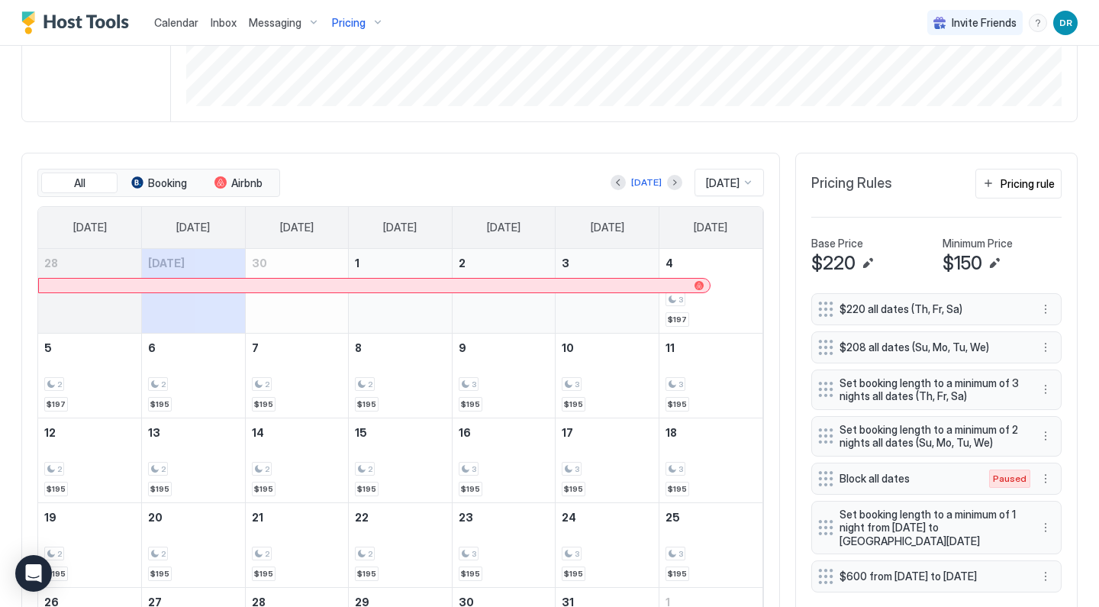
scroll to position [248, 0]
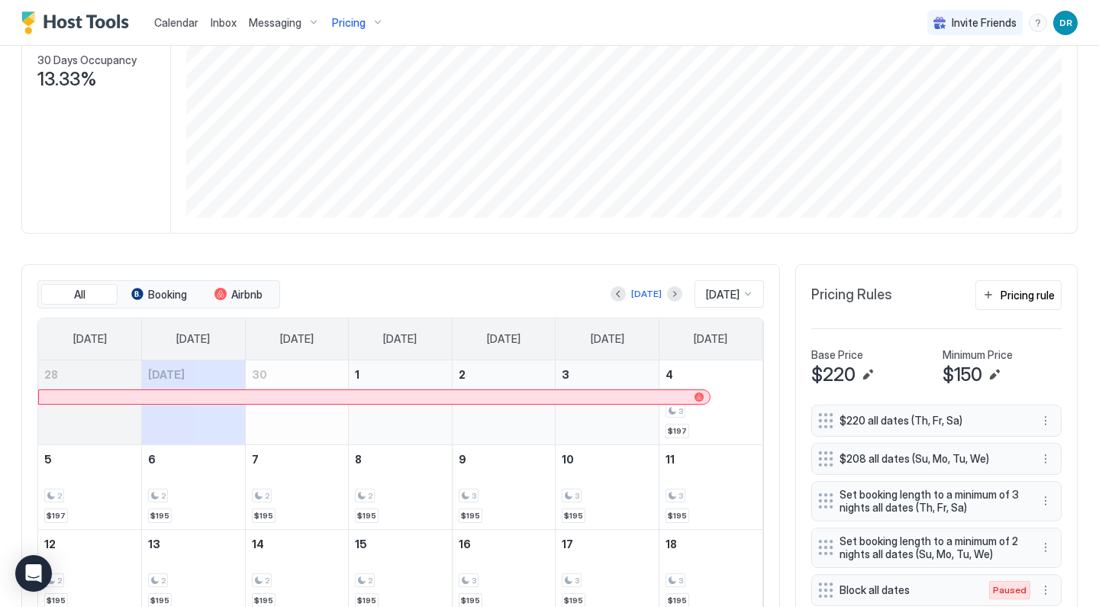
click at [349, 21] on span "Pricing" at bounding box center [349, 23] width 34 height 14
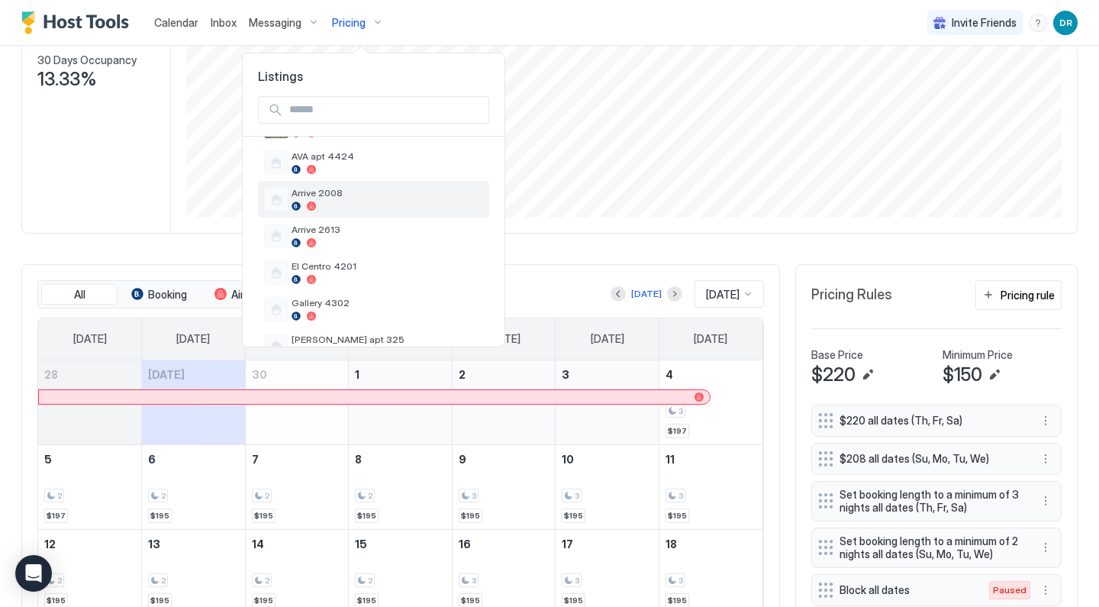
scroll to position [296, 0]
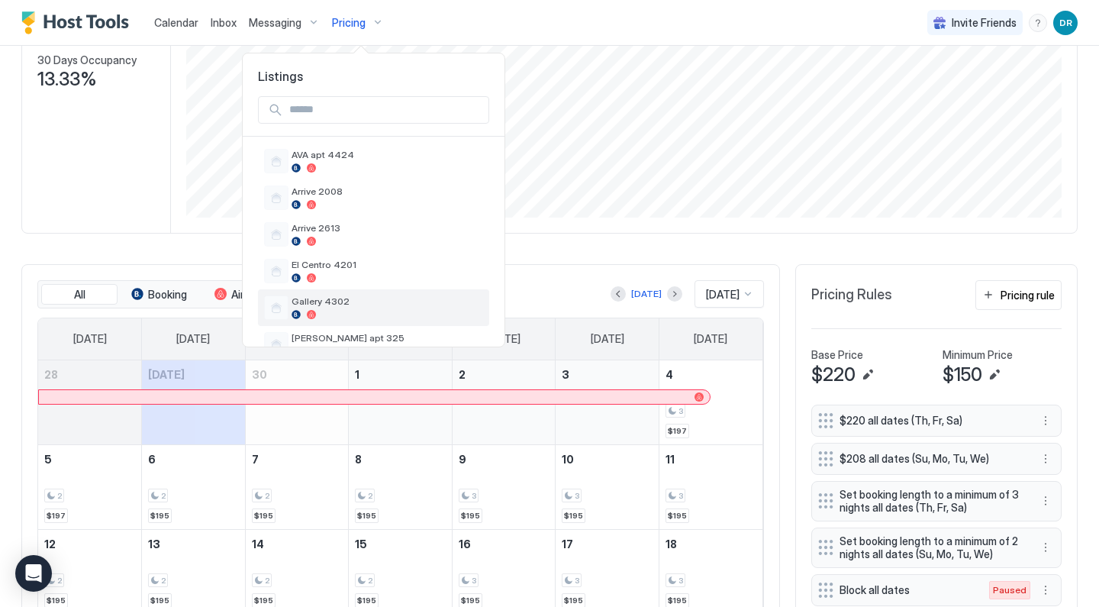
click at [369, 311] on div at bounding box center [386, 314] width 191 height 9
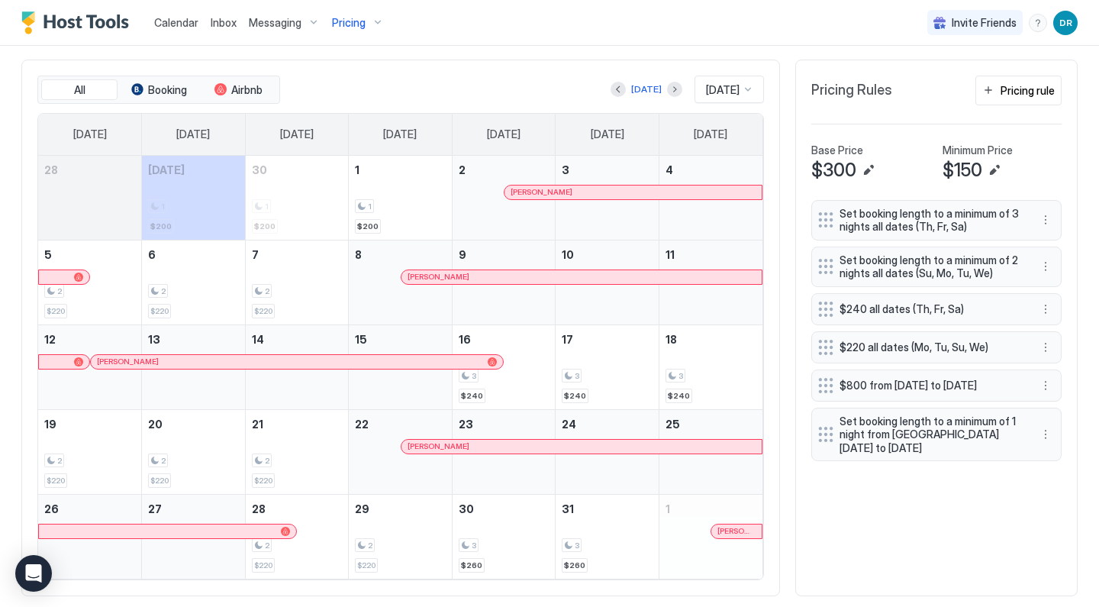
scroll to position [452, 0]
click at [1046, 442] on button "More options" at bounding box center [1045, 434] width 18 height 18
click at [1052, 459] on div "Edit" at bounding box center [1060, 460] width 34 height 11
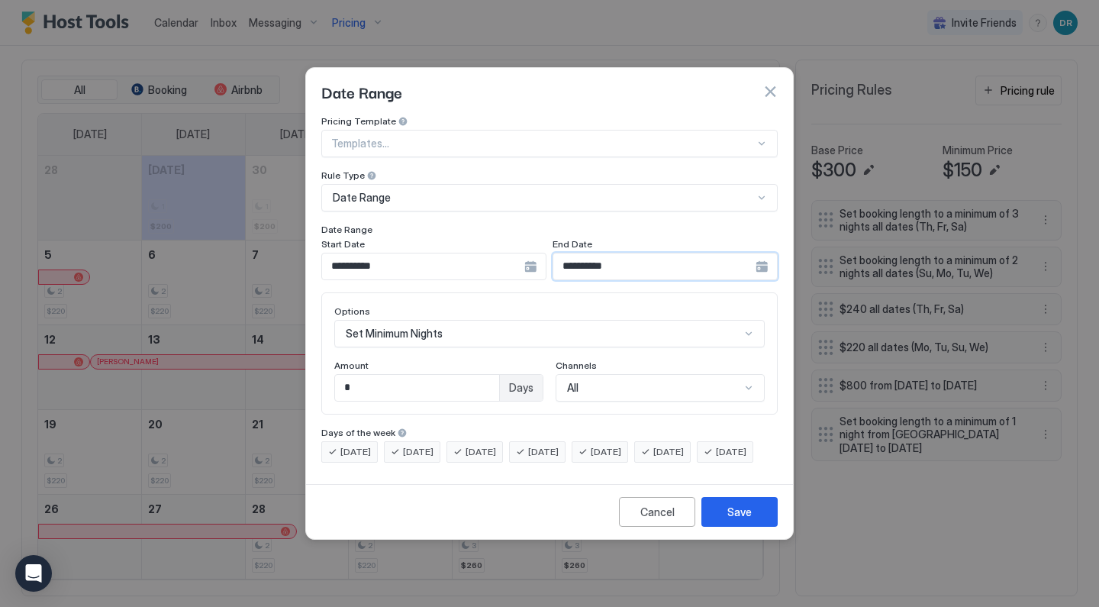
click at [581, 254] on input "**********" at bounding box center [654, 266] width 202 height 26
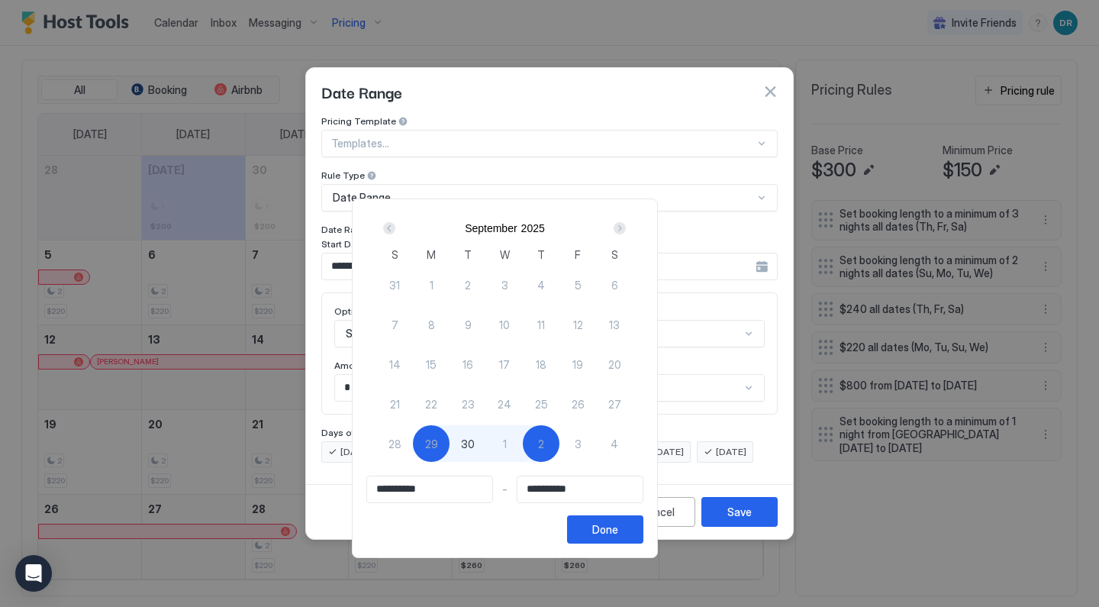
click at [629, 226] on div "Next" at bounding box center [619, 228] width 18 height 18
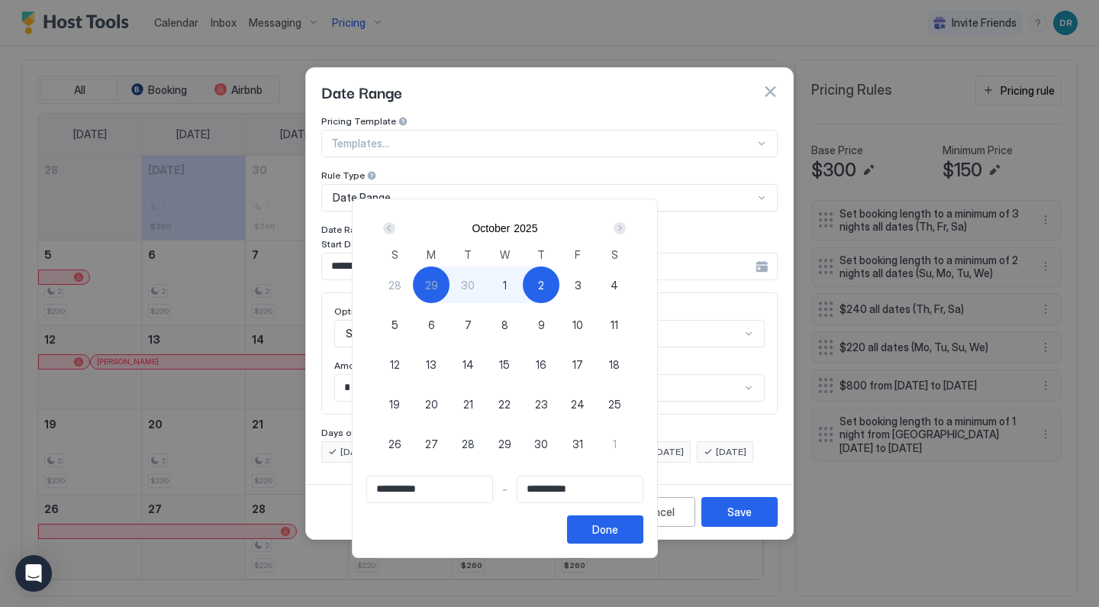
click at [508, 324] on span "8" at bounding box center [504, 325] width 7 height 16
type input "**********"
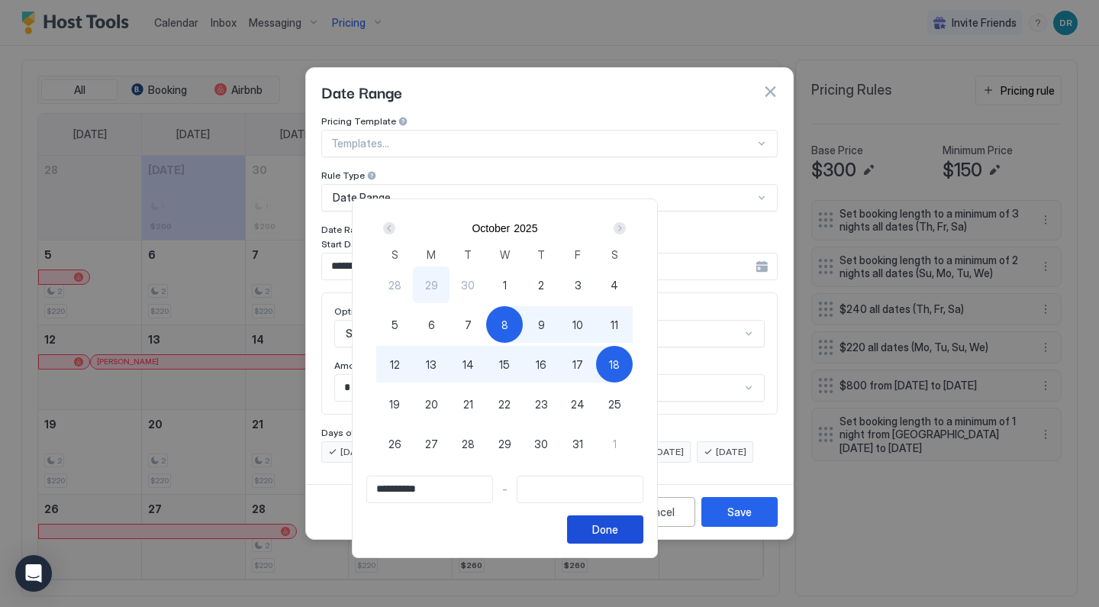
click at [618, 523] on div "Done" at bounding box center [605, 529] width 26 height 16
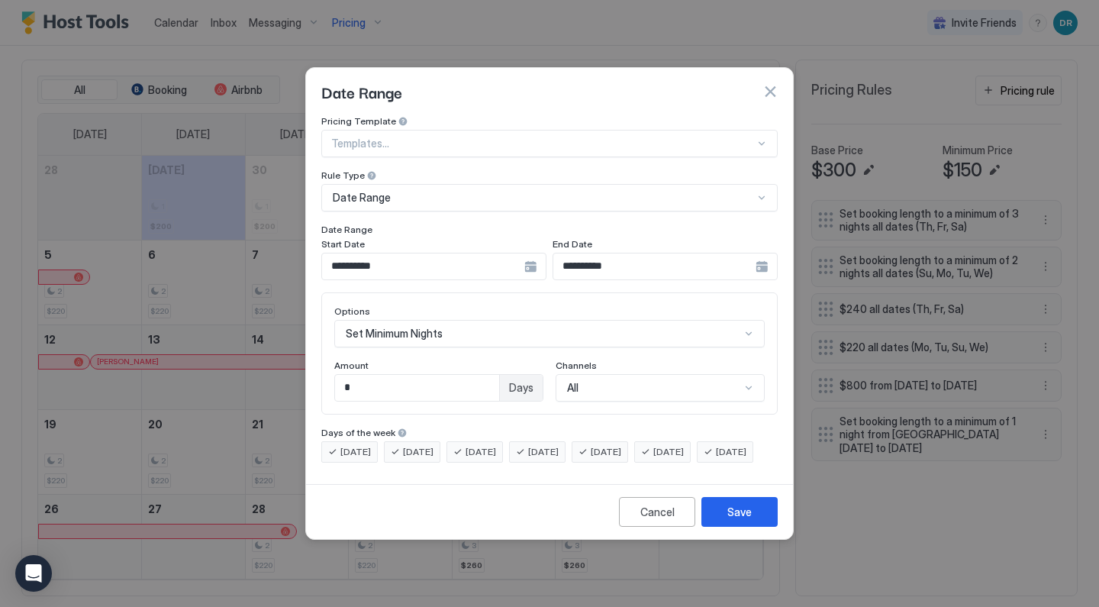
click at [481, 256] on input "**********" at bounding box center [423, 266] width 202 height 26
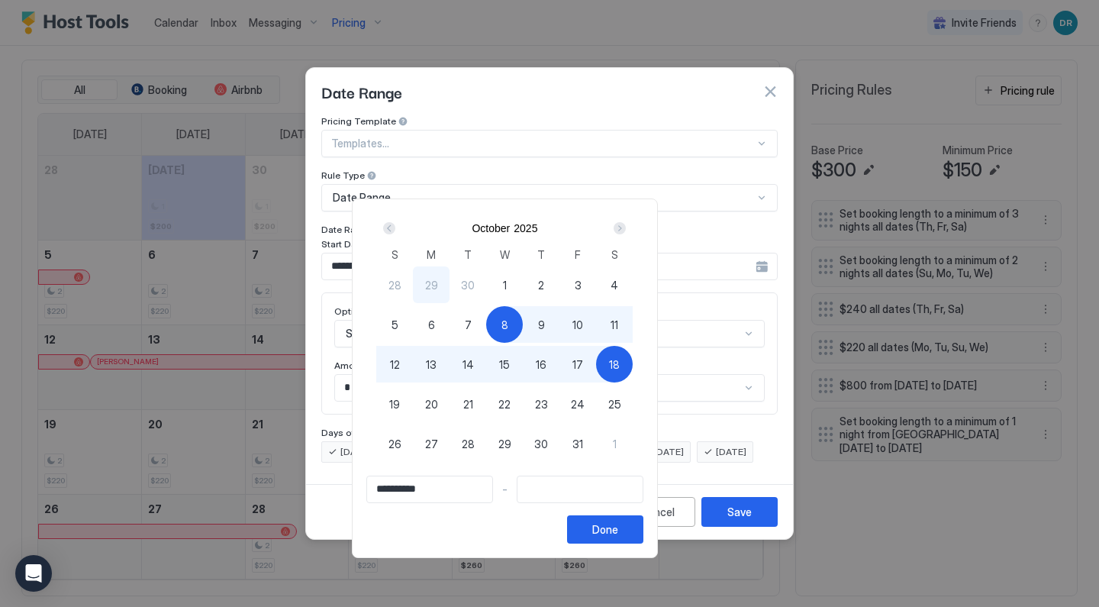
type input "**********"
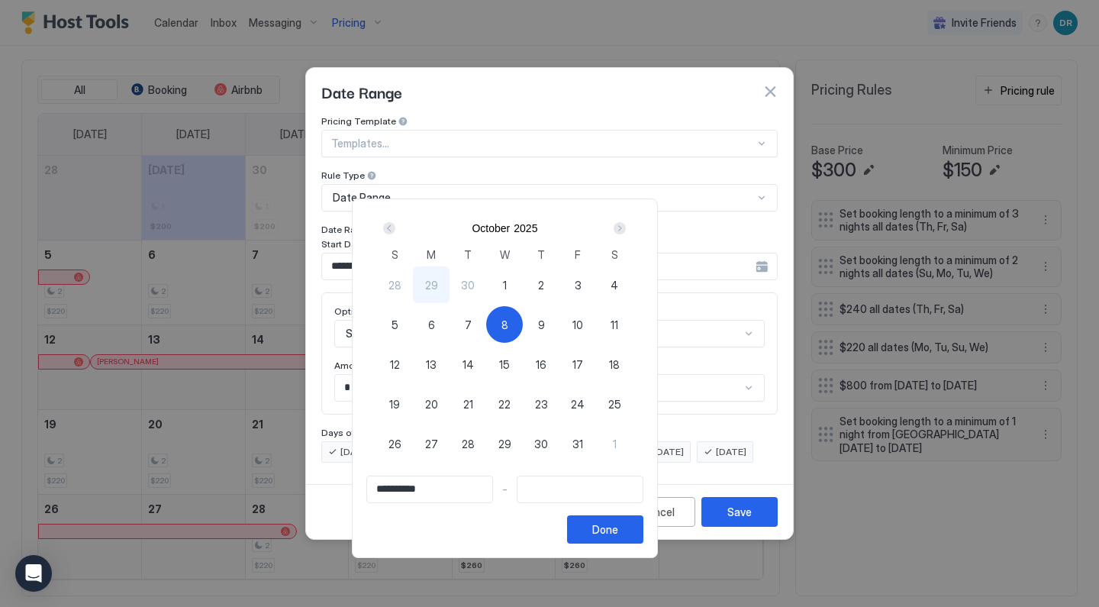
click at [438, 283] on span "29" at bounding box center [431, 285] width 13 height 16
type input "**********"
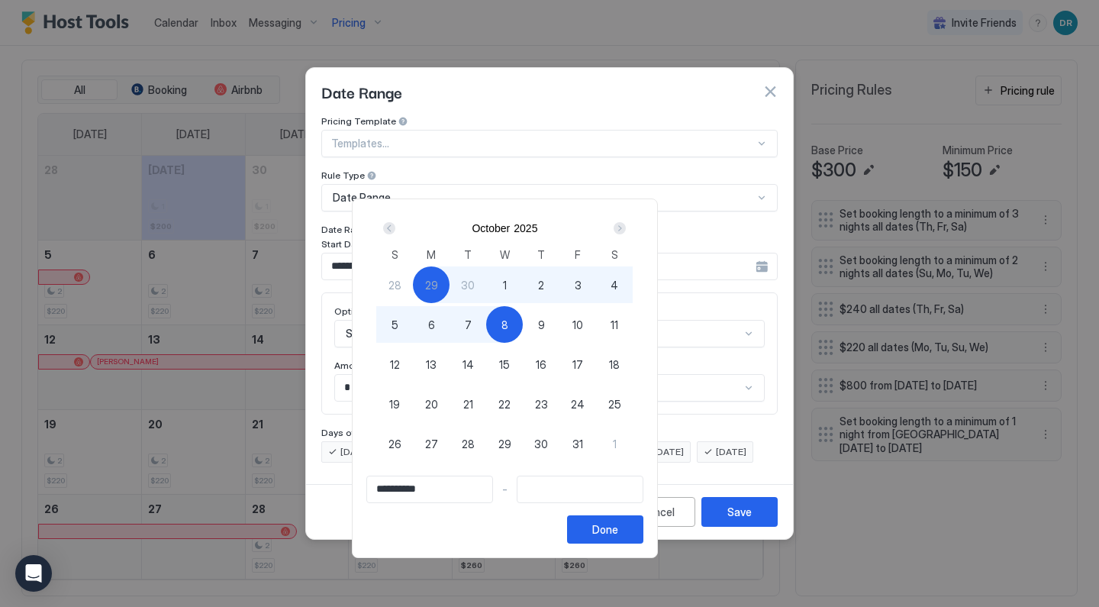
click at [523, 327] on div "8" at bounding box center [504, 324] width 37 height 37
type input "**********"
click at [643, 535] on button "Done" at bounding box center [605, 529] width 76 height 28
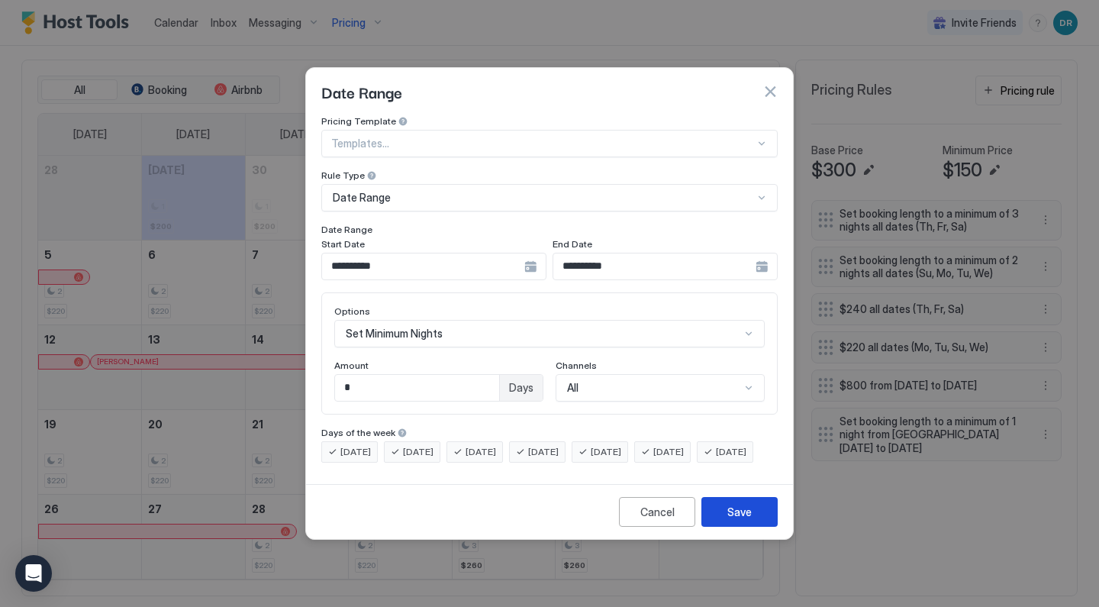
click at [749, 520] on div "Save" at bounding box center [739, 512] width 24 height 16
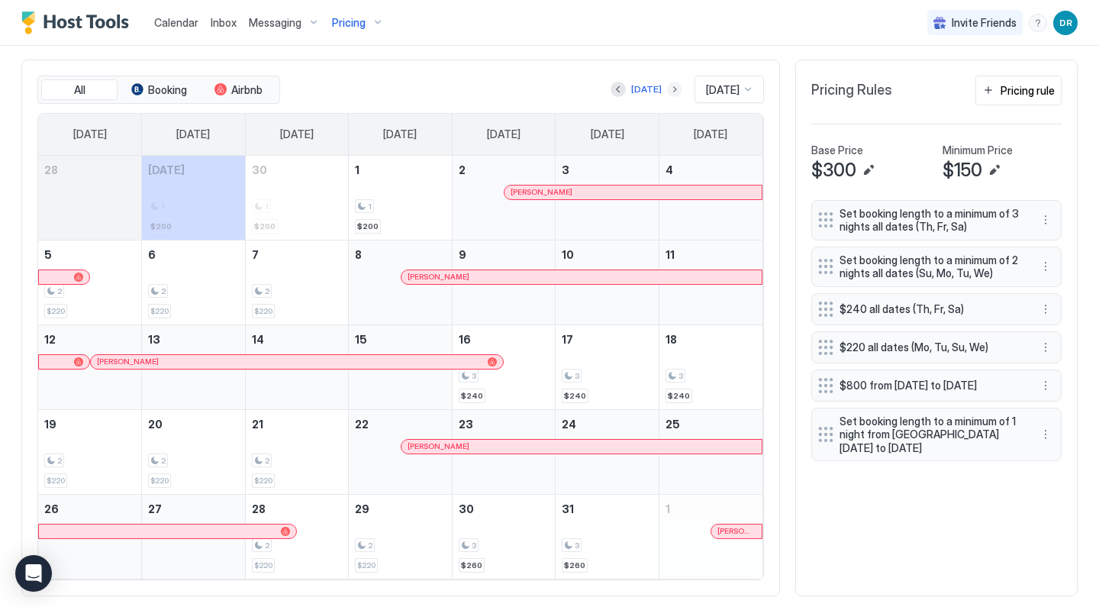
click at [667, 88] on button "Next month" at bounding box center [674, 89] width 15 height 15
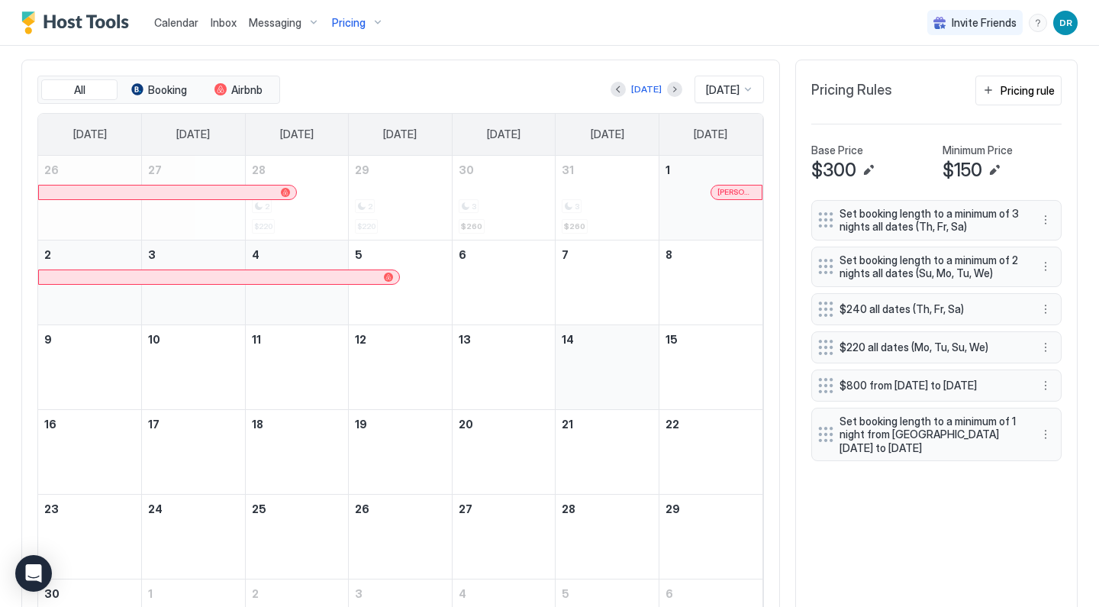
scroll to position [453, 0]
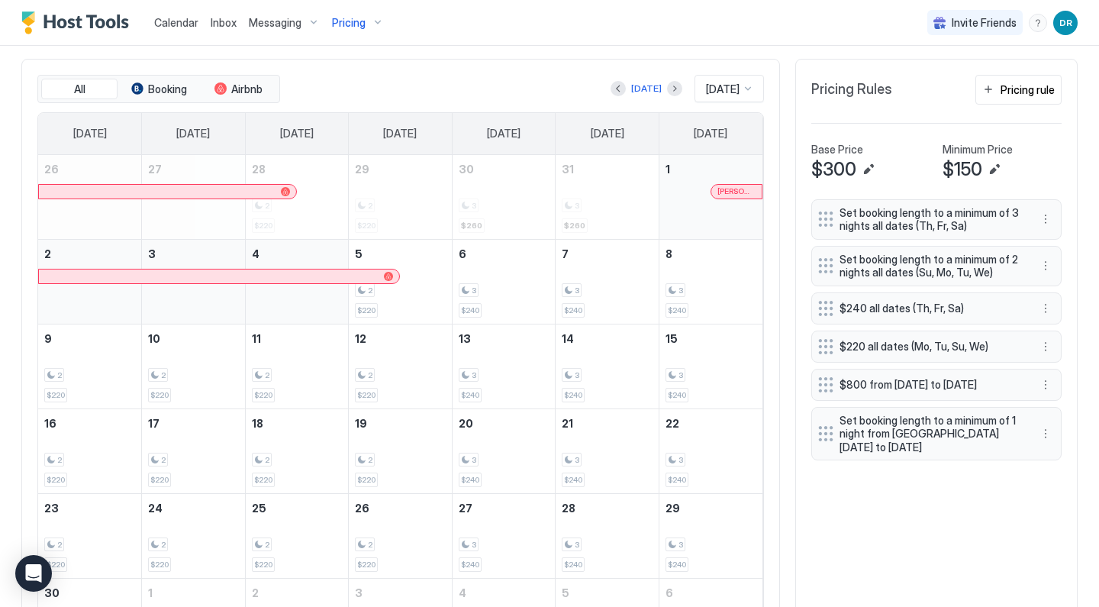
click at [367, 18] on div "Pricing" at bounding box center [358, 23] width 64 height 26
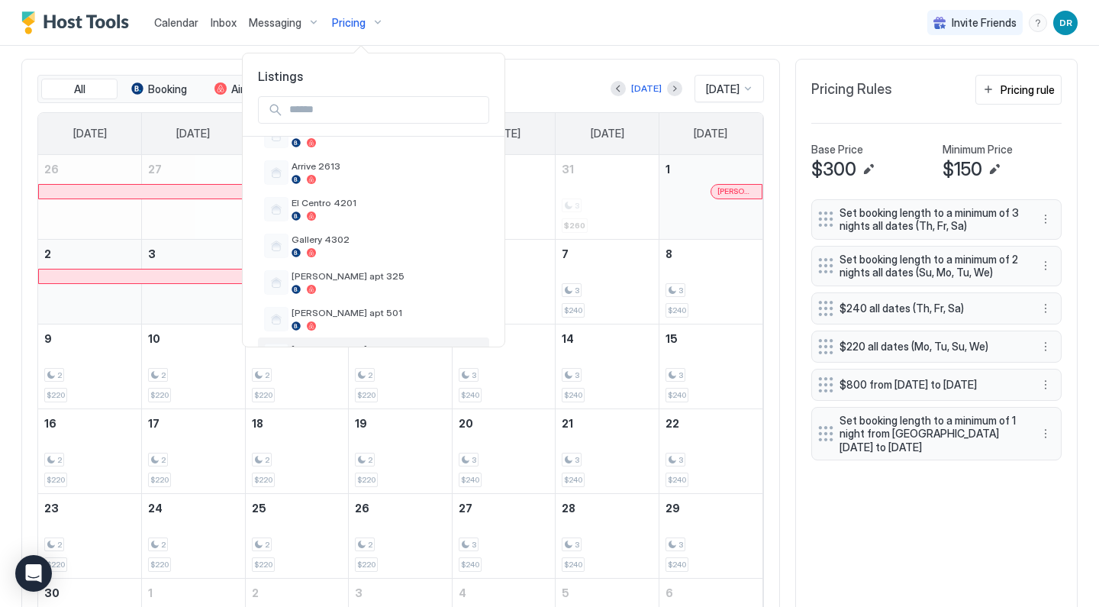
scroll to position [349, 0]
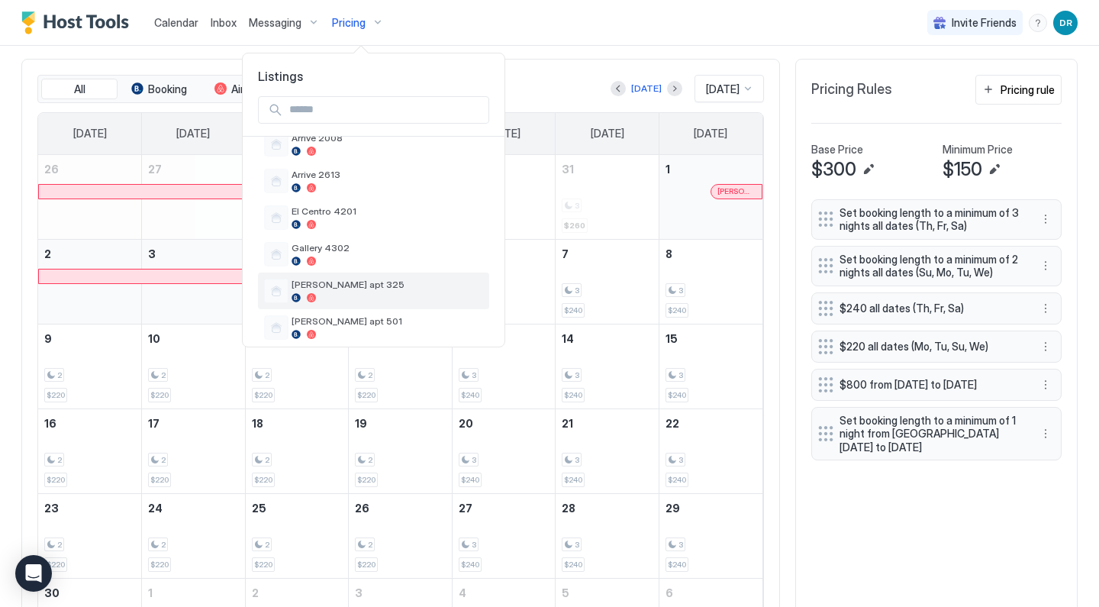
click at [372, 280] on span "[PERSON_NAME] apt 325" at bounding box center [386, 283] width 191 height 11
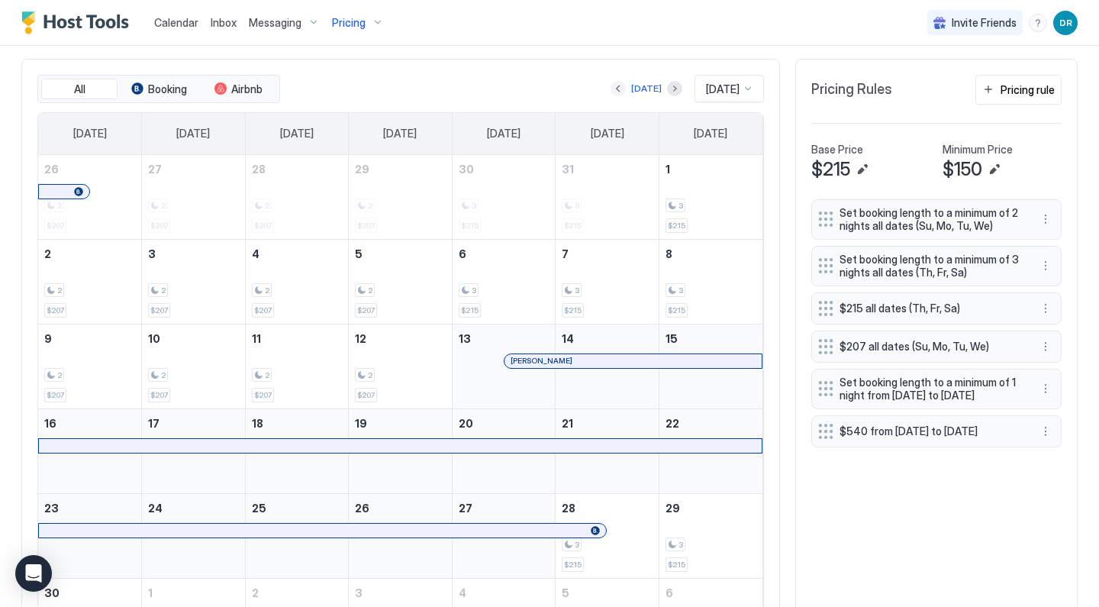
click at [615, 84] on button "Previous month" at bounding box center [617, 88] width 15 height 15
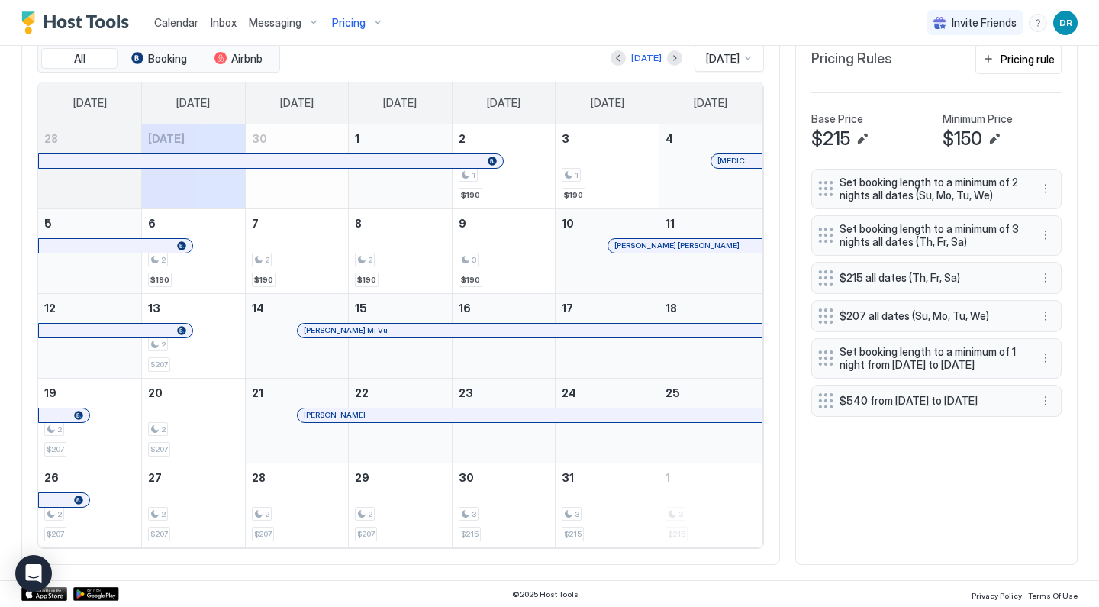
scroll to position [483, 0]
click at [1045, 361] on button "More options" at bounding box center [1045, 358] width 18 height 18
click at [1048, 384] on div "Edit" at bounding box center [1060, 383] width 34 height 11
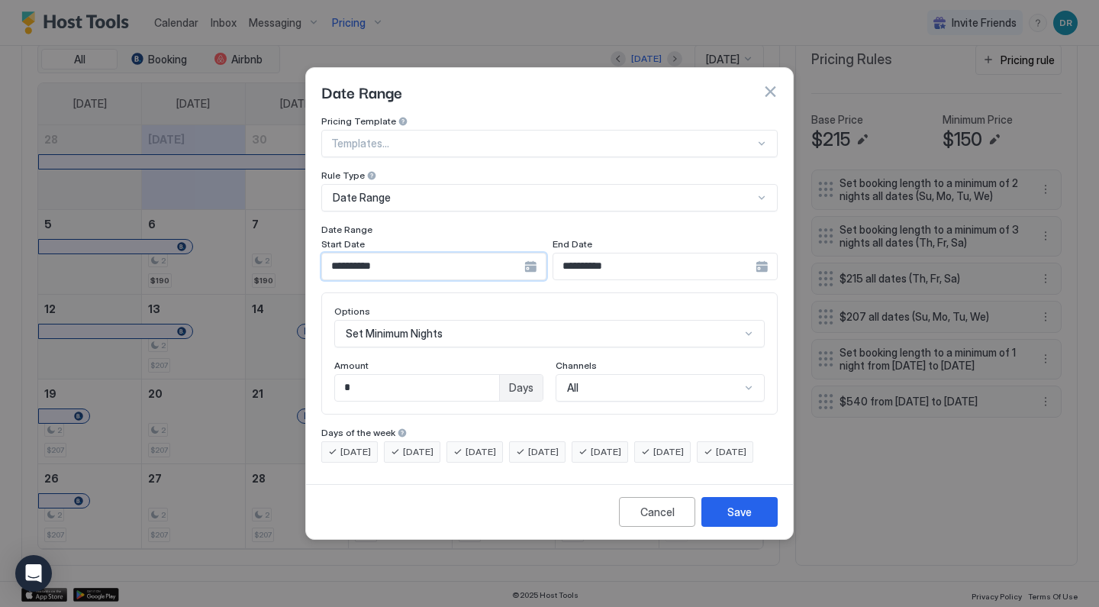
click at [461, 255] on input "**********" at bounding box center [423, 266] width 202 height 26
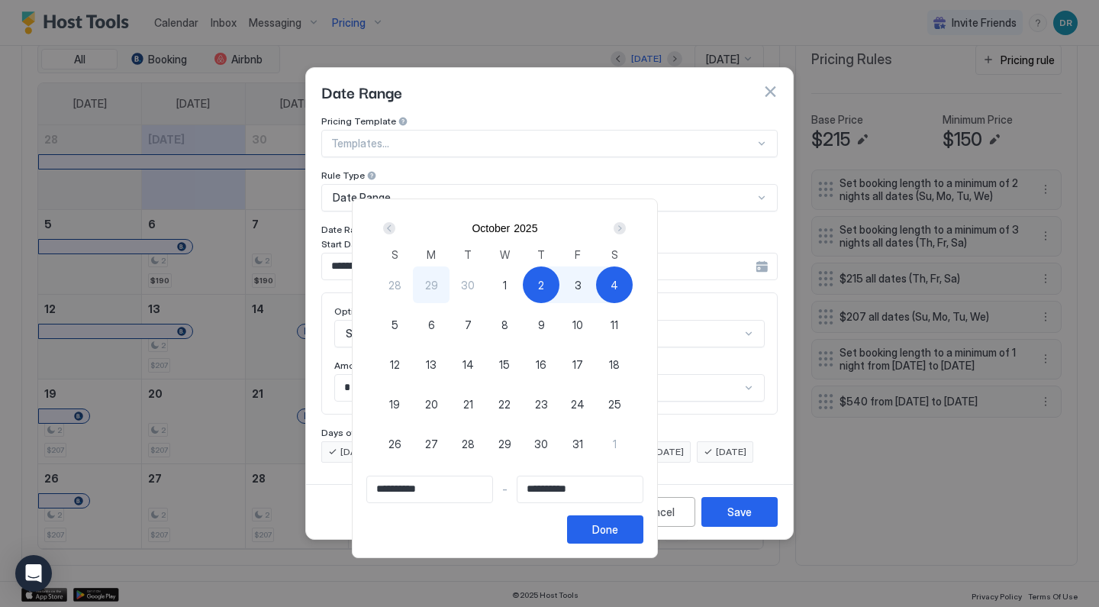
click at [449, 366] on div "13" at bounding box center [431, 364] width 37 height 37
type input "**********"
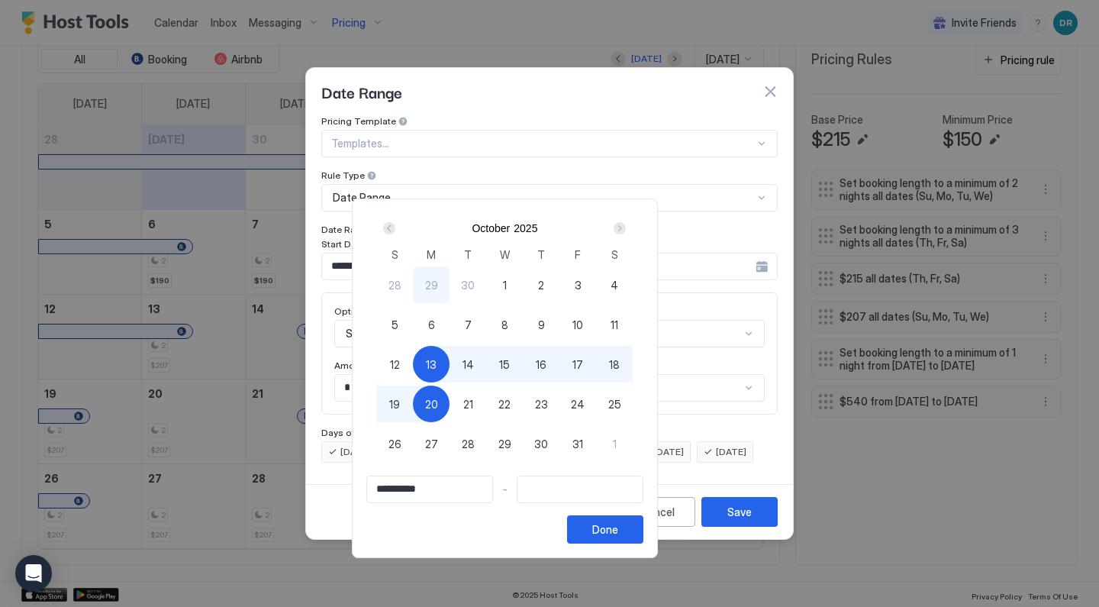
click at [438, 409] on span "20" at bounding box center [431, 404] width 13 height 16
type input "**********"
click at [618, 531] on div "Done" at bounding box center [605, 529] width 26 height 16
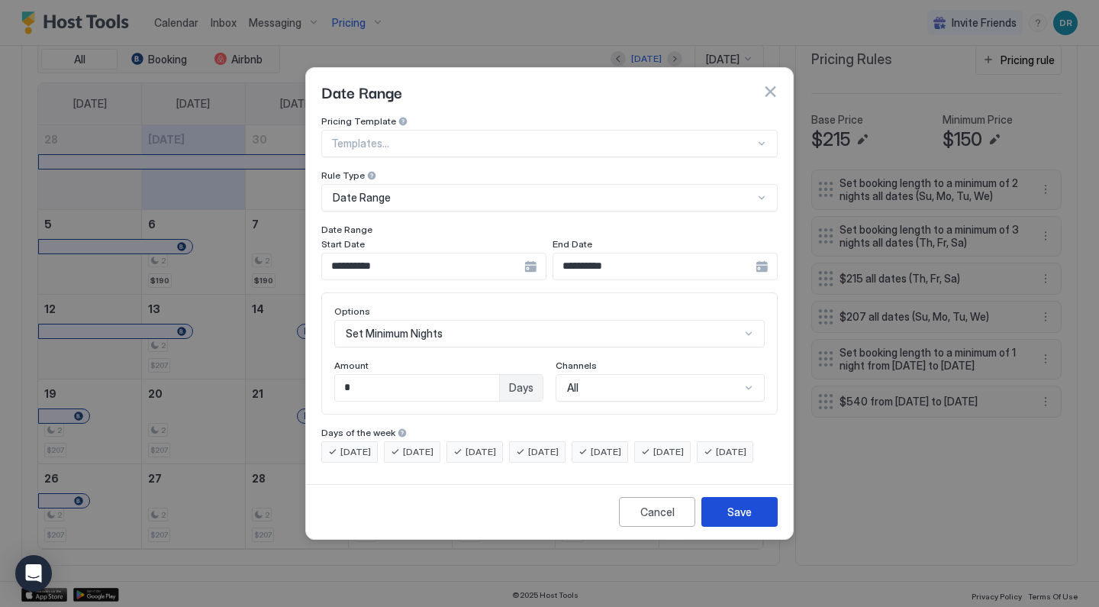
click at [732, 520] on div "Save" at bounding box center [739, 512] width 24 height 16
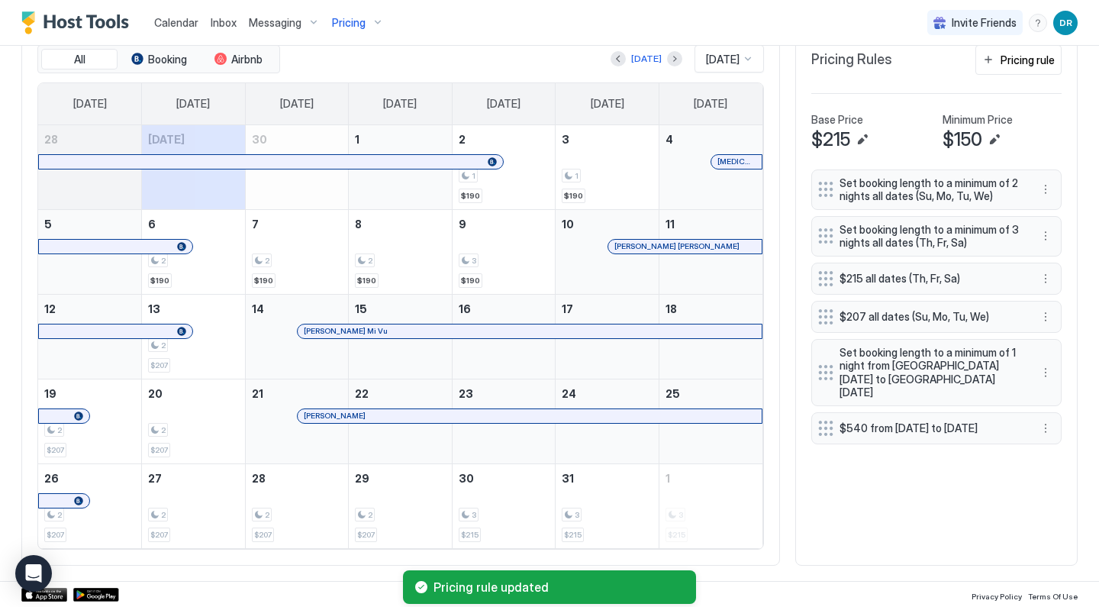
click at [378, 35] on button "Pricing" at bounding box center [358, 22] width 64 height 45
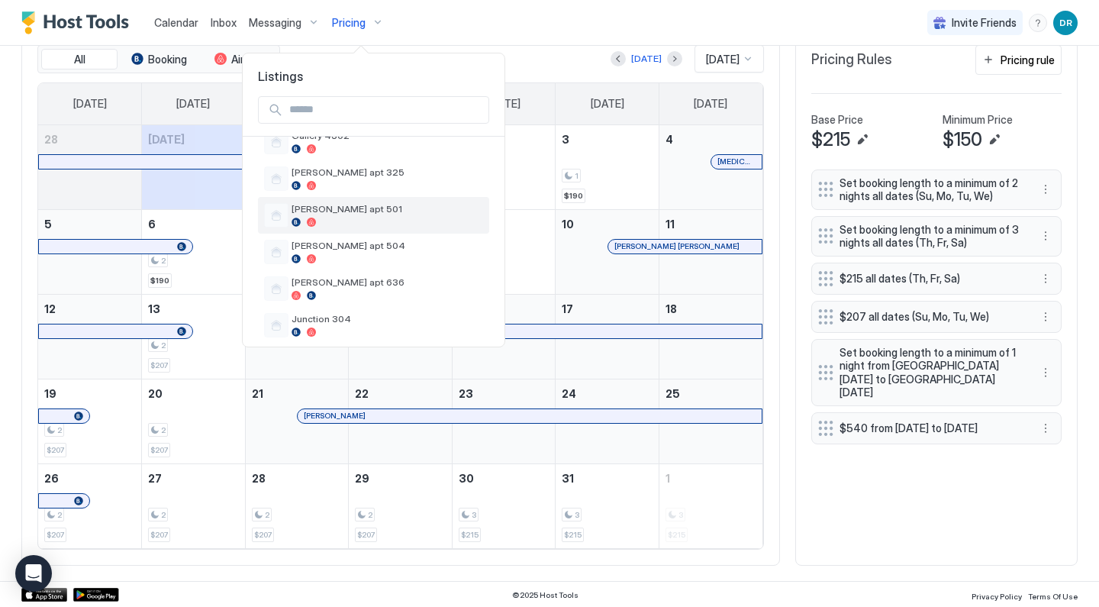
scroll to position [471, 0]
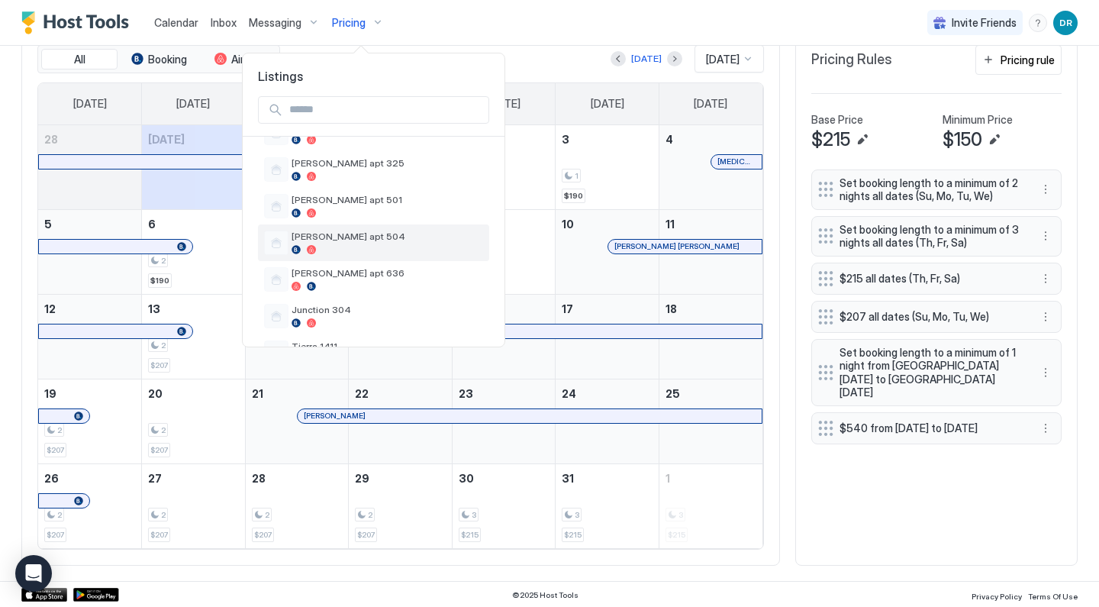
click at [359, 249] on div at bounding box center [386, 249] width 191 height 9
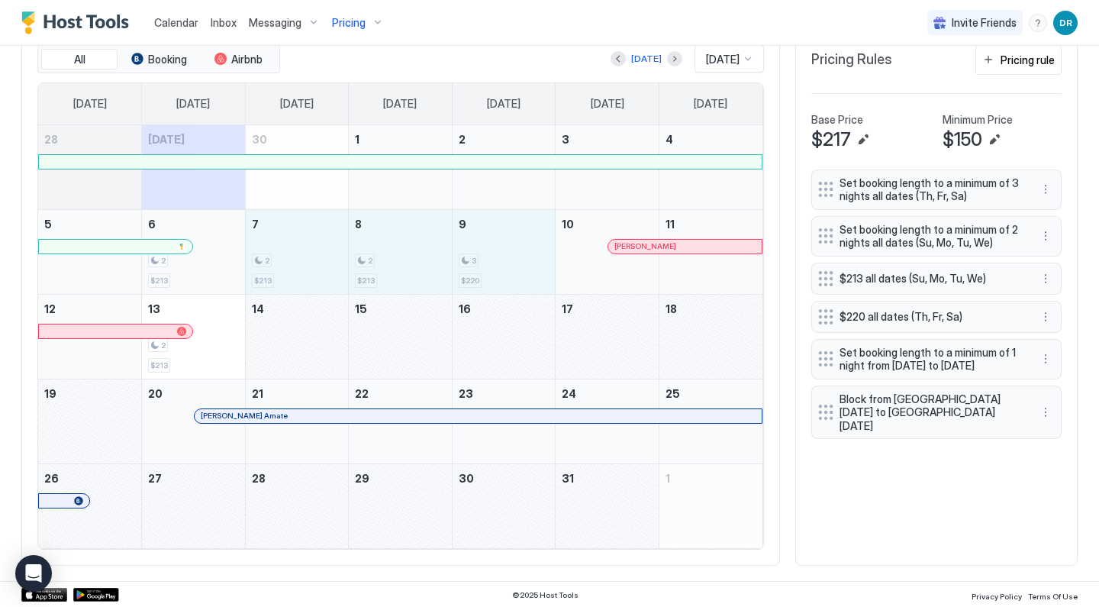
drag, startPoint x: 509, startPoint y: 271, endPoint x: 219, endPoint y: 265, distance: 290.0
click at [219, 265] on tr "5 6 2 $213 7 2 $213 8 2 $213 9 3 $220 10 [PERSON_NAME] 11" at bounding box center [400, 251] width 724 height 85
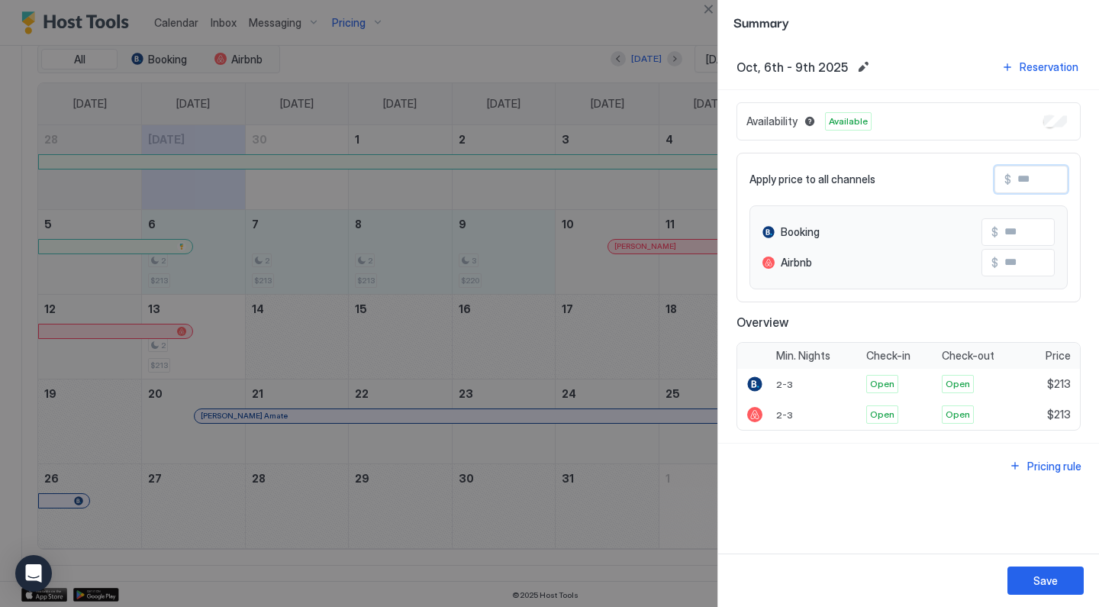
click at [1055, 167] on input "Input Field" at bounding box center [1072, 179] width 122 height 26
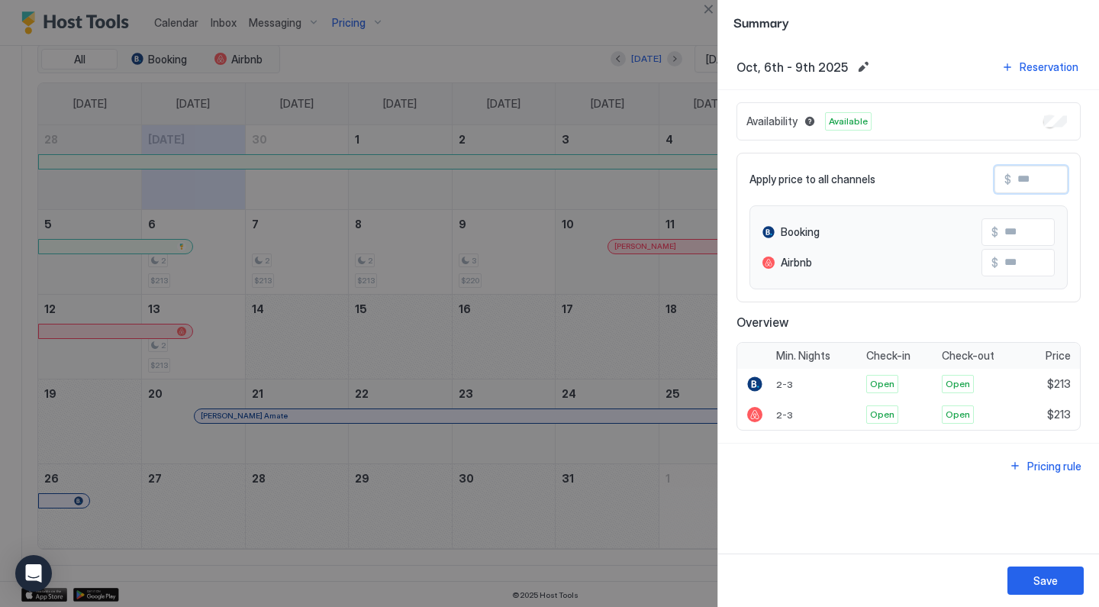
type input "*"
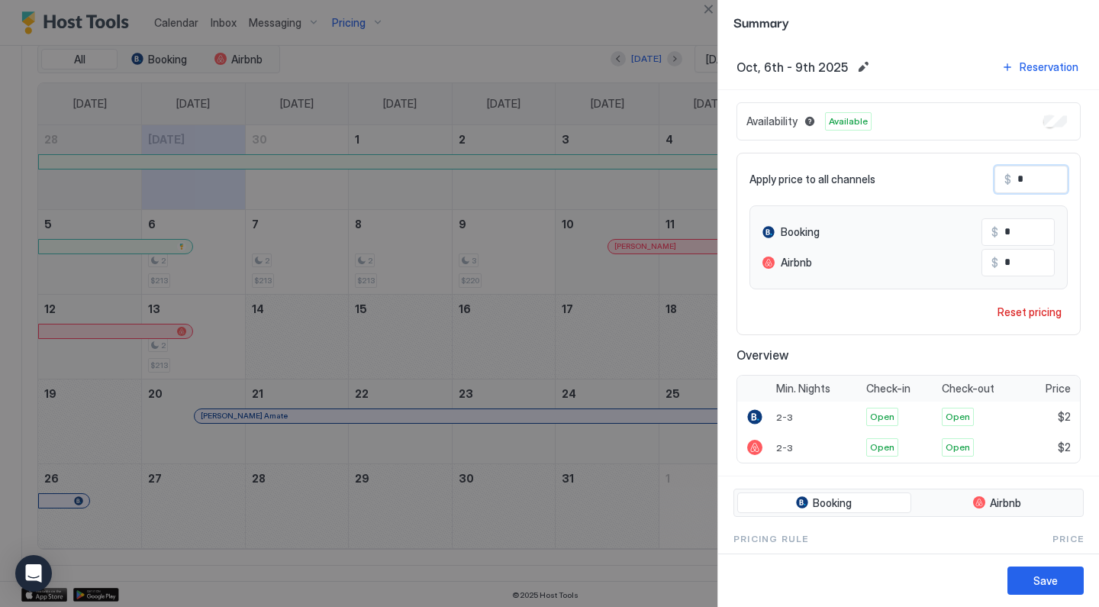
type input "**"
type input "***"
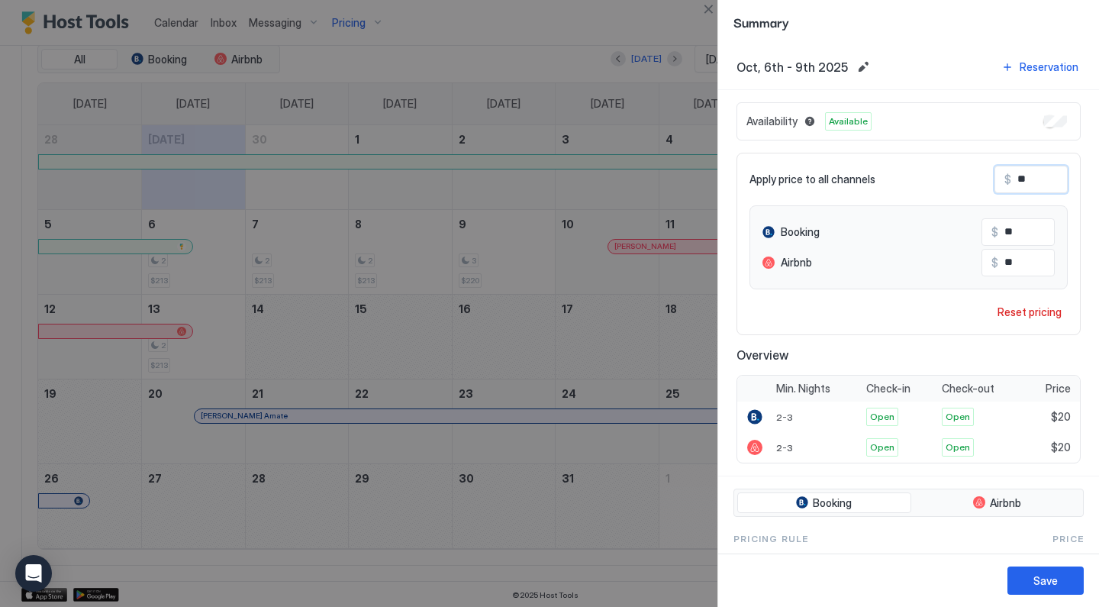
type input "***"
click at [1039, 577] on div "Save" at bounding box center [1045, 580] width 24 height 16
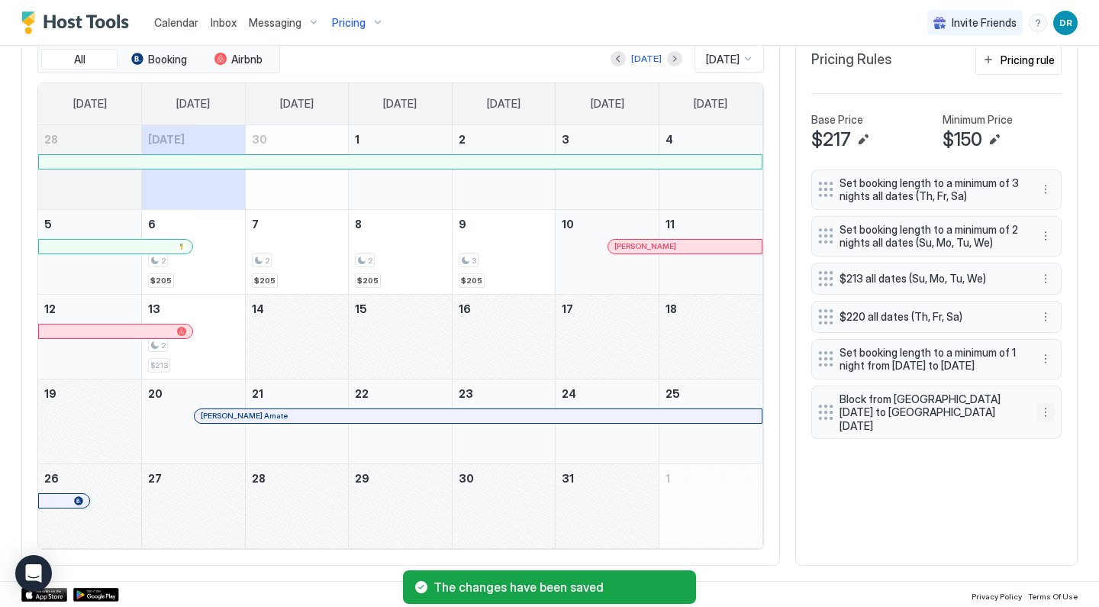
click at [1044, 416] on button "More options" at bounding box center [1045, 412] width 18 height 18
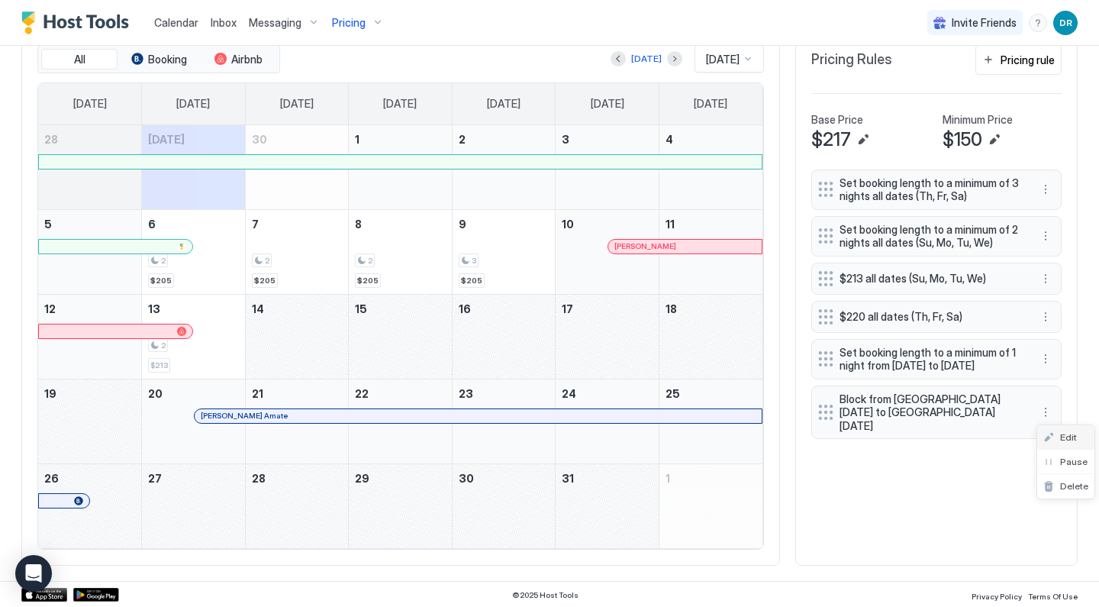
click at [1051, 441] on div "Edit" at bounding box center [1060, 436] width 34 height 11
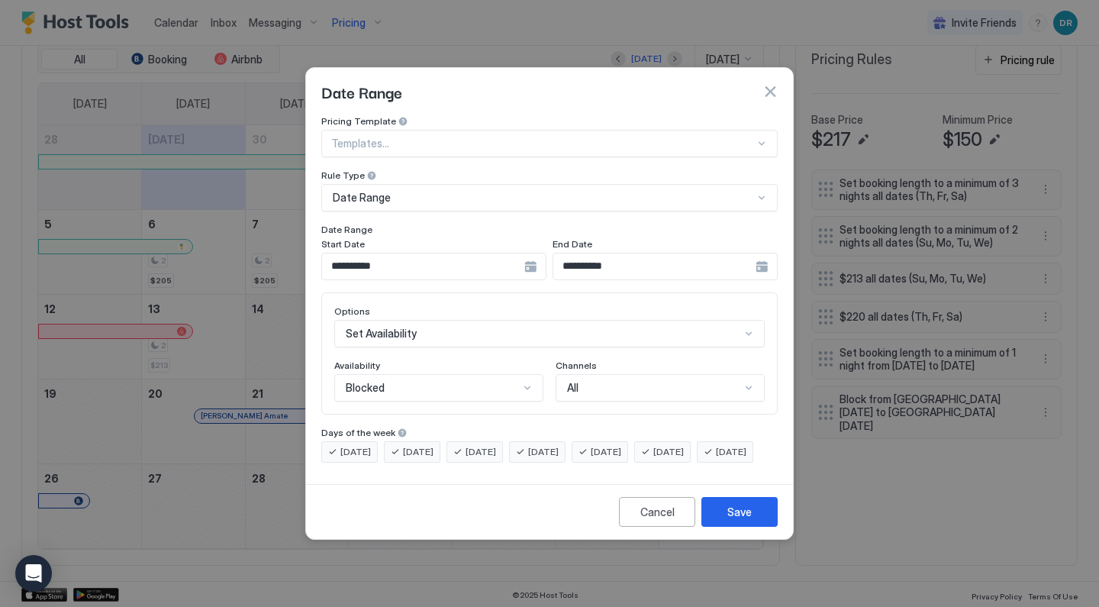
click at [423, 263] on input "**********" at bounding box center [423, 266] width 202 height 26
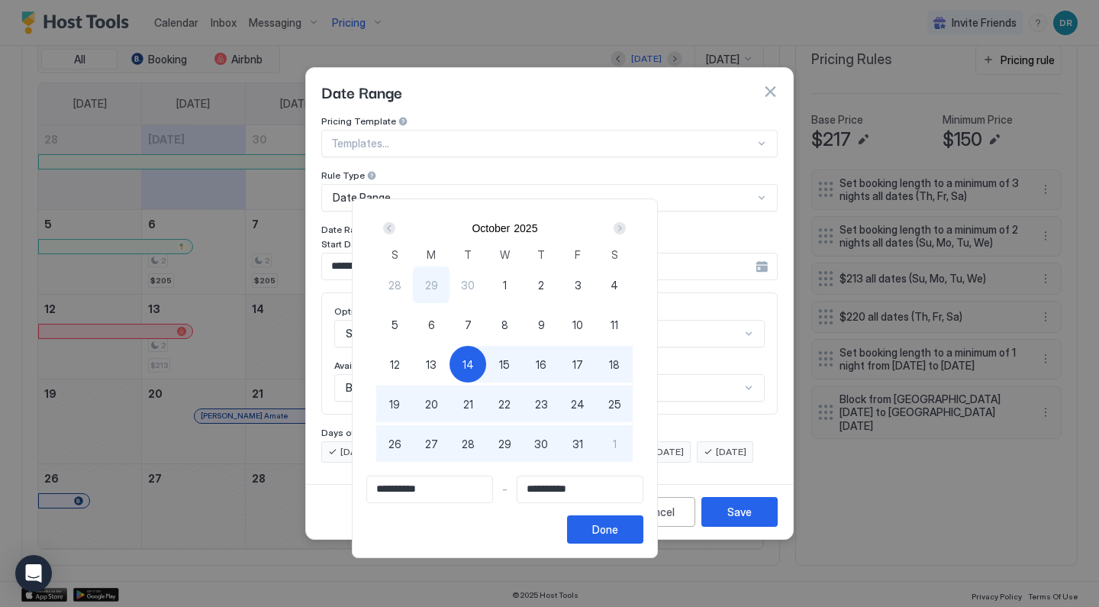
click at [510, 358] on span "15" at bounding box center [504, 364] width 11 height 16
type input "**********"
click at [618, 533] on div "Done" at bounding box center [605, 529] width 26 height 16
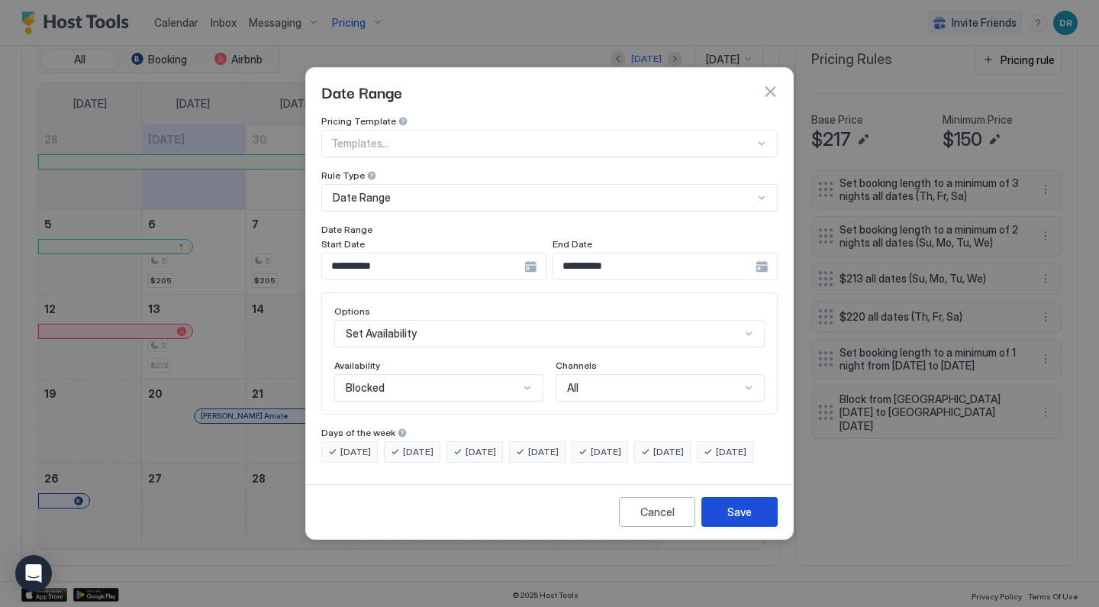
click at [715, 526] on button "Save" at bounding box center [739, 512] width 76 height 30
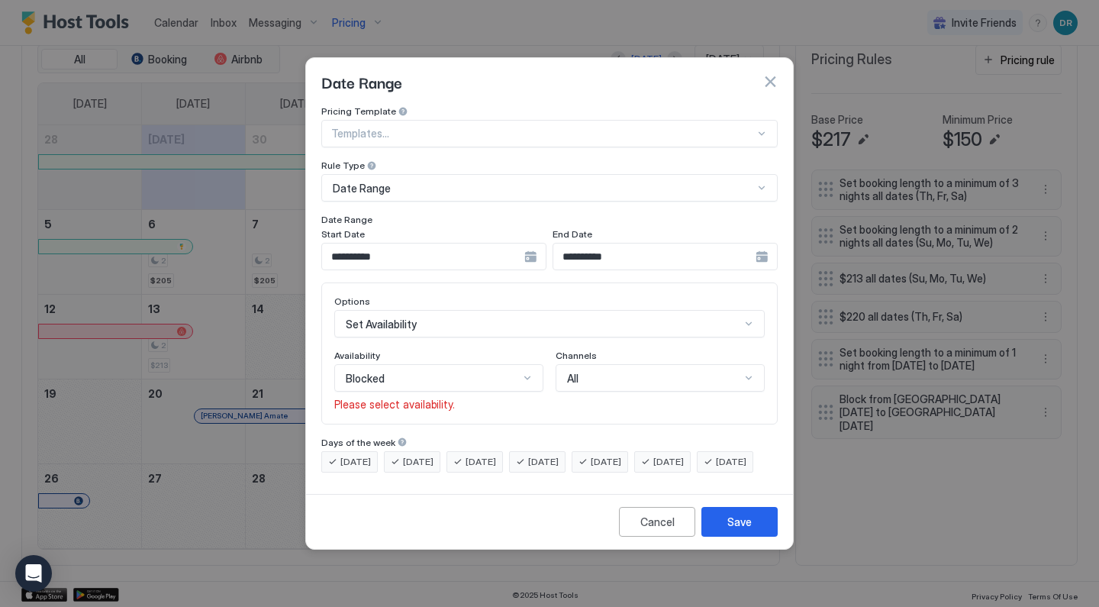
click at [499, 372] on div "Blocked" at bounding box center [432, 379] width 173 height 14
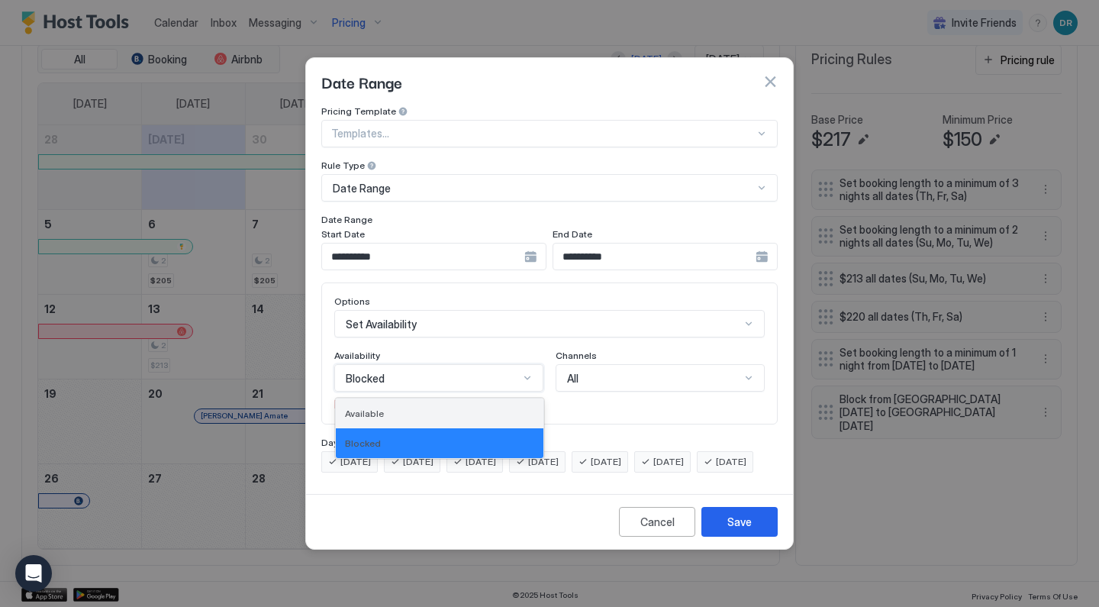
click at [459, 407] on div "Available" at bounding box center [440, 413] width 208 height 30
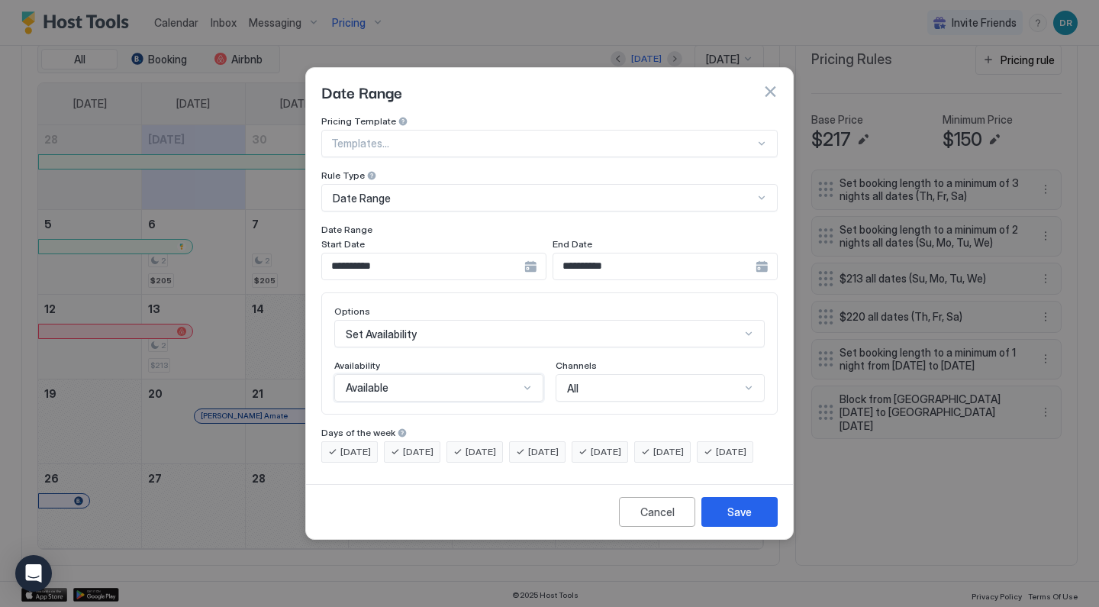
click at [472, 381] on div "Available" at bounding box center [432, 388] width 173 height 14
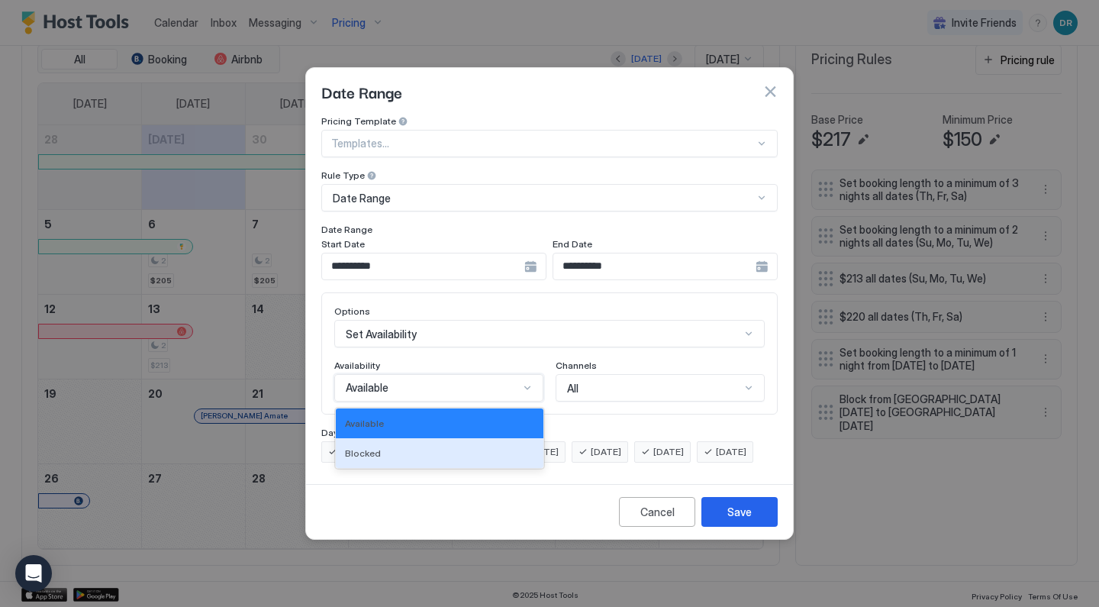
click at [442, 438] on div "Blocked" at bounding box center [440, 453] width 208 height 30
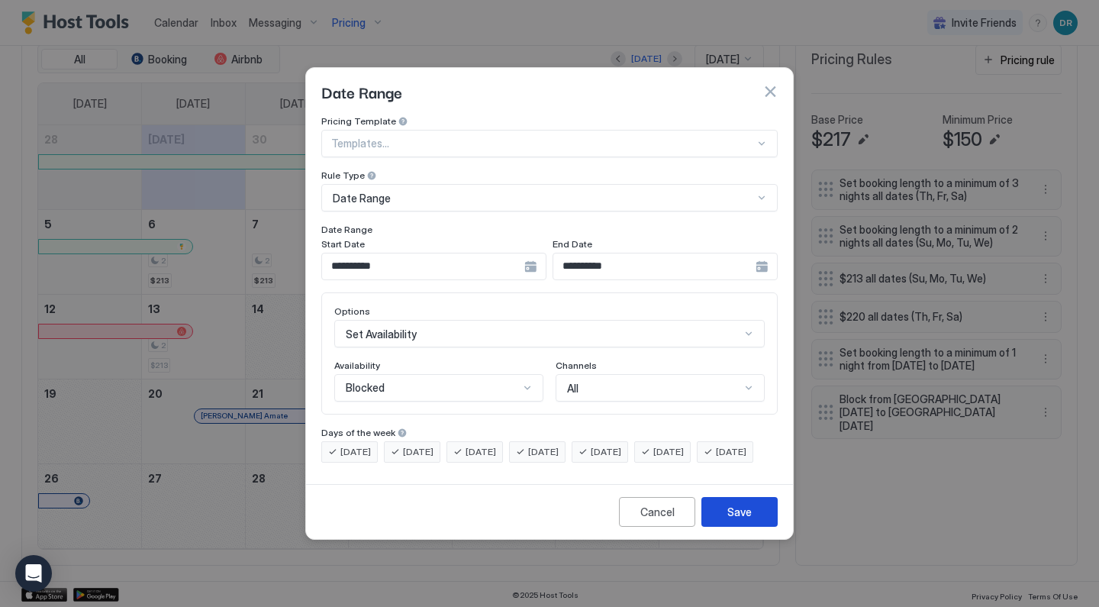
click at [716, 526] on button "Save" at bounding box center [739, 512] width 76 height 30
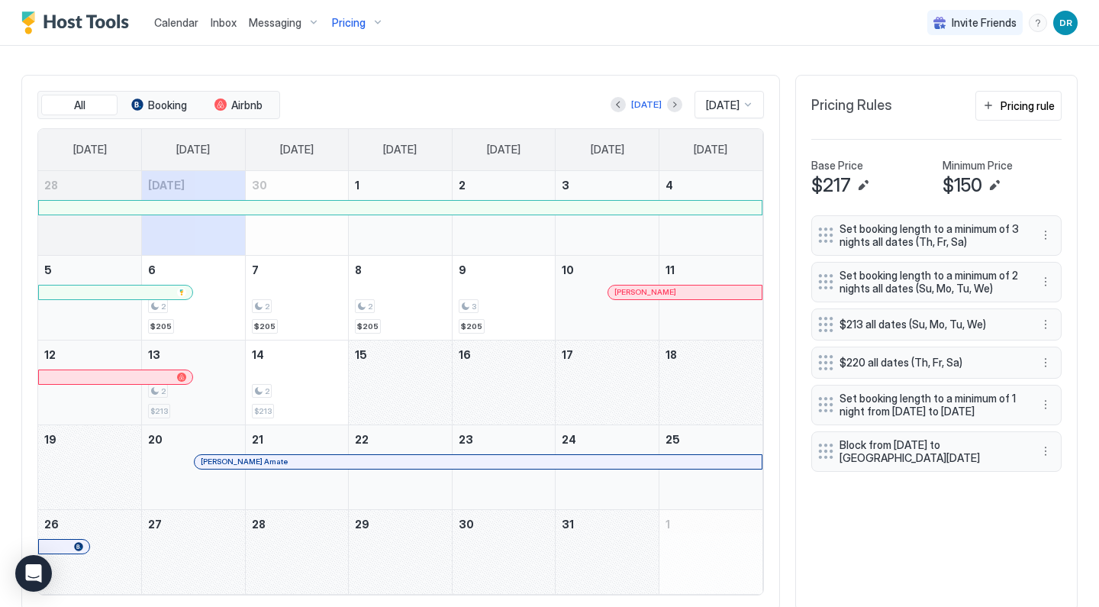
scroll to position [434, 0]
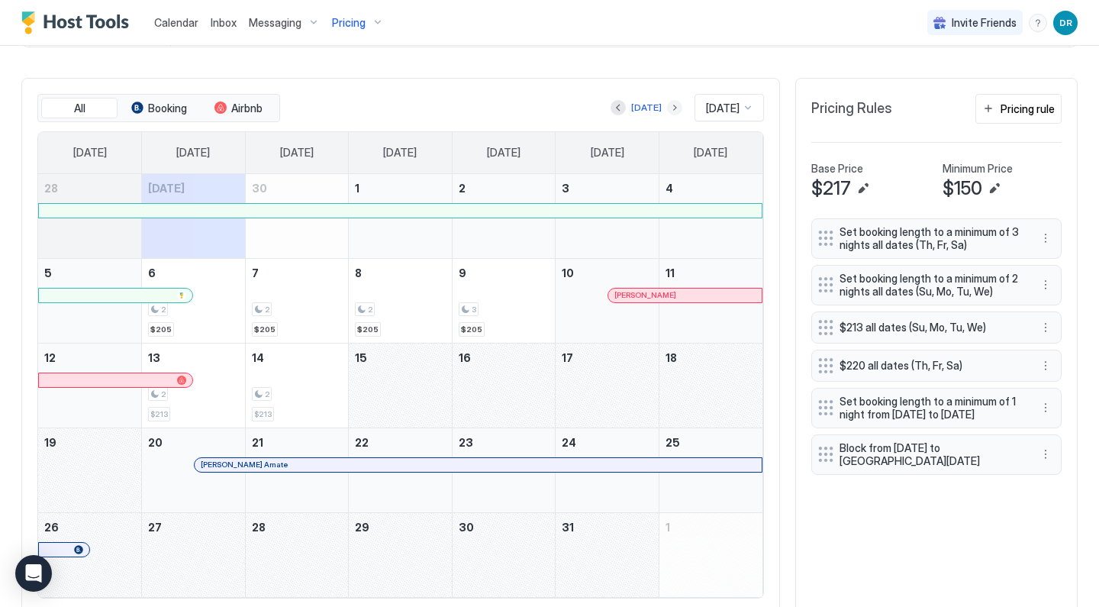
click at [667, 106] on button "Next month" at bounding box center [674, 107] width 15 height 15
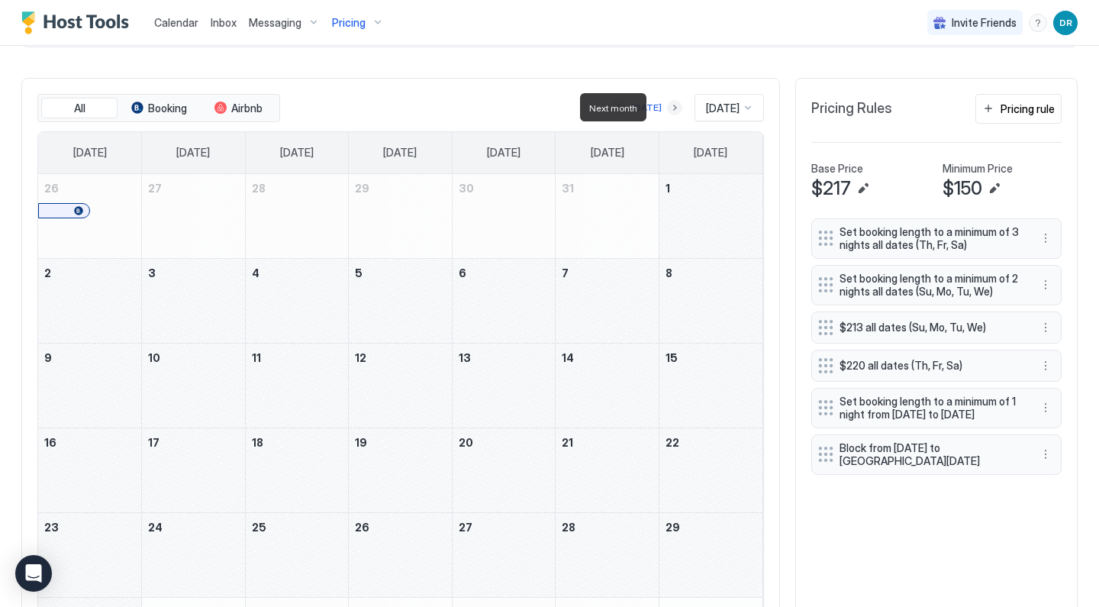
click at [667, 109] on button "Next month" at bounding box center [674, 107] width 15 height 15
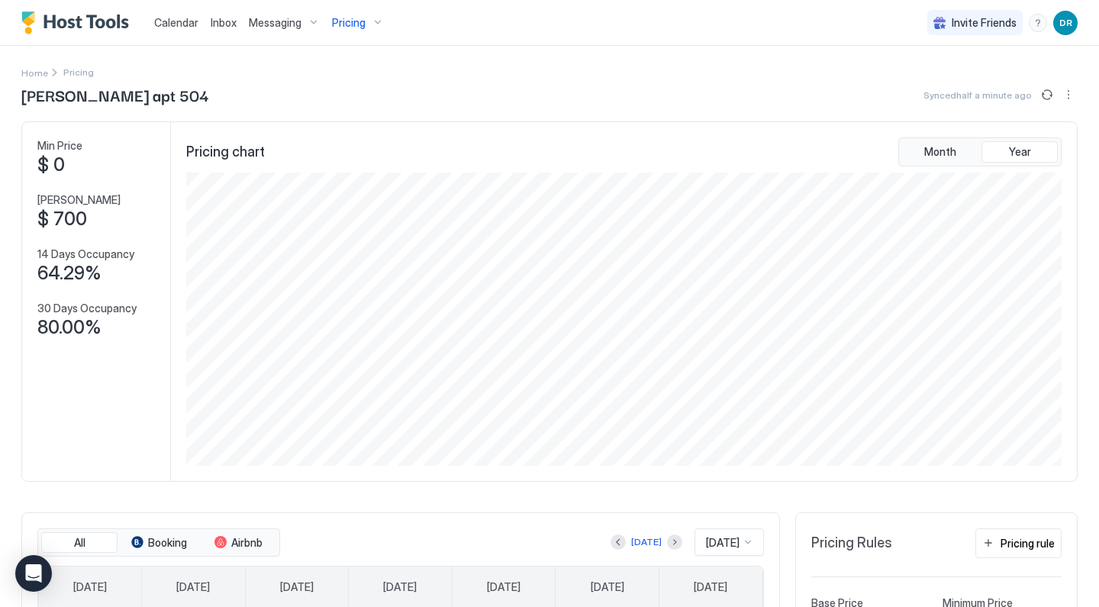
scroll to position [0, 0]
click at [357, 21] on span "Pricing" at bounding box center [349, 23] width 34 height 14
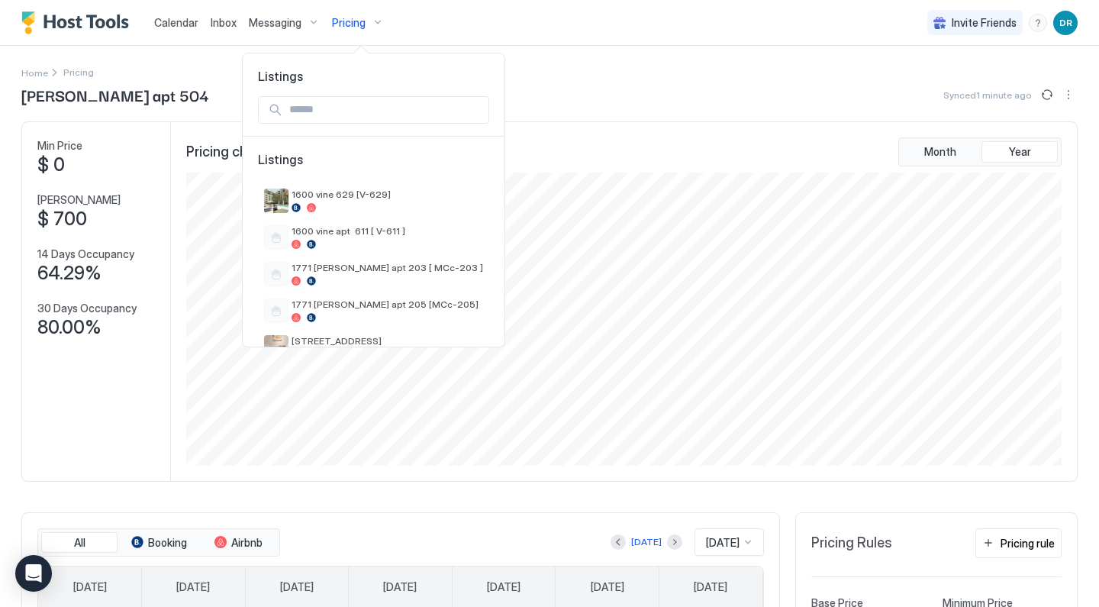
click at [542, 137] on div at bounding box center [549, 303] width 1099 height 607
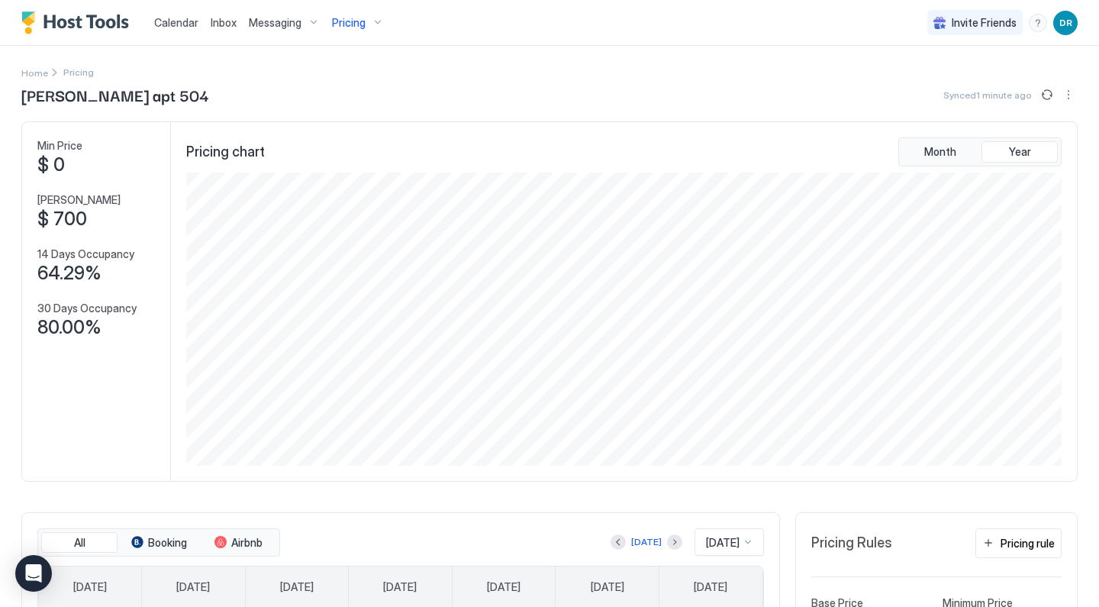
click at [374, 30] on div "Pricing" at bounding box center [358, 23] width 64 height 26
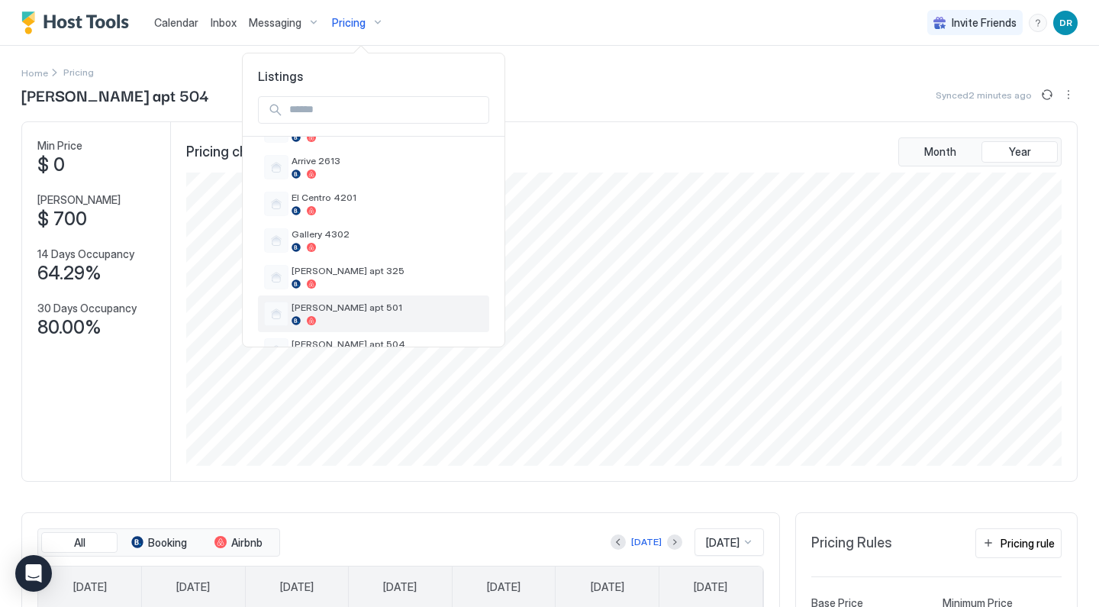
scroll to position [433, 0]
click at [367, 308] on span "[PERSON_NAME] apt 636" at bounding box center [386, 309] width 191 height 11
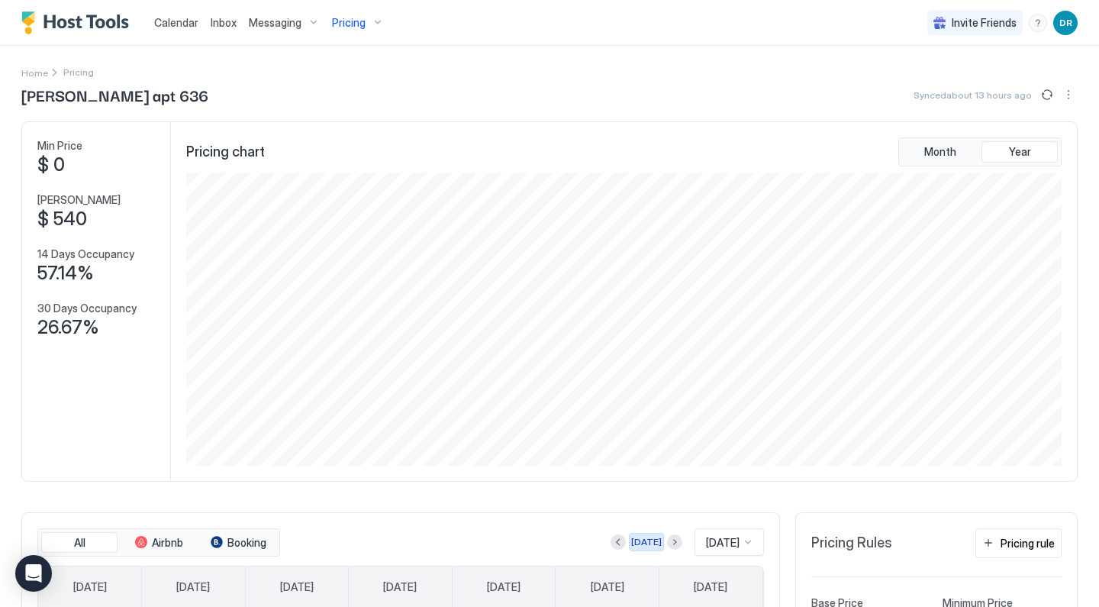
click at [631, 541] on div "[DATE]" at bounding box center [646, 542] width 31 height 14
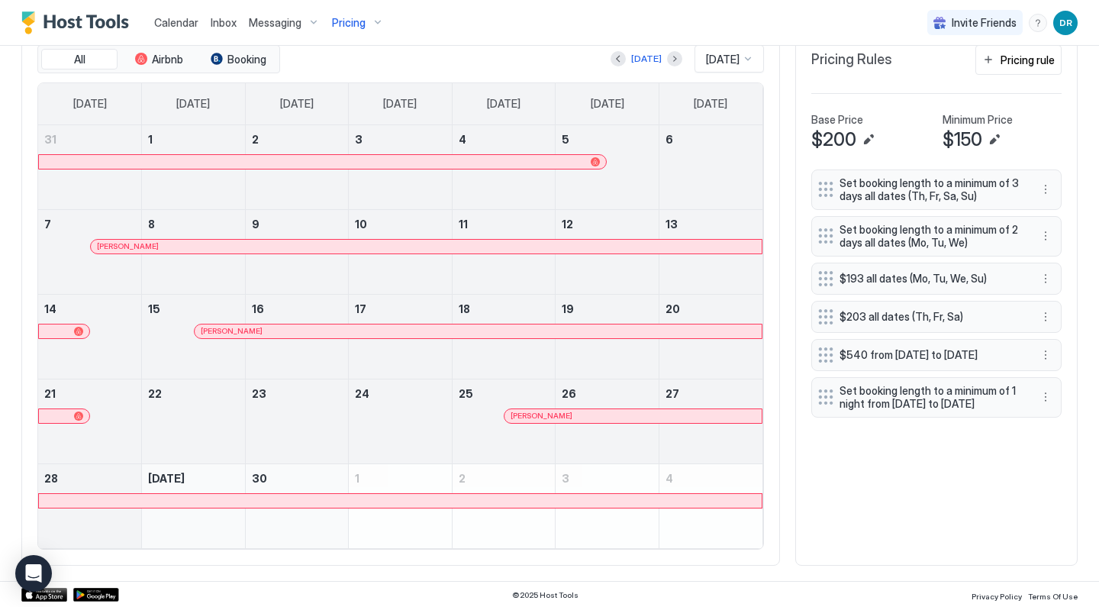
scroll to position [483, 0]
click at [667, 54] on button "Next month" at bounding box center [674, 58] width 15 height 15
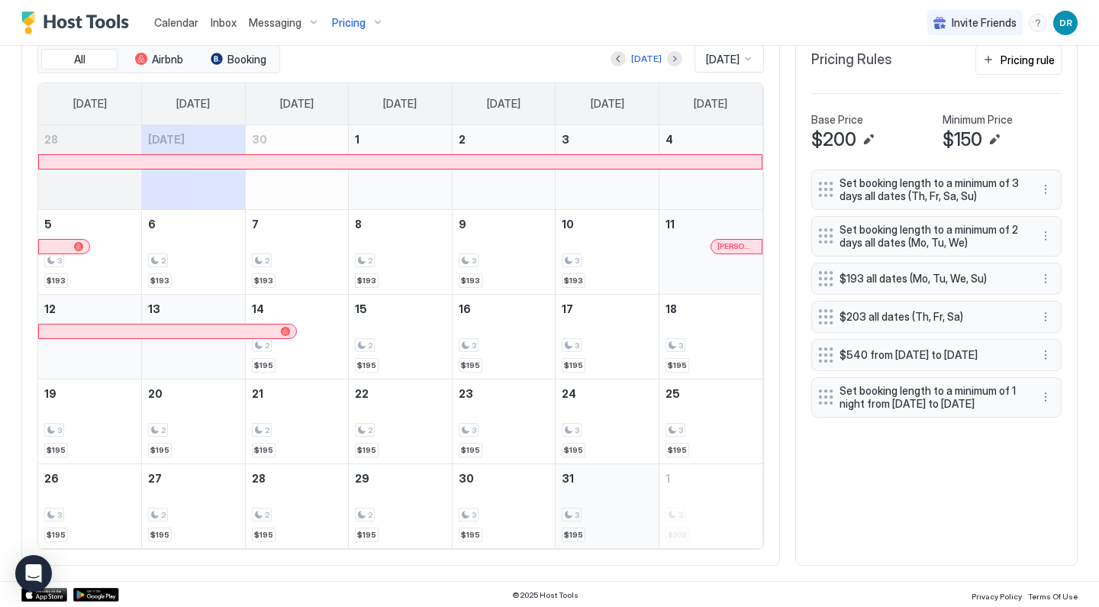
drag, startPoint x: 121, startPoint y: 249, endPoint x: 586, endPoint y: 500, distance: 528.4
click at [587, 500] on tbody "28 [DATE] 30 1 2 3 4 5 3 $193 6 2 $193 7 2 $193 8 2 $193 9 3 $193 10 3 $193 11 …" at bounding box center [400, 336] width 724 height 423
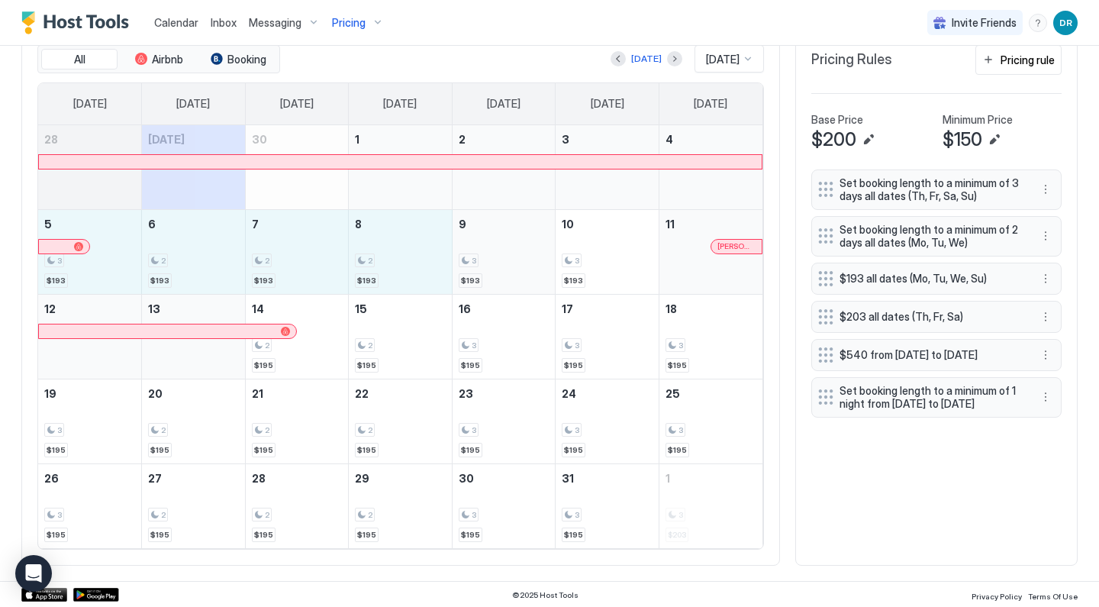
drag, startPoint x: 116, startPoint y: 254, endPoint x: 496, endPoint y: 274, distance: 380.5
click at [496, 274] on tr "5 3 $193 6 2 $193 7 2 $193 8 2 $193 9 3 $193 10 3 $193 11 [PERSON_NAME] [PERSON…" at bounding box center [400, 251] width 724 height 85
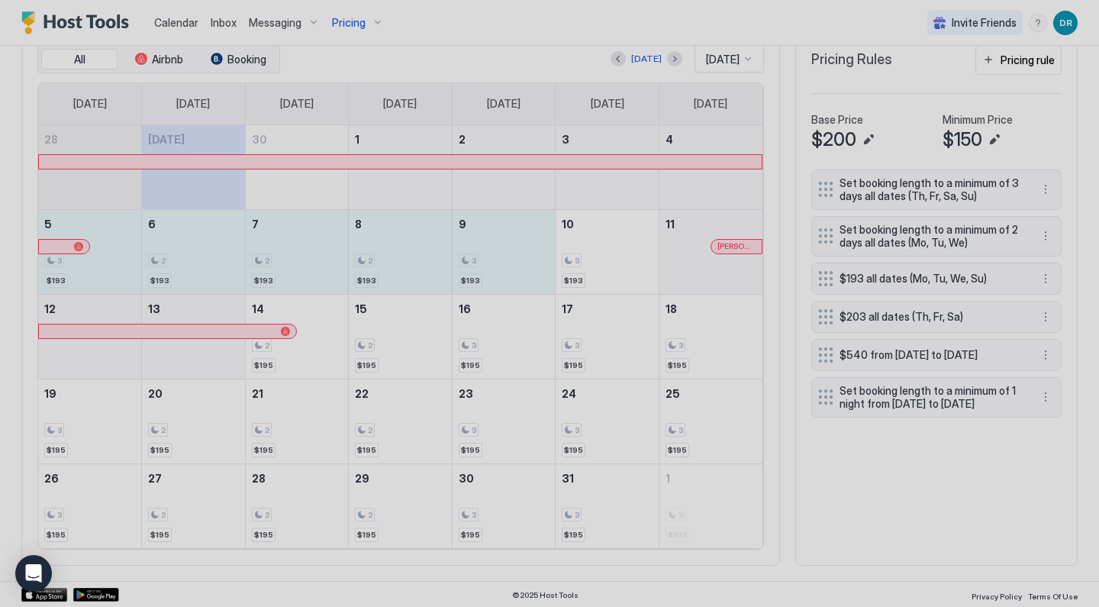
type input "***"
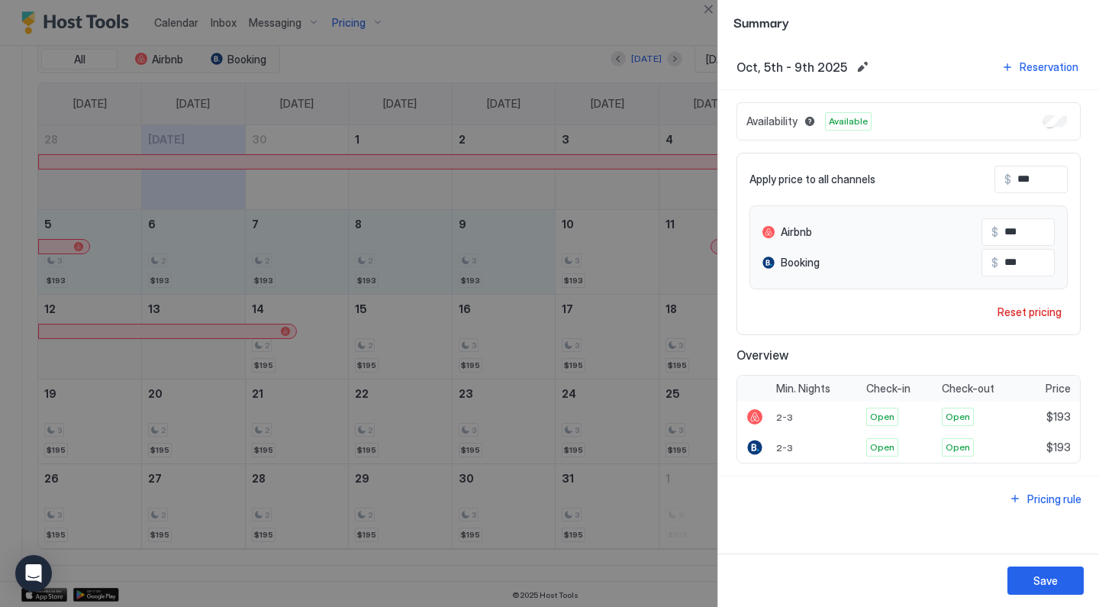
click at [341, 342] on div at bounding box center [549, 303] width 1099 height 607
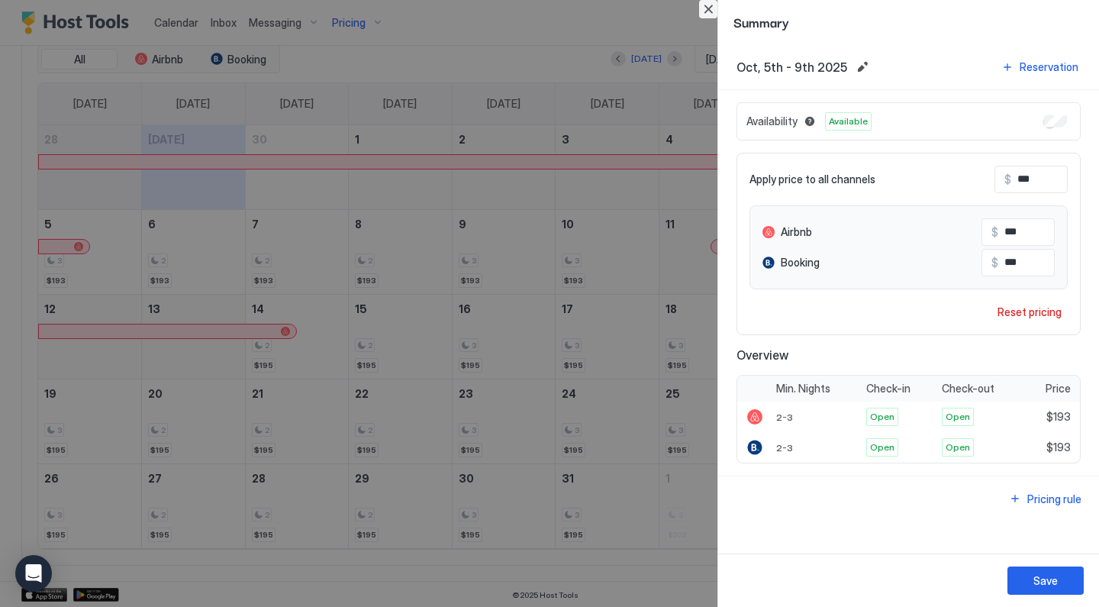
click at [703, 16] on button "Close" at bounding box center [708, 9] width 18 height 18
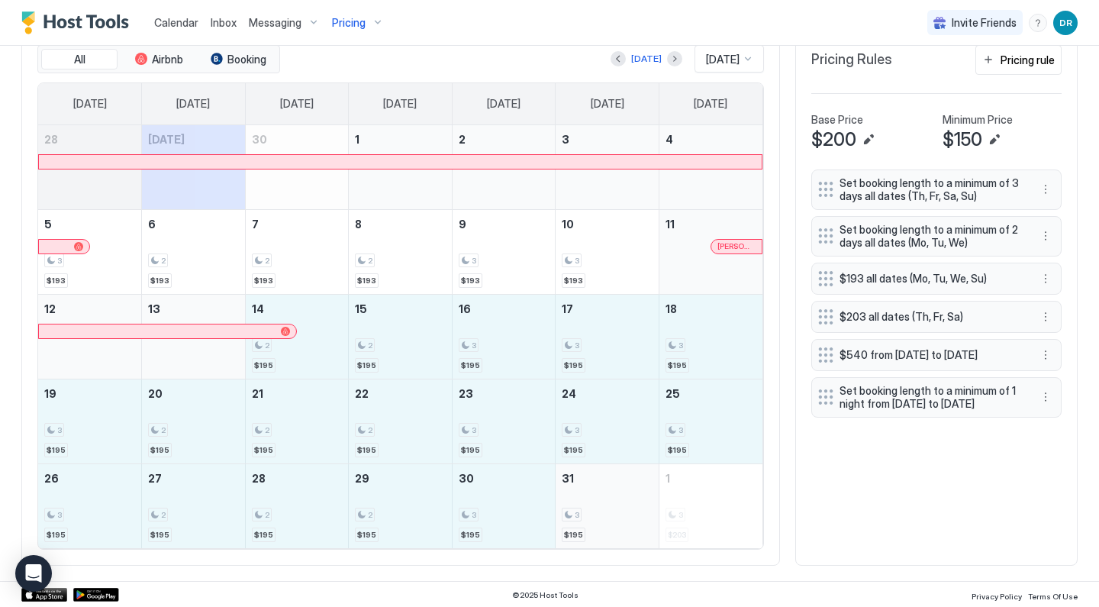
drag, startPoint x: 315, startPoint y: 358, endPoint x: 581, endPoint y: 507, distance: 304.3
click at [581, 507] on tbody "28 [DATE] 30 1 2 3 4 5 3 $193 6 2 $193 7 2 $193 8 2 $193 9 3 $193 10 3 $193 11 …" at bounding box center [400, 336] width 724 height 423
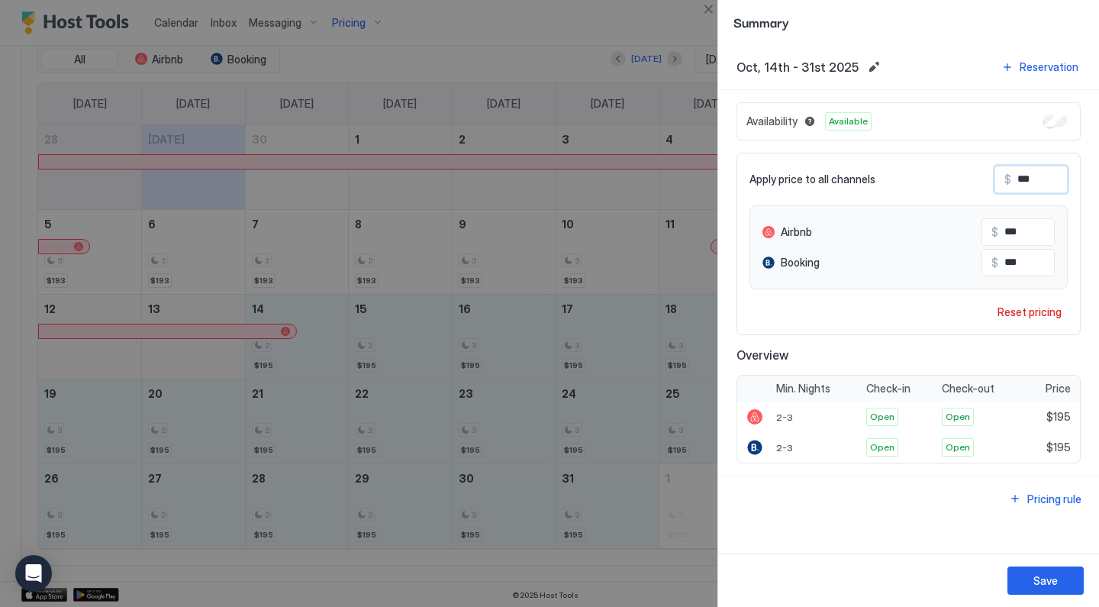
click at [1037, 179] on input "***" at bounding box center [1072, 179] width 122 height 26
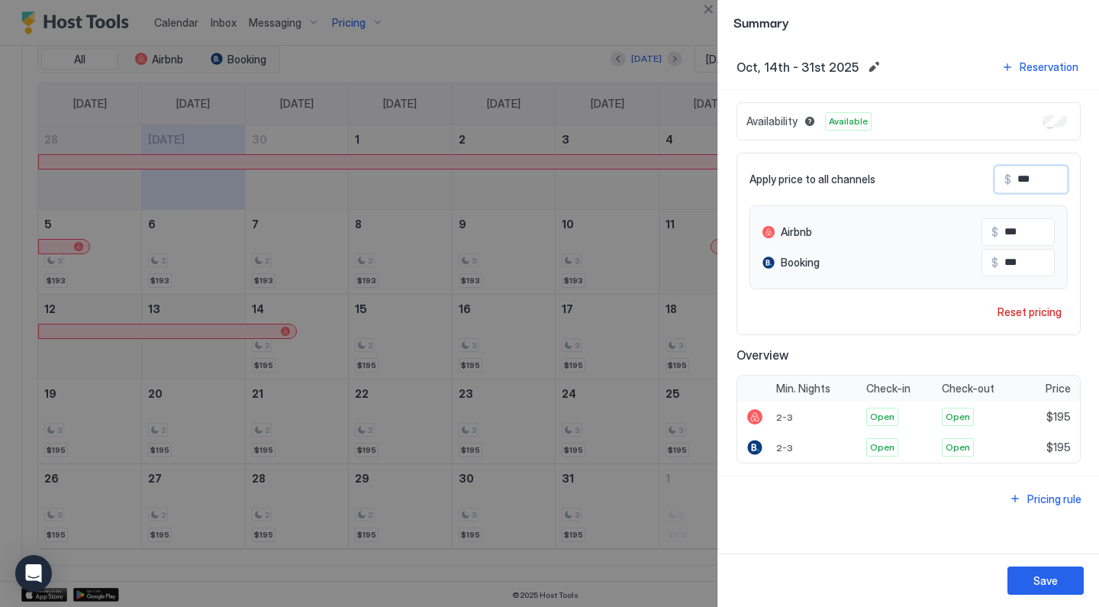
type input "**"
type input "***"
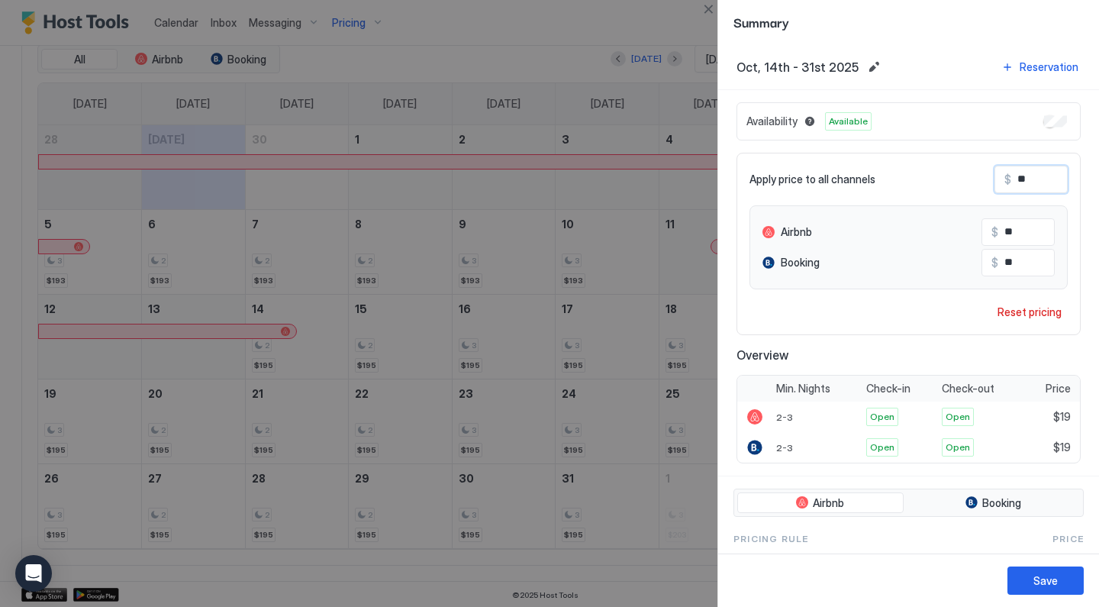
type input "***"
click at [1023, 575] on button "Save" at bounding box center [1045, 580] width 76 height 28
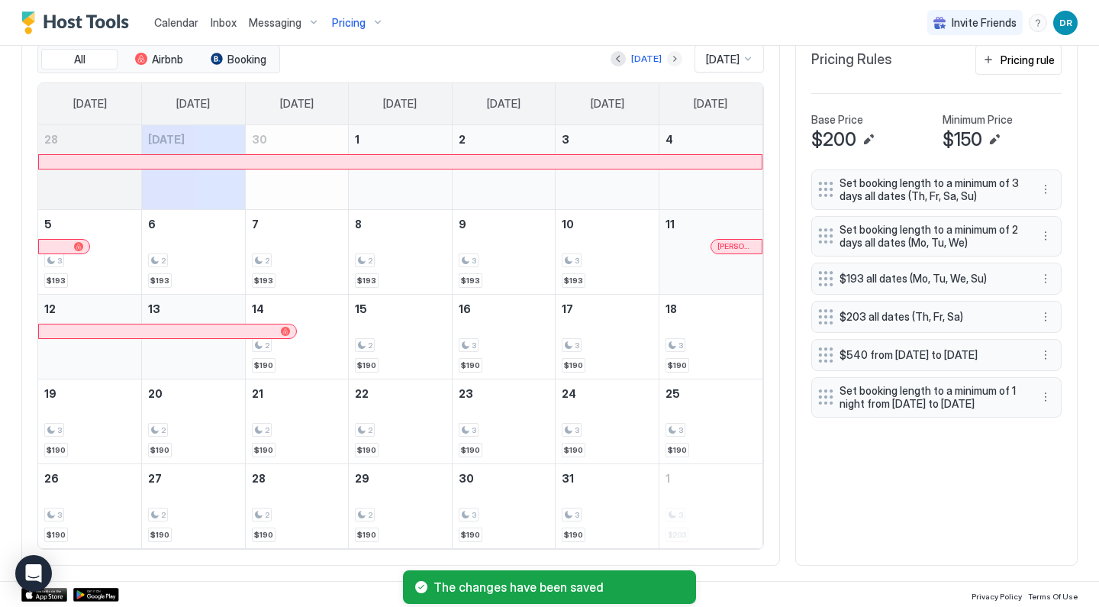
click at [667, 59] on button "Next month" at bounding box center [674, 58] width 15 height 15
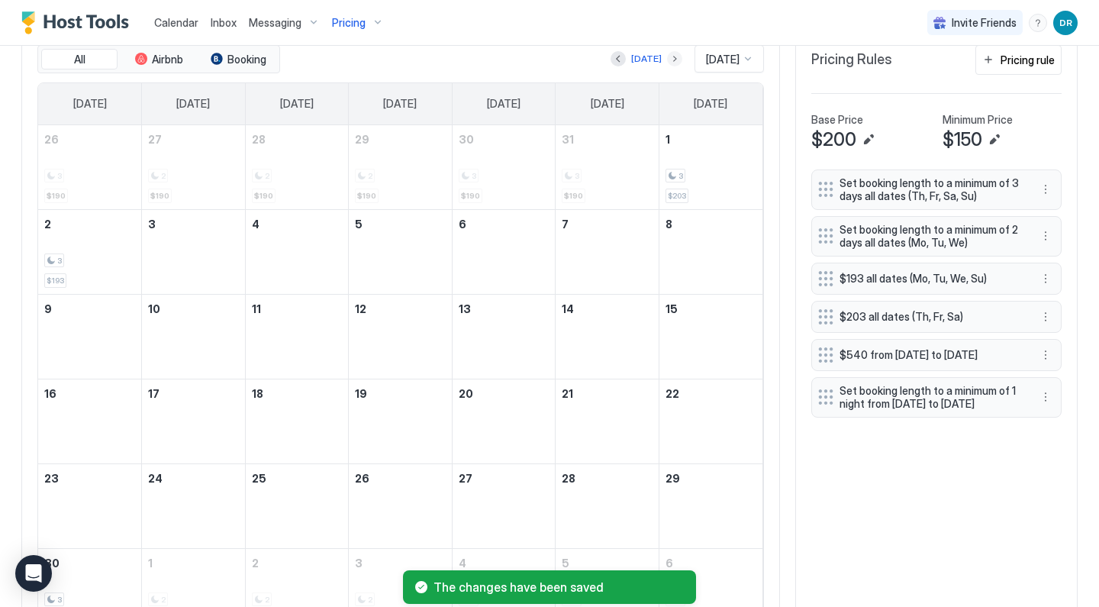
scroll to position [453, 0]
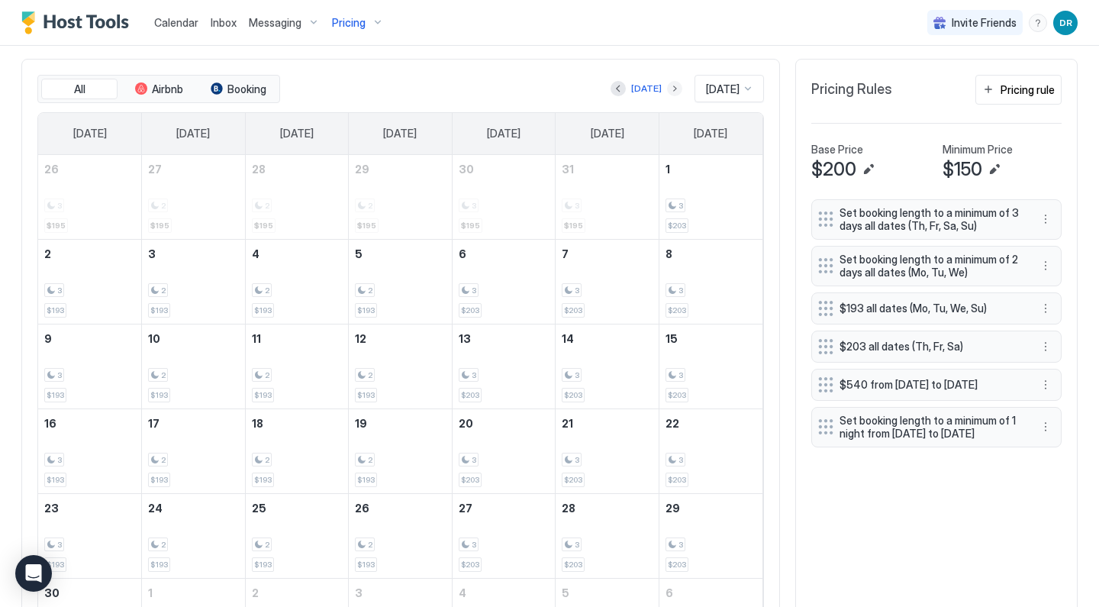
click at [667, 87] on button "Next month" at bounding box center [674, 88] width 15 height 15
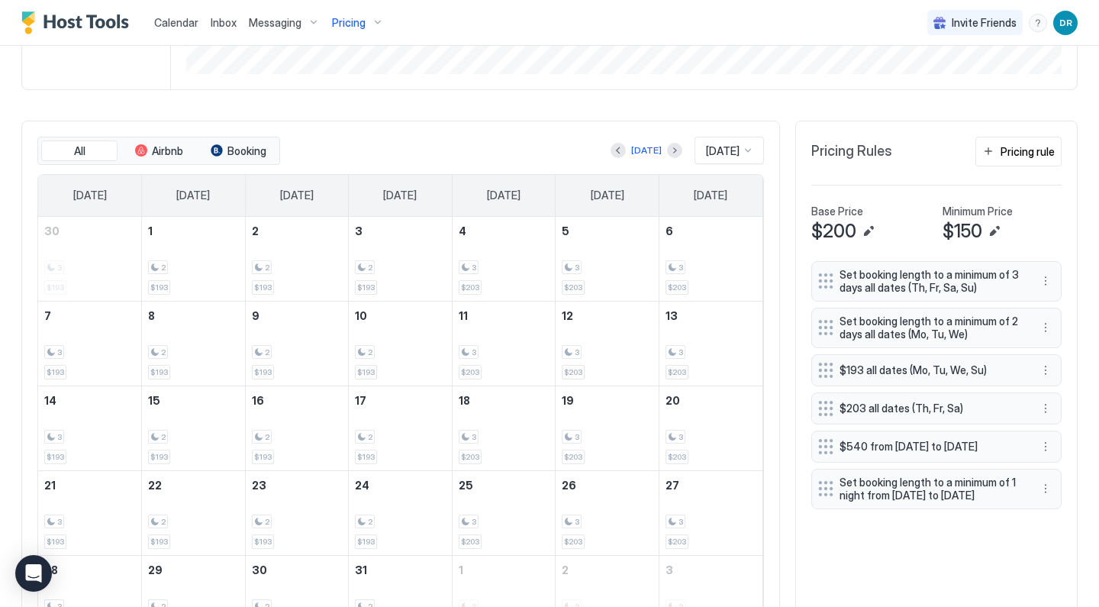
click at [660, 137] on div "[DATE] [DATE]" at bounding box center [523, 150] width 481 height 27
click at [667, 148] on button "Next month" at bounding box center [674, 150] width 15 height 15
click at [577, 151] on div "[DATE] [DATE]" at bounding box center [523, 150] width 481 height 27
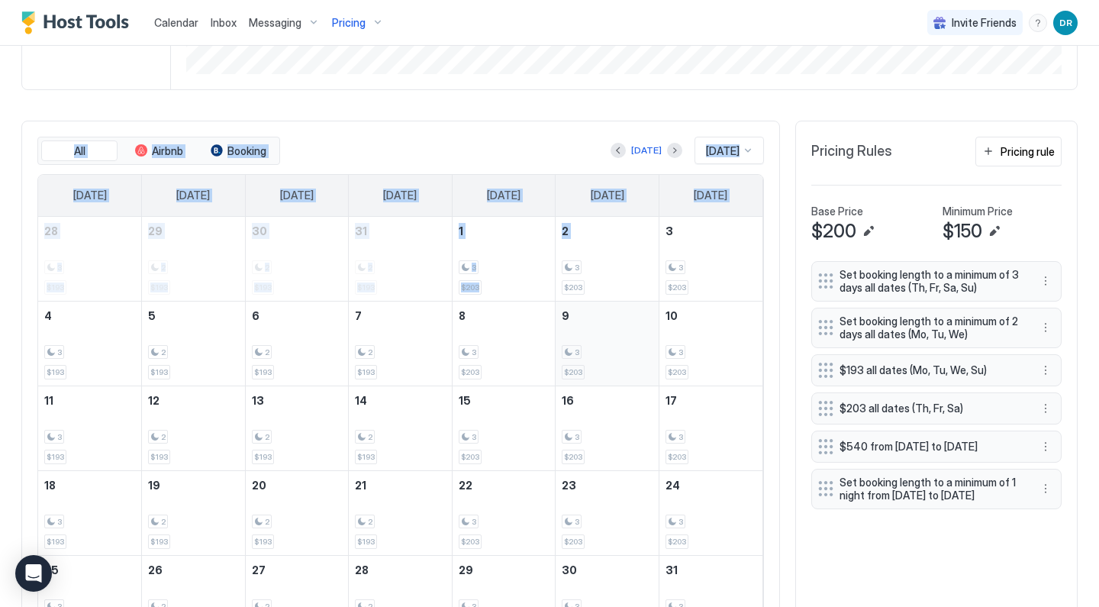
drag, startPoint x: 596, startPoint y: 96, endPoint x: 644, endPoint y: 359, distance: 267.6
click at [642, 340] on div "[PERSON_NAME] apt 636 Synced about 13 hours ago Min Price $ 0 Max Price $ 540 1…" at bounding box center [549, 182] width 1056 height 980
click at [584, 123] on div "All Airbnb Booking [DATE] [DATE] [DATE] [DATE] [DATE] [DATE] [DATE] [DATE] [DAT…" at bounding box center [400, 389] width 758 height 536
drag, startPoint x: 581, startPoint y: 98, endPoint x: 612, endPoint y: 423, distance: 325.8
click at [612, 423] on div "[PERSON_NAME] apt 636 Synced less than 5 seconds ago Min Price $ 0 Max Price $ …" at bounding box center [549, 182] width 1056 height 980
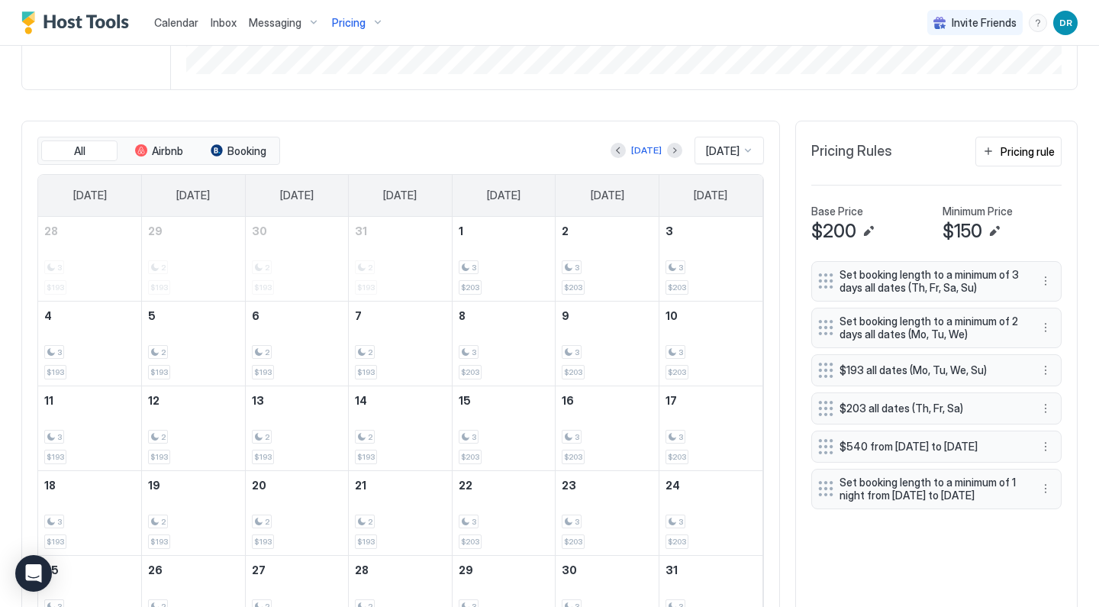
click at [844, 555] on div "Set booking length to a minimum of 3 days all dates (Th, Fr, Sa, Su) Set bookin…" at bounding box center [936, 451] width 250 height 380
click at [363, 24] on div "Pricing" at bounding box center [358, 23] width 64 height 26
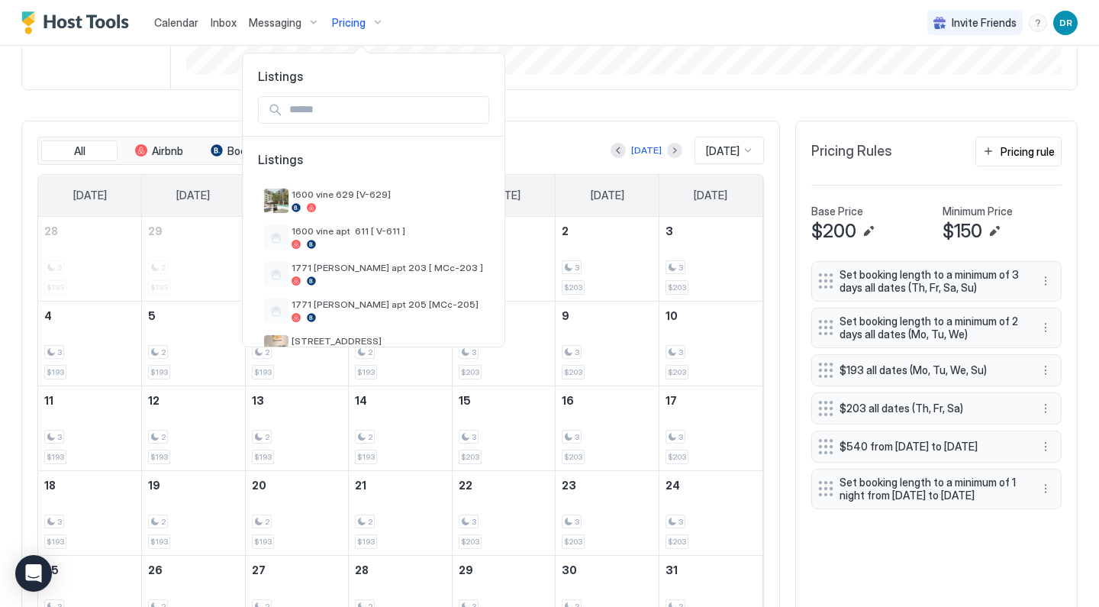
click at [221, 101] on div at bounding box center [549, 303] width 1099 height 607
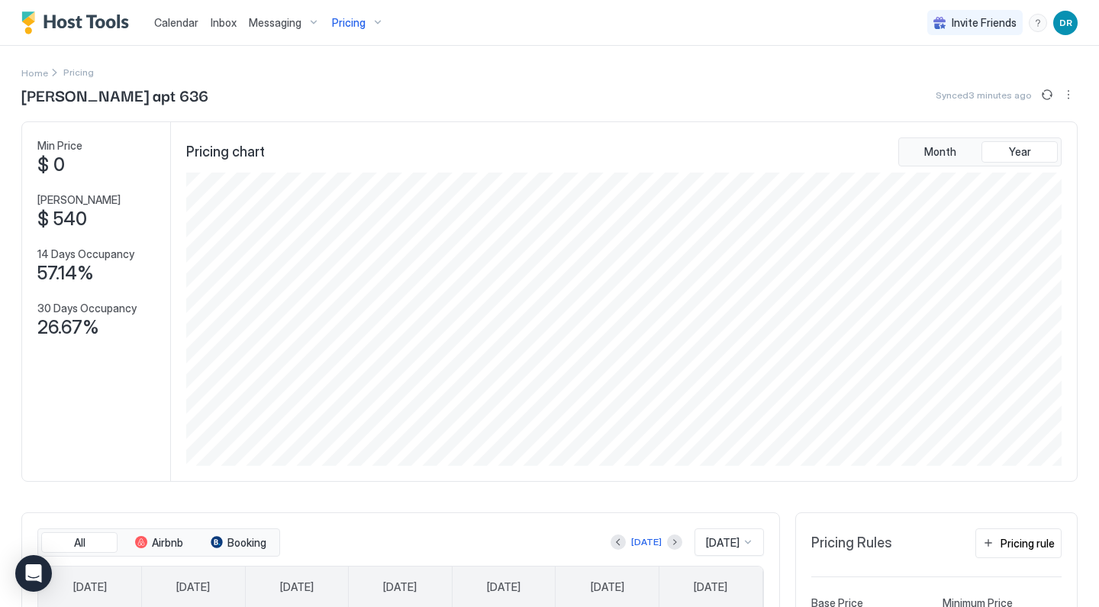
scroll to position [0, 0]
click at [369, 21] on div "Pricing" at bounding box center [358, 23] width 64 height 26
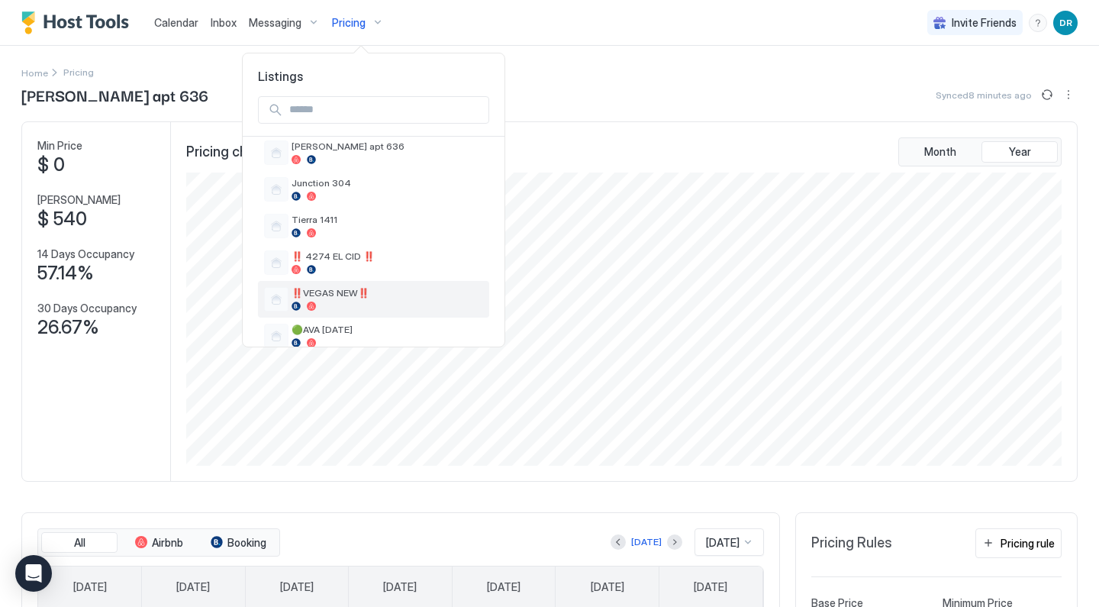
scroll to position [620, 0]
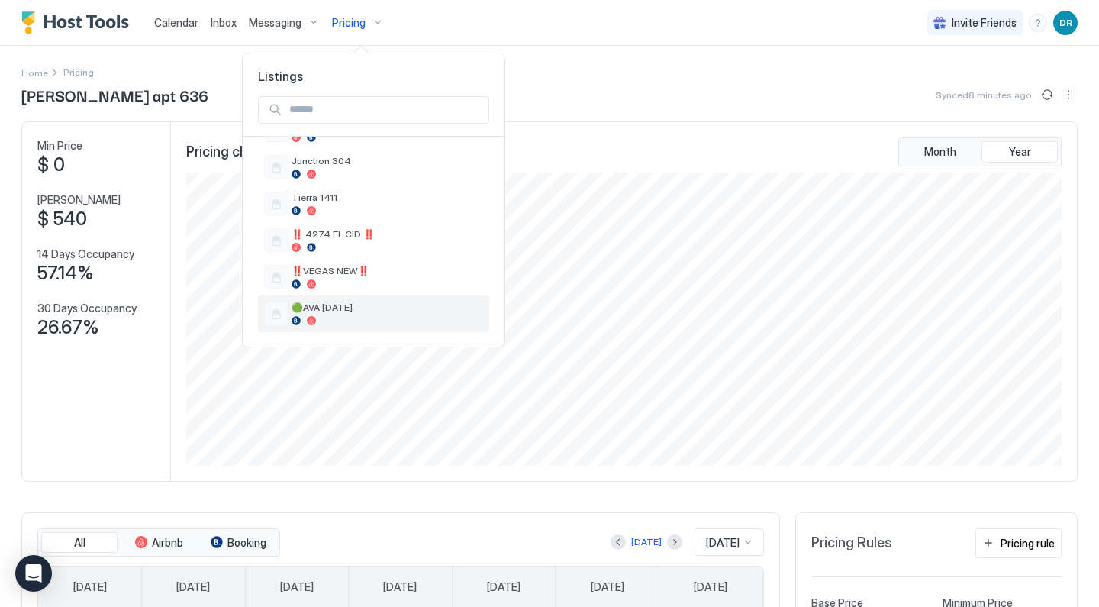
click at [351, 307] on span "🟢AVA [DATE]" at bounding box center [386, 306] width 191 height 11
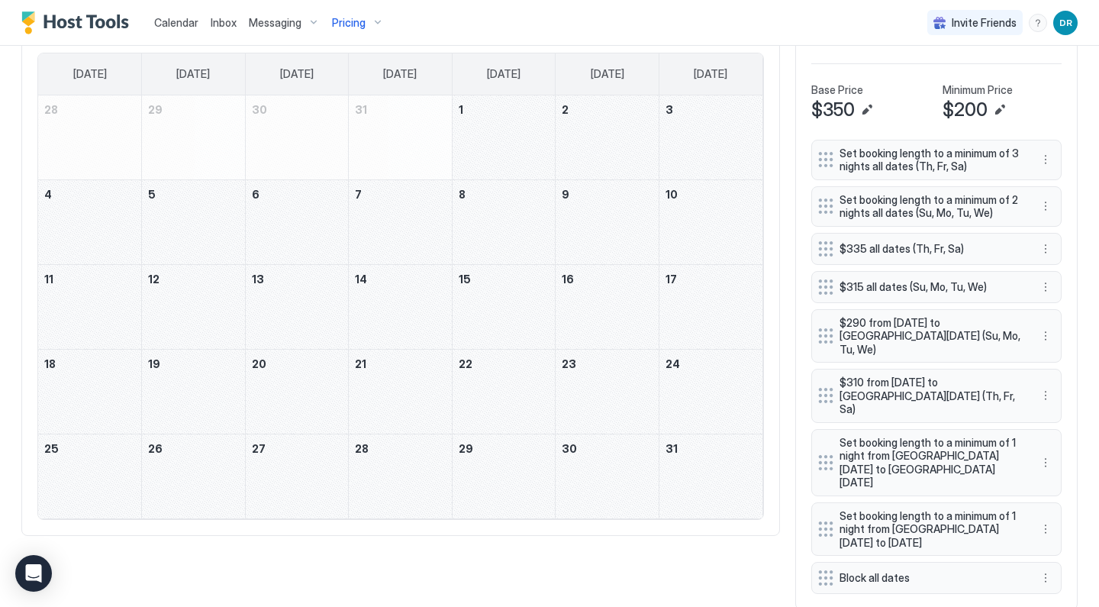
scroll to position [298, 0]
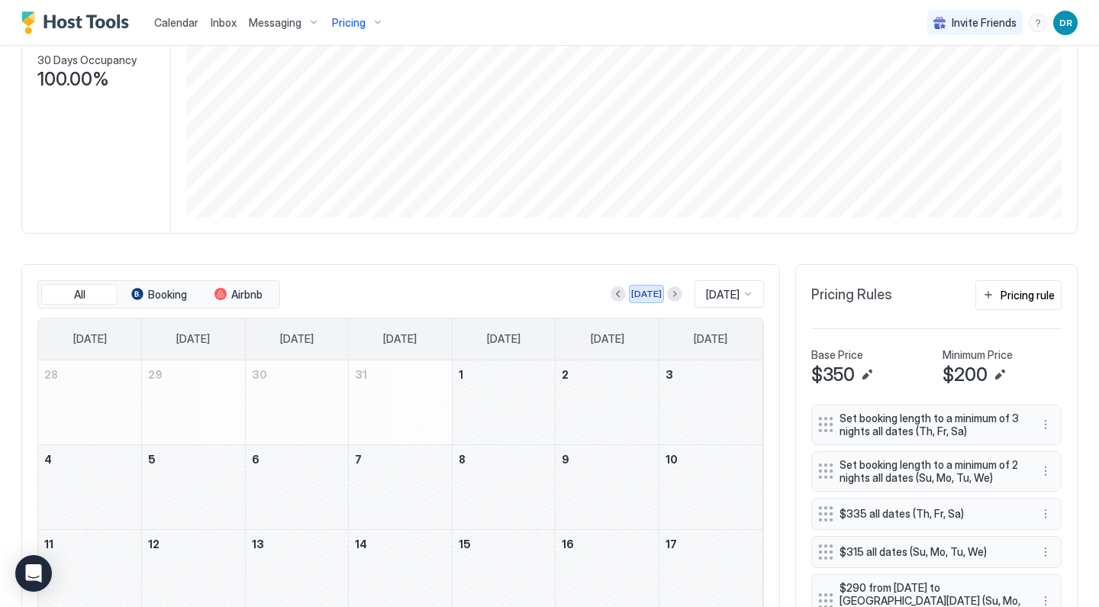
click at [634, 295] on div "[DATE]" at bounding box center [646, 294] width 31 height 14
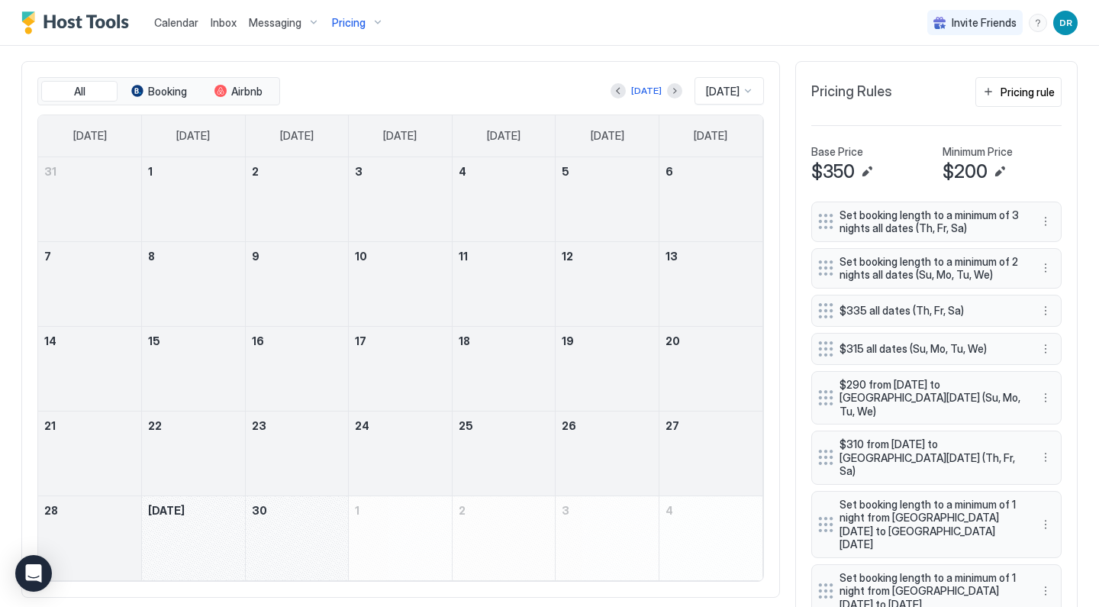
scroll to position [502, 0]
click at [667, 83] on button "Next month" at bounding box center [674, 89] width 15 height 15
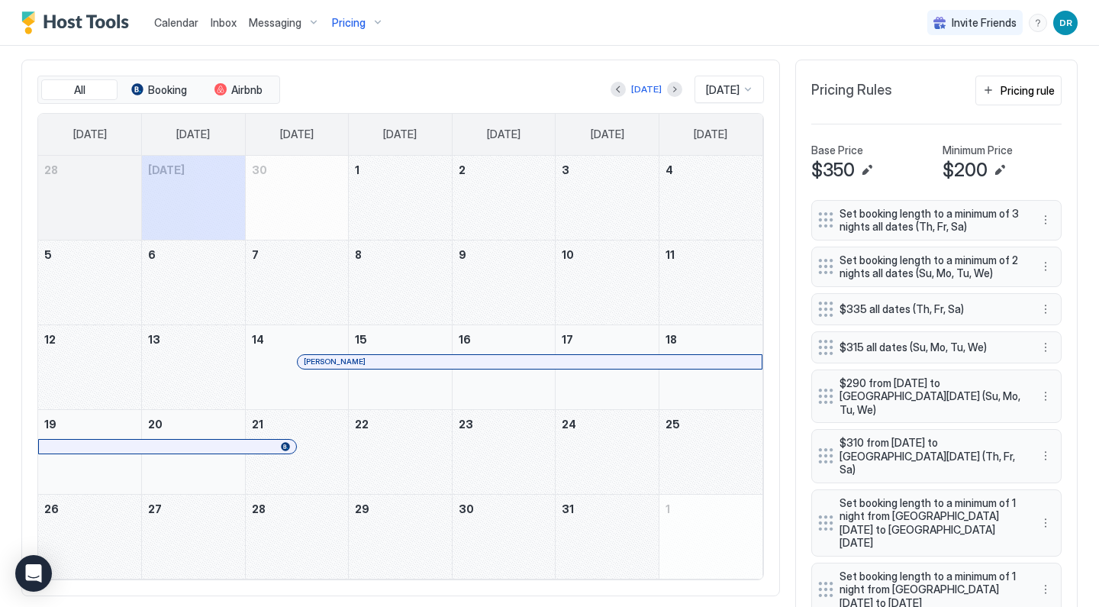
click at [365, 30] on div "Pricing" at bounding box center [358, 23] width 64 height 26
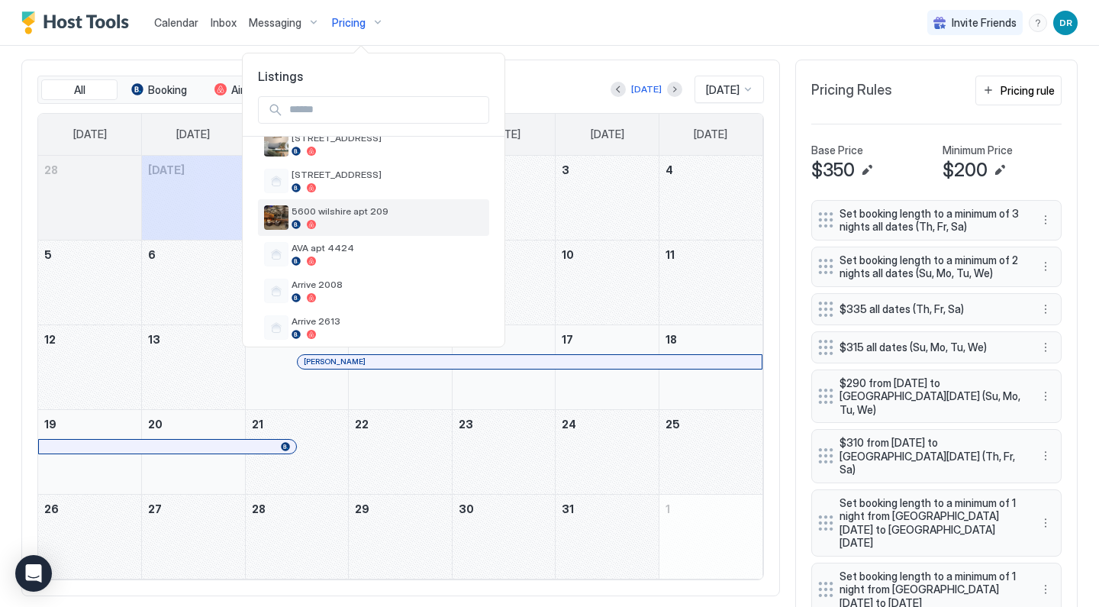
scroll to position [268, 0]
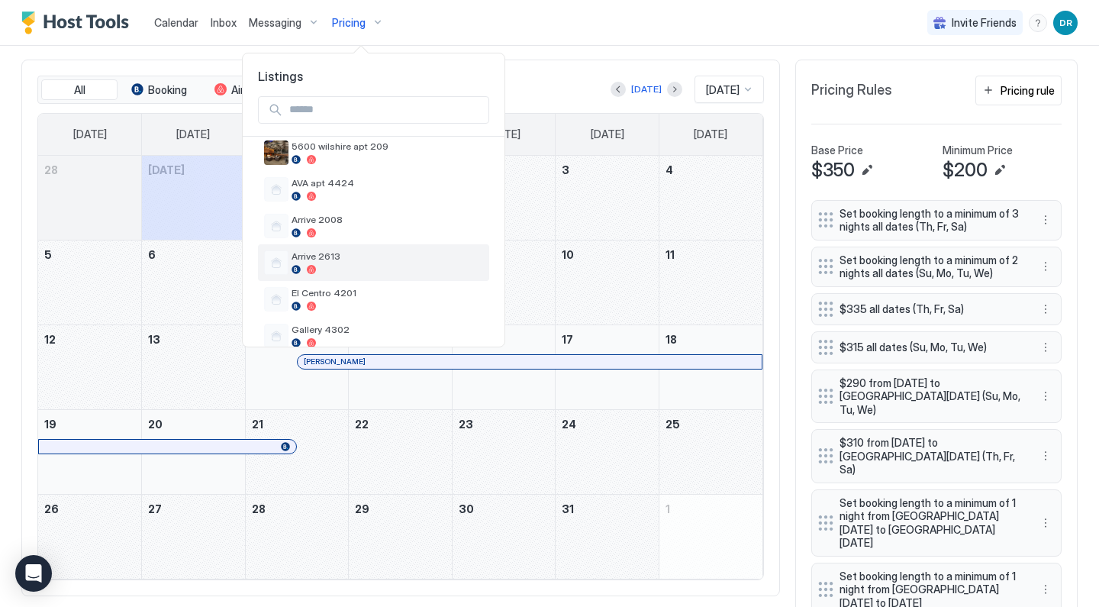
click at [343, 252] on span "Arrive 2613" at bounding box center [386, 255] width 191 height 11
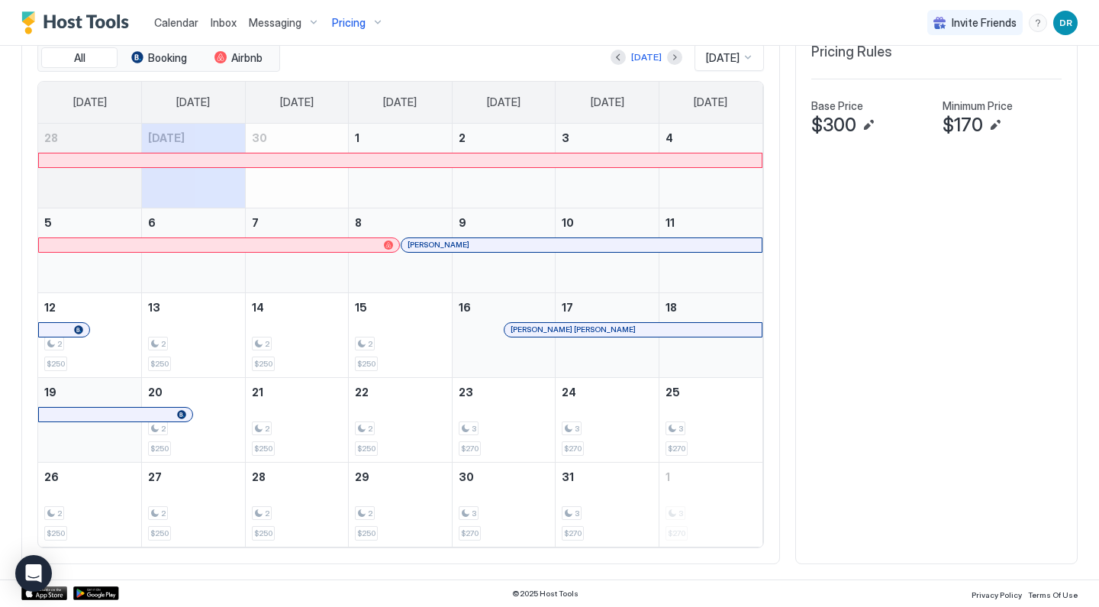
scroll to position [483, 0]
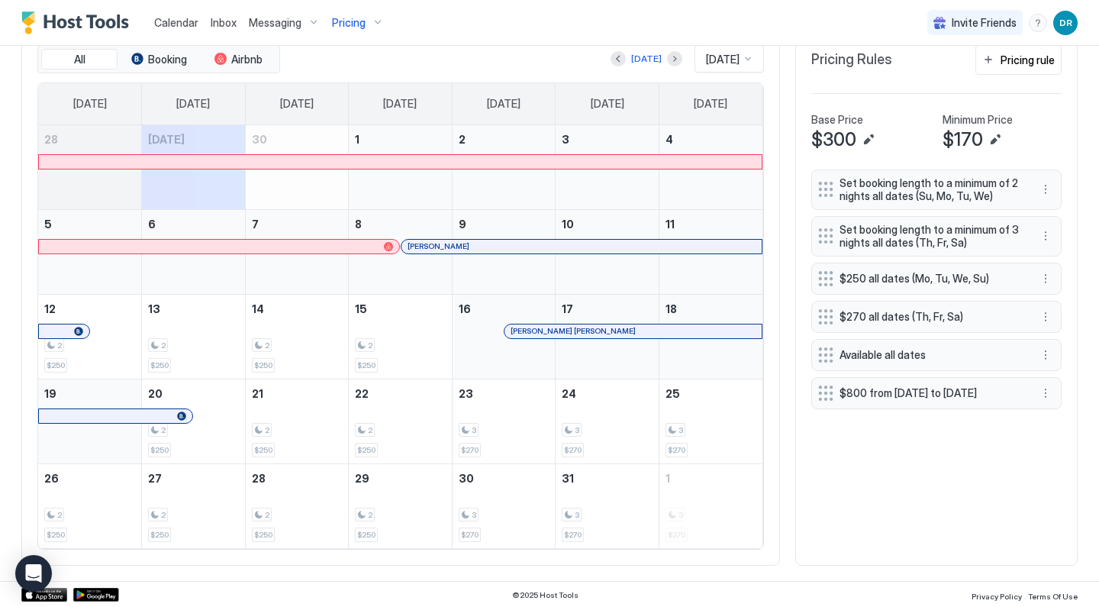
click at [369, 23] on div "Pricing" at bounding box center [358, 23] width 64 height 26
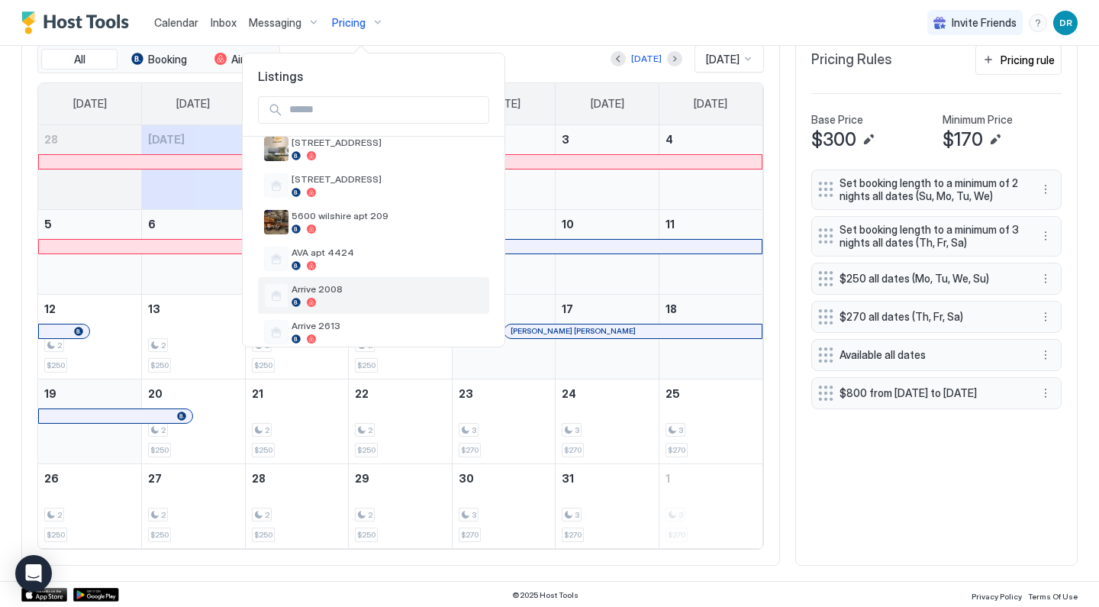
scroll to position [202, 0]
click at [353, 287] on span "Arrive 2008" at bounding box center [386, 284] width 191 height 11
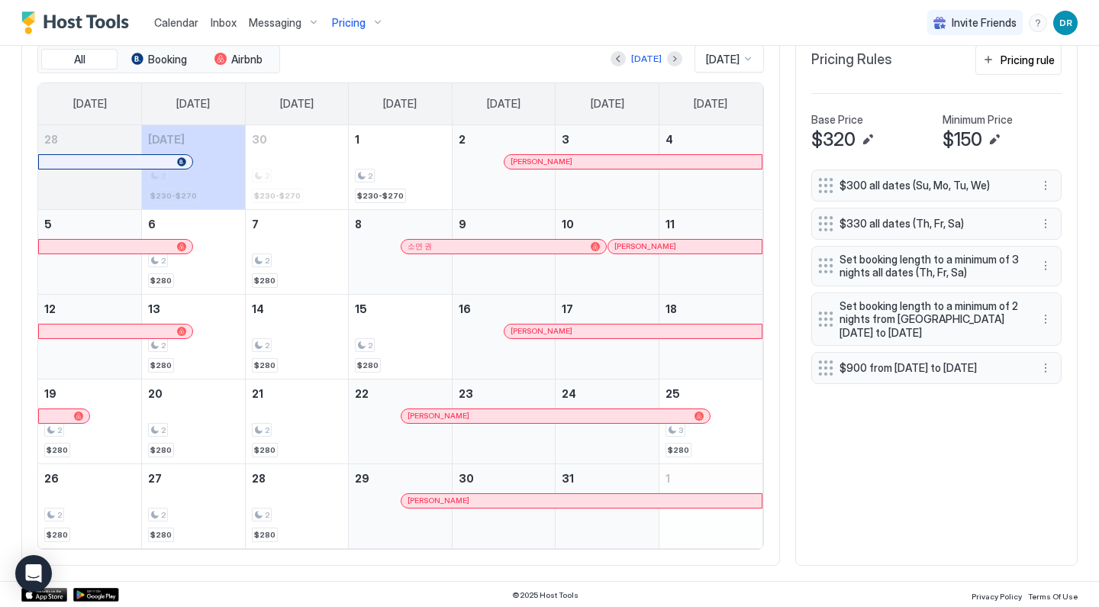
click at [350, 25] on span "Pricing" at bounding box center [349, 23] width 34 height 14
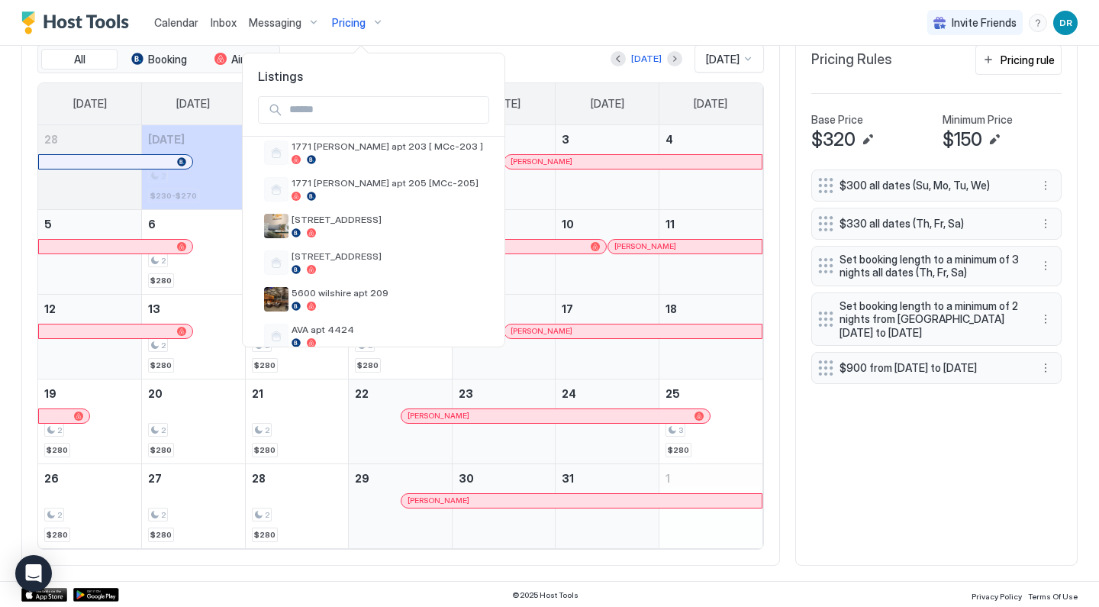
scroll to position [125, 0]
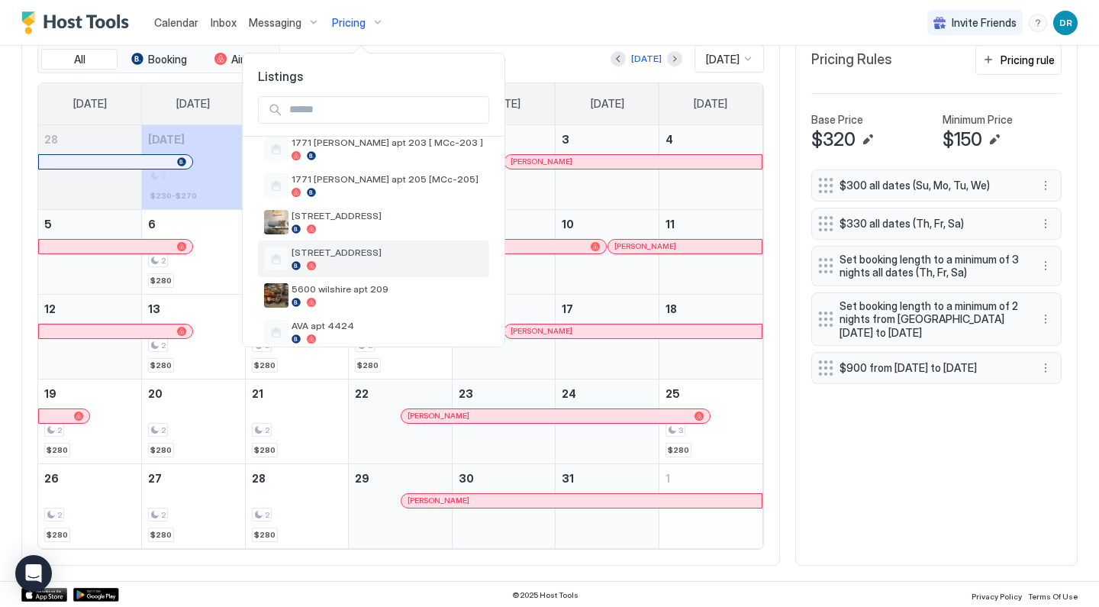
click at [371, 252] on span "[STREET_ADDRESS]" at bounding box center [386, 251] width 191 height 11
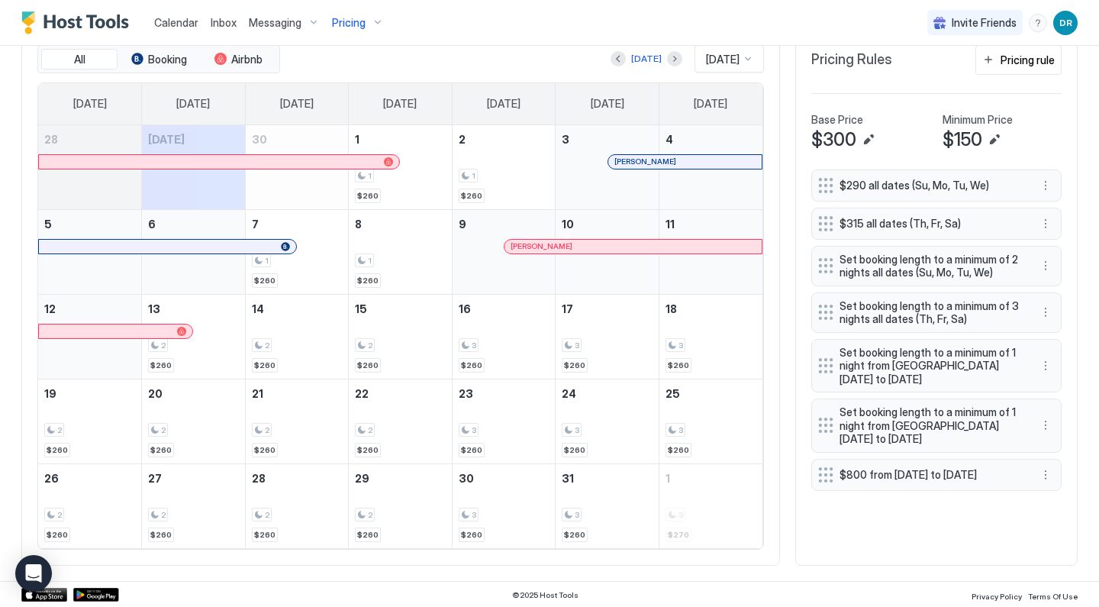
click at [349, 22] on span "Pricing" at bounding box center [349, 23] width 34 height 14
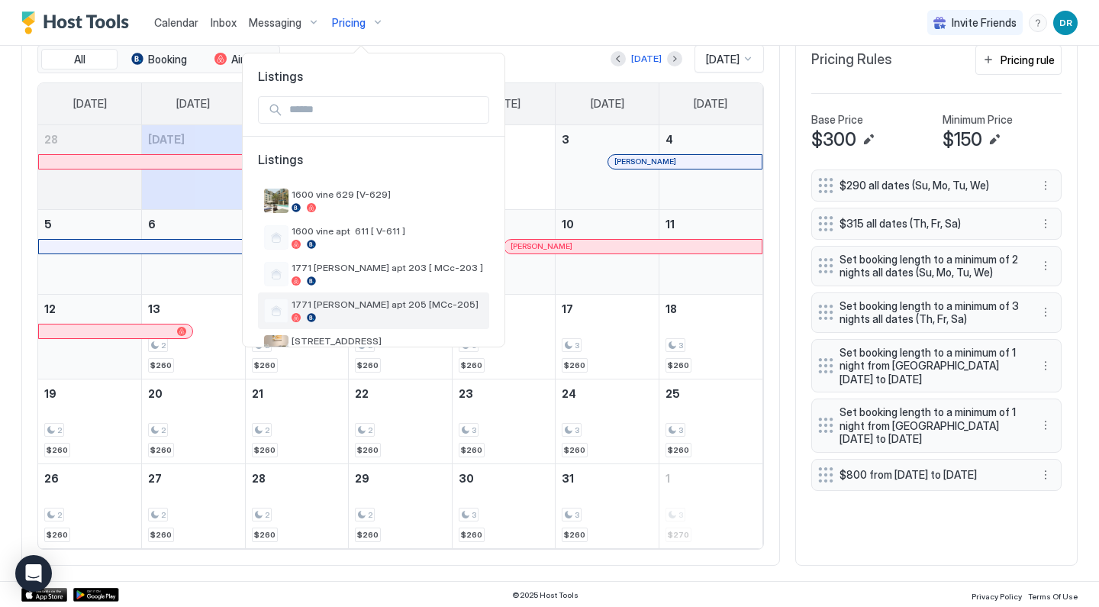
click at [360, 304] on span "1771 [PERSON_NAME] apt 205 [MCc-205]" at bounding box center [386, 303] width 191 height 11
